Goal: Task Accomplishment & Management: Complete application form

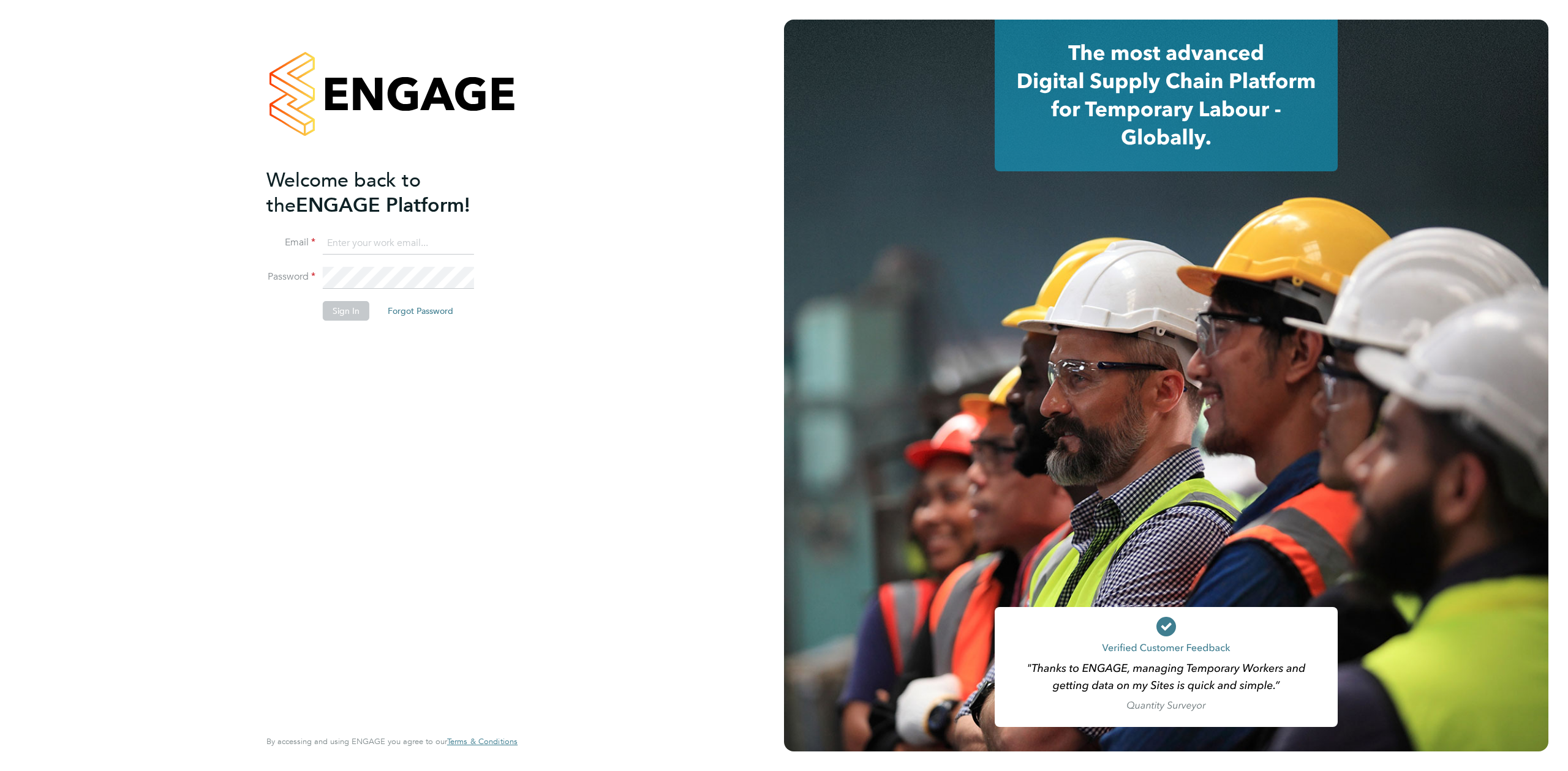
type input "jak.ahmed@randstad.co.uk"
click at [336, 316] on button "Sign In" at bounding box center [346, 310] width 47 height 20
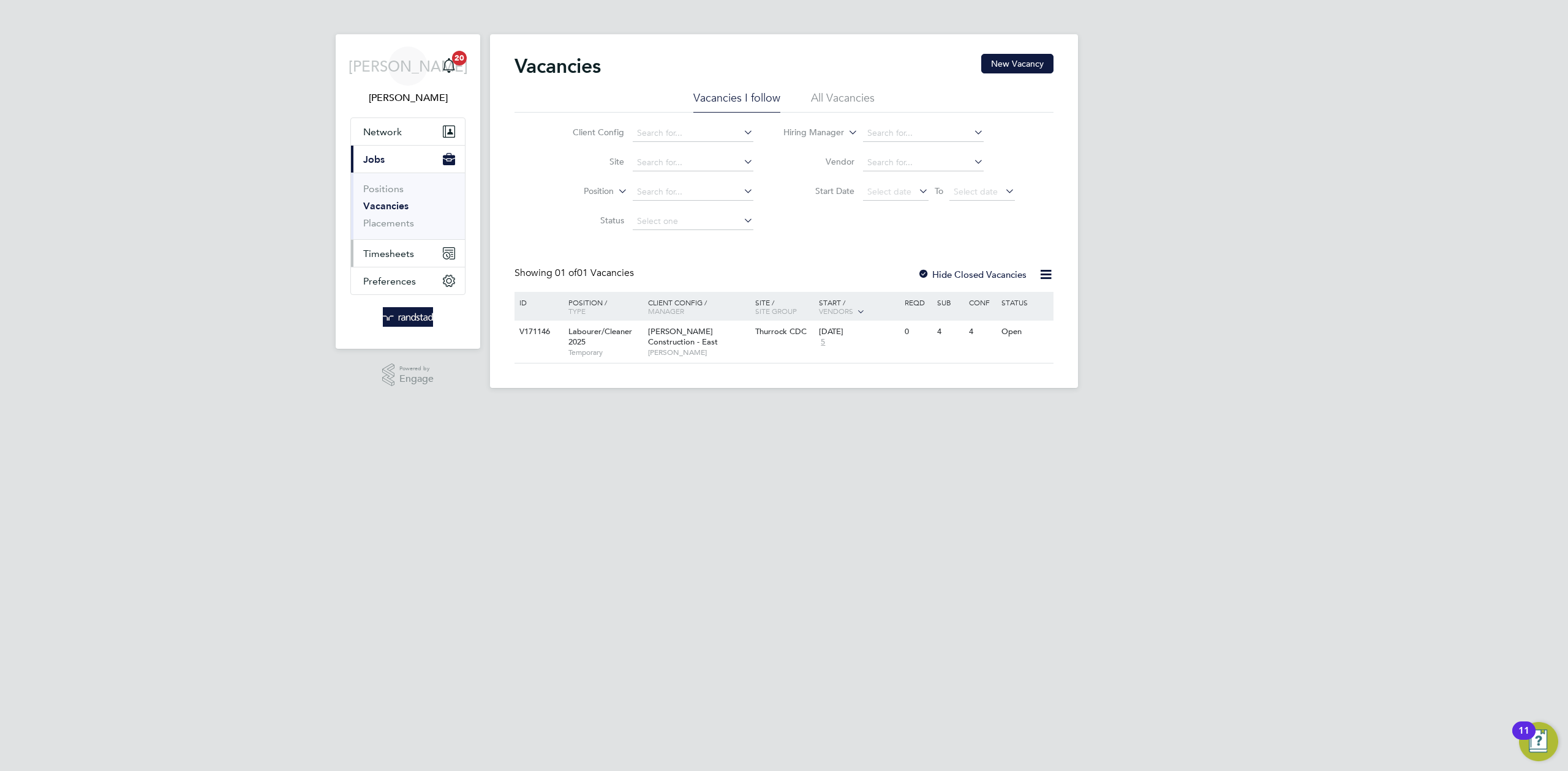
click at [384, 251] on span "Timesheets" at bounding box center [388, 254] width 51 height 11
click at [386, 213] on link "Timesheets" at bounding box center [388, 216] width 51 height 11
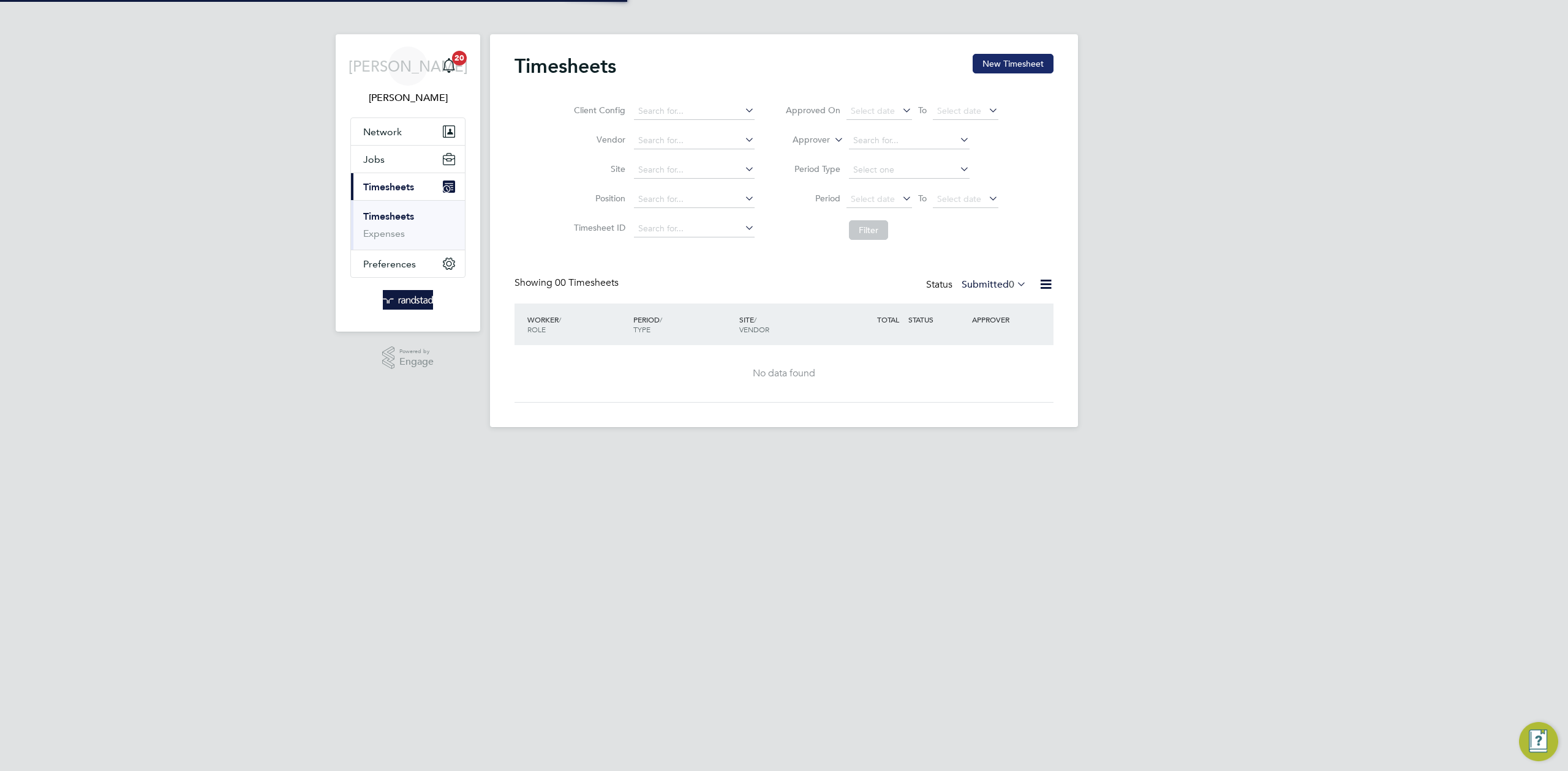
click at [1001, 59] on button "New Timesheet" at bounding box center [1013, 63] width 81 height 20
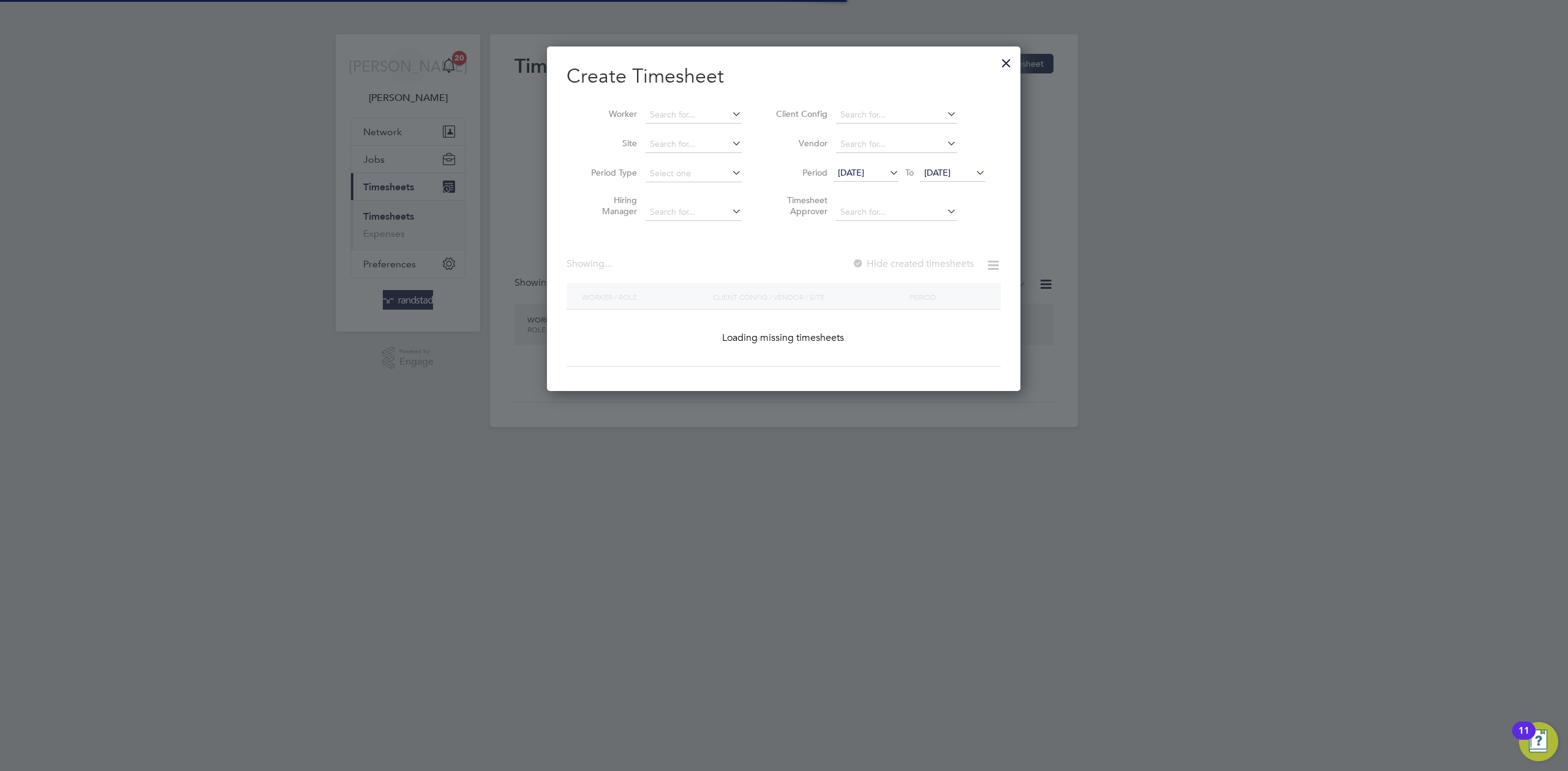
scroll to position [345, 474]
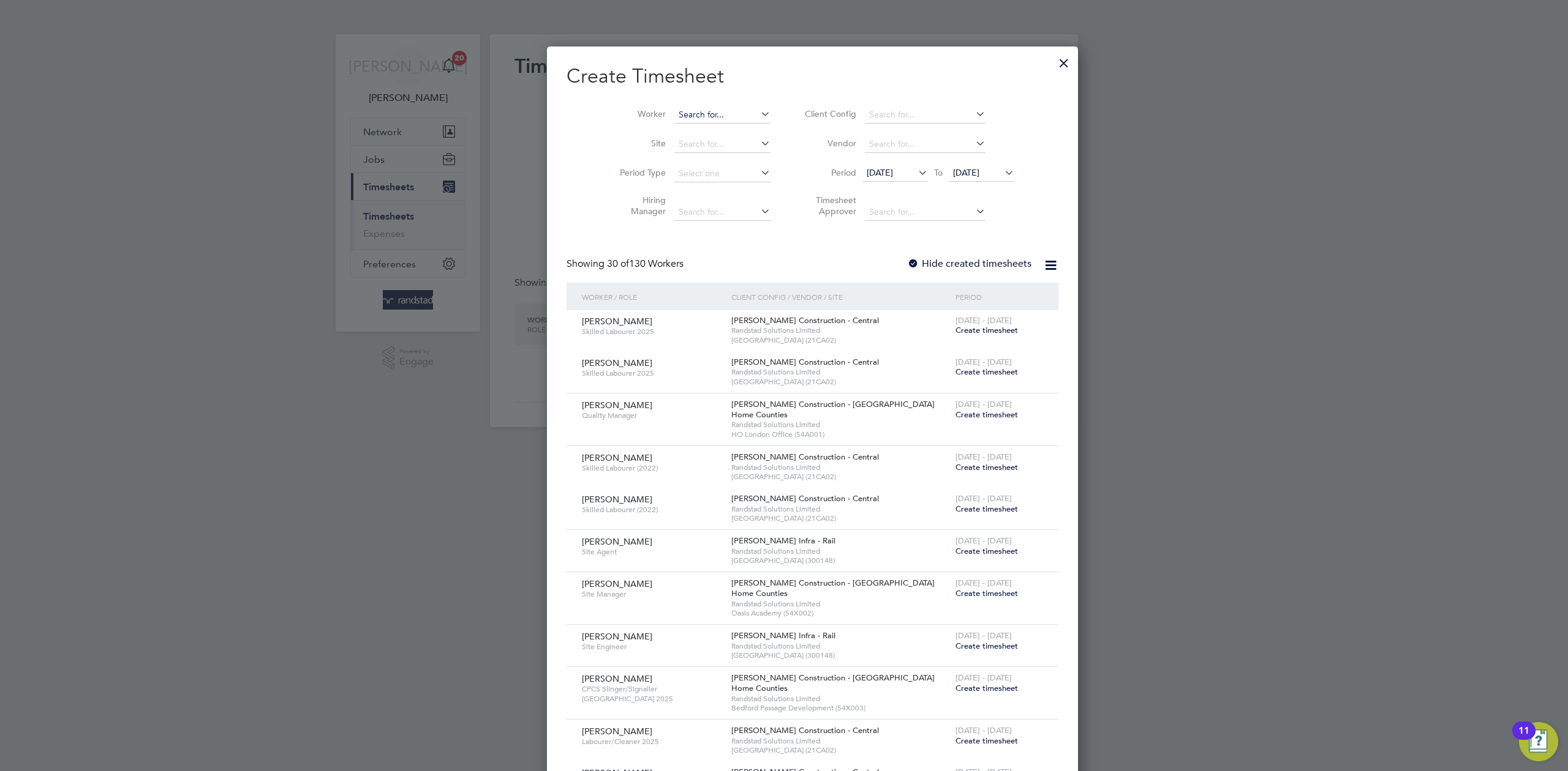
click at [707, 113] on input at bounding box center [722, 115] width 96 height 17
click at [689, 128] on li "[PERSON_NAME] hi" at bounding box center [697, 131] width 105 height 17
type input "[PERSON_NAME]"
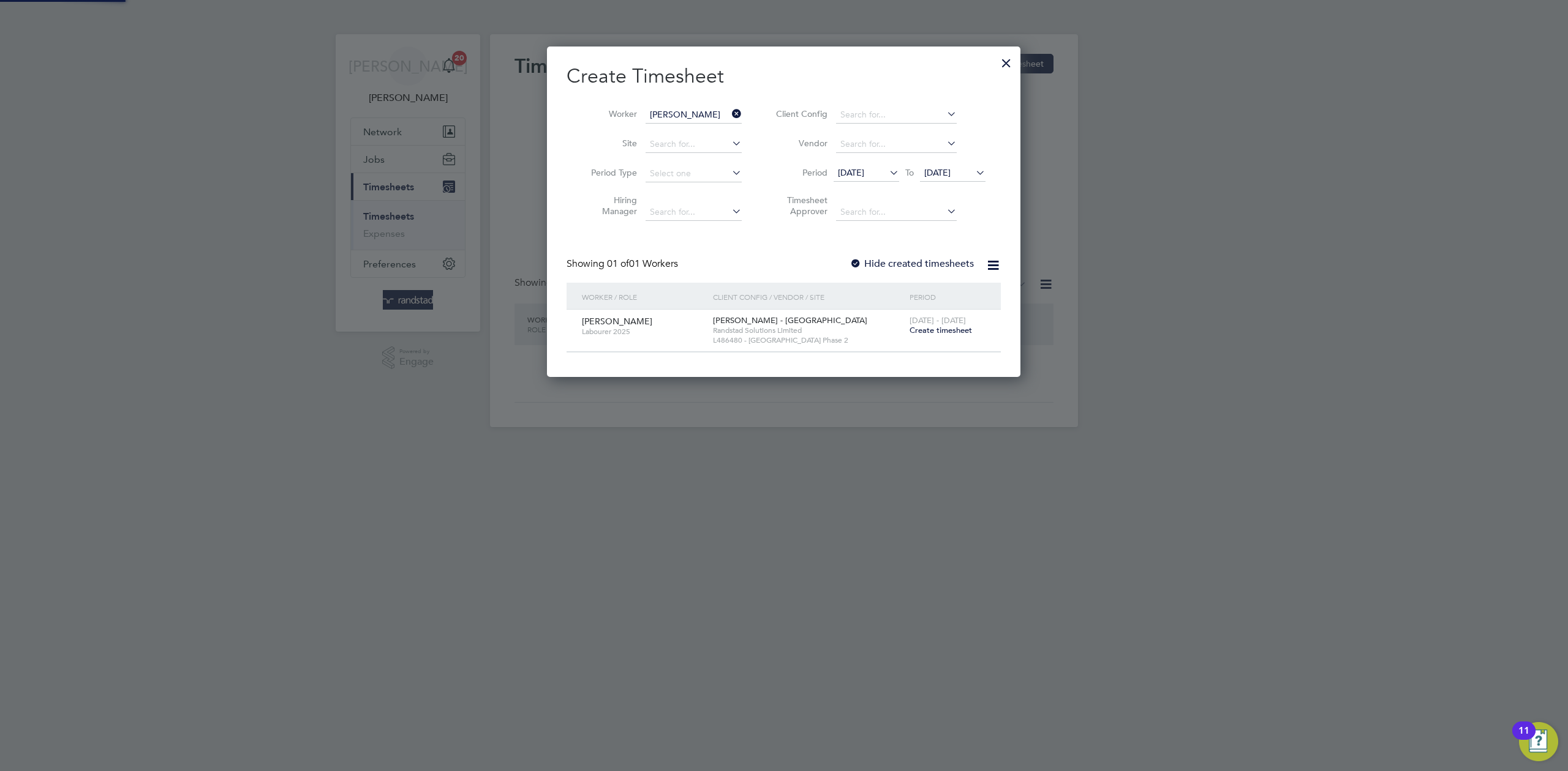
scroll to position [331, 474]
click at [605, 312] on div "[PERSON_NAME] Labourer 2025" at bounding box center [645, 325] width 132 height 33
click at [596, 321] on span "[PERSON_NAME]" at bounding box center [617, 322] width 71 height 11
click at [952, 332] on span "Create timesheet" at bounding box center [940, 330] width 62 height 10
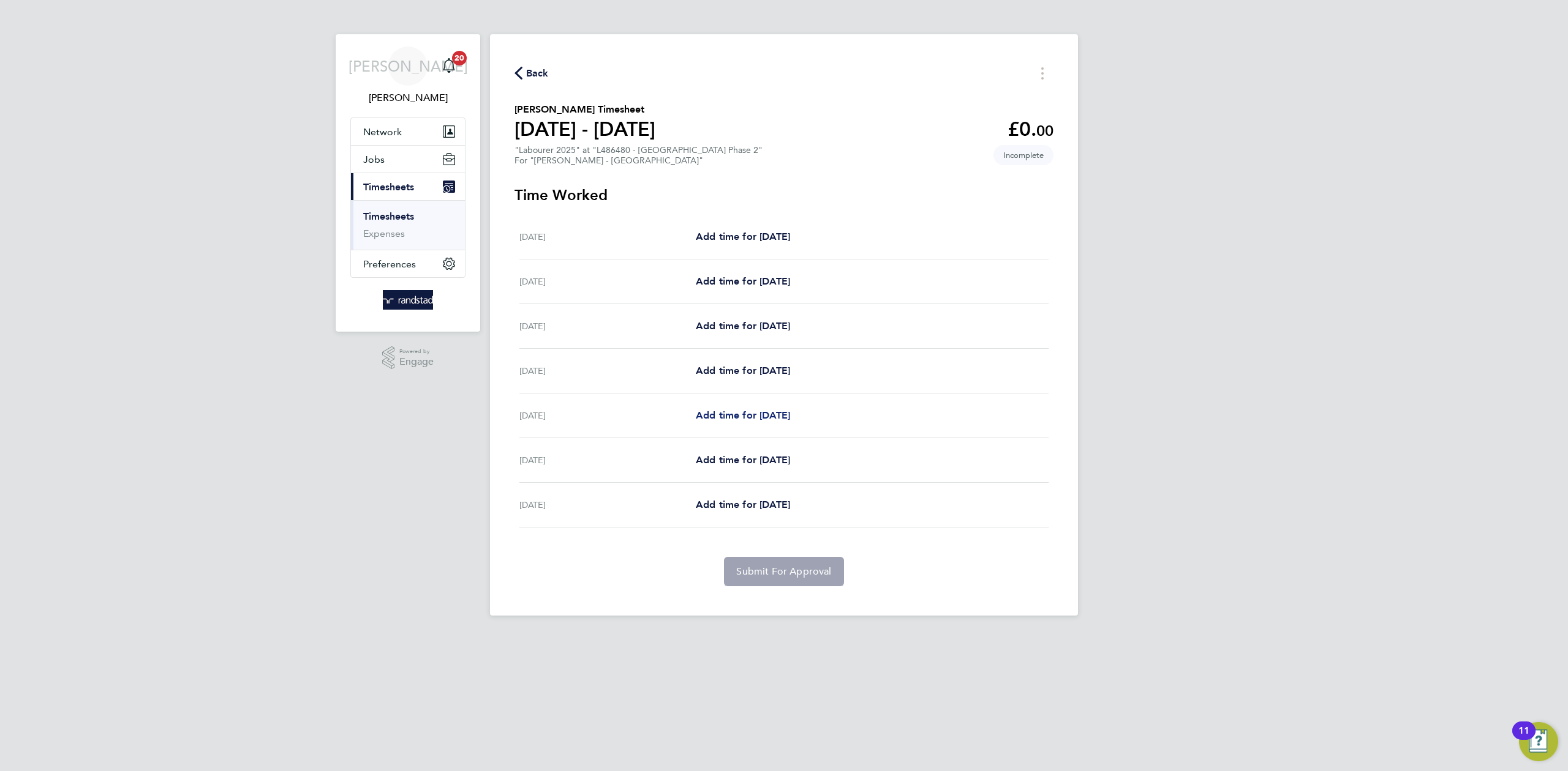
click at [739, 414] on span "Add time for [DATE]" at bounding box center [742, 415] width 94 height 11
select select "30"
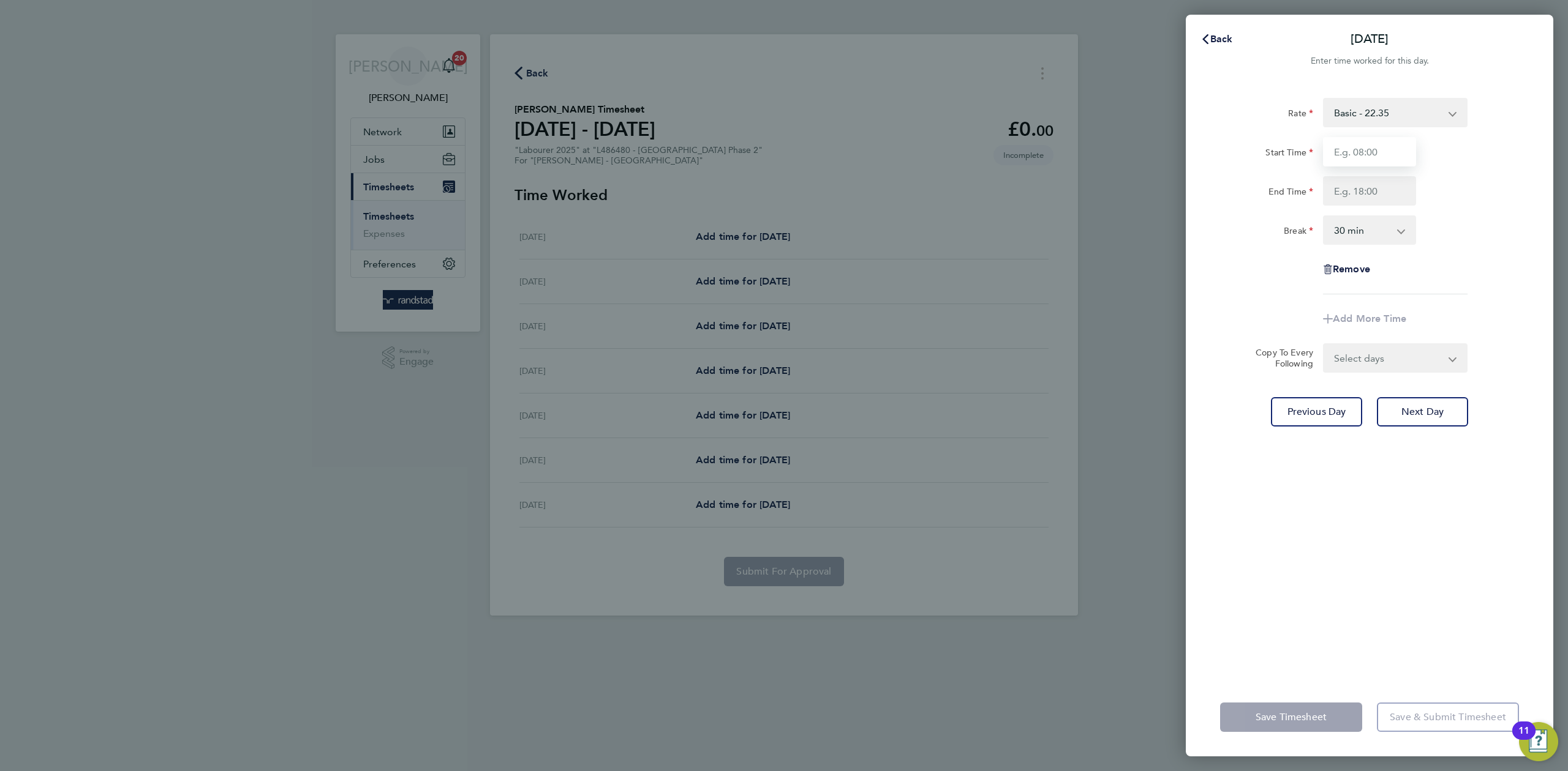
click at [1367, 156] on input "Start Time" at bounding box center [1369, 152] width 93 height 30
type input "07:30"
click at [1372, 186] on input "End Time" at bounding box center [1369, 191] width 93 height 30
type input "16:30"
click at [1494, 248] on div "Rate Basic - 22.35 Overtime - 32.38 Overtime 2 - 42.41 Start Time 07:30 End Tim…" at bounding box center [1369, 196] width 298 height 197
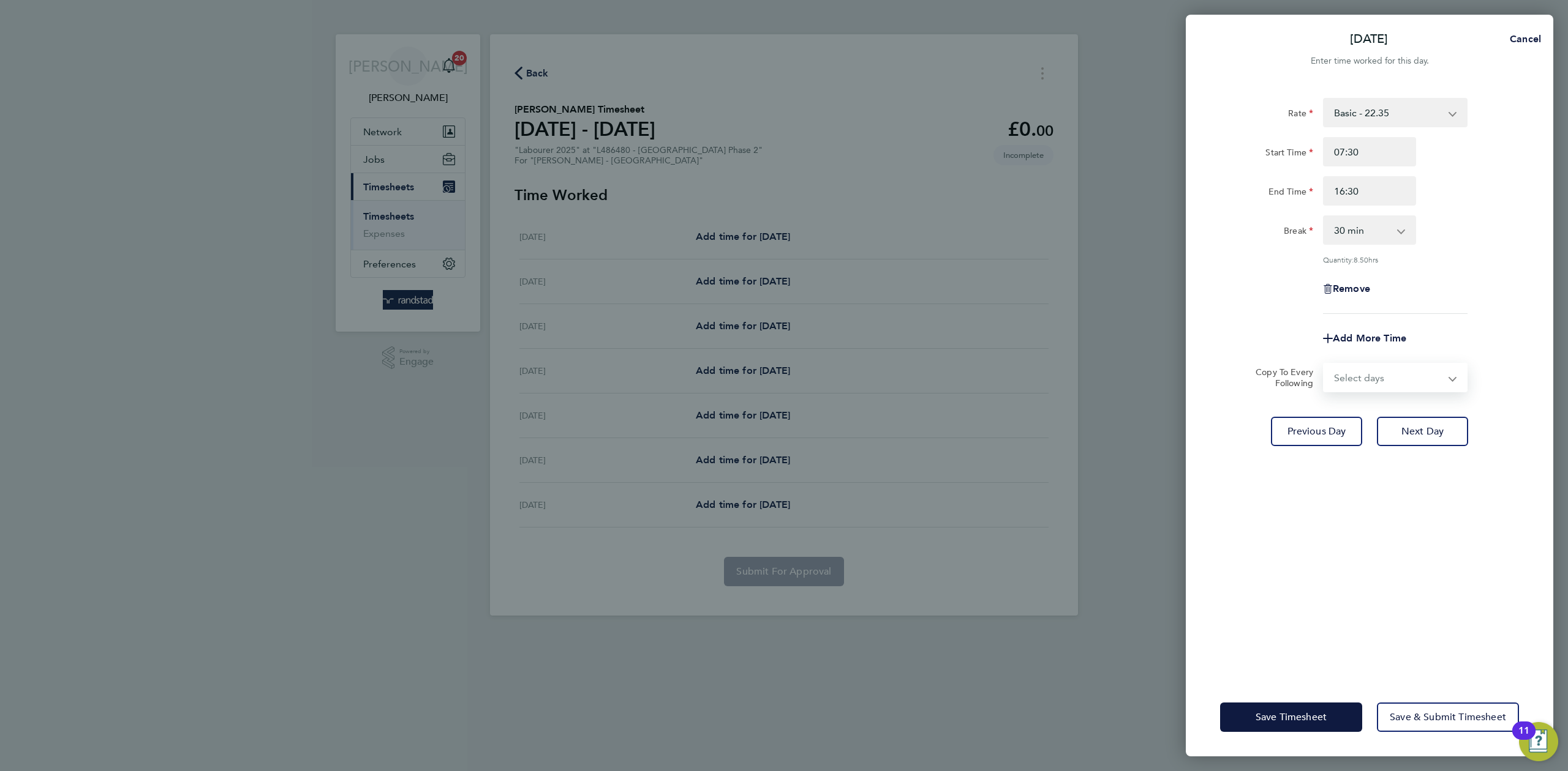
click at [1393, 389] on select "Select days Day [DATE] [DATE]" at bounding box center [1389, 378] width 129 height 27
select select "DAY"
click at [1325, 365] on select "Select days Day [DATE] [DATE]" at bounding box center [1389, 378] width 129 height 27
select select "[DATE]"
click at [1463, 275] on div "Remove" at bounding box center [1369, 289] width 309 height 30
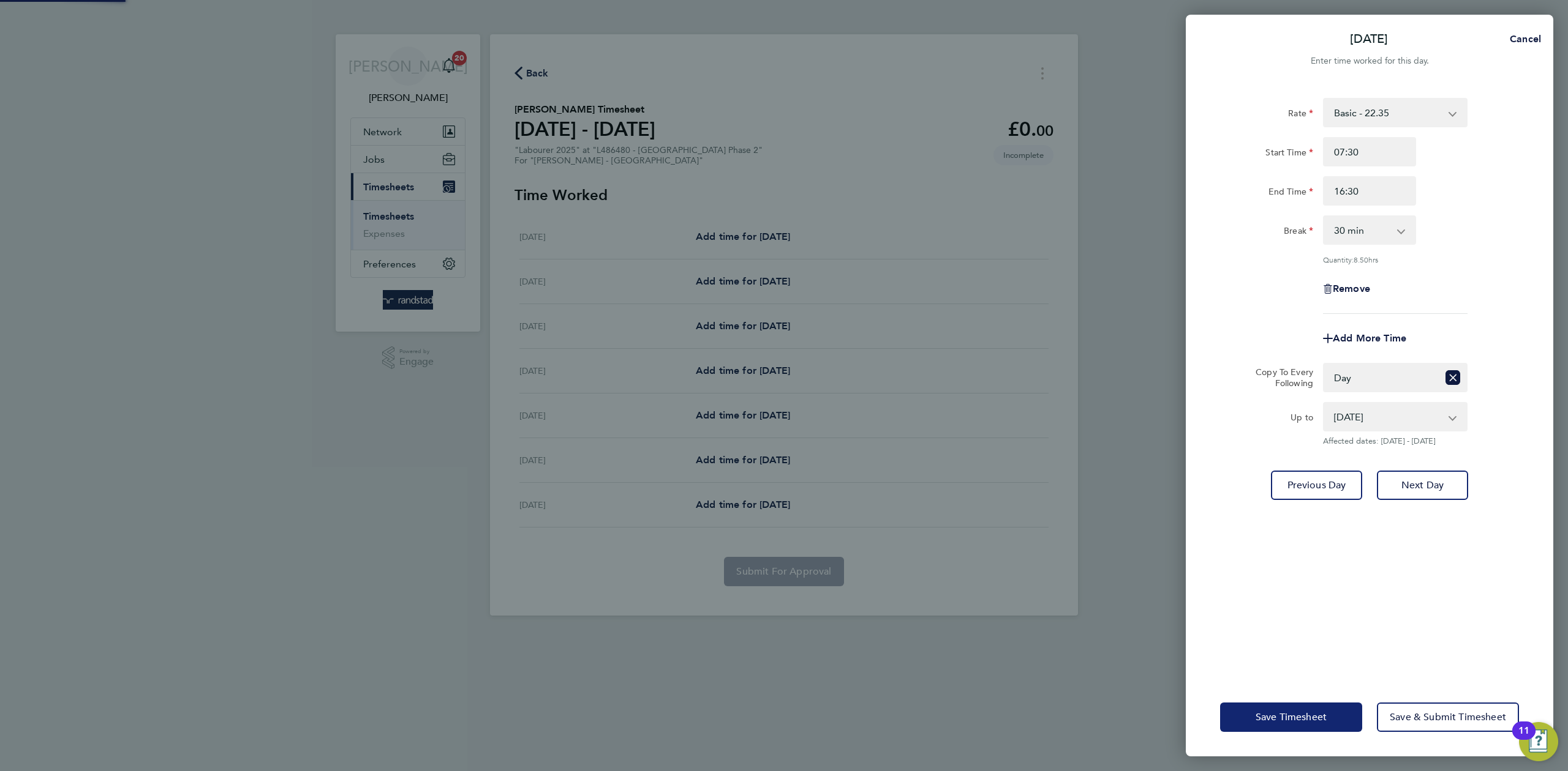
drag, startPoint x: 1297, startPoint y: 720, endPoint x: 1421, endPoint y: 573, distance: 192.3
click at [1297, 720] on span "Save Timesheet" at bounding box center [1291, 717] width 71 height 12
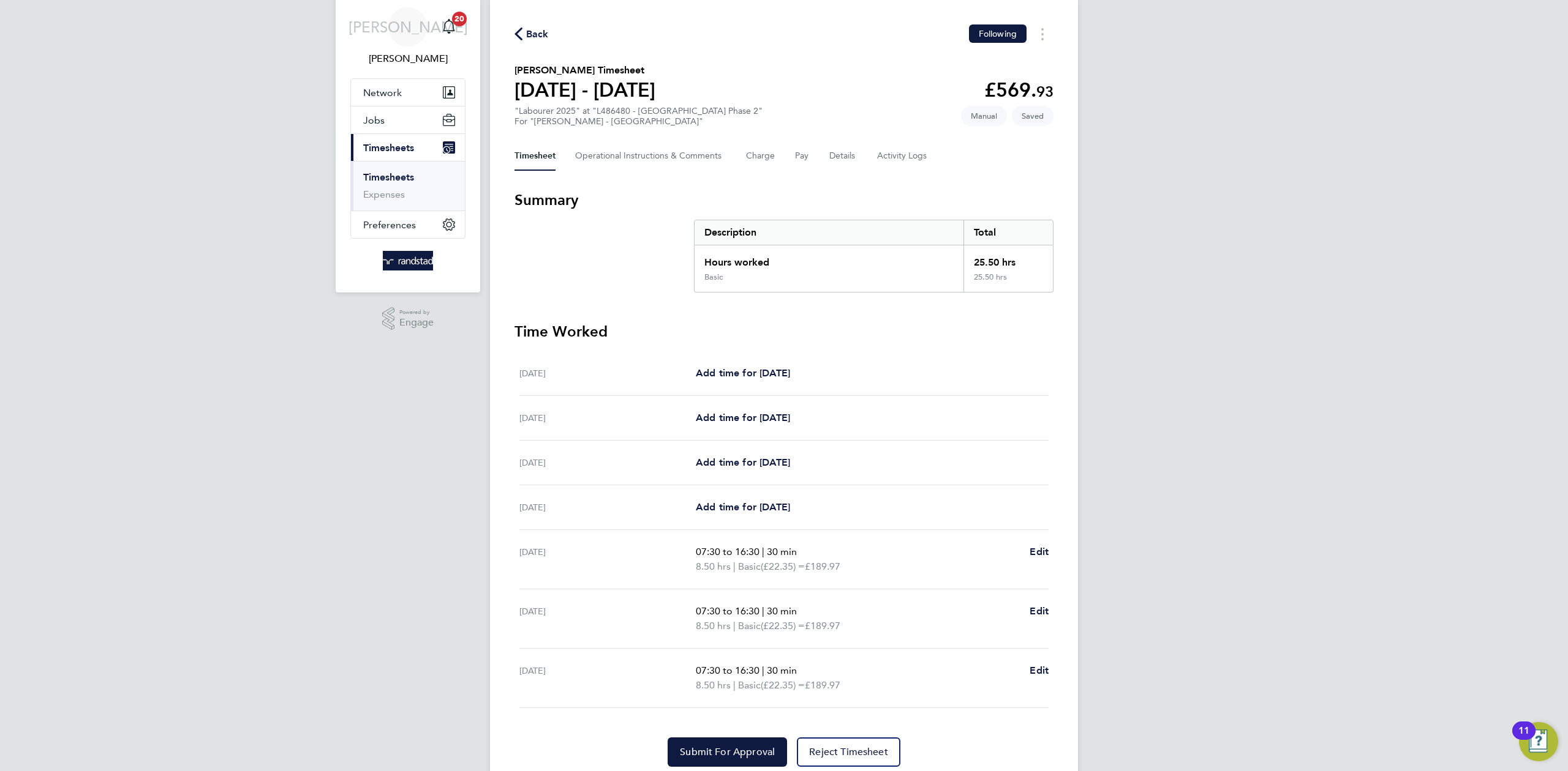
scroll to position [86, 0]
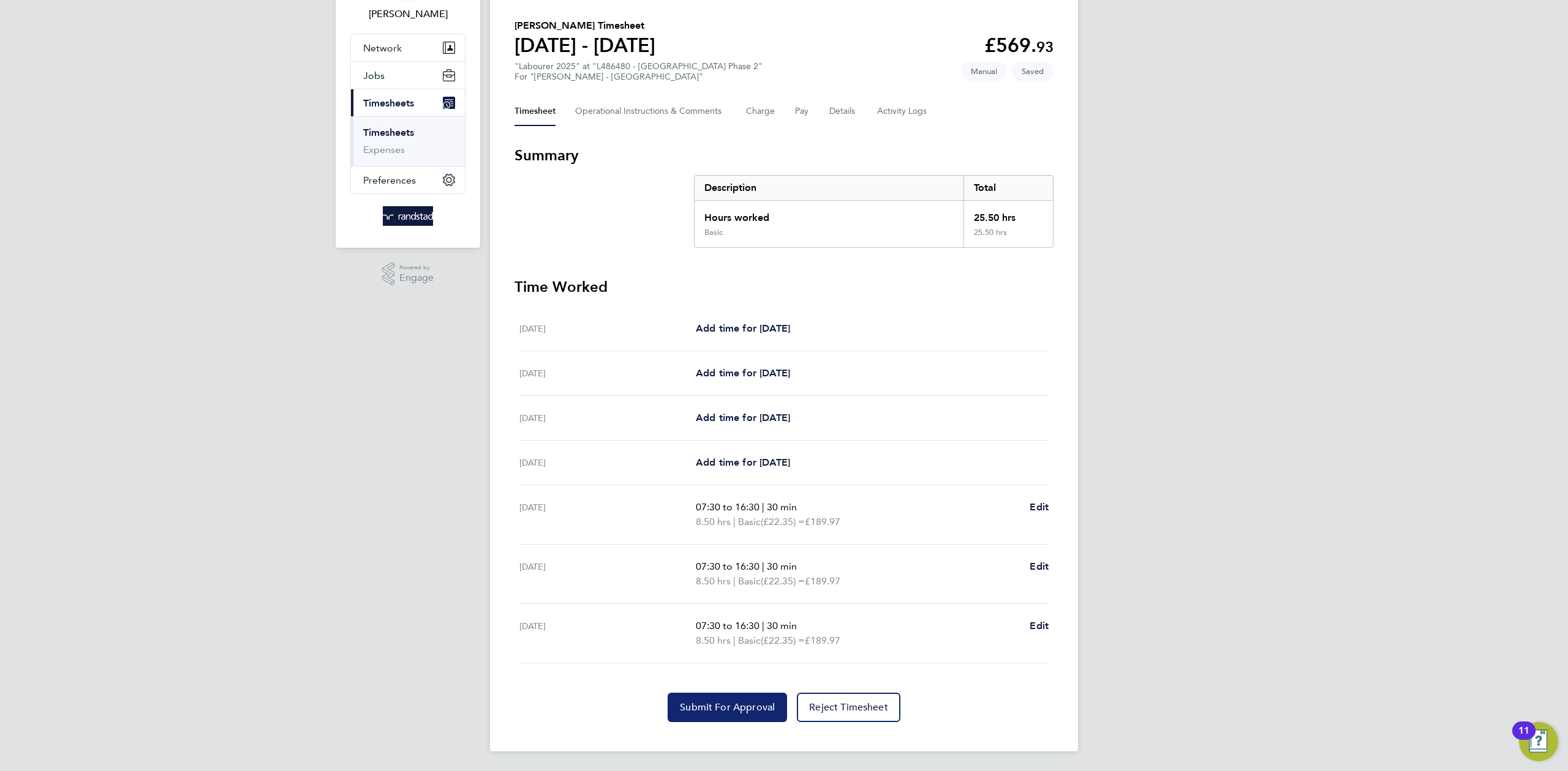
drag, startPoint x: 718, startPoint y: 706, endPoint x: 711, endPoint y: 703, distance: 7.6
click at [716, 706] on span "Submit For Approval" at bounding box center [728, 707] width 95 height 12
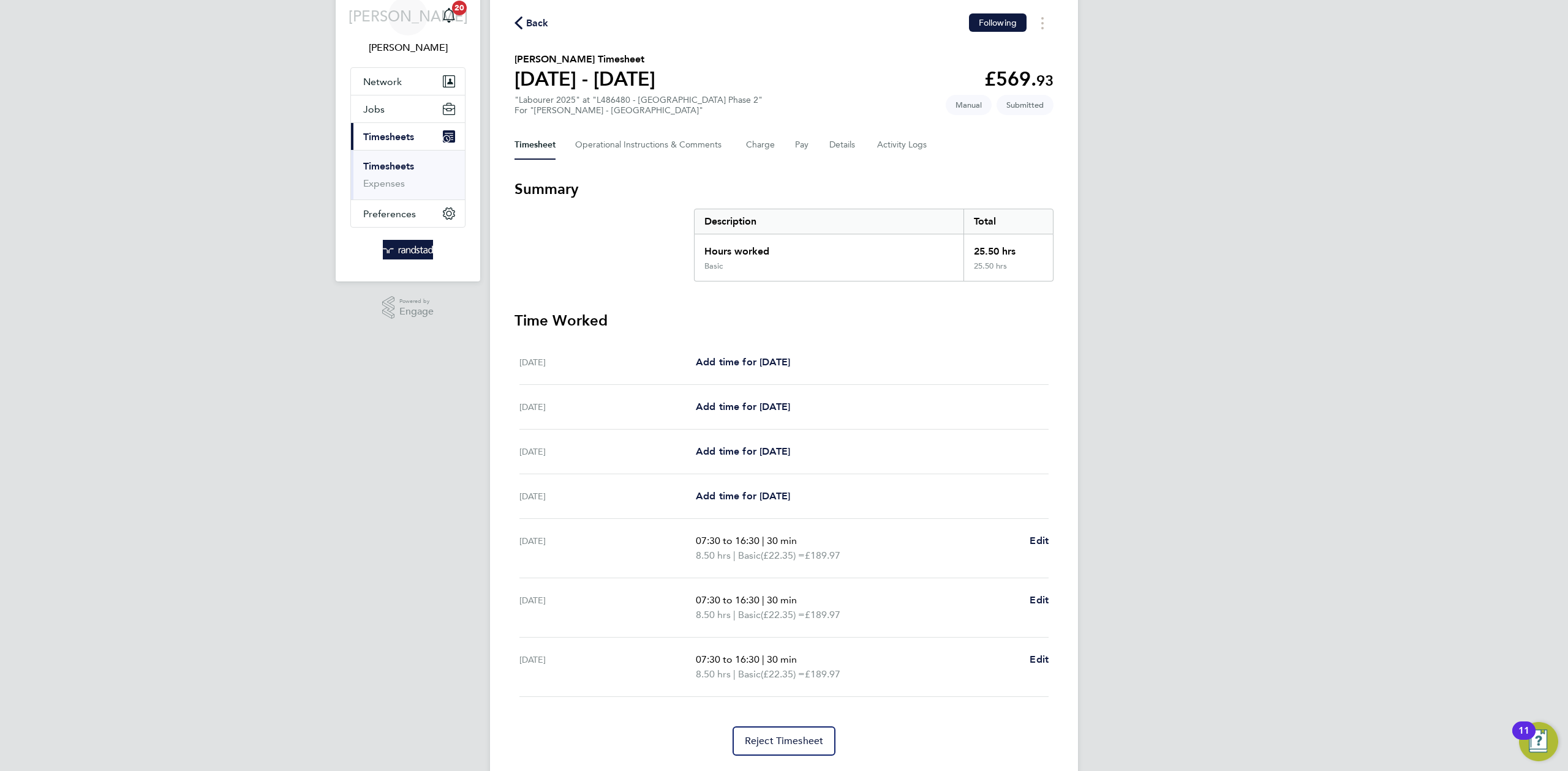
scroll to position [0, 0]
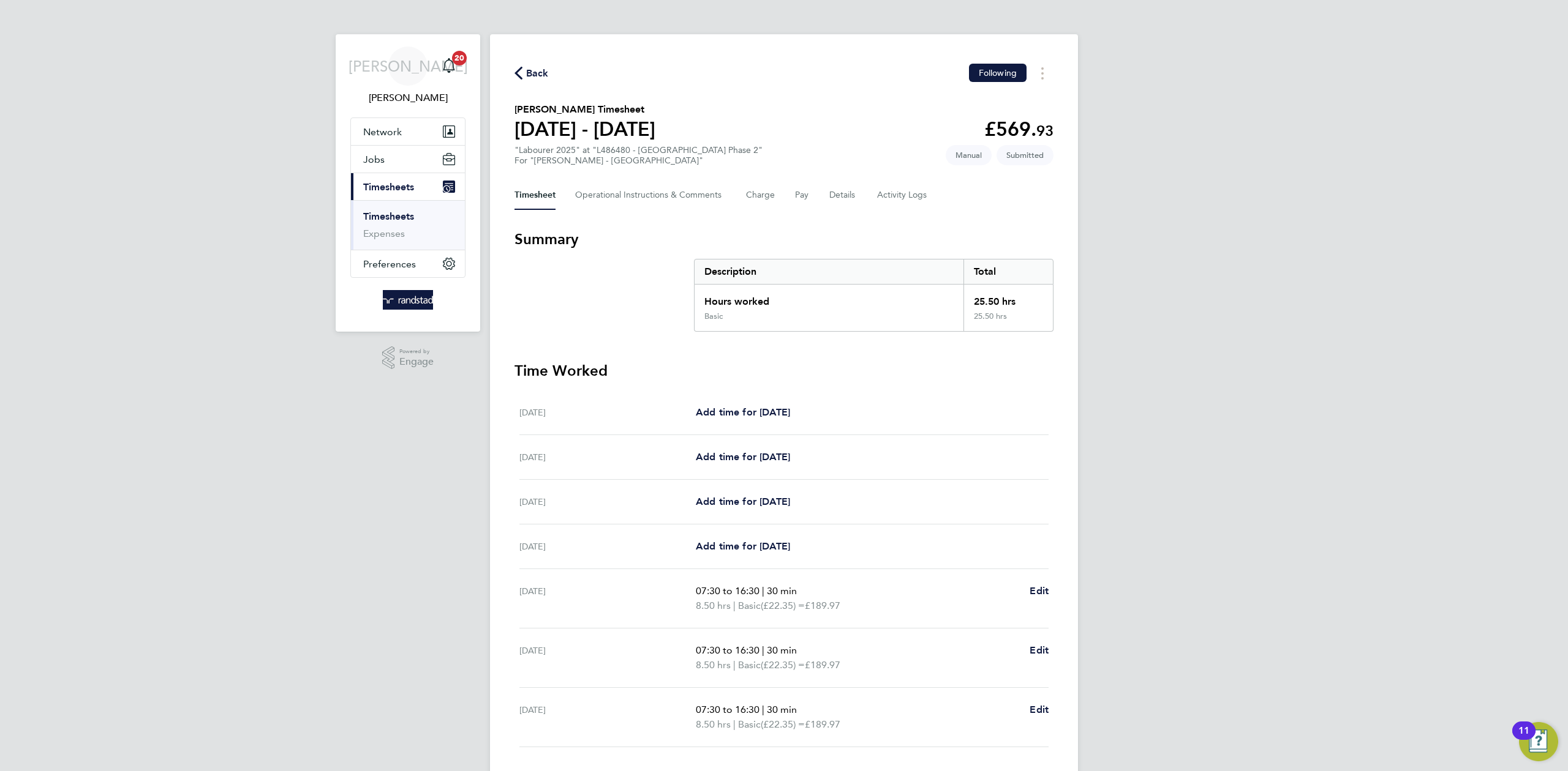
click at [382, 187] on span "Timesheets" at bounding box center [388, 186] width 51 height 11
click at [383, 186] on span "Timesheets" at bounding box center [388, 186] width 51 height 11
click at [411, 216] on link "Timesheets" at bounding box center [388, 216] width 51 height 11
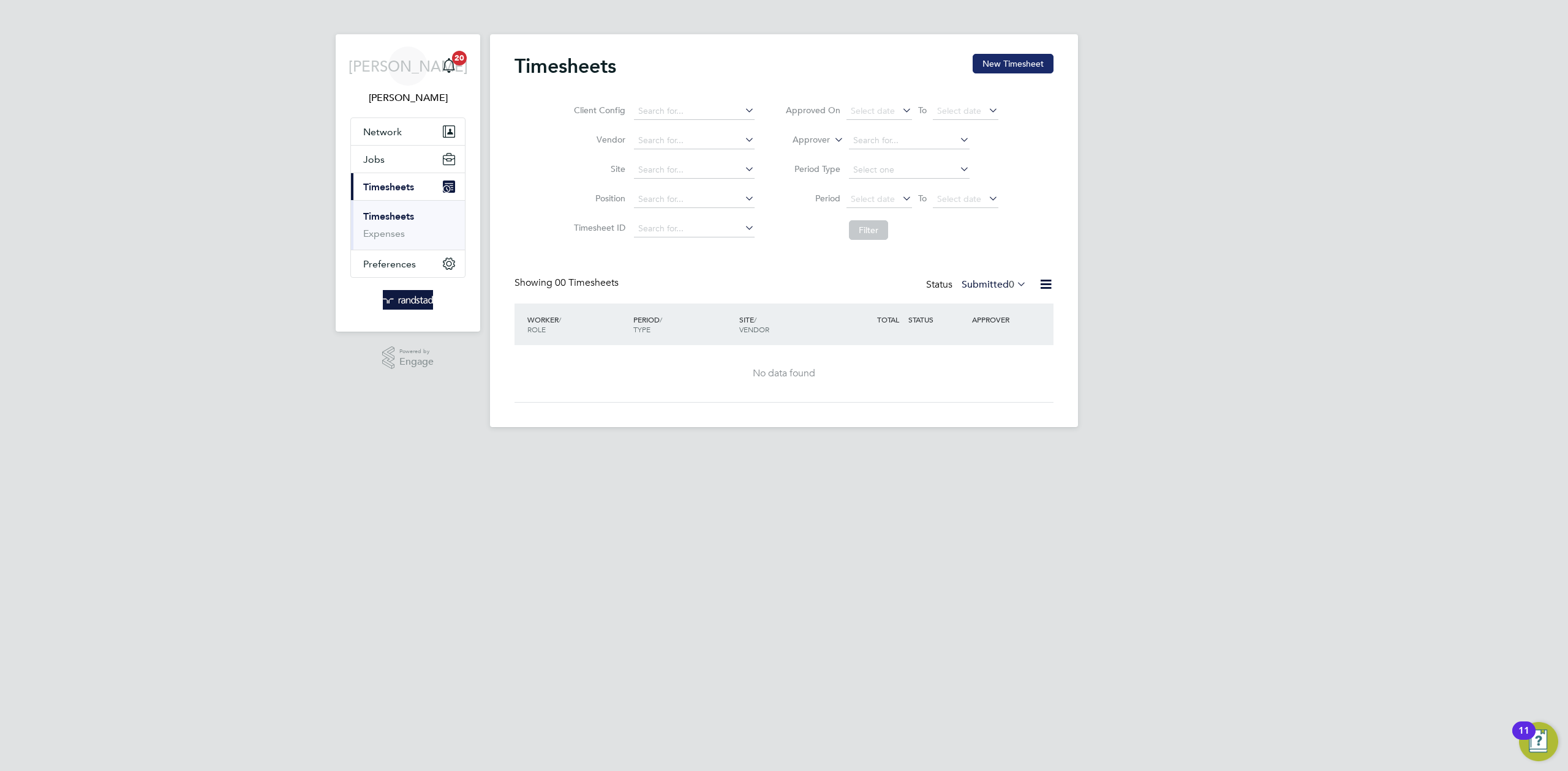
click at [993, 65] on button "New Timesheet" at bounding box center [1013, 63] width 81 height 20
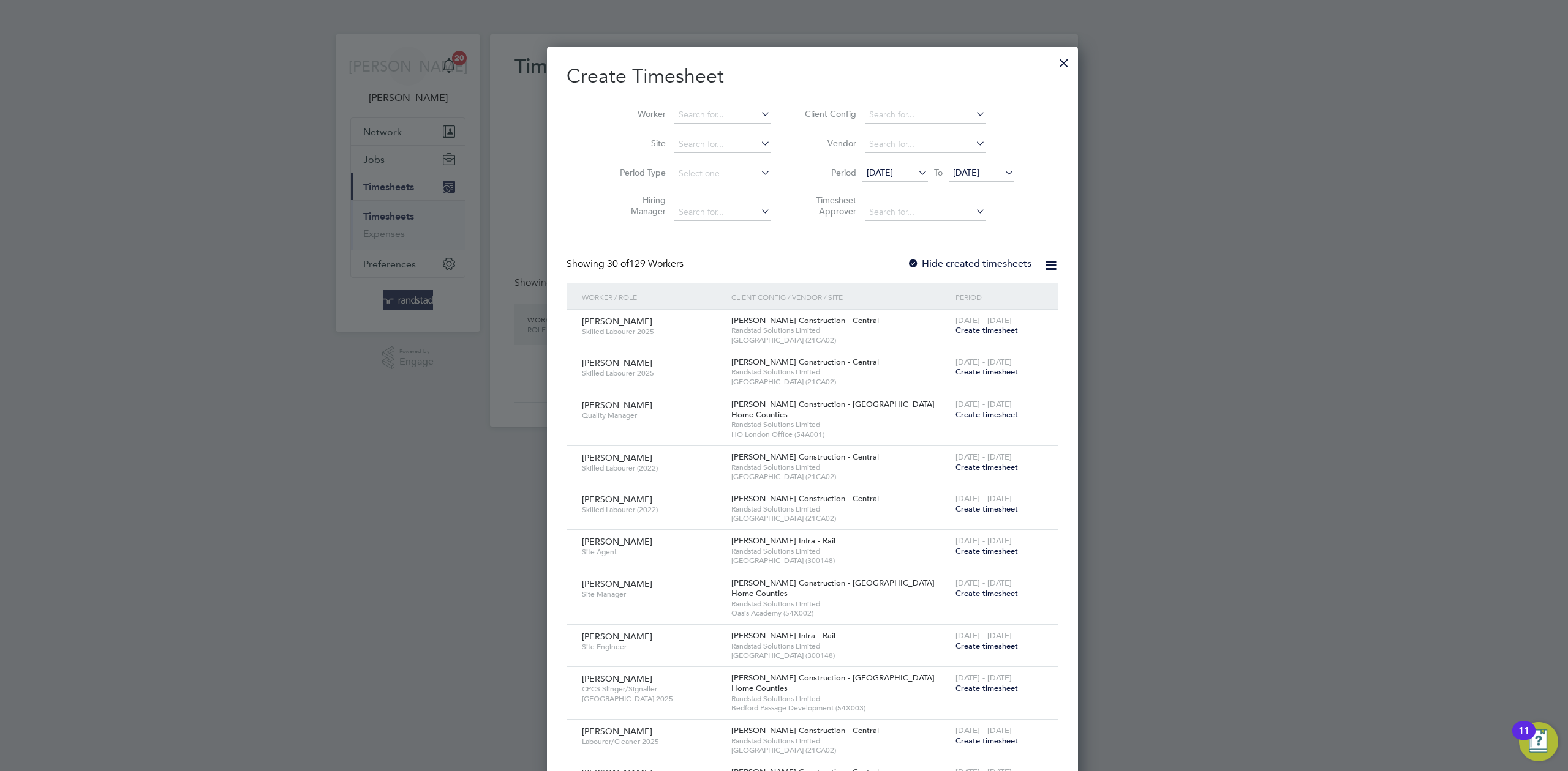
scroll to position [2224, 474]
click at [675, 113] on input at bounding box center [722, 115] width 96 height 17
click at [698, 151] on li "[PERSON_NAME]" at bounding box center [698, 148] width 107 height 17
type input "[PERSON_NAME]"
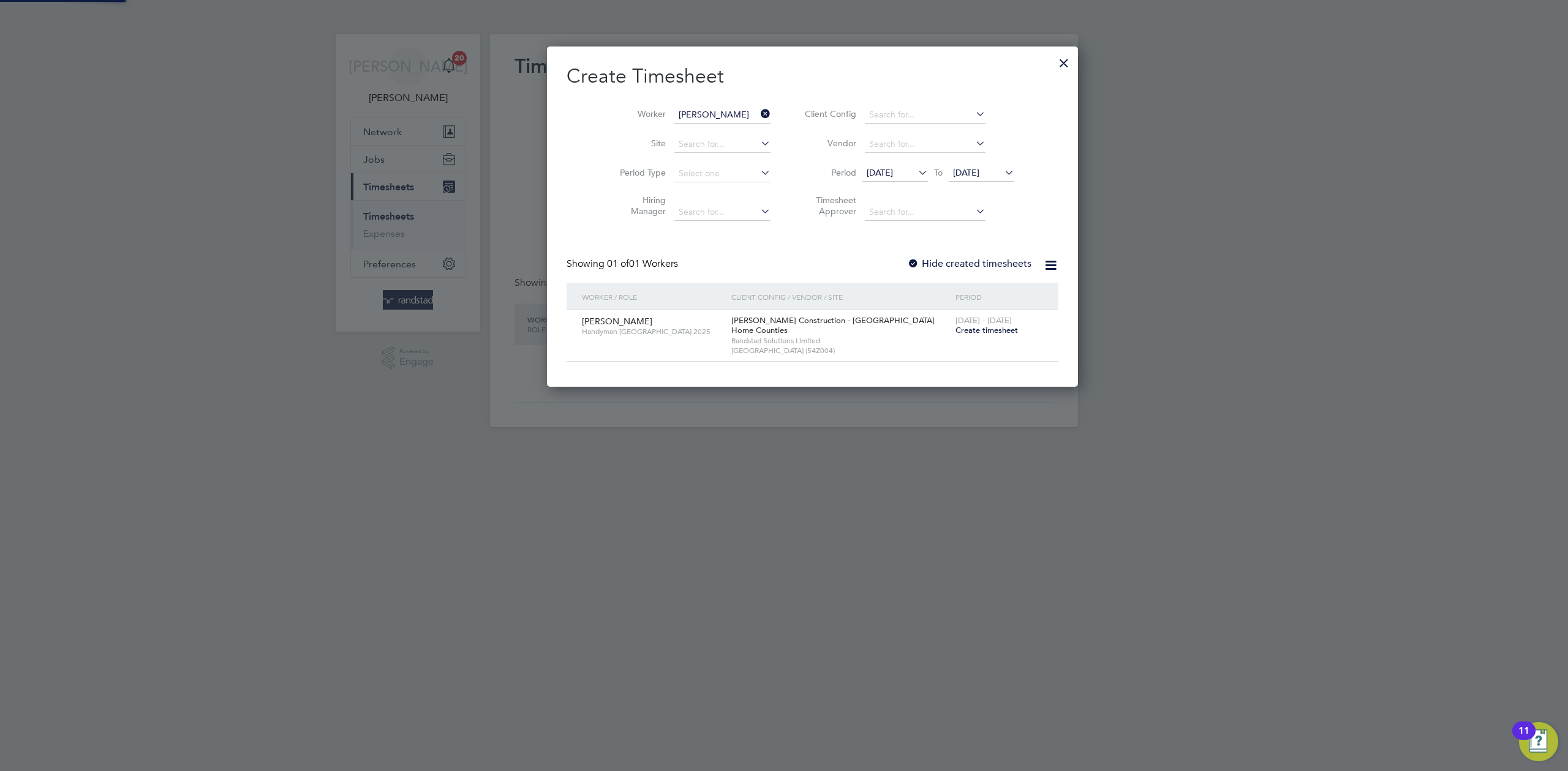
scroll to position [341, 474]
click at [955, 325] on span "Create timesheet" at bounding box center [986, 330] width 62 height 10
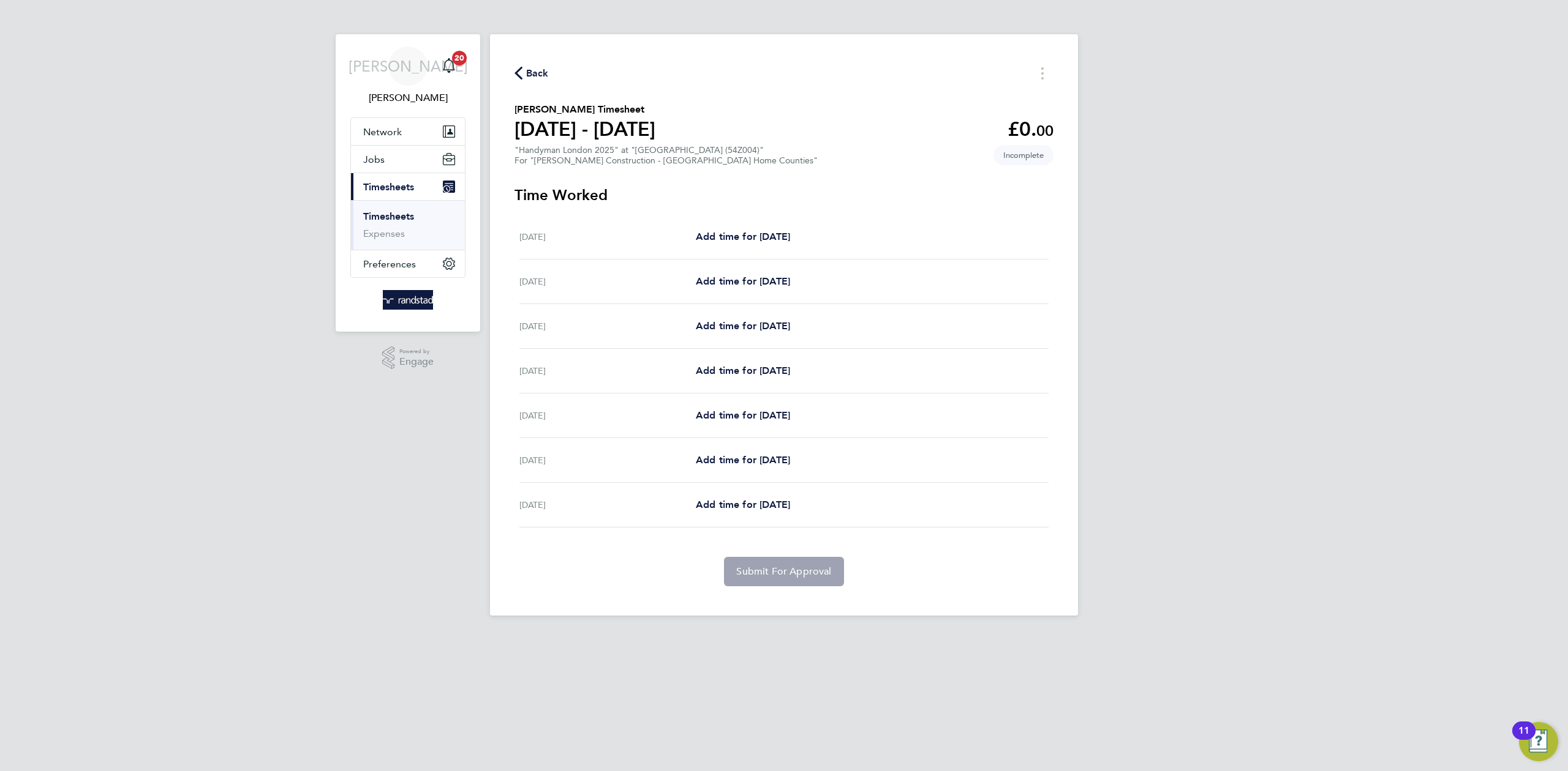
click at [765, 316] on div "[DATE] Add time for [DATE] Add time for [DATE]" at bounding box center [784, 326] width 529 height 45
click at [759, 321] on span "Add time for [DATE]" at bounding box center [742, 325] width 94 height 11
select select "30"
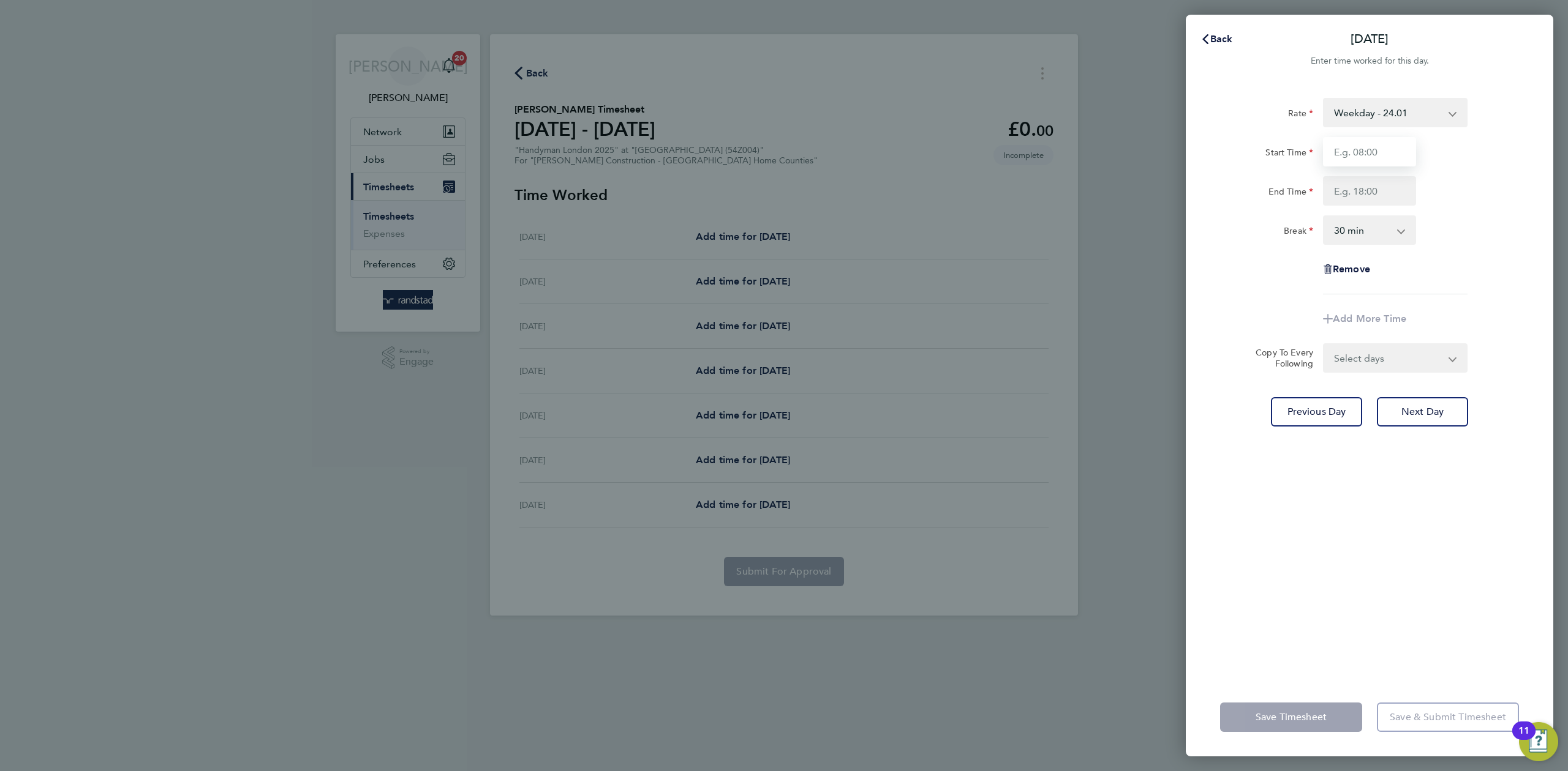
click at [1352, 144] on input "Start Time" at bounding box center [1369, 152] width 93 height 30
type input "07:30"
click at [1369, 195] on input "End Time" at bounding box center [1369, 191] width 93 height 30
type input "17:00"
click at [1465, 233] on div "Break 0 min 15 min 30 min 45 min 60 min 75 min 90 min" at bounding box center [1369, 230] width 309 height 30
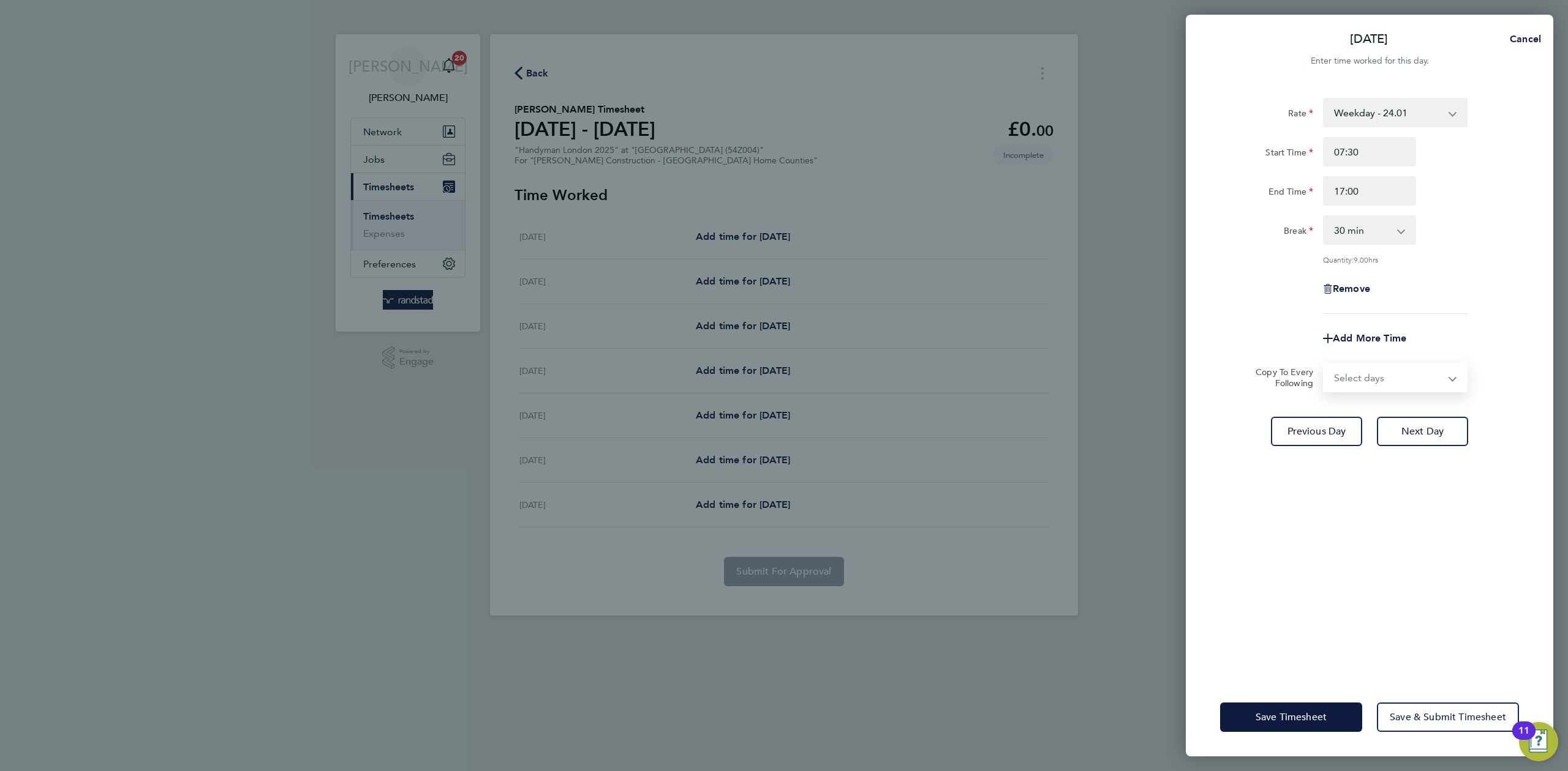
click at [1418, 369] on select "Select days Day [DATE] [DATE] [DATE] [DATE]" at bounding box center [1389, 378] width 129 height 27
click at [1478, 469] on div "Rate Weekday - 24.01 OT1 - 34.71 Start Time 07:30 End Time 17:00 Break 0 min 15…" at bounding box center [1369, 380] width 368 height 595
click at [1514, 33] on span "Cancel" at bounding box center [1523, 38] width 35 height 11
select select "30"
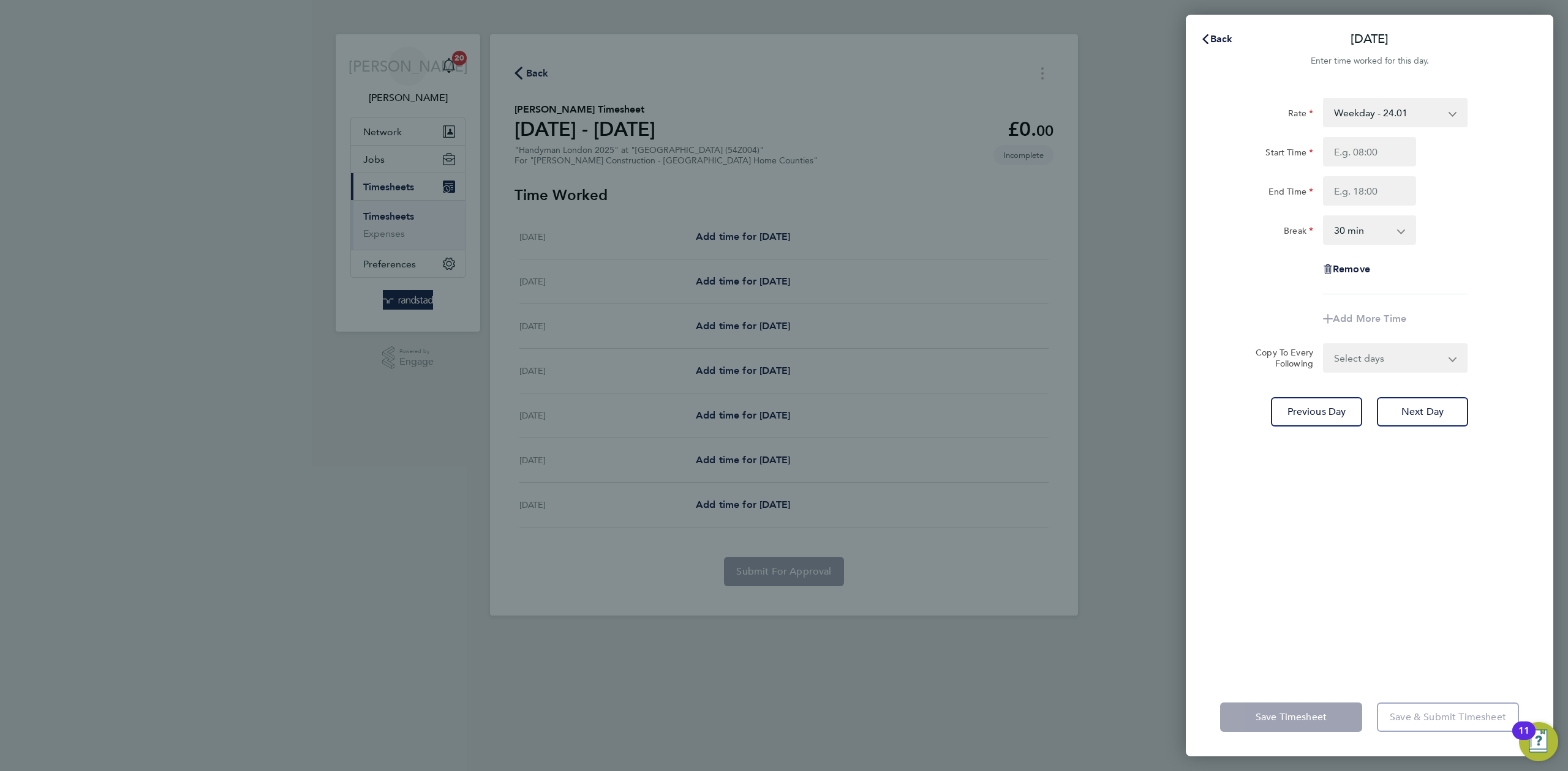
click at [1130, 108] on div "Back [DATE] Enter time worked for this day. Rate Weekday - 24.01 OT1 - 34.71 St…" at bounding box center [784, 385] width 1568 height 771
click at [1207, 37] on icon "button" at bounding box center [1205, 39] width 10 height 10
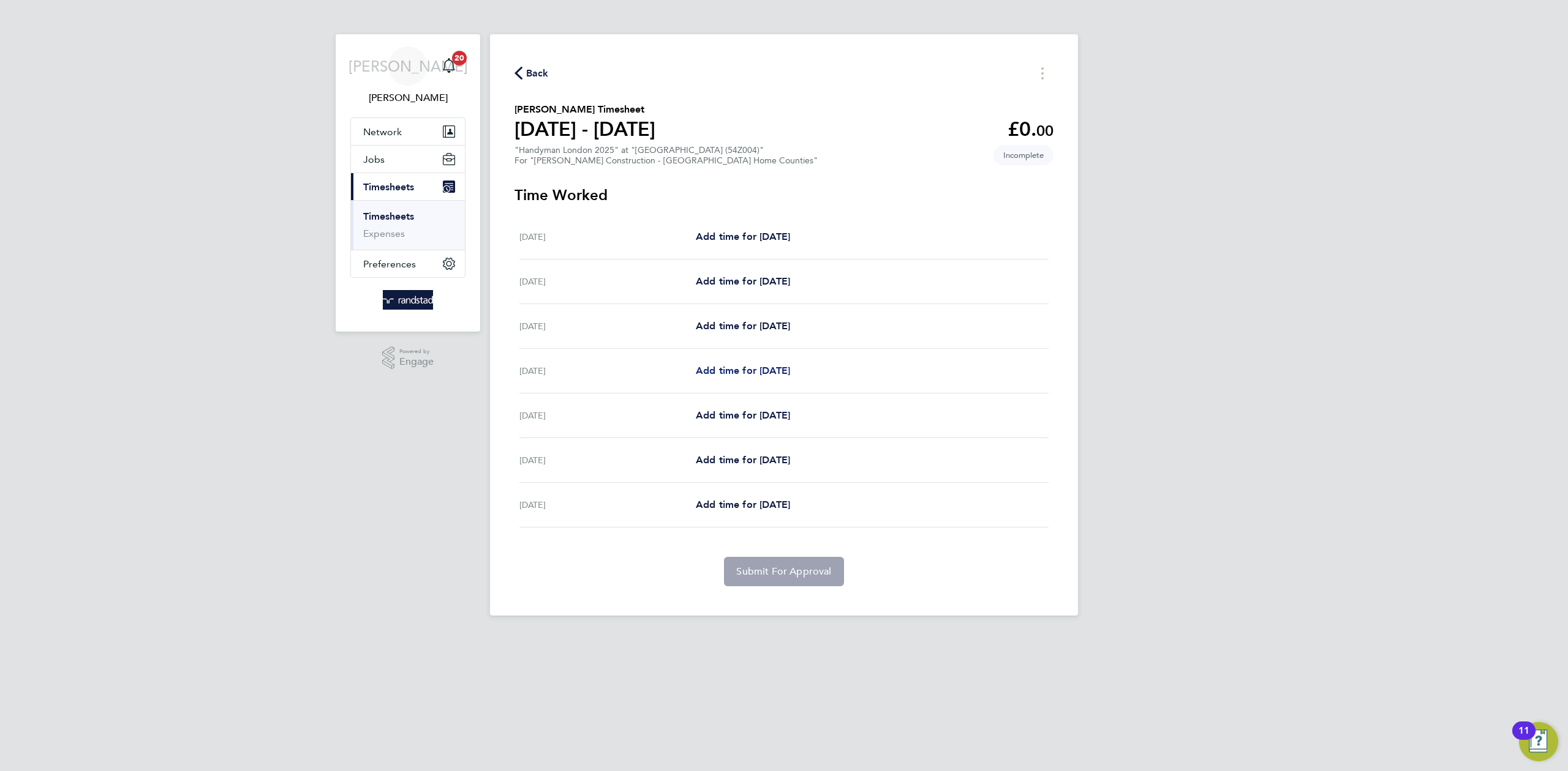
click at [731, 366] on span "Add time for [DATE]" at bounding box center [742, 370] width 94 height 11
select select "30"
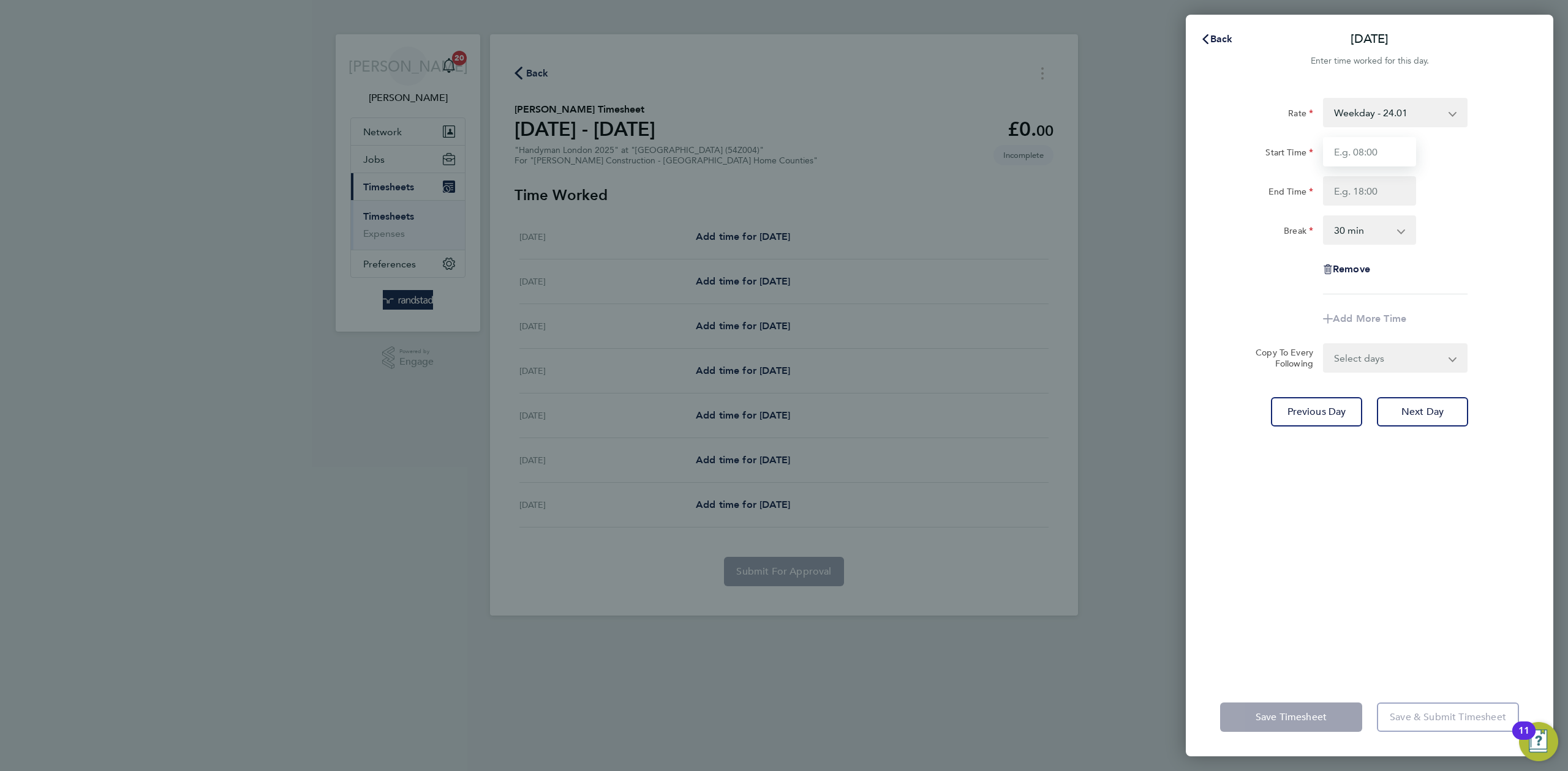
click at [1378, 147] on input "Start Time" at bounding box center [1369, 152] width 93 height 30
type input "07:30"
click at [1371, 187] on input "End Time" at bounding box center [1369, 191] width 93 height 30
type input "17:00"
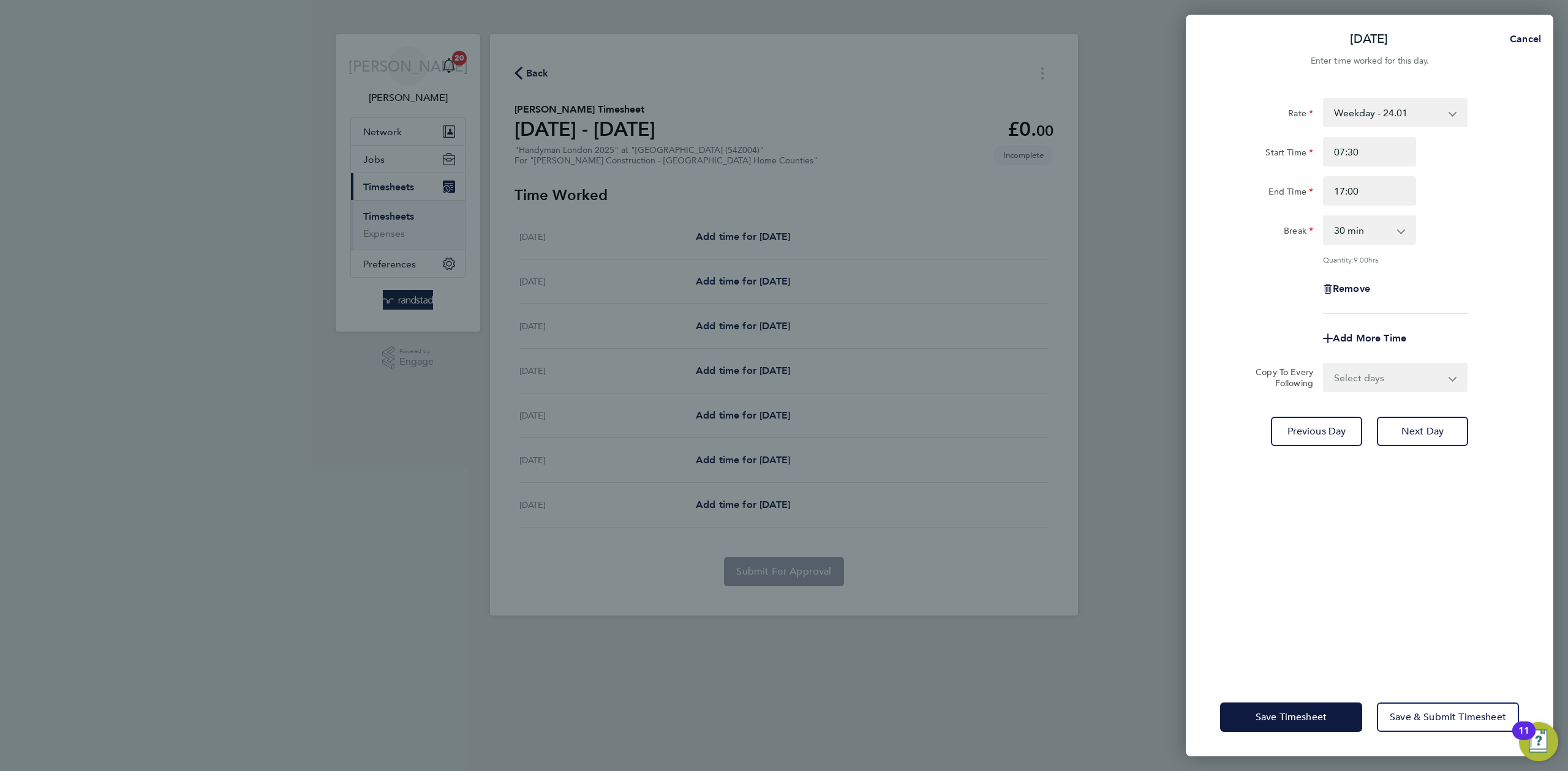
click at [1487, 307] on app-timesheet-line-form-group "Rate Weekday - 24.01 OT1 - 34.71 Start Time 07:30 End Time 17:00 Break 0 min 15…" at bounding box center [1369, 226] width 298 height 255
click at [1370, 382] on select "Select days Day [DATE] [DATE] [DATE]" at bounding box center [1389, 378] width 129 height 27
select select "DAY"
click at [1325, 365] on select "Select days Day [DATE] [DATE] [DATE]" at bounding box center [1389, 378] width 129 height 27
select select "[DATE]"
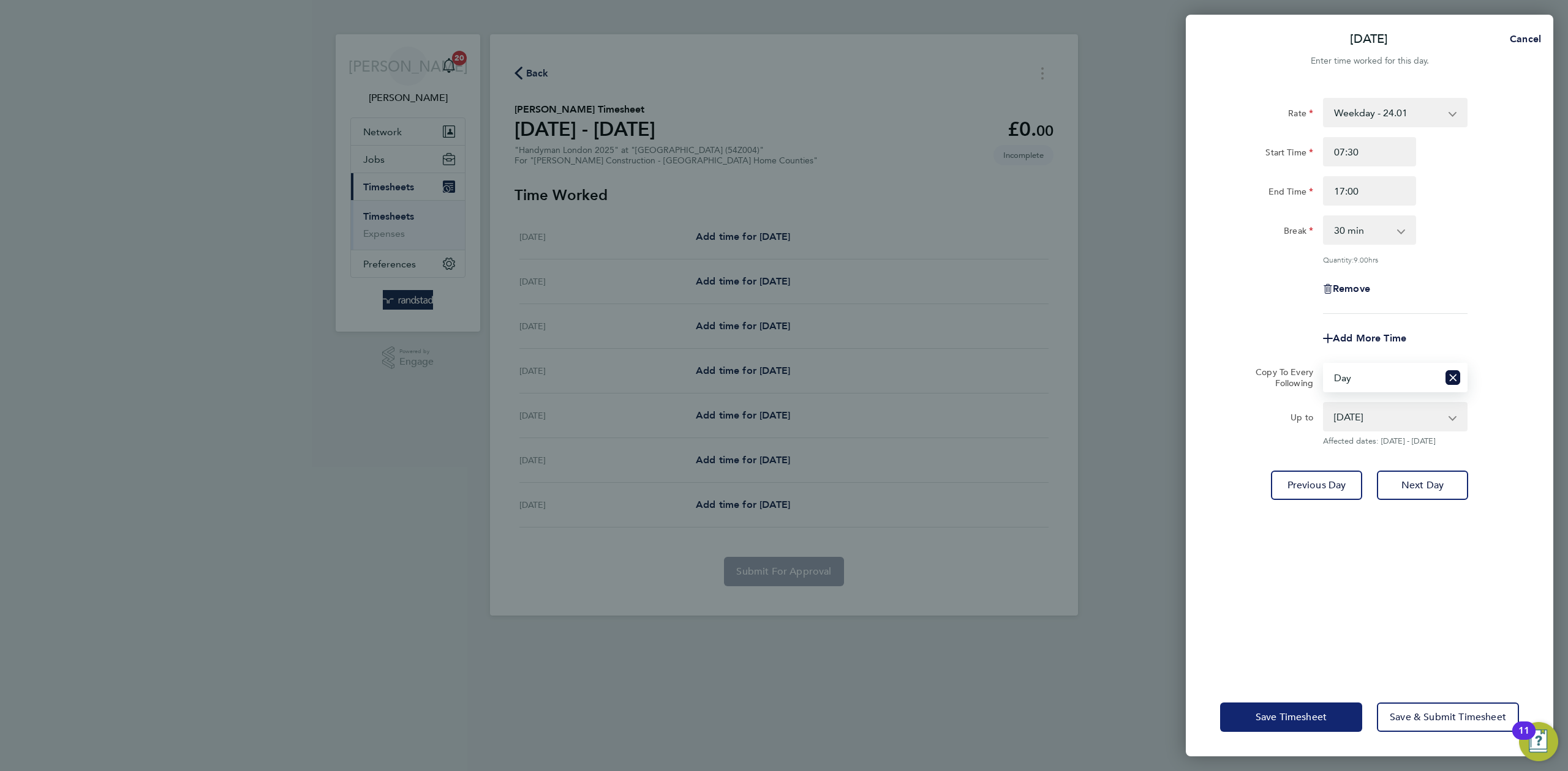
click at [1276, 721] on span "Save Timesheet" at bounding box center [1291, 717] width 71 height 12
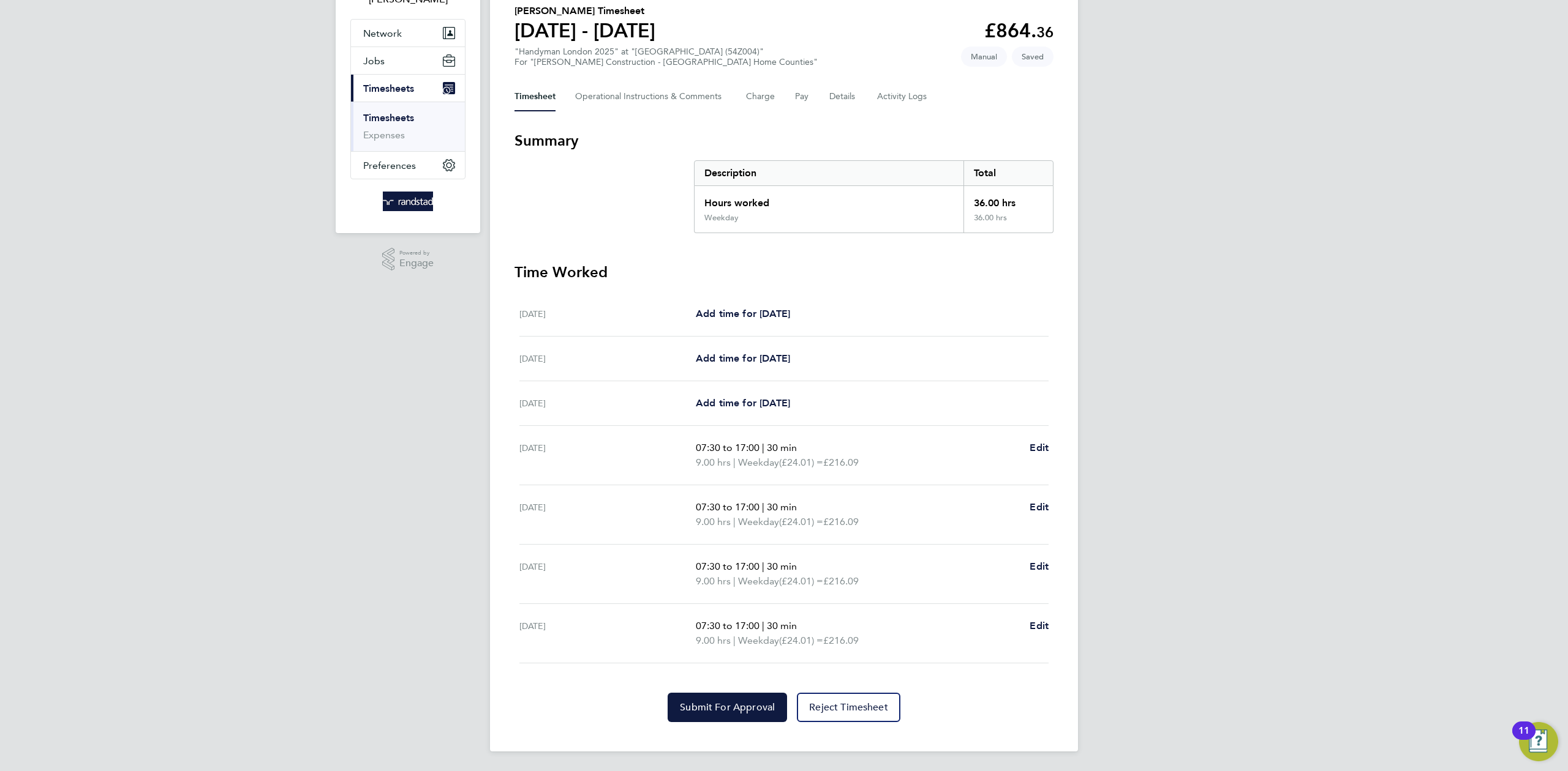
scroll to position [101, 0]
click at [752, 710] on span "Submit For Approval" at bounding box center [728, 707] width 95 height 12
click at [388, 92] on span "Timesheets" at bounding box center [388, 89] width 51 height 11
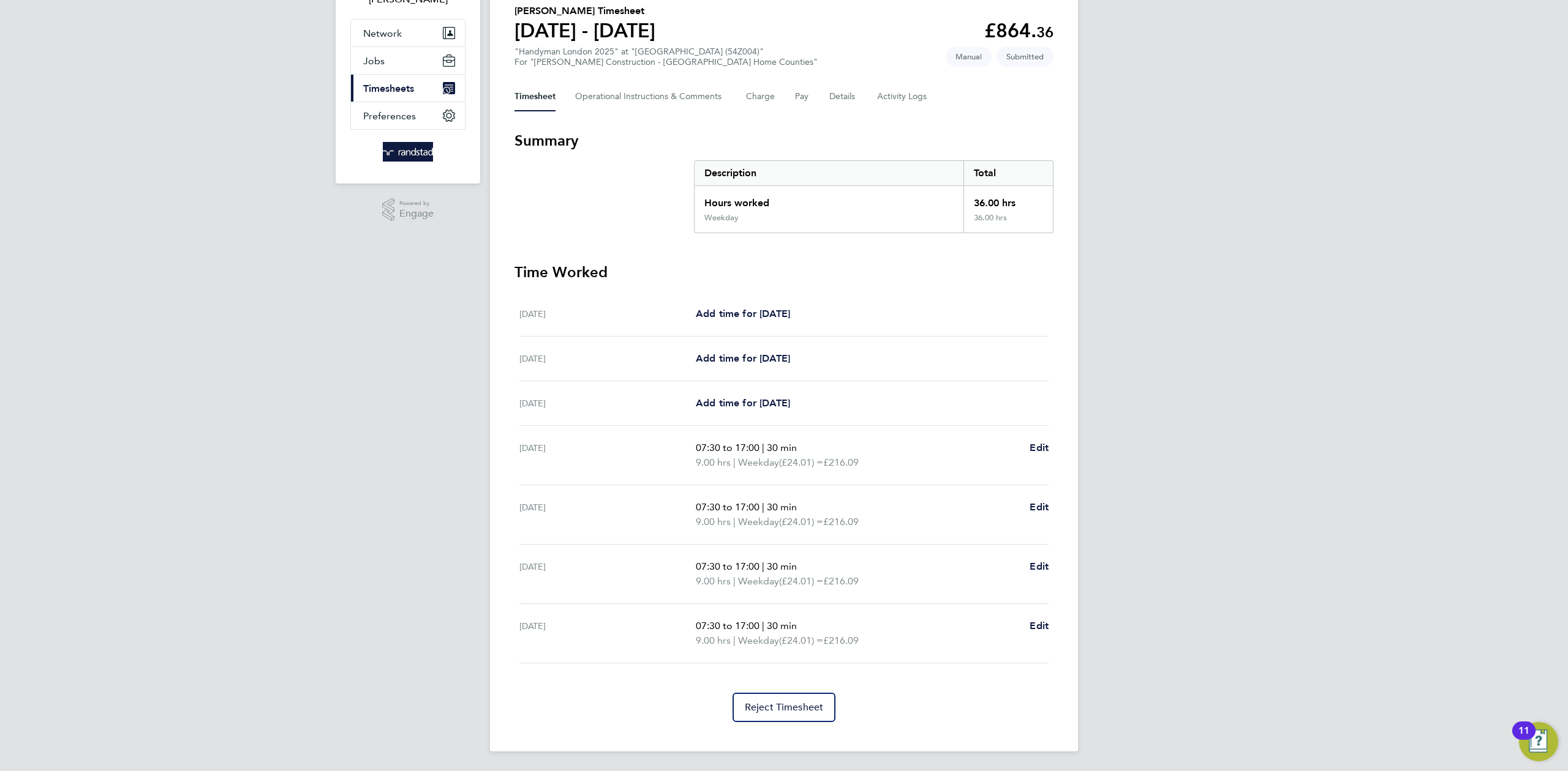
click at [401, 91] on span "Timesheets" at bounding box center [388, 89] width 51 height 11
click at [382, 117] on link "Timesheets" at bounding box center [388, 117] width 51 height 11
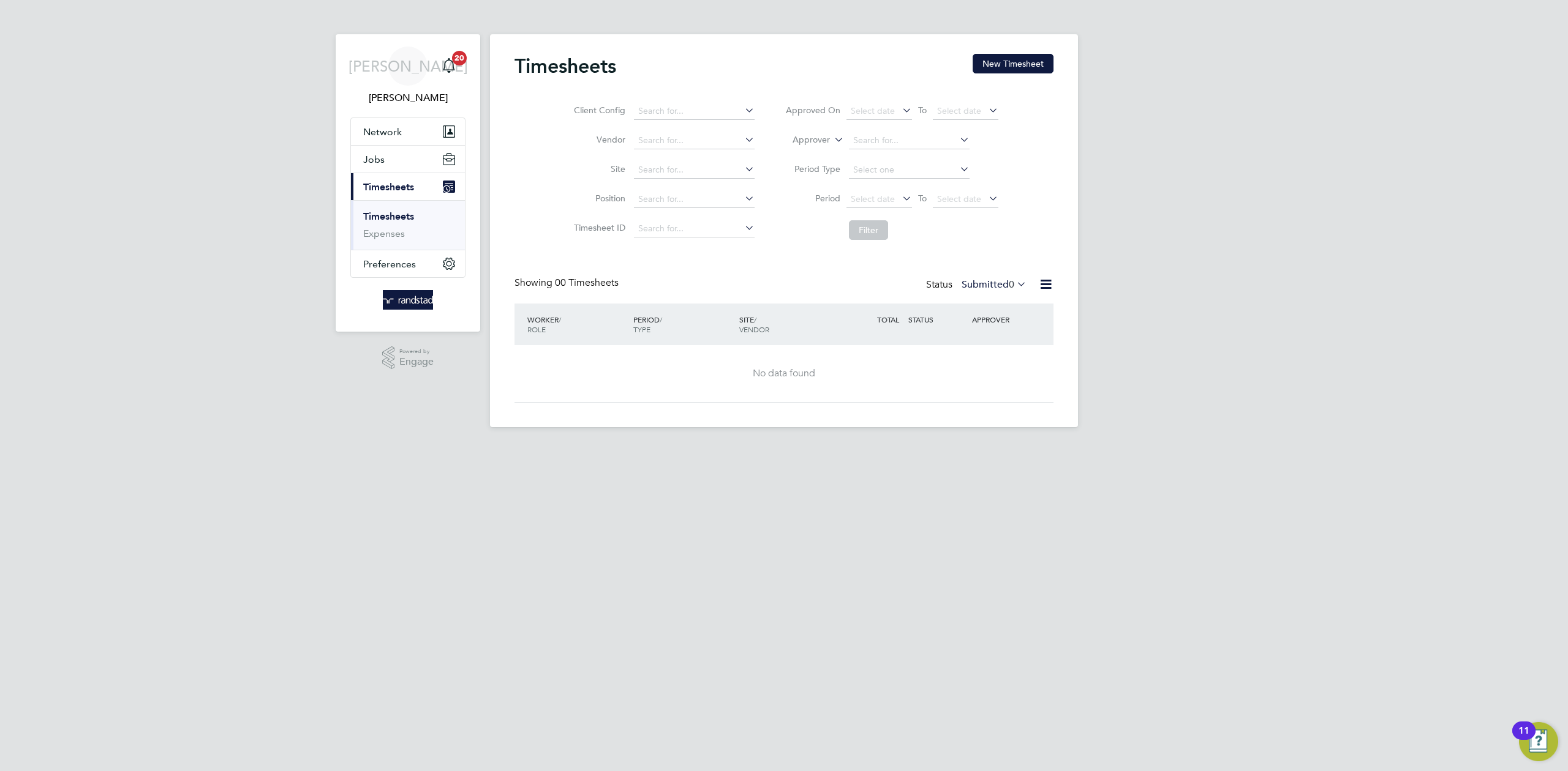
click at [1017, 51] on div "Timesheets New Timesheet Client Config Vendor Site Position Timesheet ID Approv…" at bounding box center [784, 231] width 588 height 393
drag, startPoint x: 982, startPoint y: 79, endPoint x: 1024, endPoint y: 62, distance: 45.3
click at [994, 75] on div "Timesheets New Timesheet" at bounding box center [784, 72] width 539 height 36
click at [1024, 62] on button "New Timesheet" at bounding box center [1013, 63] width 81 height 20
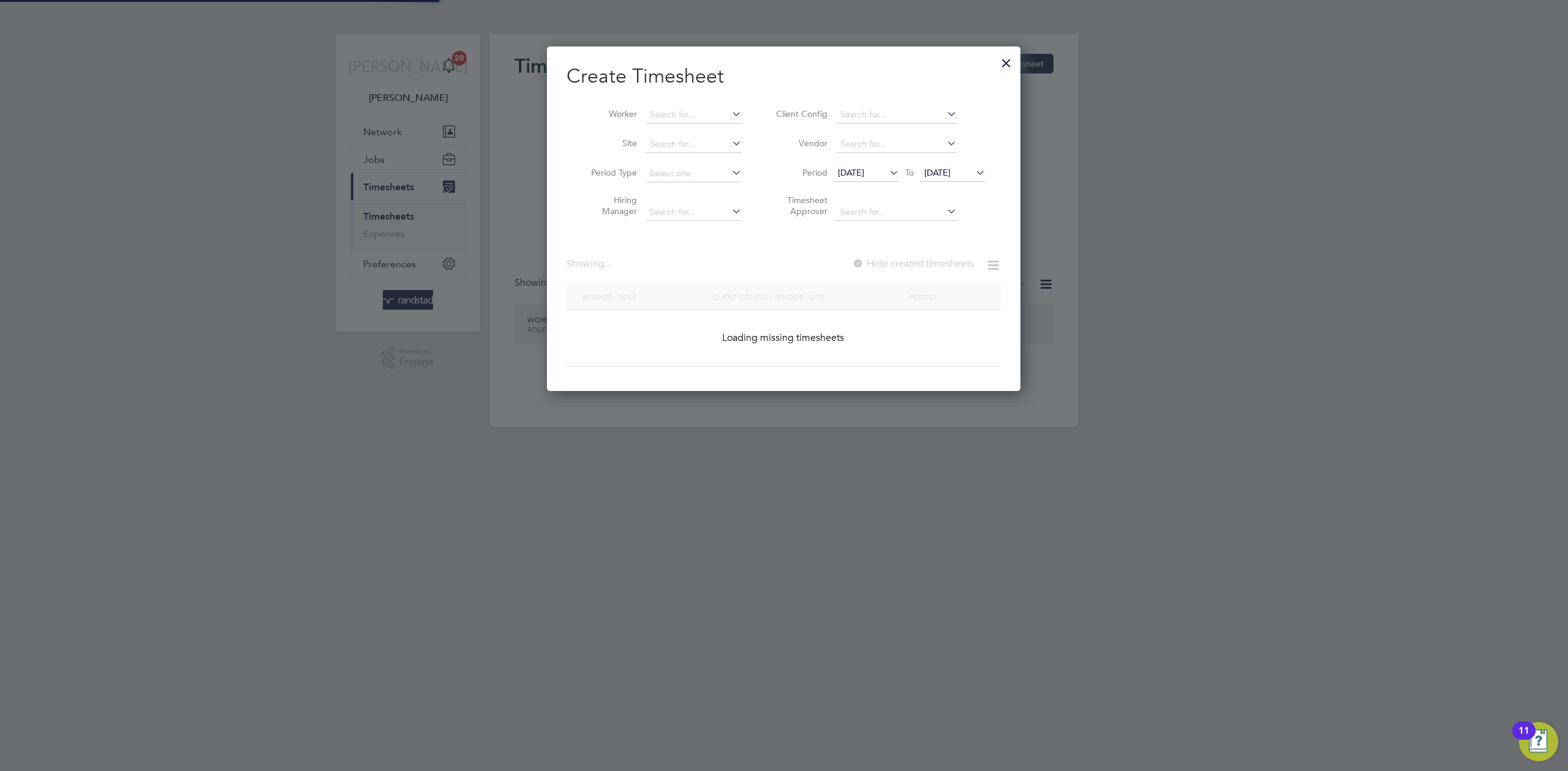
scroll to position [345, 474]
click at [659, 104] on li "Worker" at bounding box center [661, 116] width 190 height 30
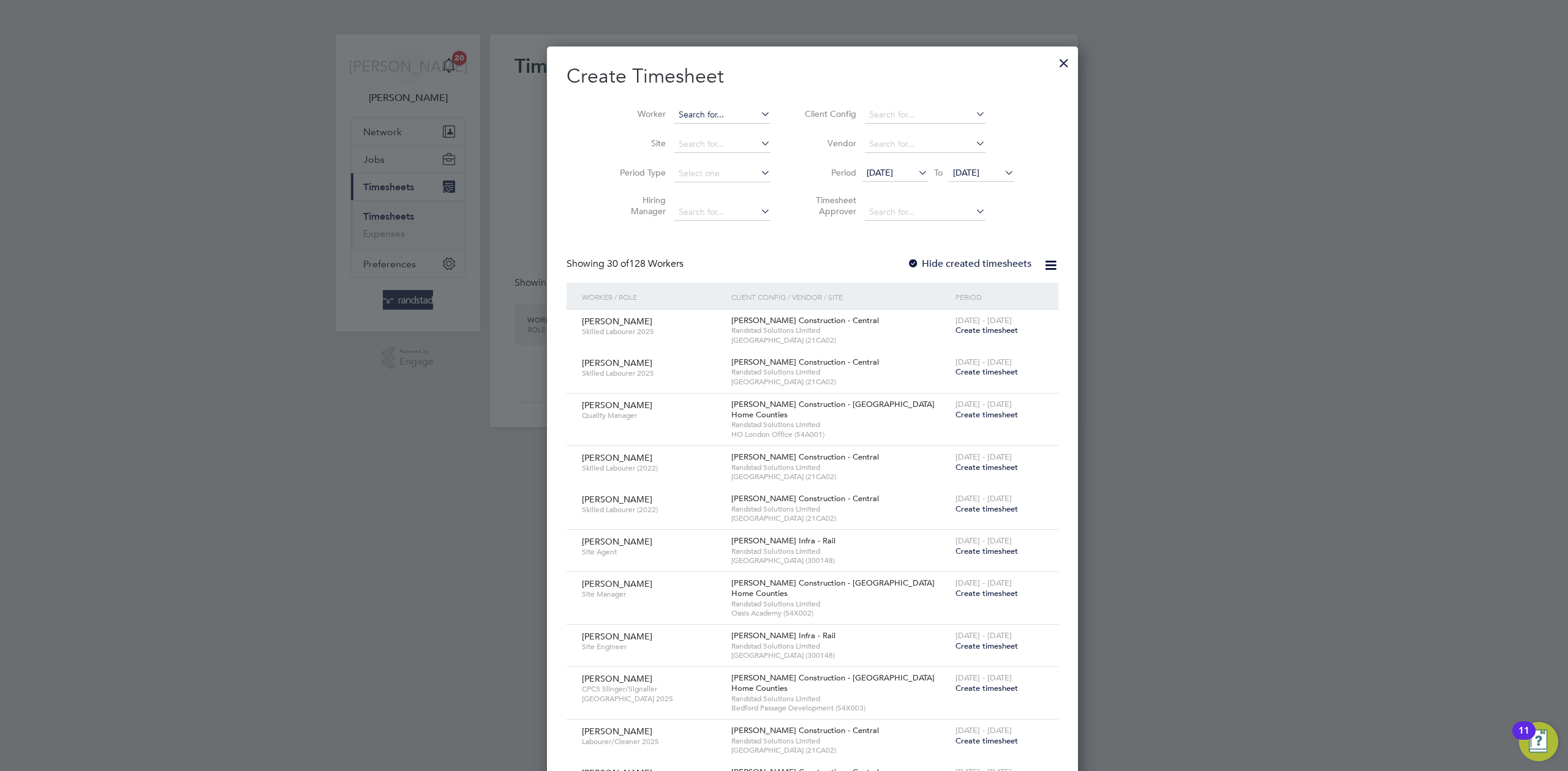
scroll to position [2224, 474]
click at [674, 108] on input at bounding box center [722, 115] width 96 height 17
click at [700, 261] on li "Nur [PERSON_NAME]" at bounding box center [699, 264] width 108 height 17
type input "Nur [PERSON_NAME]"
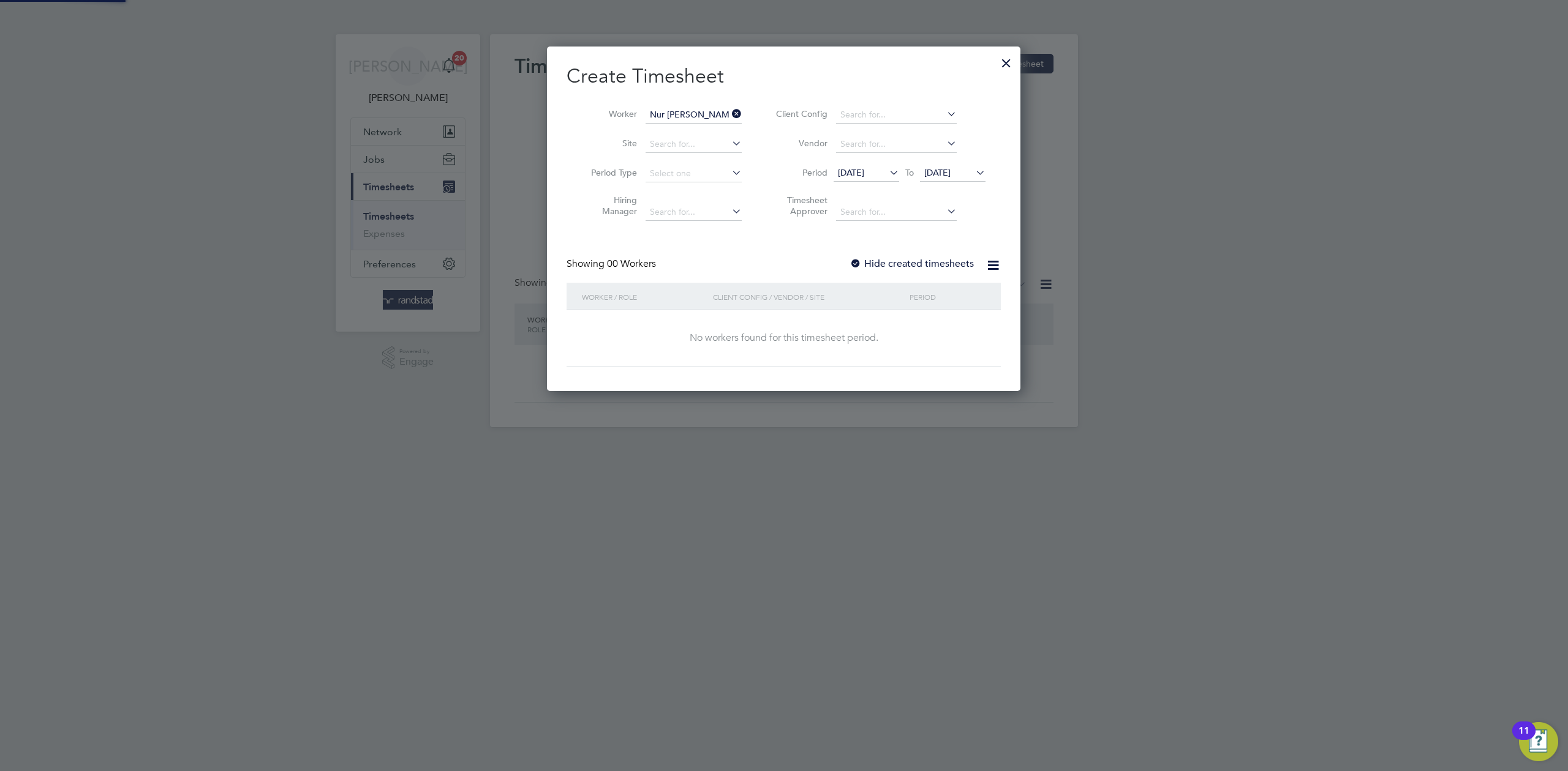
scroll to position [345, 474]
click at [879, 261] on label "Hide created timesheets" at bounding box center [911, 263] width 124 height 12
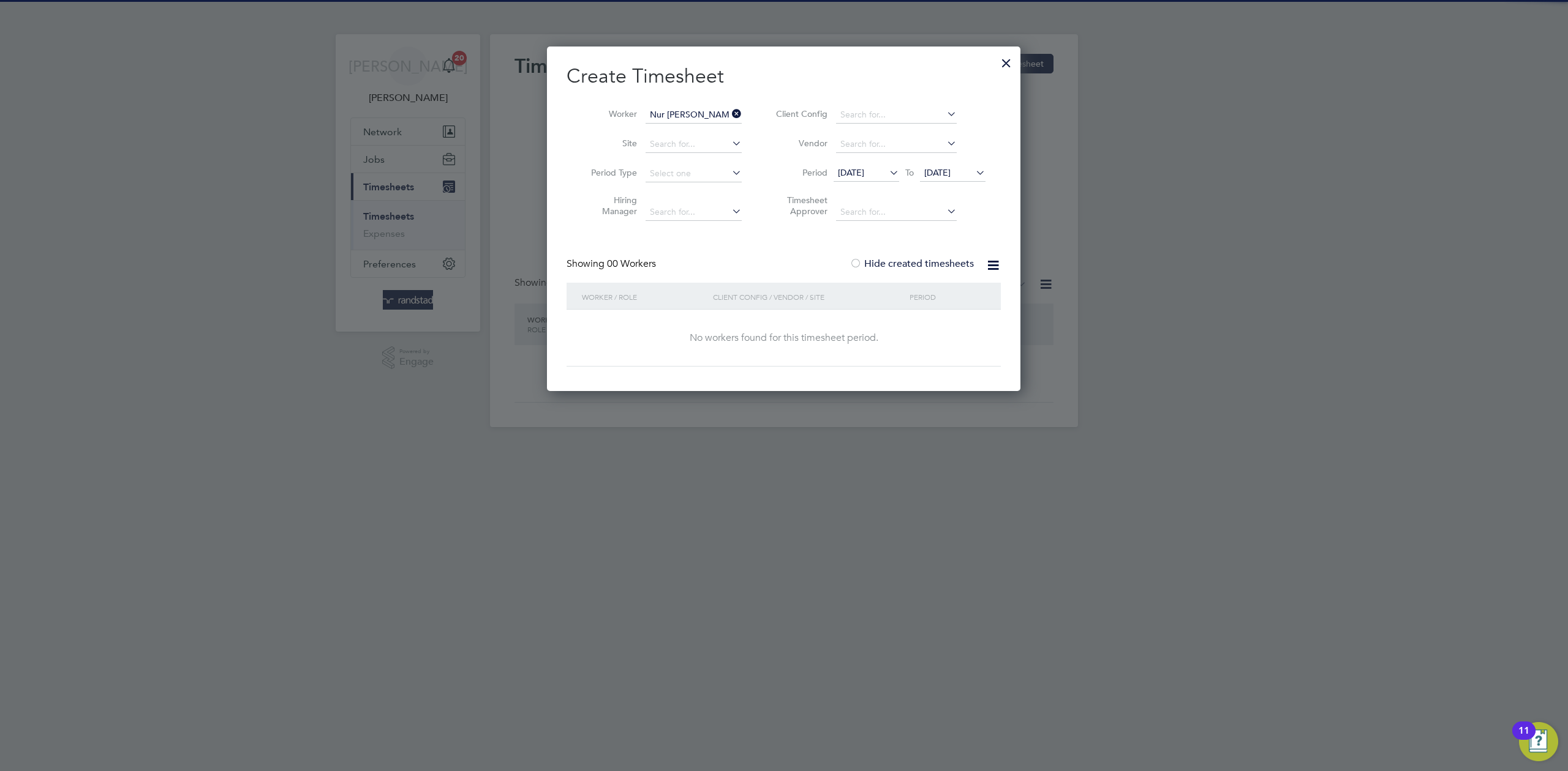
click at [879, 261] on label "Hide created timesheets" at bounding box center [911, 263] width 124 height 12
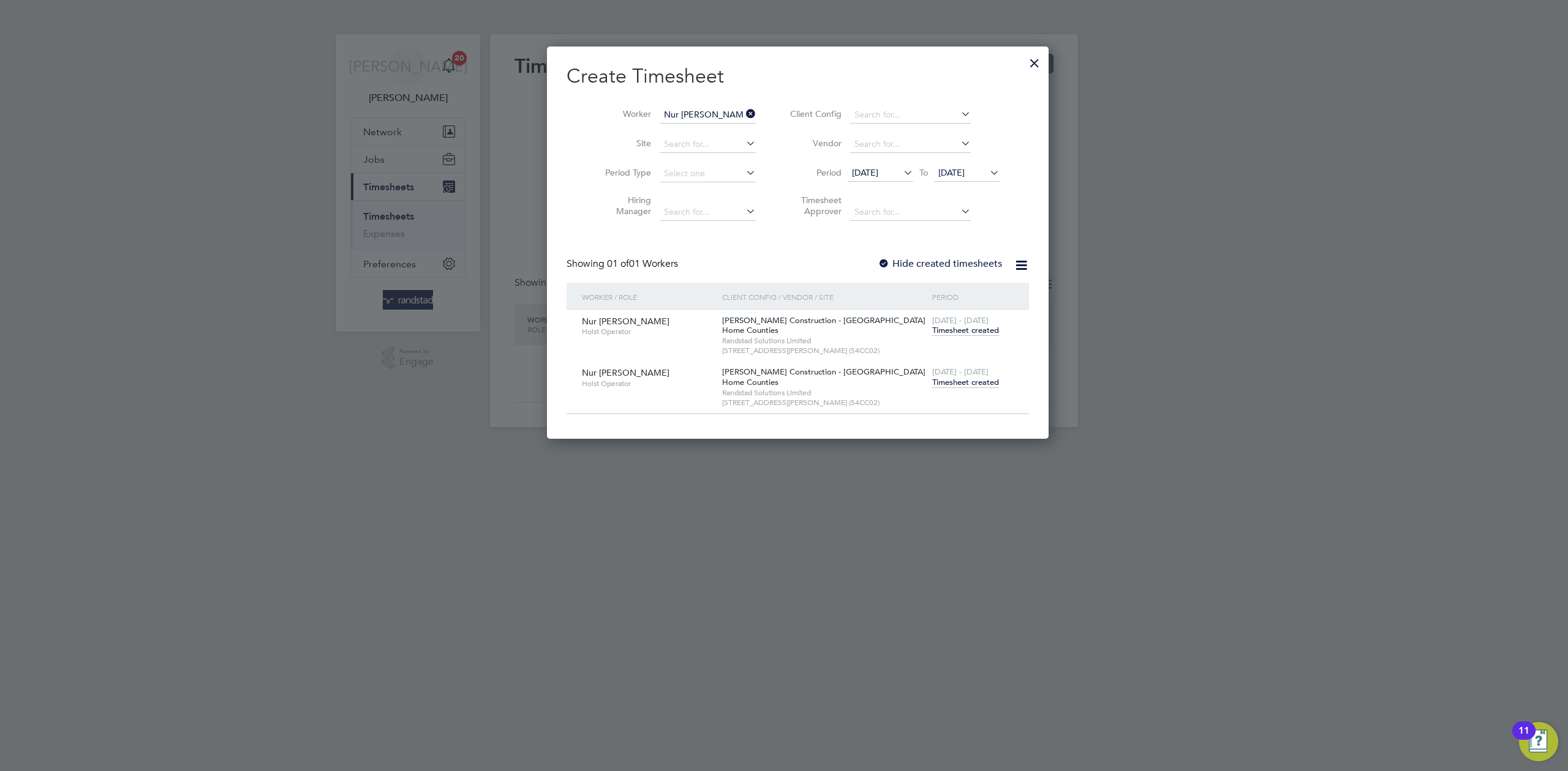
scroll to position [393, 474]
click at [932, 331] on span "Timesheet created" at bounding box center [965, 331] width 67 height 11
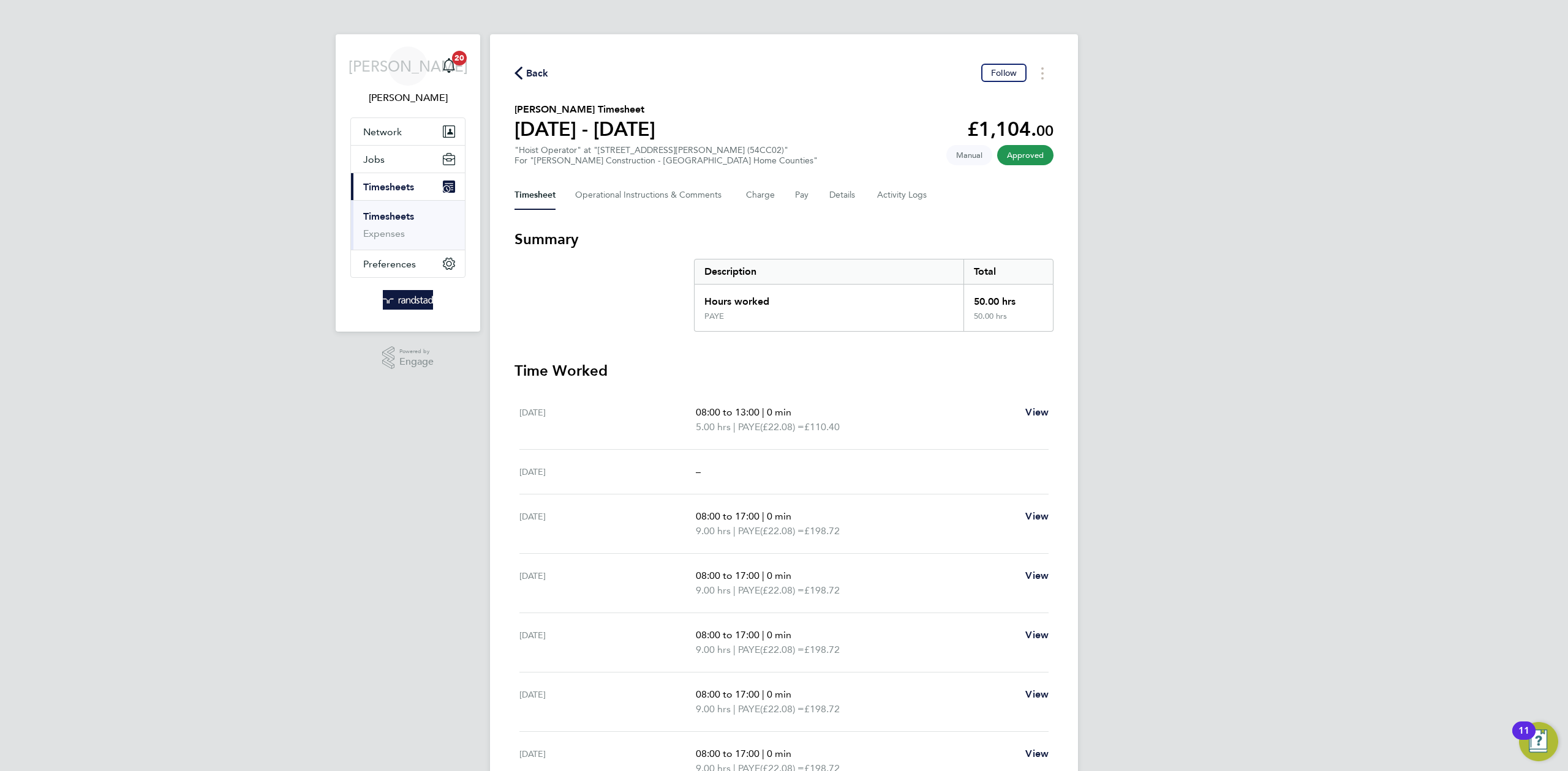
click at [517, 81] on svg-icon "button" at bounding box center [519, 76] width 8 height 11
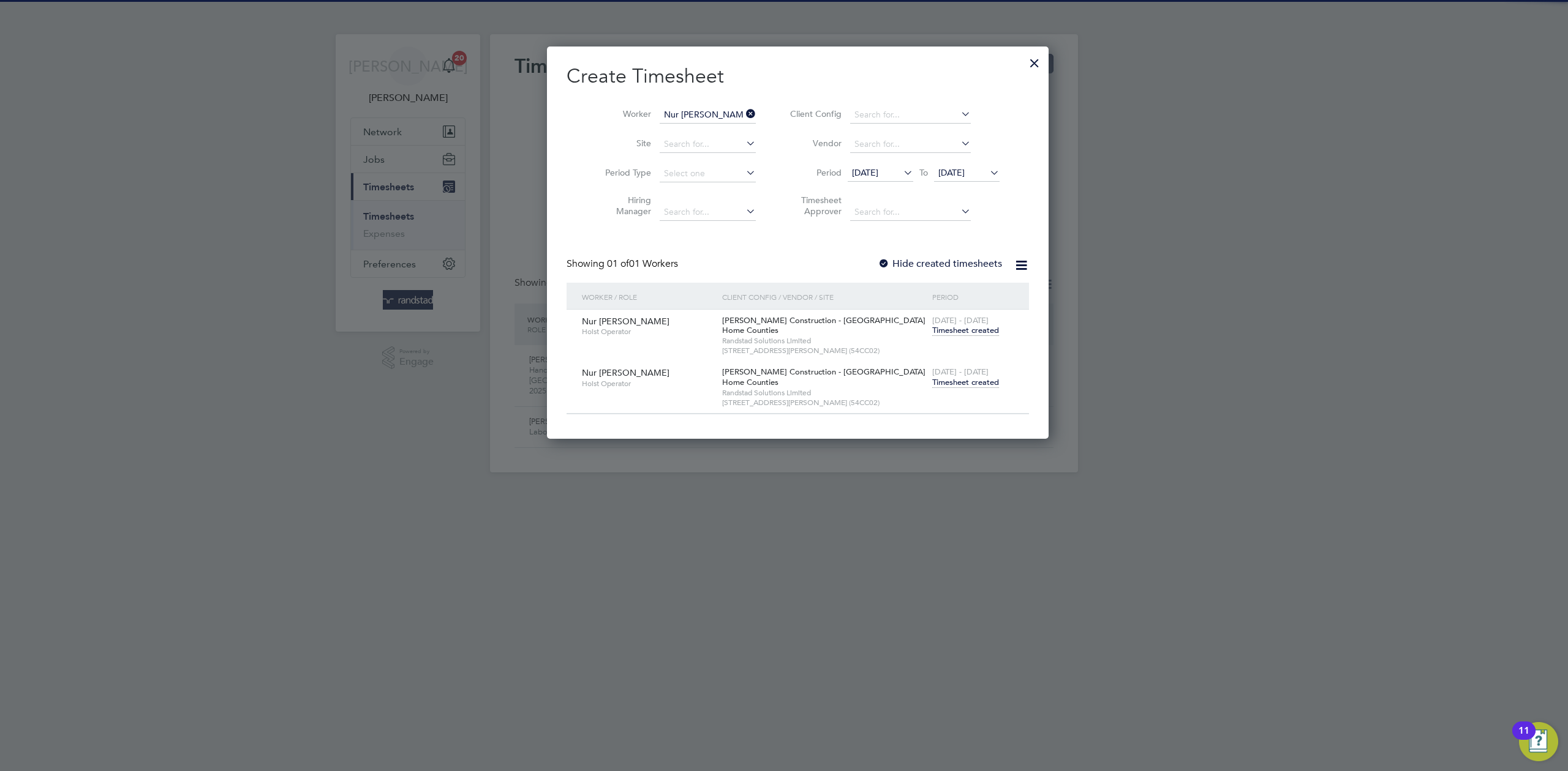
click at [932, 385] on span "Timesheet created" at bounding box center [965, 382] width 67 height 11
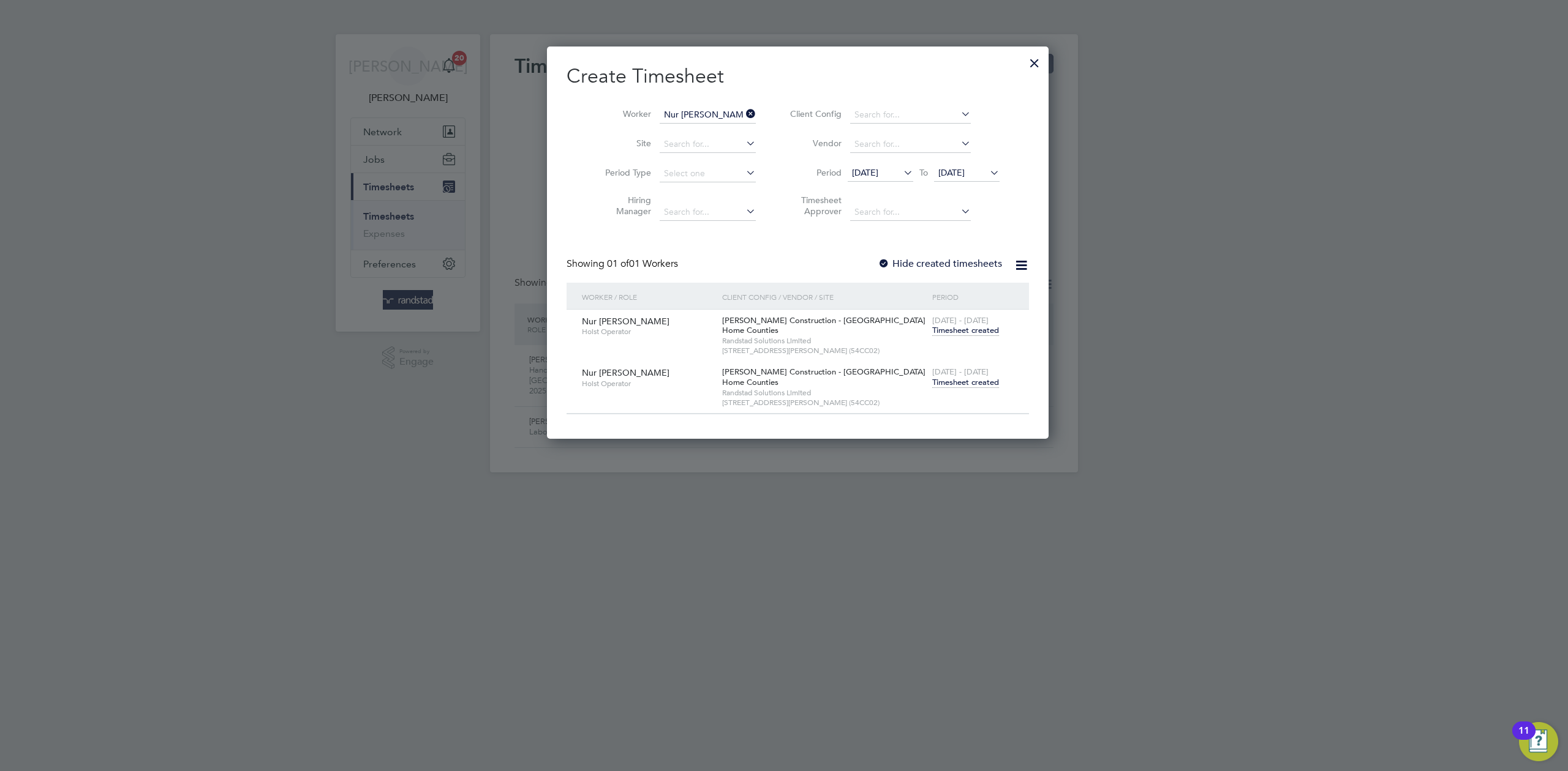
click at [1023, 64] on div at bounding box center [1034, 61] width 22 height 22
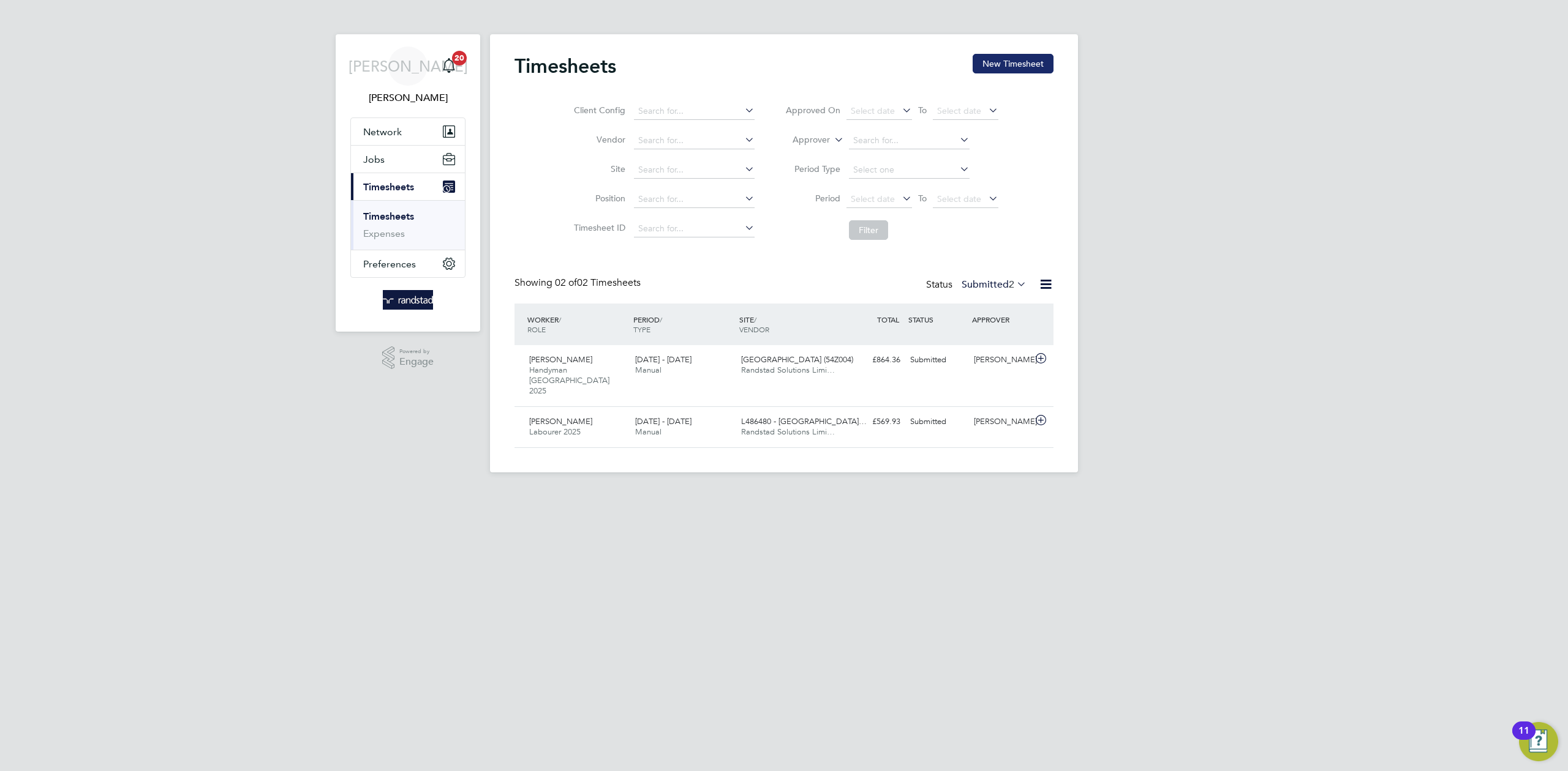
click at [1014, 65] on button "New Timesheet" at bounding box center [1013, 63] width 81 height 20
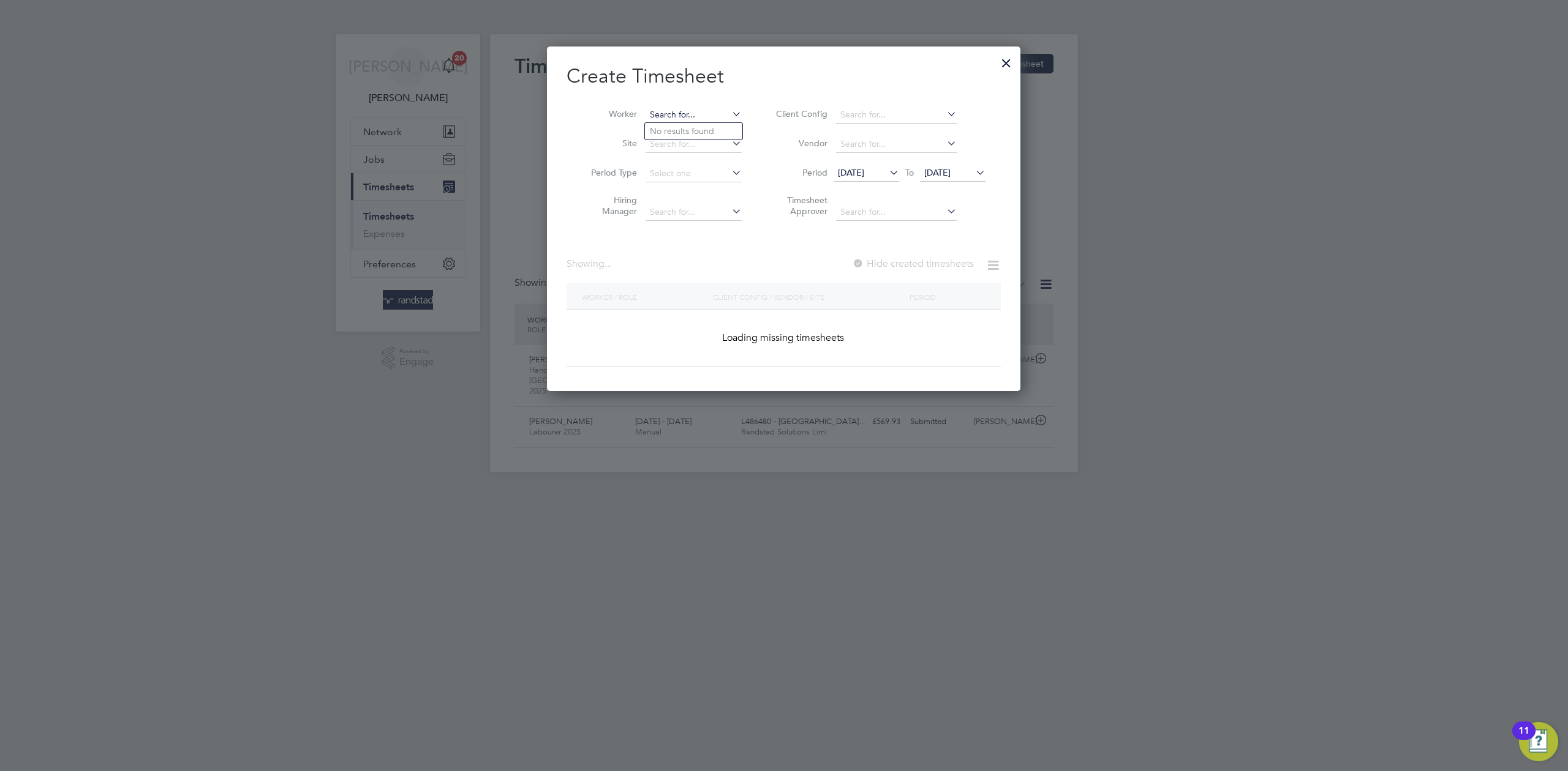
click at [684, 109] on input at bounding box center [693, 115] width 96 height 17
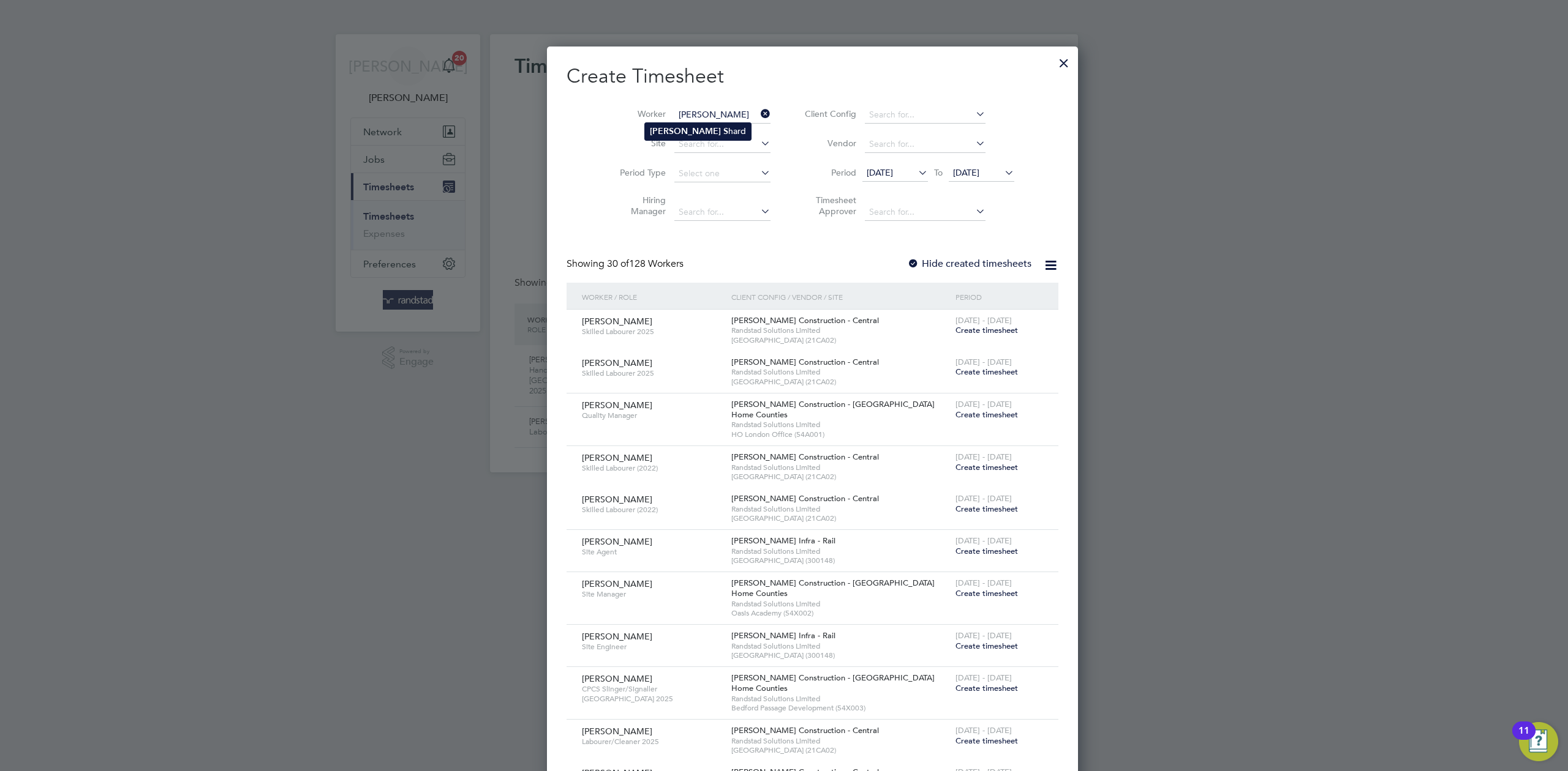
click at [661, 126] on b "[PERSON_NAME]" at bounding box center [686, 131] width 71 height 10
type input "[PERSON_NAME]"
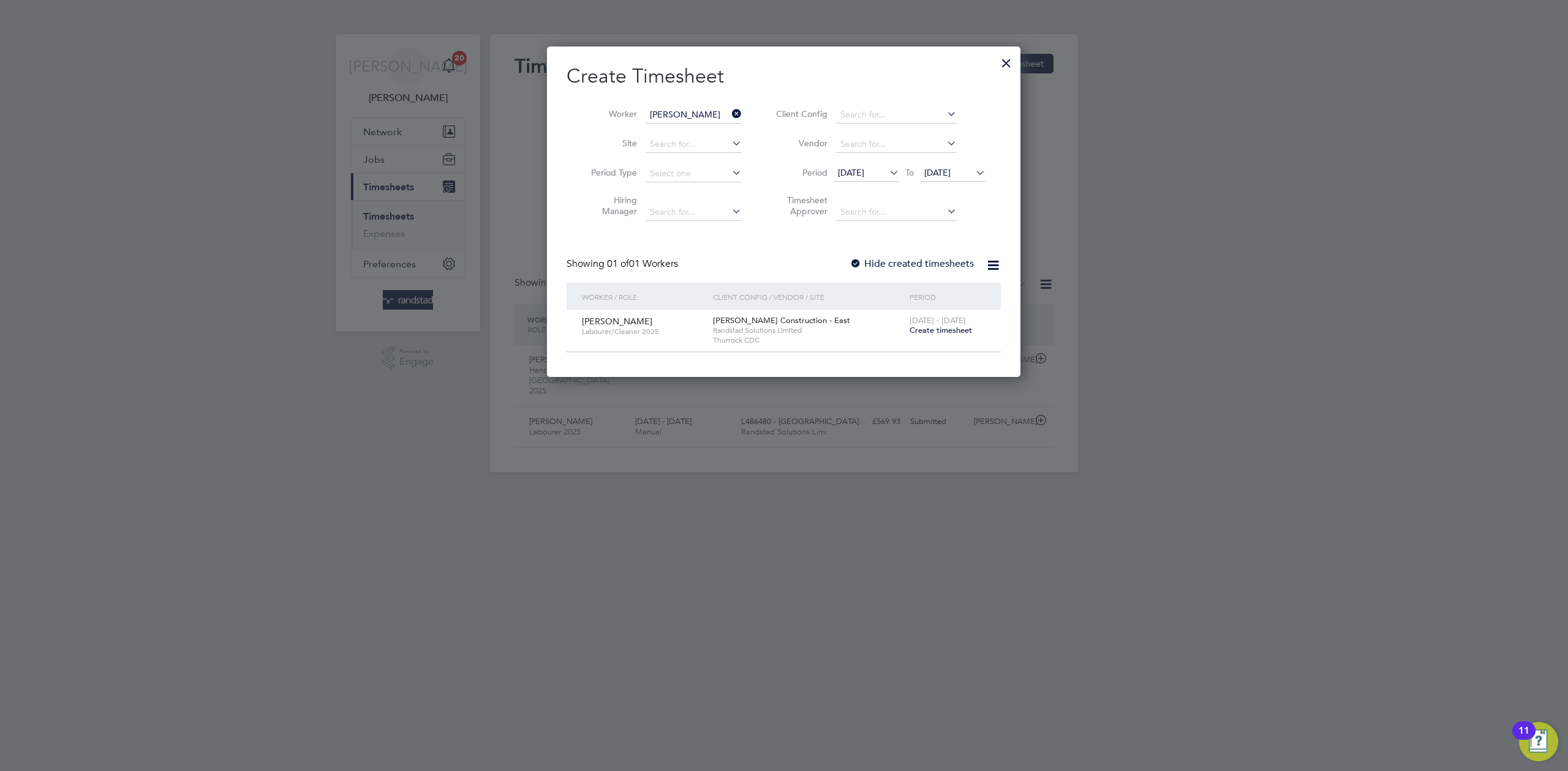
click at [923, 328] on span "Create timesheet" at bounding box center [940, 330] width 62 height 10
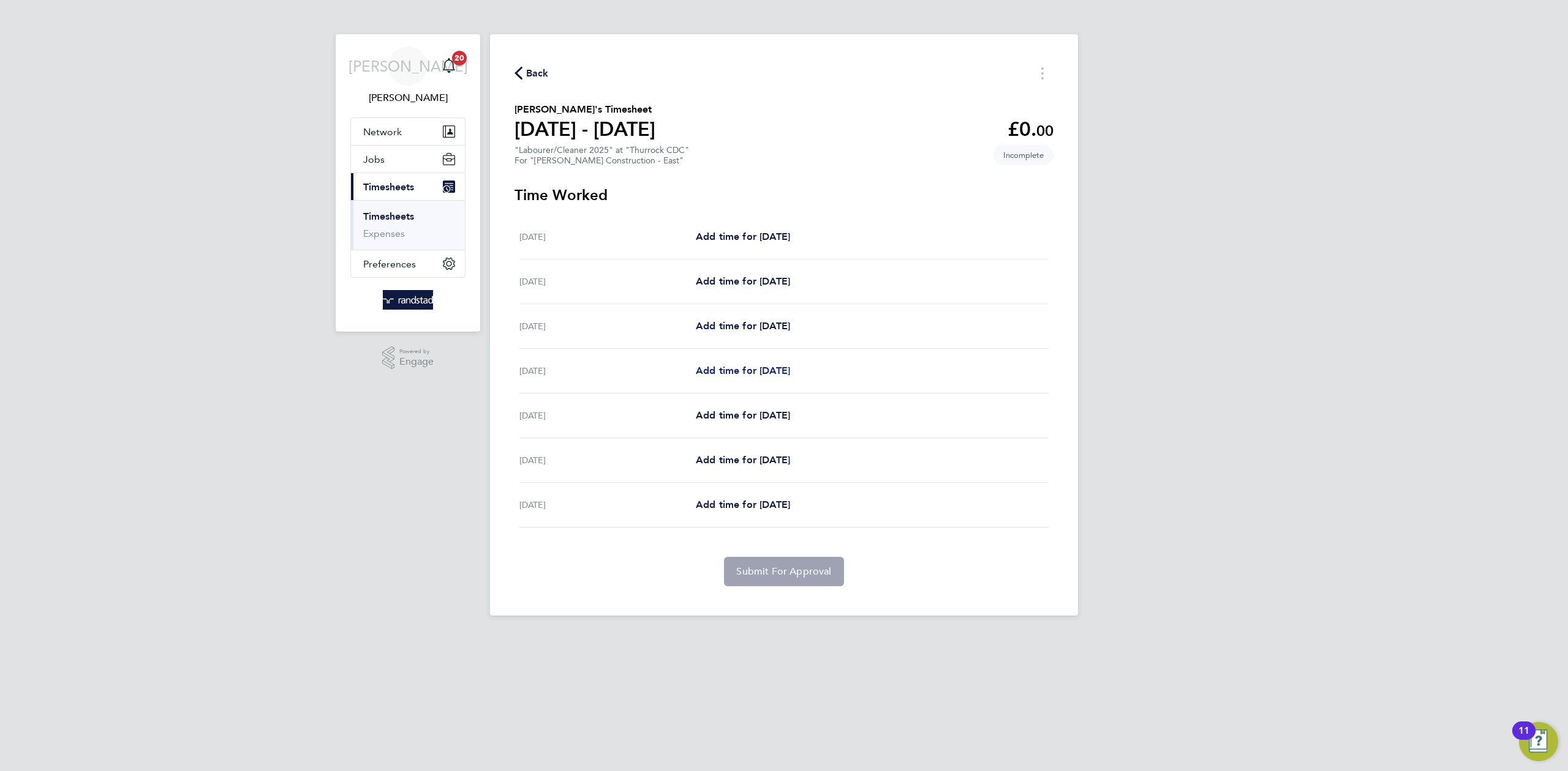
click at [751, 372] on span "Add time for [DATE]" at bounding box center [742, 370] width 94 height 11
select select "60"
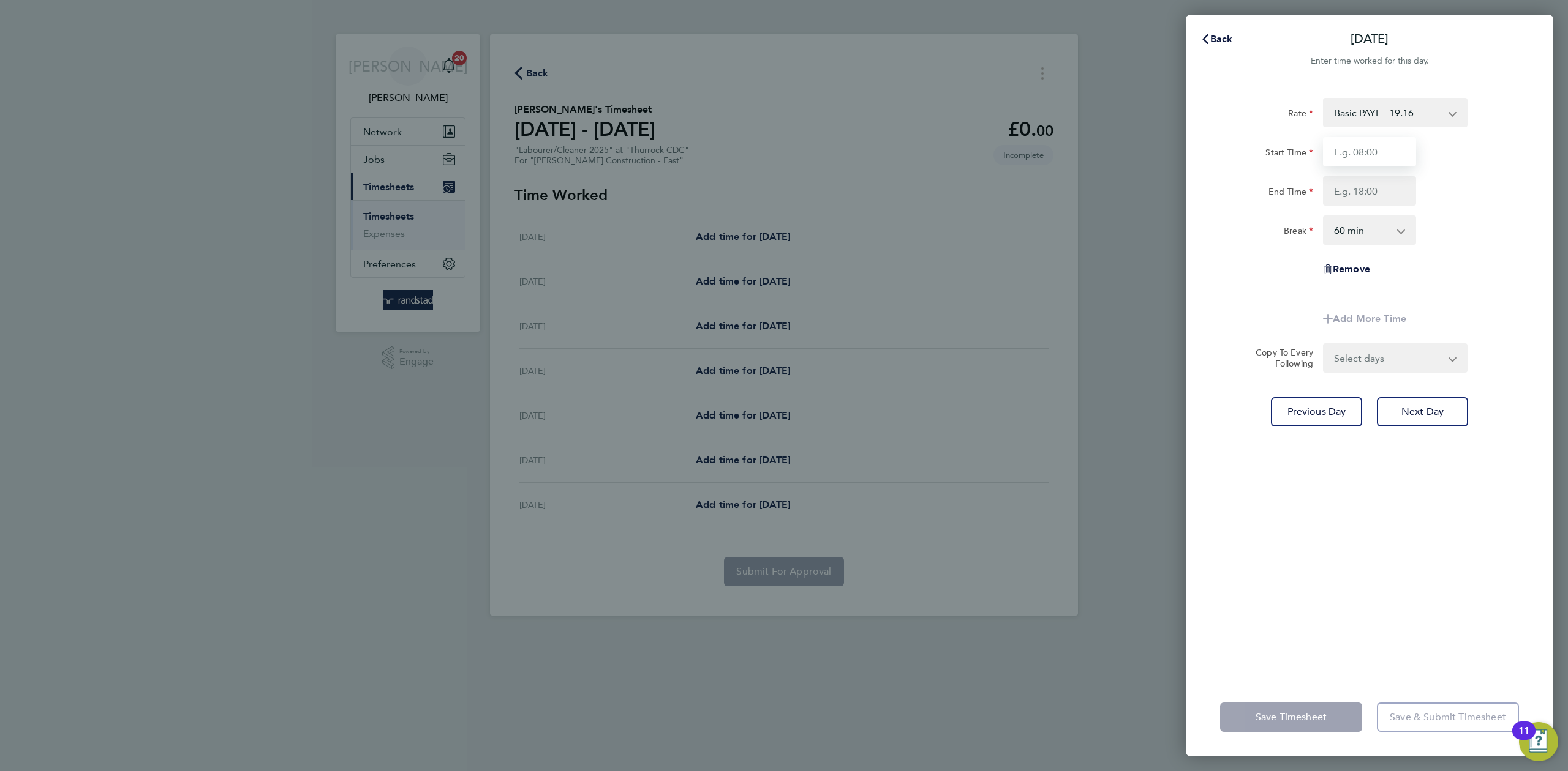
click at [1355, 150] on input "Start Time" at bounding box center [1369, 152] width 93 height 30
type input "07:30"
click at [1374, 191] on input "End Time" at bounding box center [1369, 191] width 93 height 30
type input "16:30"
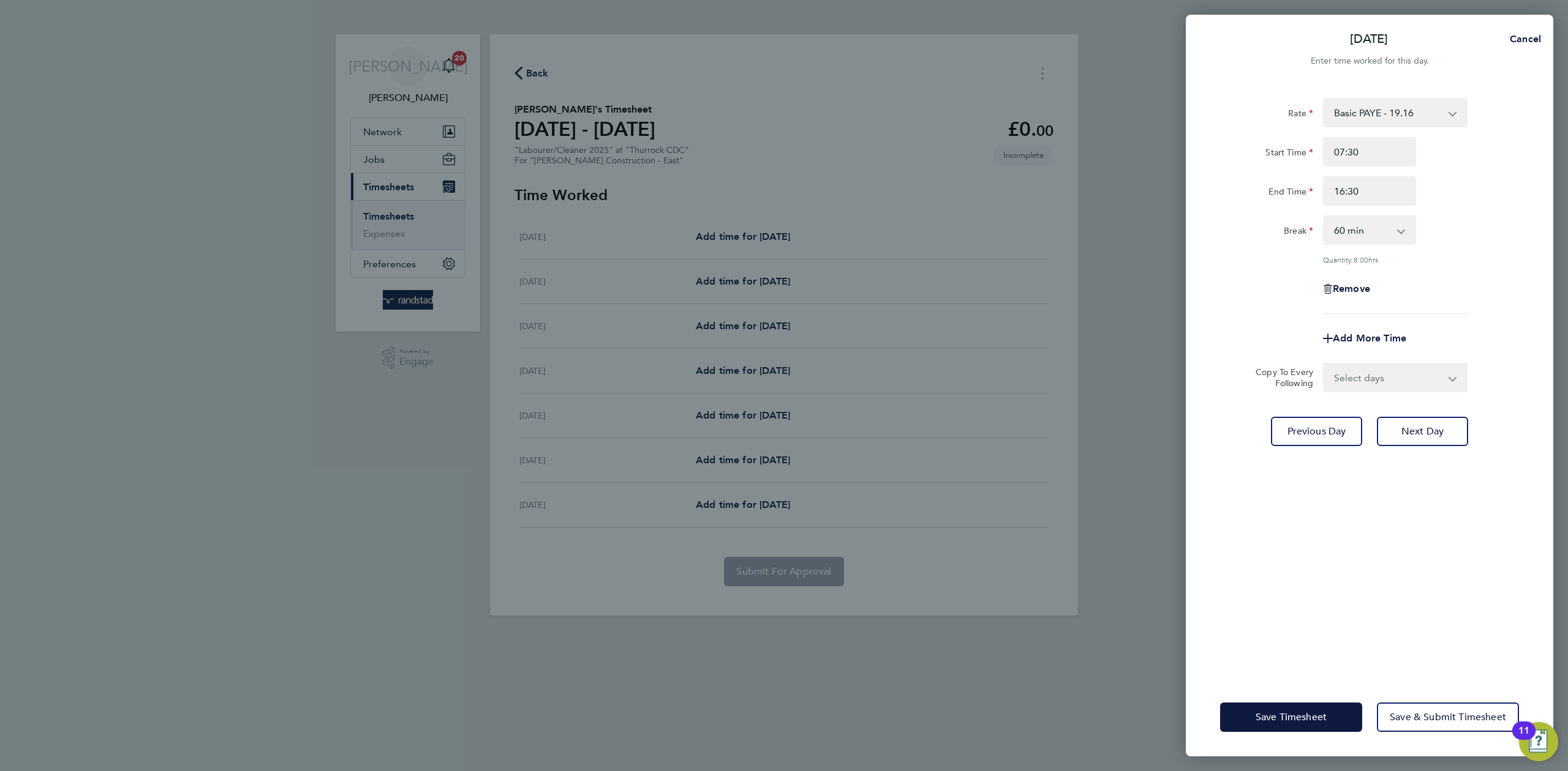
drag, startPoint x: 1312, startPoint y: 226, endPoint x: 1358, endPoint y: 234, distance: 46.7
click at [1329, 230] on div "Break 0 min 15 min 30 min 45 min 60 min 75 min 90 min" at bounding box center [1369, 230] width 309 height 30
click at [1359, 234] on select "0 min 15 min 30 min 45 min 60 min 75 min 90 min" at bounding box center [1362, 229] width 76 height 27
select select "30"
click at [1325, 216] on select "0 min 15 min 30 min 45 min 60 min 75 min 90 min" at bounding box center [1362, 229] width 76 height 27
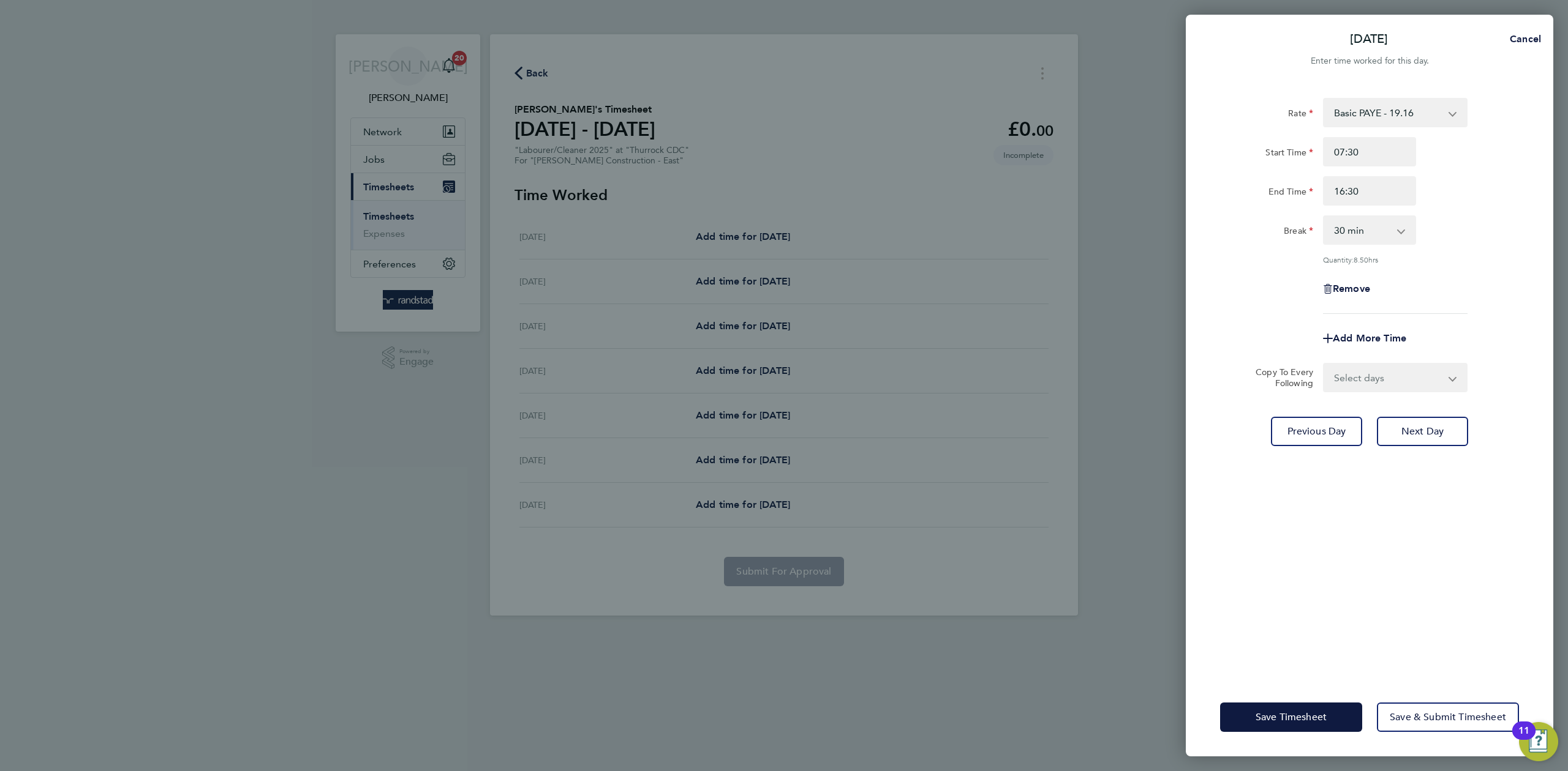
click at [1478, 229] on div "Break 0 min 15 min 30 min 45 min 60 min 75 min 90 min" at bounding box center [1369, 230] width 309 height 30
click at [1380, 380] on select "Select days Day [DATE] [DATE] [DATE]" at bounding box center [1389, 378] width 129 height 27
select select "DAY"
click at [1325, 365] on select "Select days Day [DATE] [DATE] [DATE]" at bounding box center [1389, 378] width 129 height 27
select select "[DATE]"
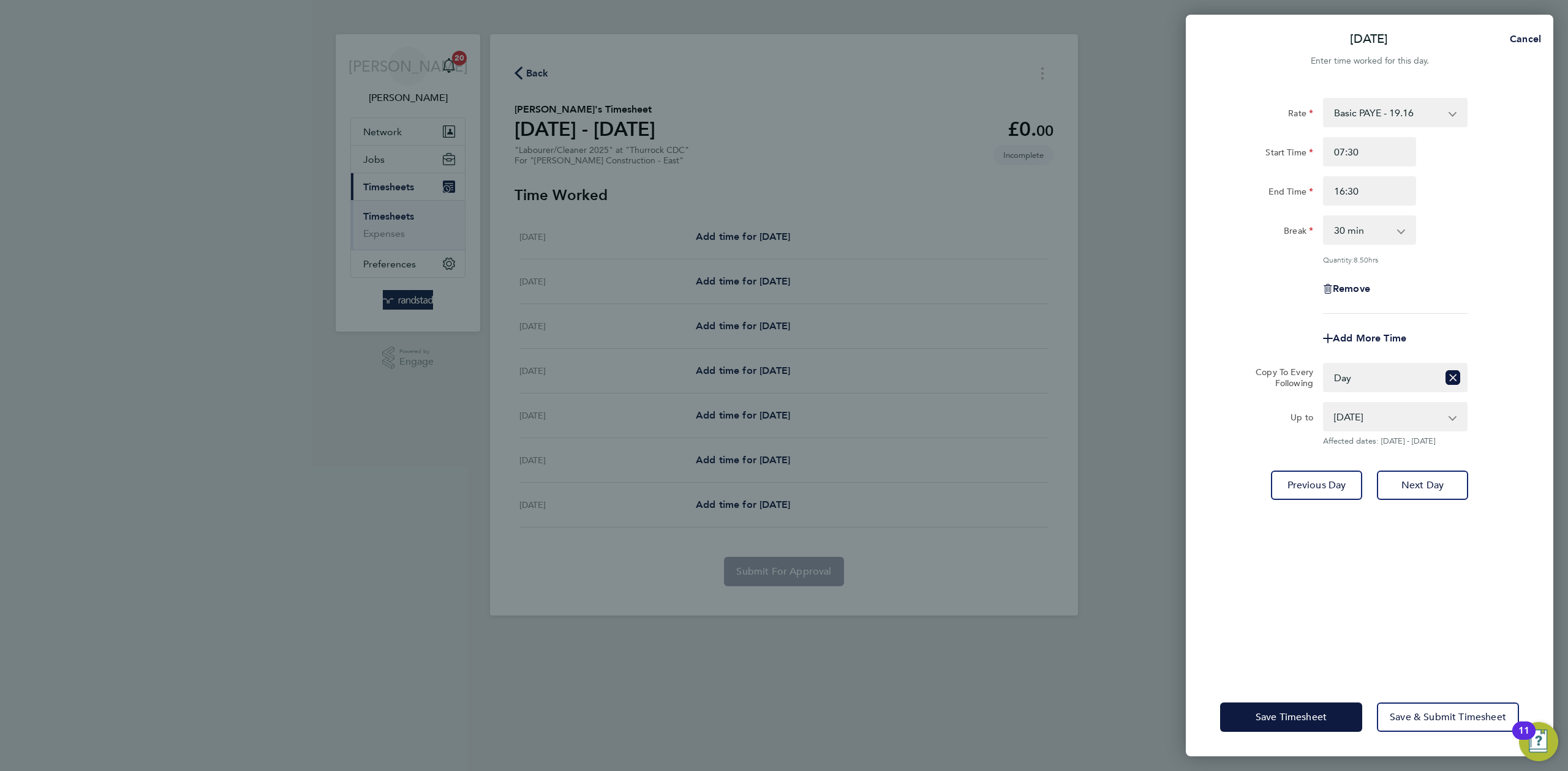
click at [1515, 283] on div "Remove" at bounding box center [1369, 289] width 309 height 30
click at [1289, 715] on span "Save Timesheet" at bounding box center [1291, 717] width 71 height 12
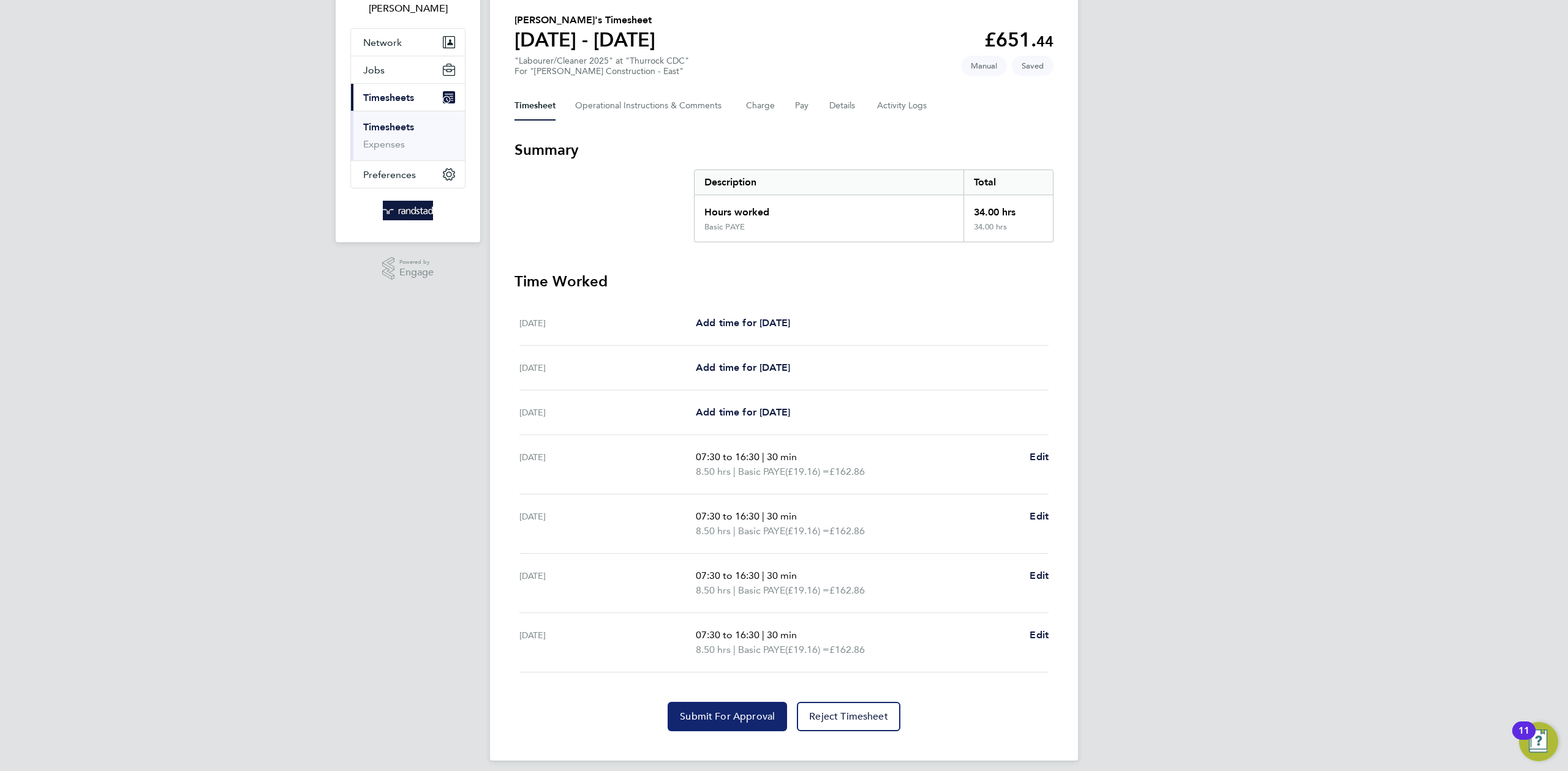
click at [750, 719] on span "Submit For Approval" at bounding box center [728, 716] width 95 height 12
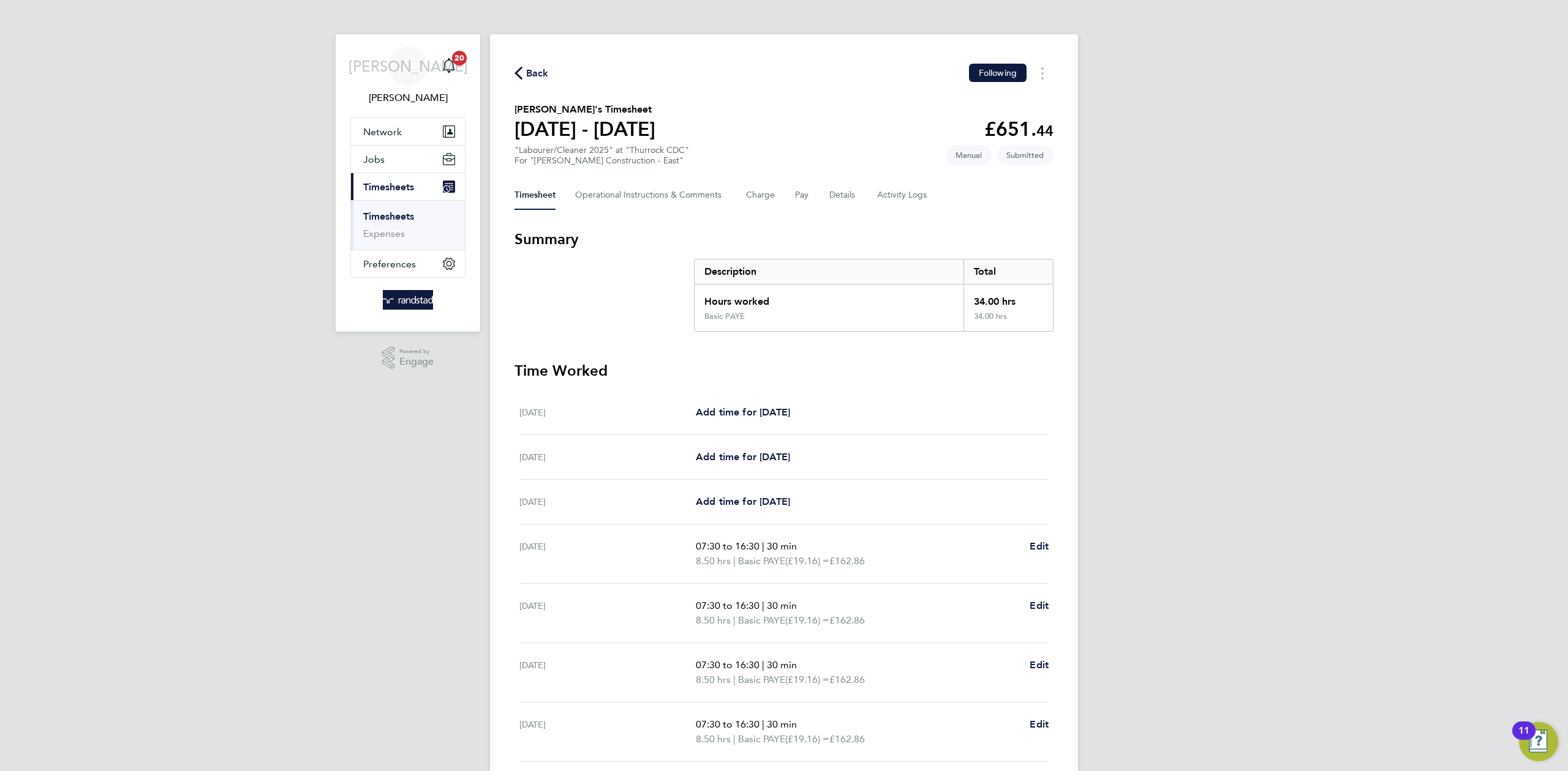
click at [520, 71] on icon "button" at bounding box center [519, 74] width 8 height 13
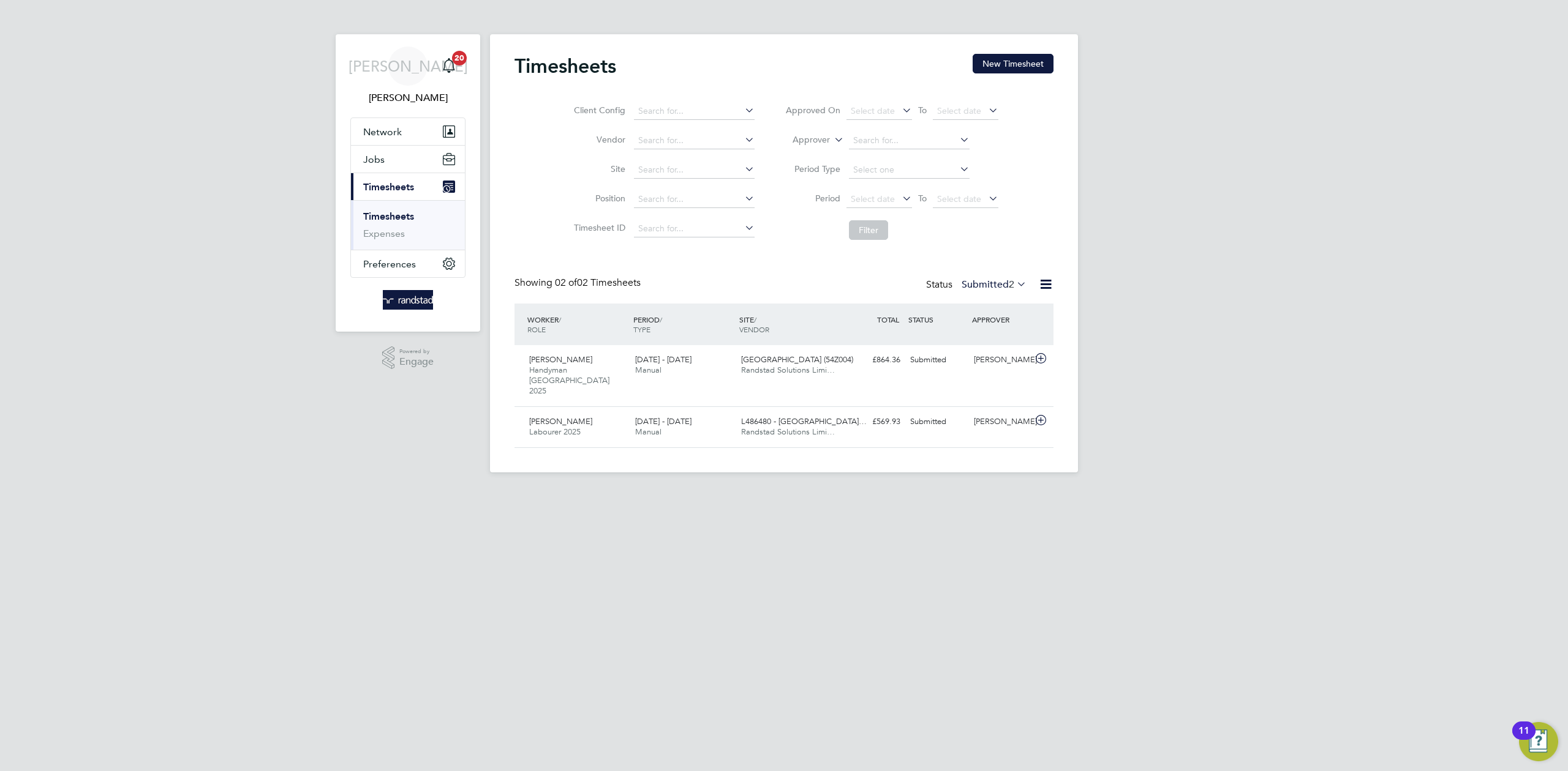
click at [1018, 76] on div "Timesheets New Timesheet" at bounding box center [784, 72] width 539 height 36
click at [1017, 65] on button "New Timesheet" at bounding box center [1013, 63] width 81 height 20
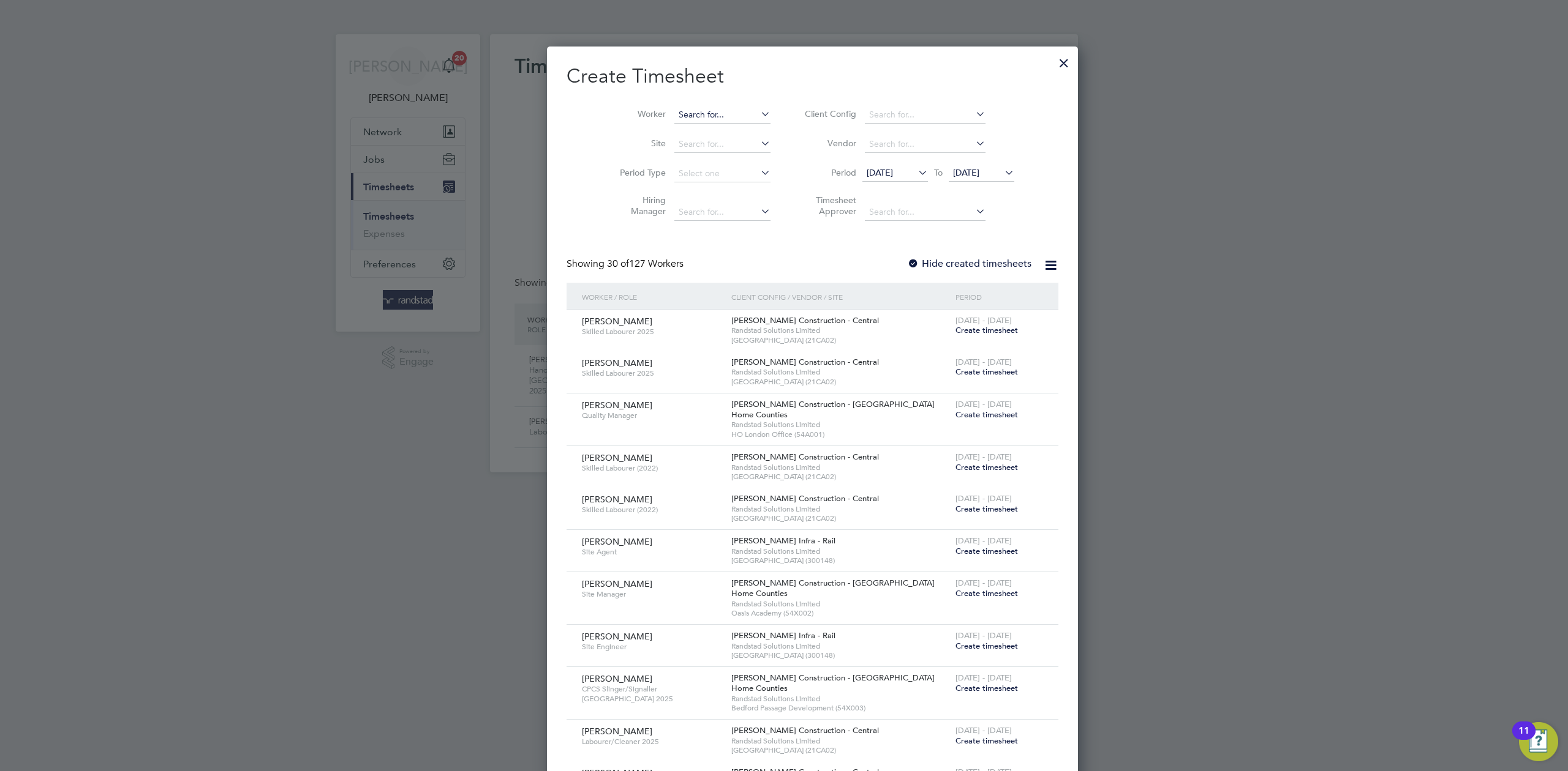
click at [690, 115] on input at bounding box center [722, 115] width 96 height 17
click at [695, 129] on li "Gab r iel Rosca" at bounding box center [693, 131] width 97 height 17
type input "[PERSON_NAME]"
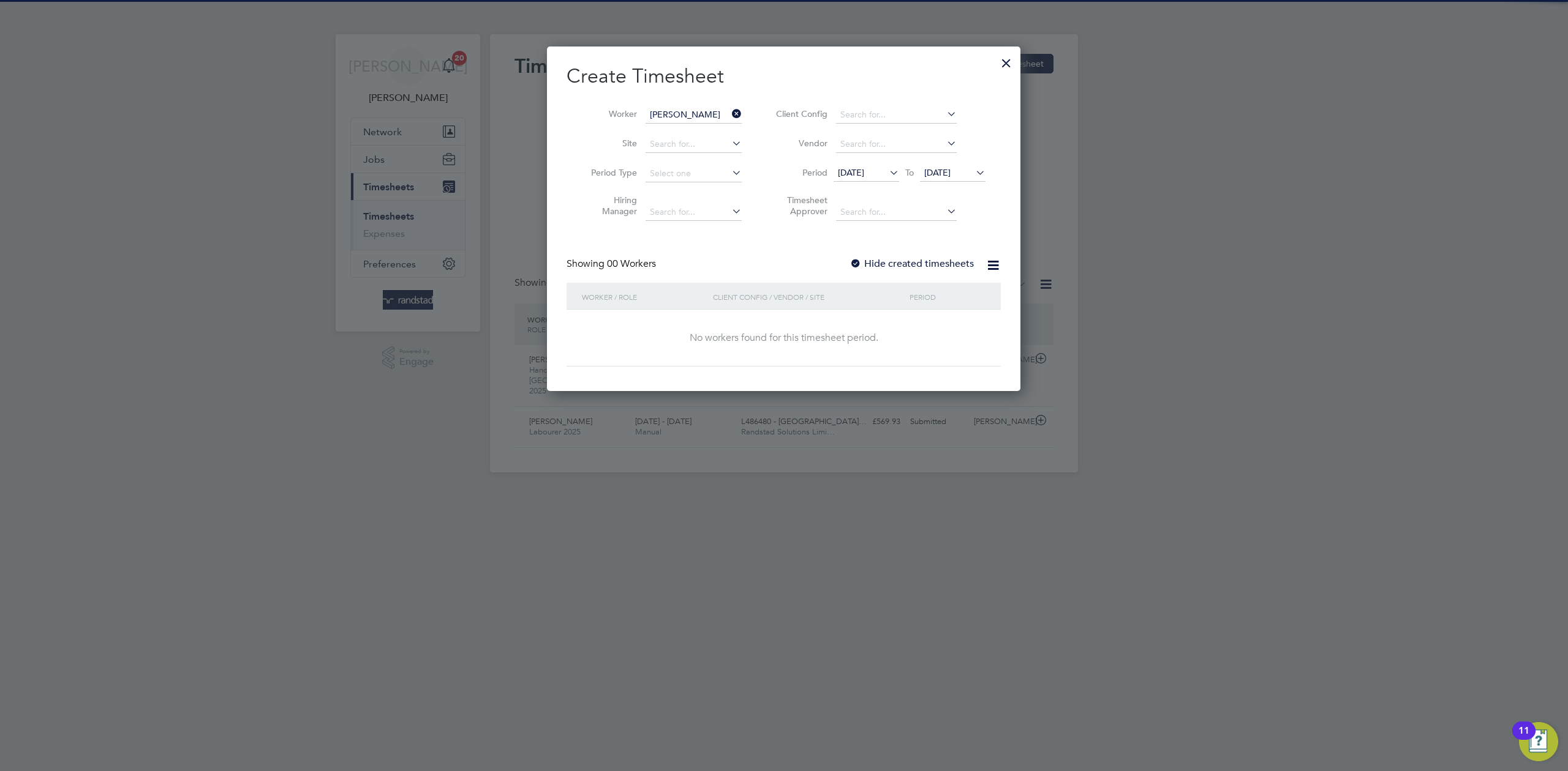
click at [887, 266] on label "Hide created timesheets" at bounding box center [911, 263] width 124 height 12
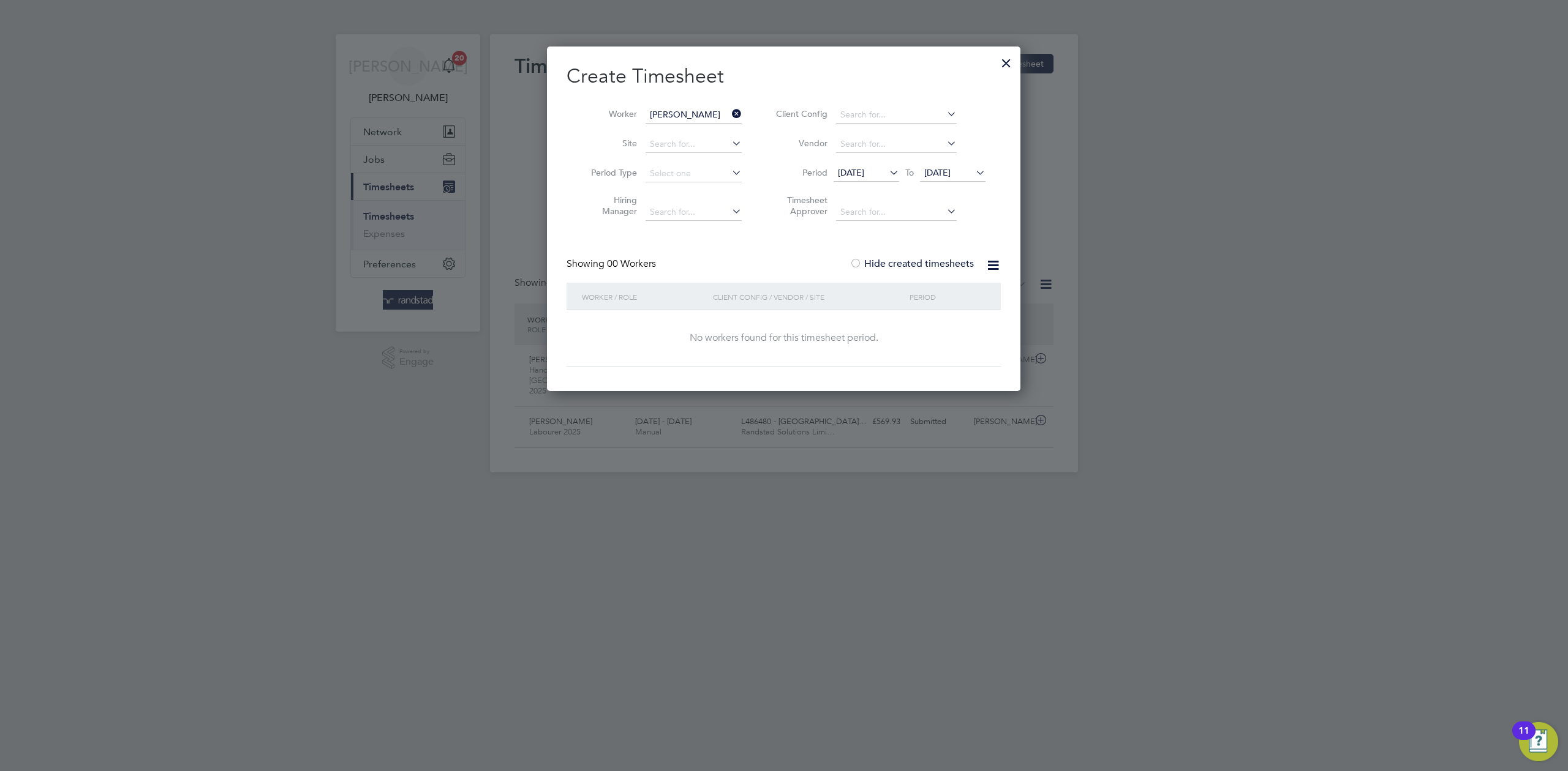
click at [887, 266] on label "Hide created timesheets" at bounding box center [911, 263] width 124 height 12
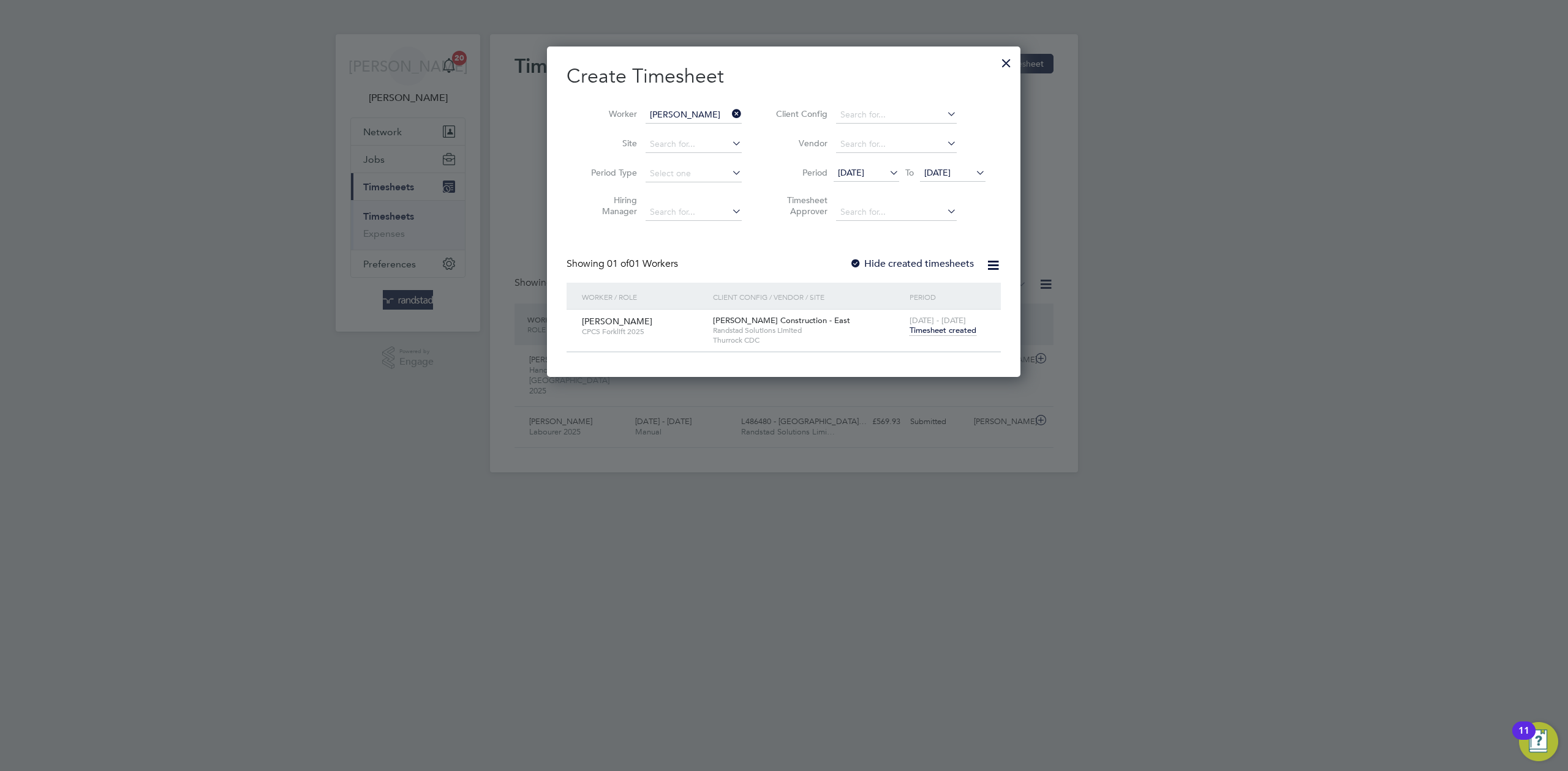
click at [1004, 60] on div at bounding box center [1006, 61] width 22 height 22
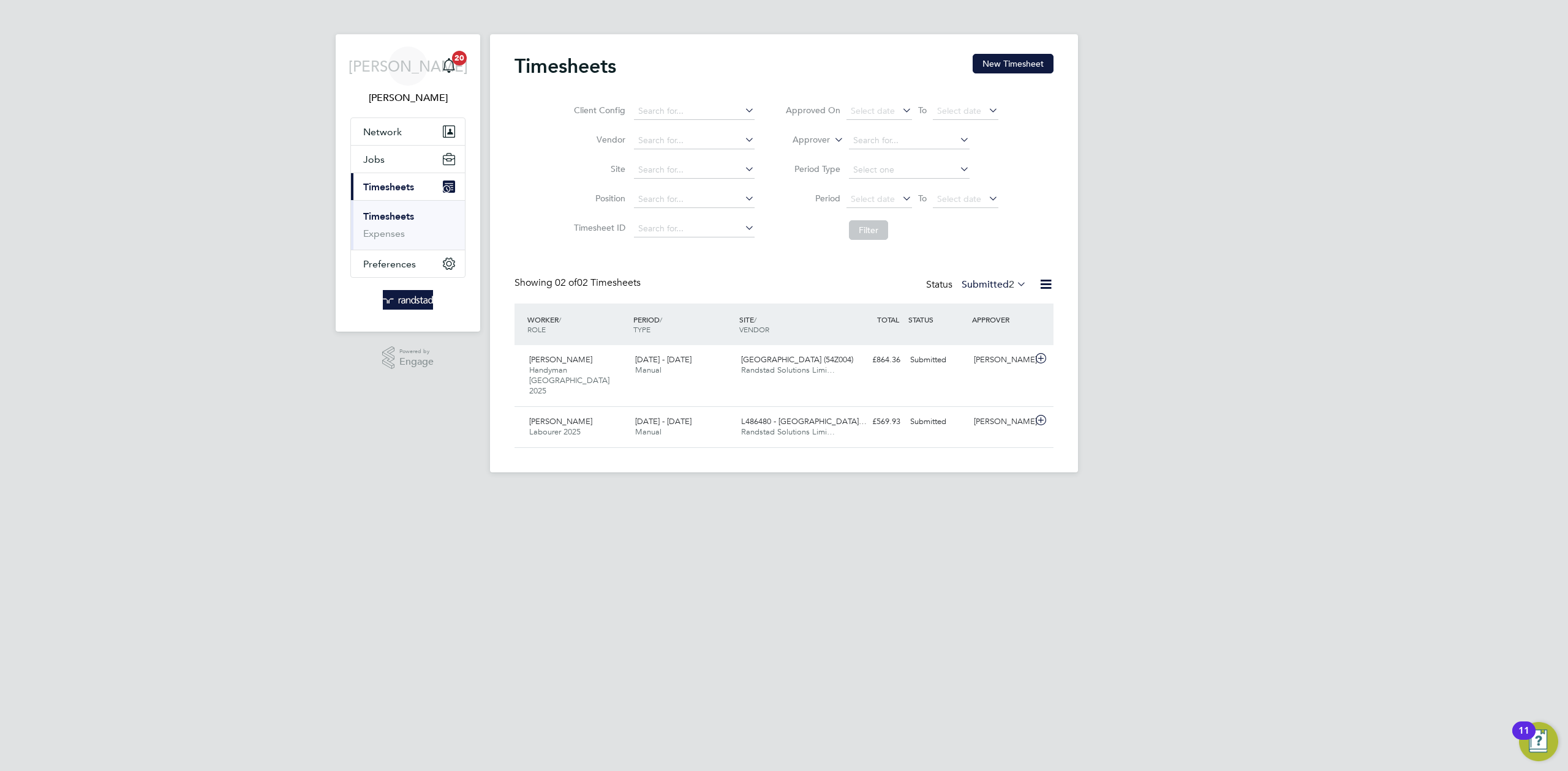
click at [391, 187] on span "Timesheets" at bounding box center [388, 186] width 51 height 11
click at [390, 188] on span "Timesheets" at bounding box center [388, 186] width 51 height 11
click at [392, 167] on button "Jobs" at bounding box center [408, 158] width 114 height 27
click at [388, 217] on link "Placements" at bounding box center [388, 223] width 51 height 11
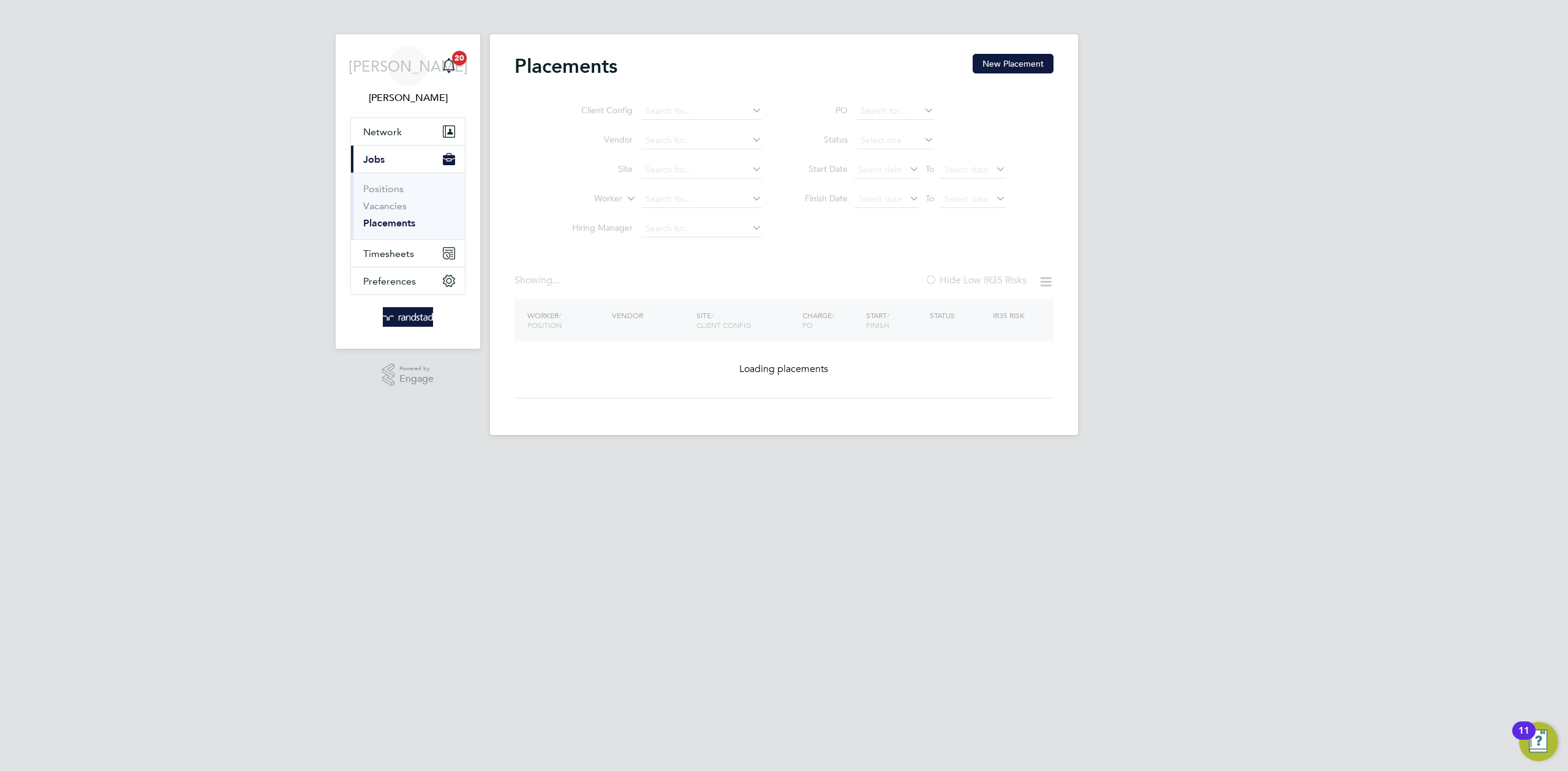
click at [664, 200] on ul "Client Config Vendor Site Worker Hiring Manager" at bounding box center [661, 171] width 230 height 147
click at [664, 200] on input at bounding box center [701, 200] width 120 height 17
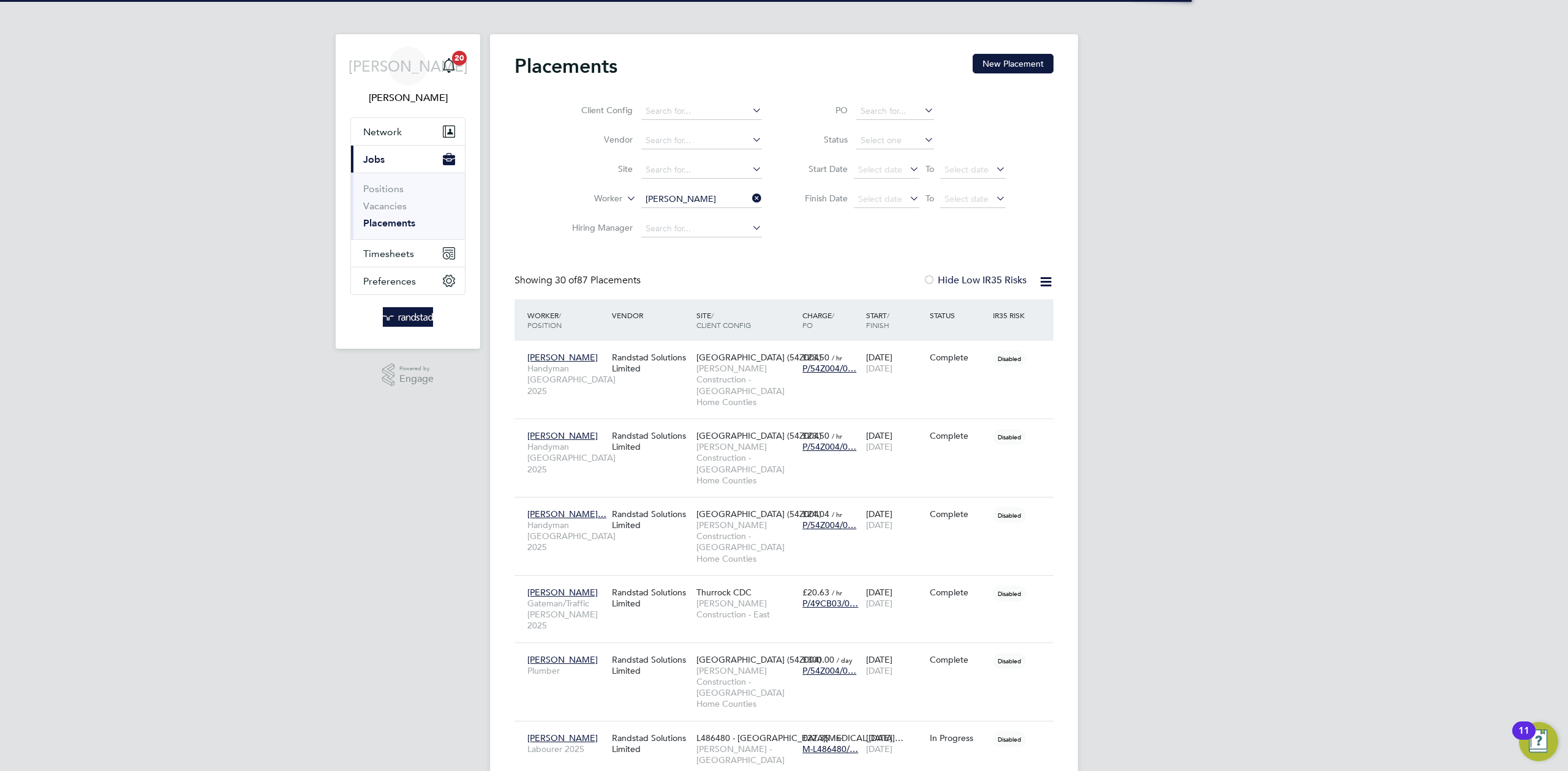
click at [689, 216] on li "Gab r iel Rosca" at bounding box center [701, 216] width 122 height 17
type input "[PERSON_NAME]"
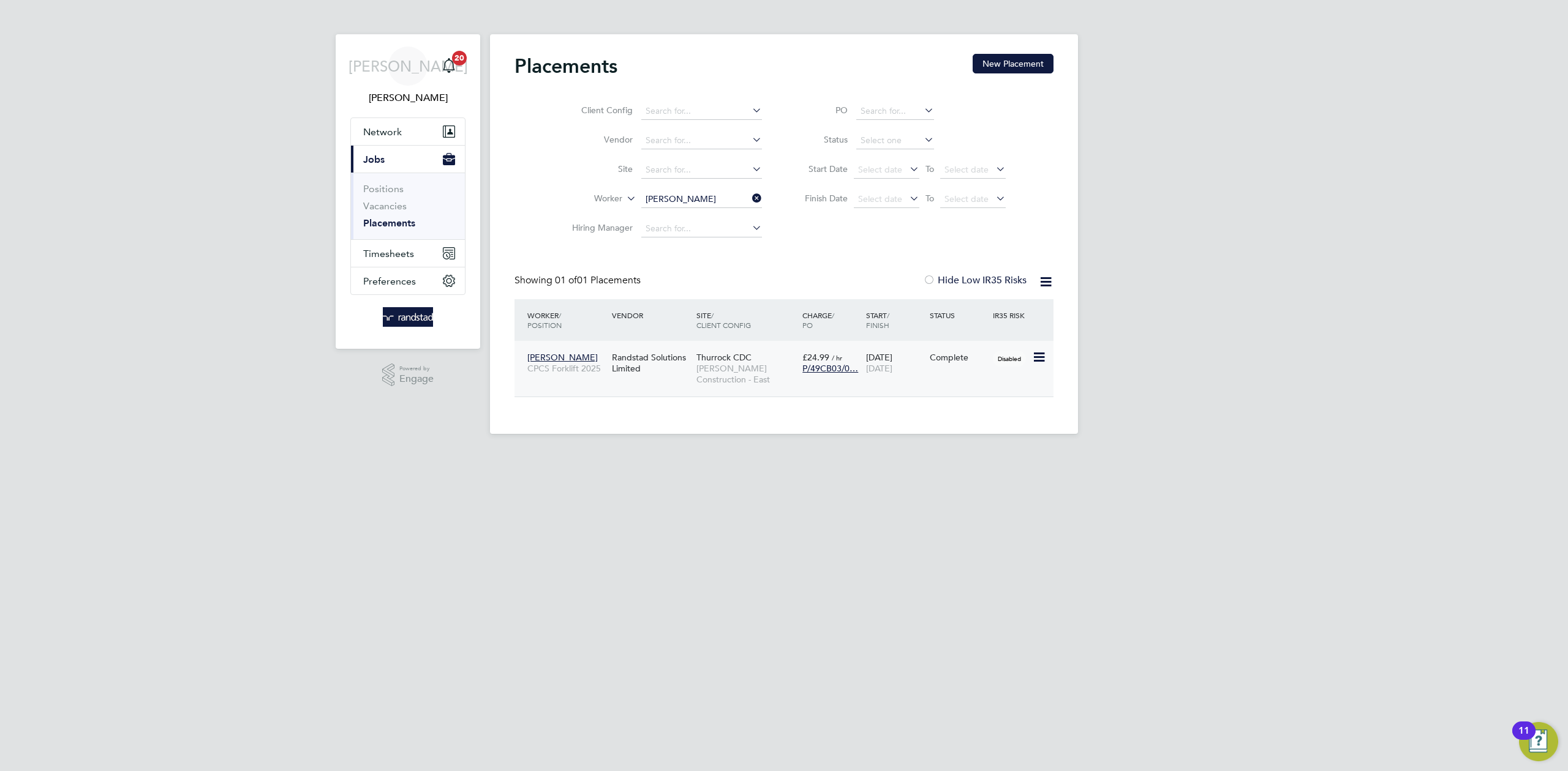
click at [648, 363] on div "Randstad Solutions Limited" at bounding box center [651, 363] width 85 height 34
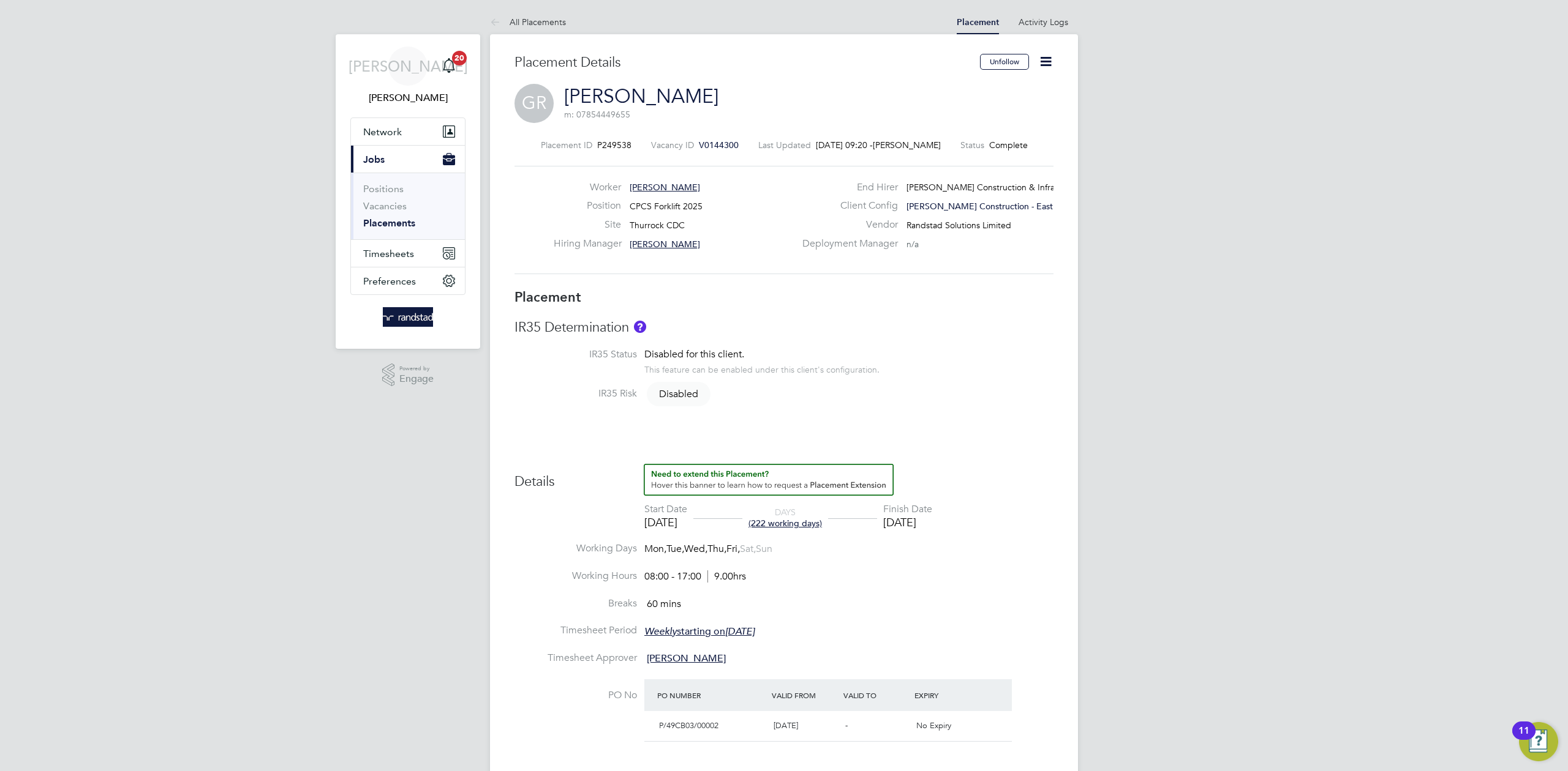
click at [1038, 54] on icon at bounding box center [1046, 62] width 15 height 15
click at [1002, 91] on li "Edit Placement e" at bounding box center [1006, 90] width 90 height 17
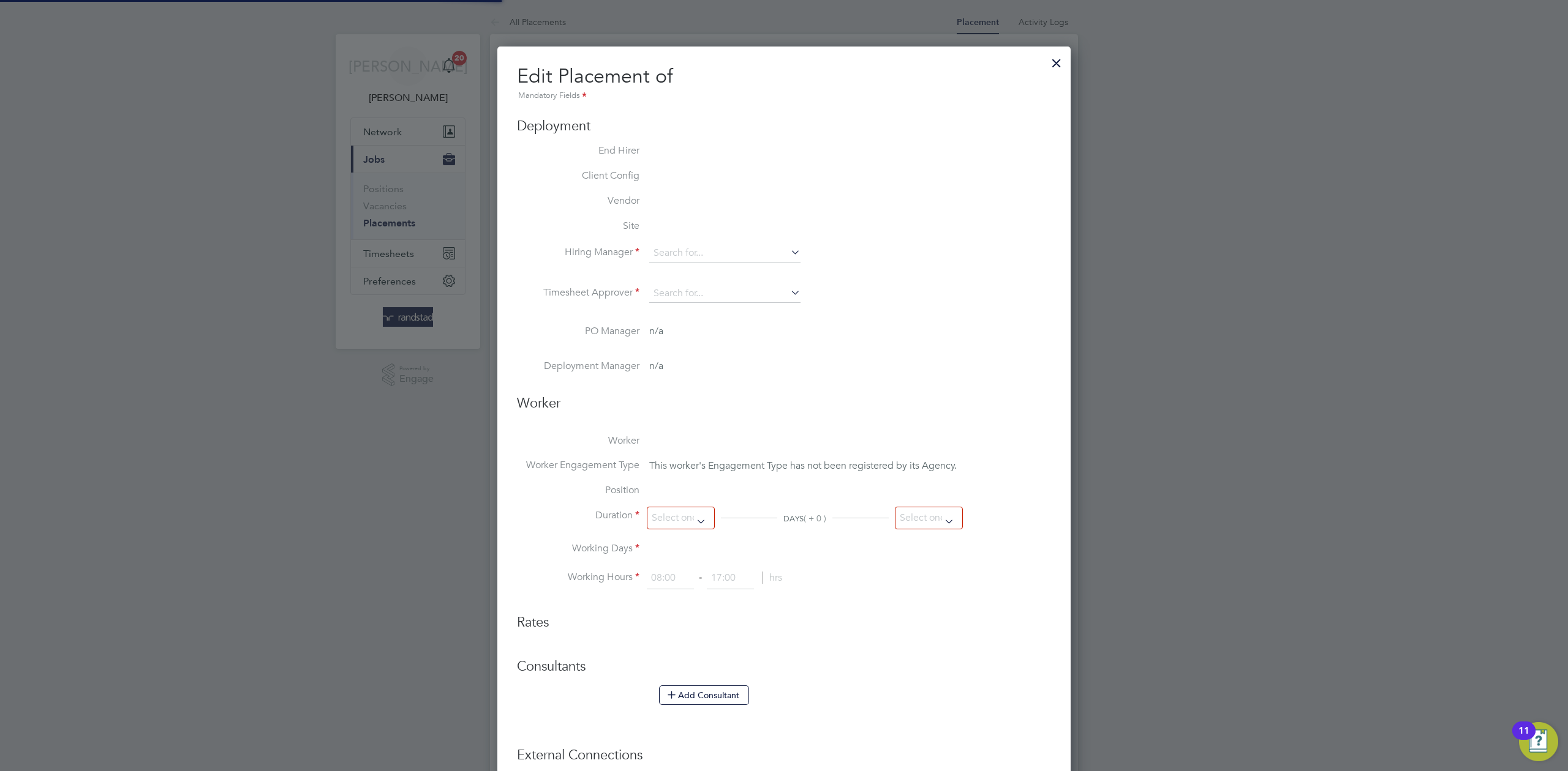
type input "Chris Luckie"
type input "[DATE]"
type input "08:00"
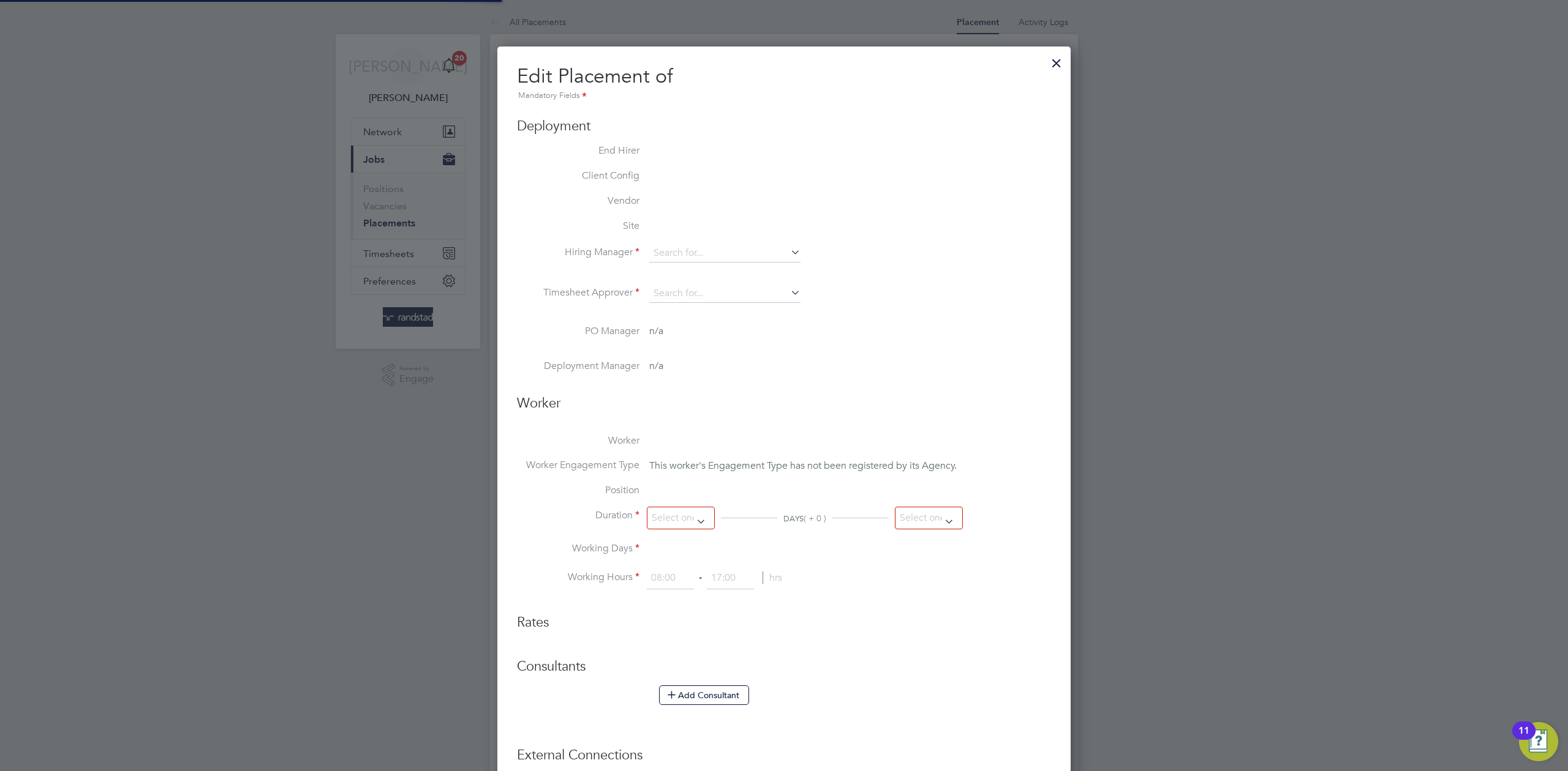
type input "17:00"
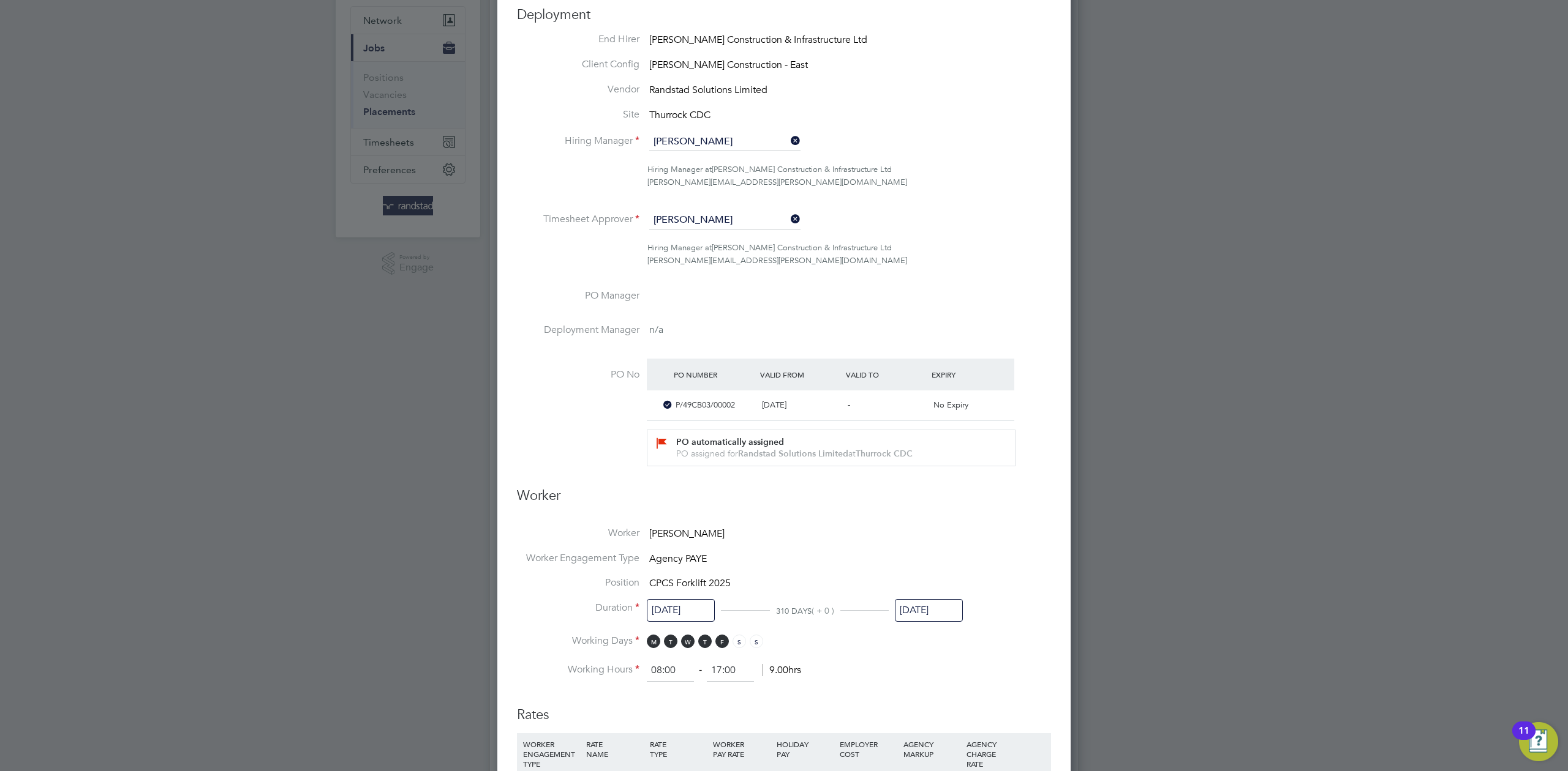
click at [917, 605] on input "[DATE]" at bounding box center [928, 611] width 68 height 22
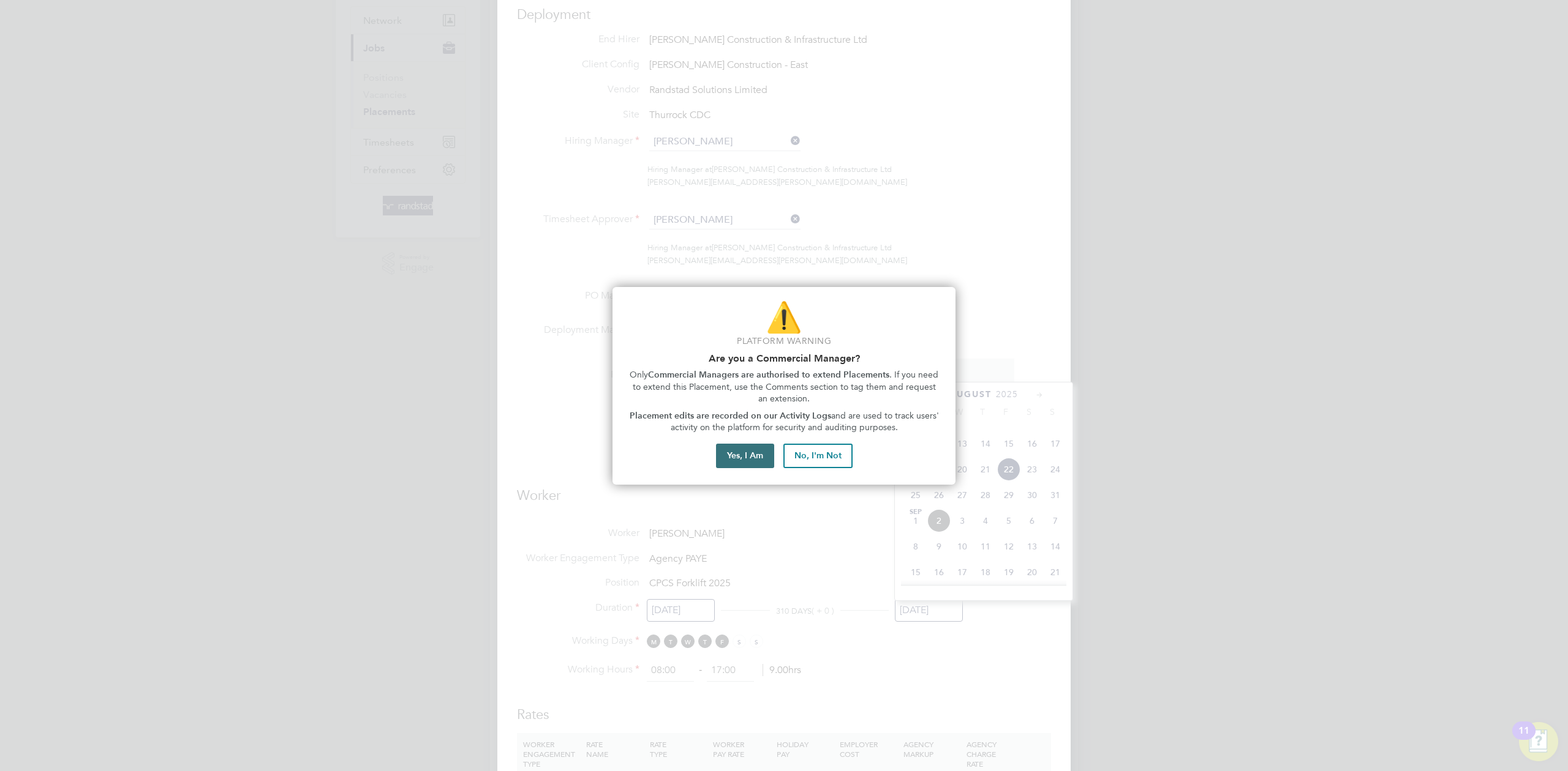
click at [740, 455] on button "Yes, I Am" at bounding box center [745, 456] width 58 height 24
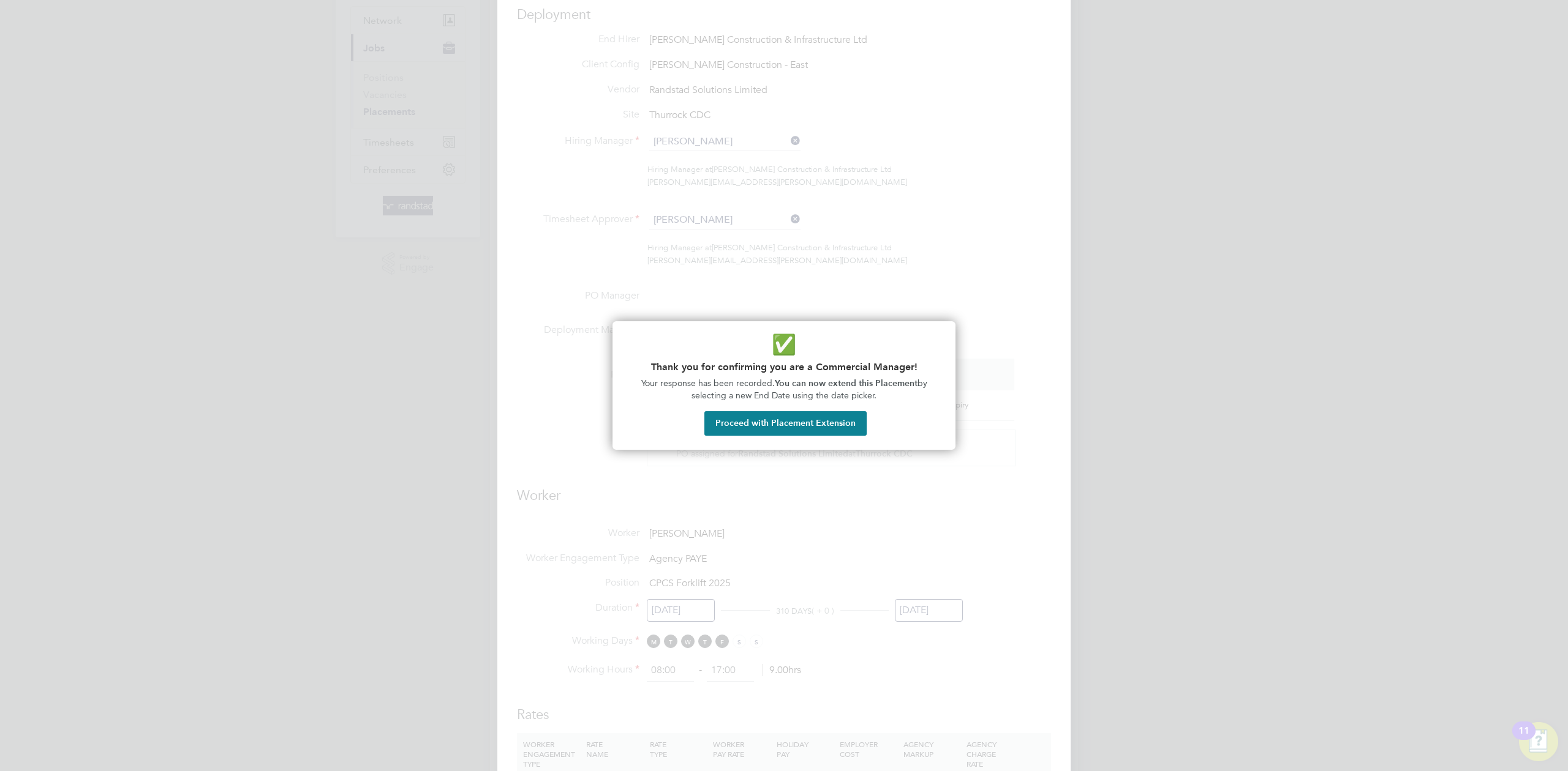
click at [745, 436] on div "✅ Thank you for confirming you are a Commercial Manager! Your response has been…" at bounding box center [784, 386] width 343 height 129
click at [748, 427] on button "Proceed with Placement Extension" at bounding box center [785, 423] width 162 height 24
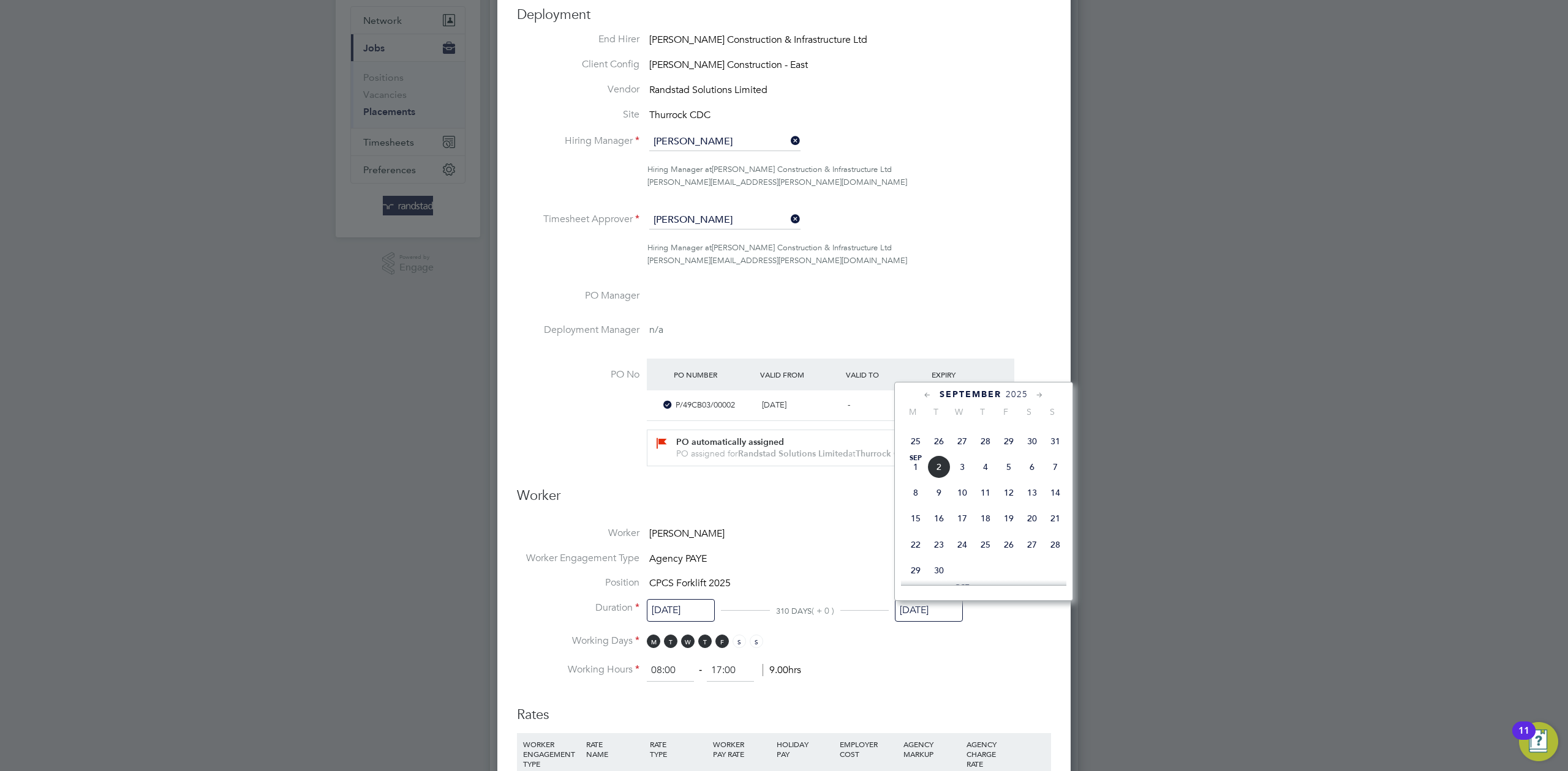
click at [999, 504] on span "12" at bounding box center [1008, 492] width 23 height 23
type input "12 Sep 2025"
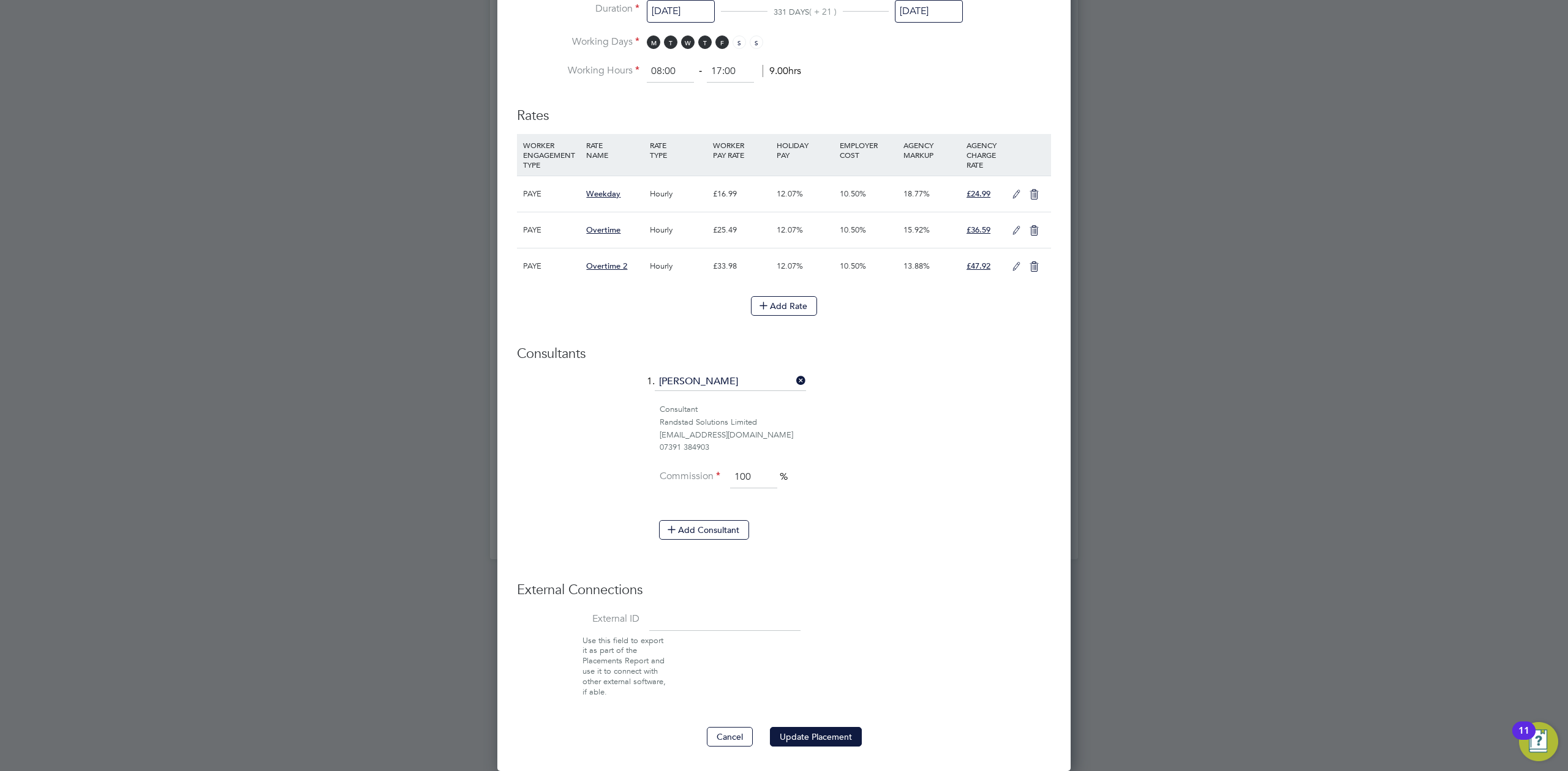
drag, startPoint x: 822, startPoint y: 734, endPoint x: 816, endPoint y: 723, distance: 12.5
click at [818, 730] on button "Update Placement" at bounding box center [815, 737] width 91 height 20
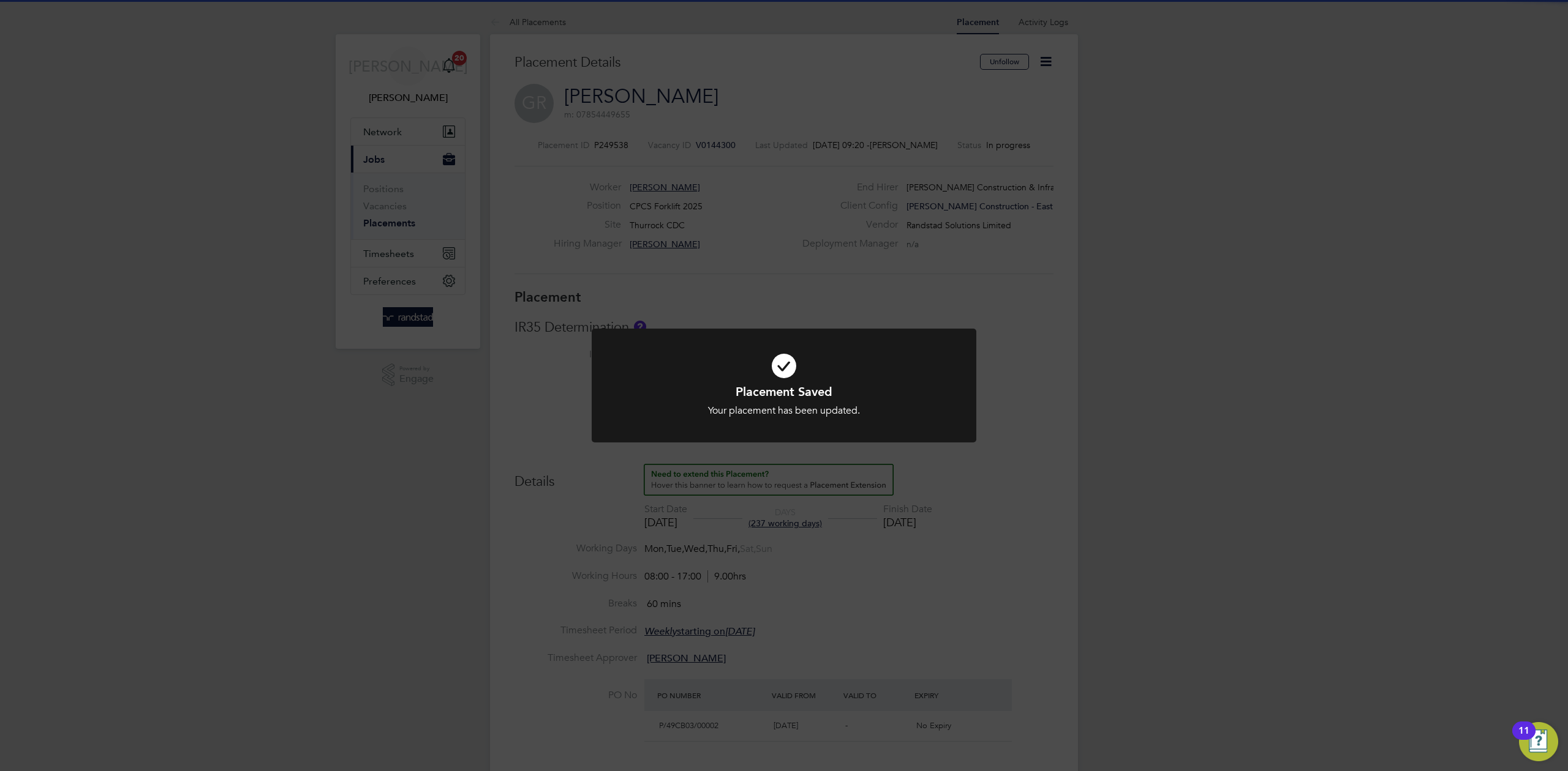
click at [1028, 341] on div "Placement Saved Your placement has been updated. Cancel Okay" at bounding box center [784, 385] width 1568 height 771
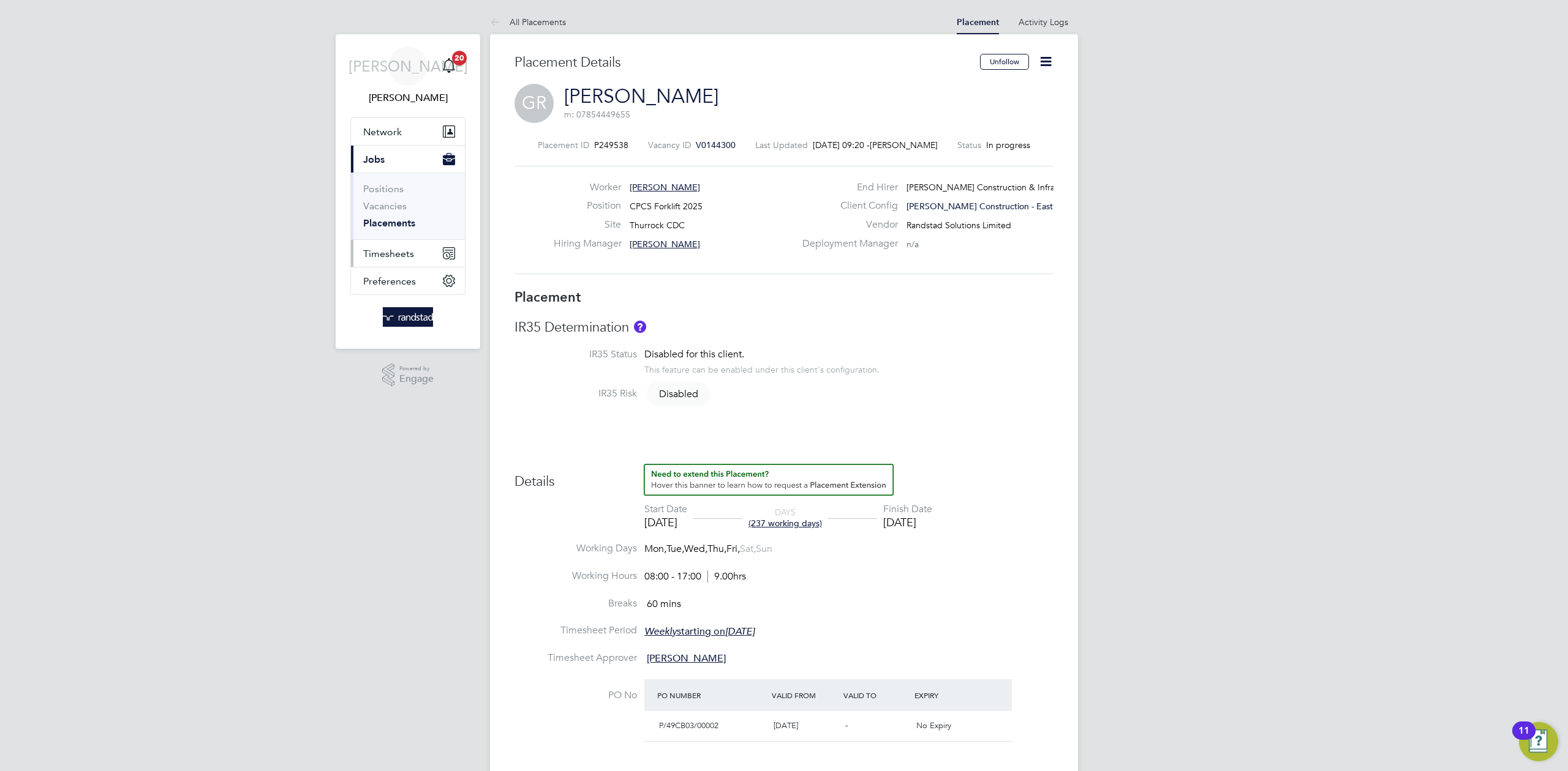
click at [407, 255] on span "Timesheets" at bounding box center [388, 254] width 51 height 11
click at [403, 218] on link "Timesheets" at bounding box center [388, 216] width 51 height 11
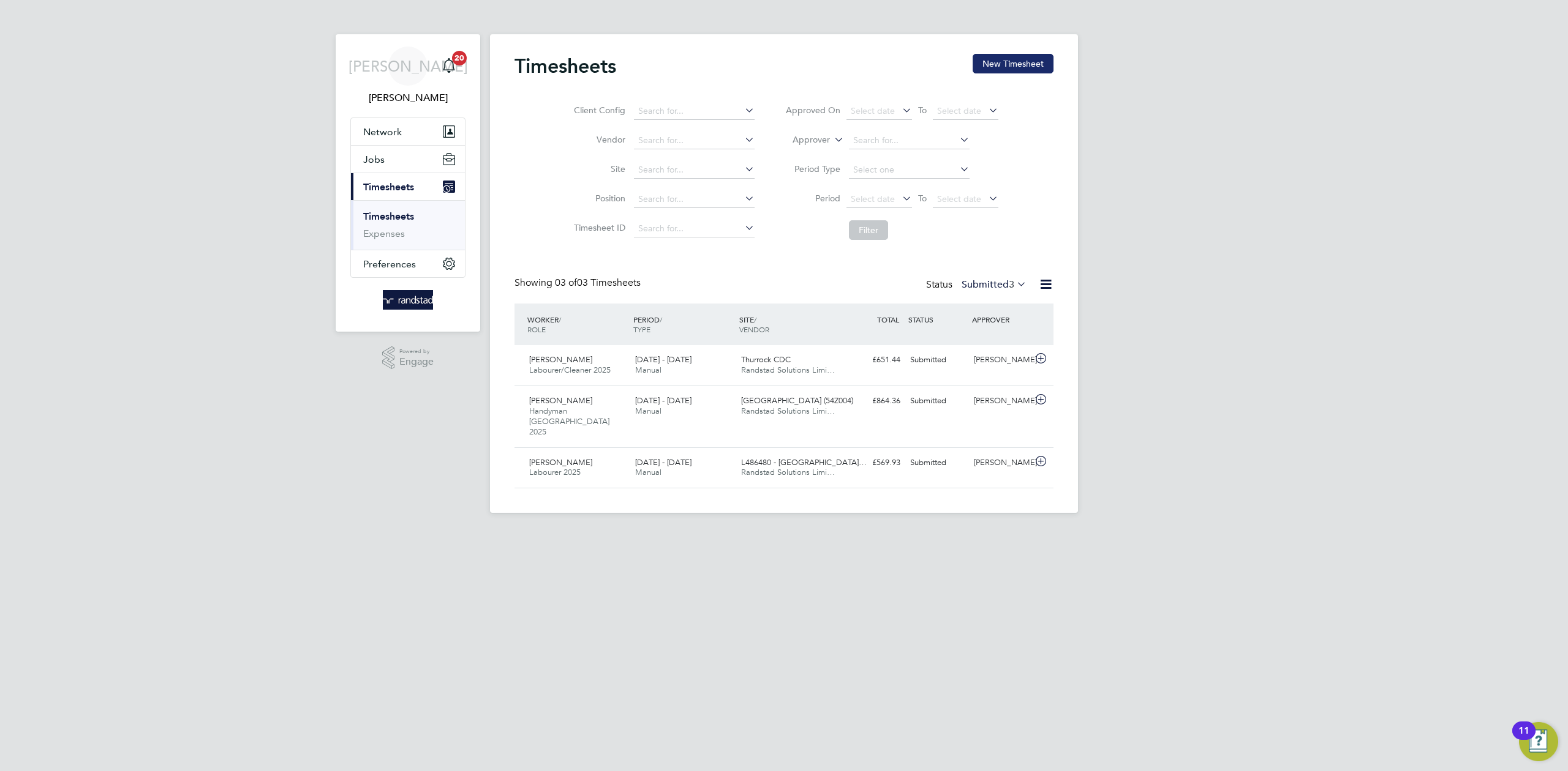
click at [1000, 56] on button "New Timesheet" at bounding box center [1013, 63] width 81 height 20
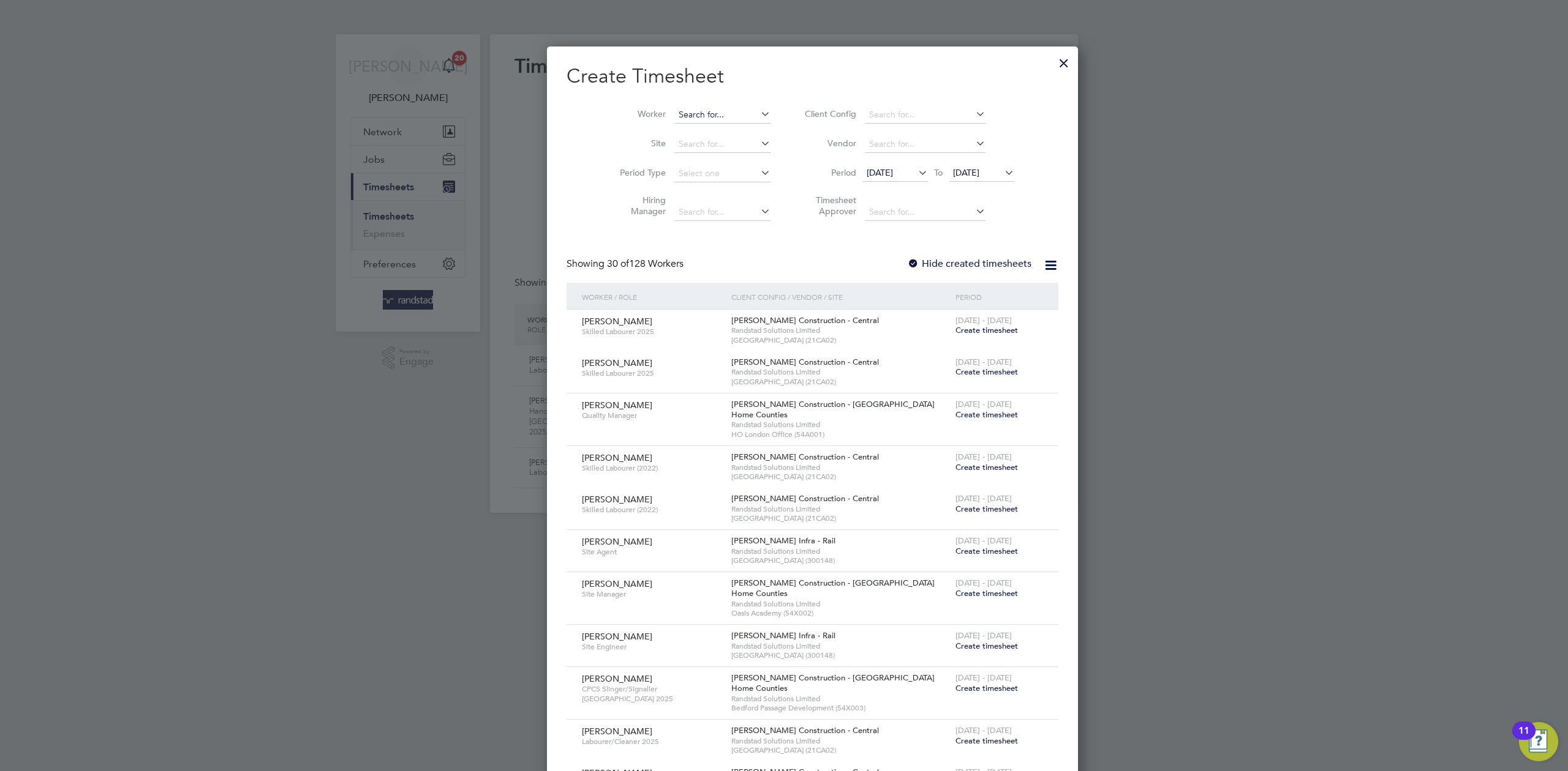
click at [687, 113] on input at bounding box center [722, 115] width 96 height 17
click at [670, 132] on b "[PERSON_NAME]" at bounding box center [686, 131] width 71 height 10
type input "[PERSON_NAME]"
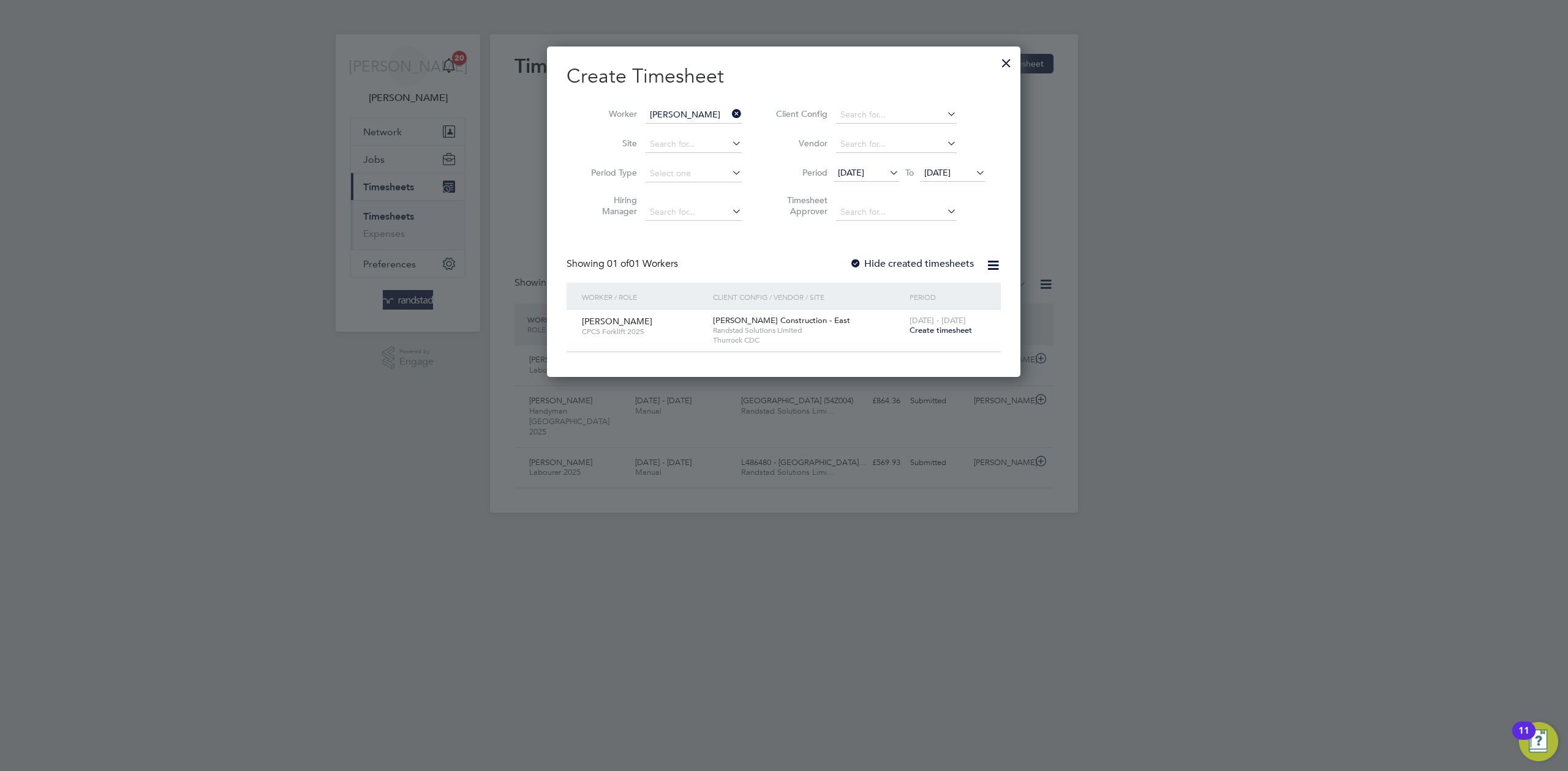
click at [928, 328] on span "Create timesheet" at bounding box center [940, 330] width 62 height 10
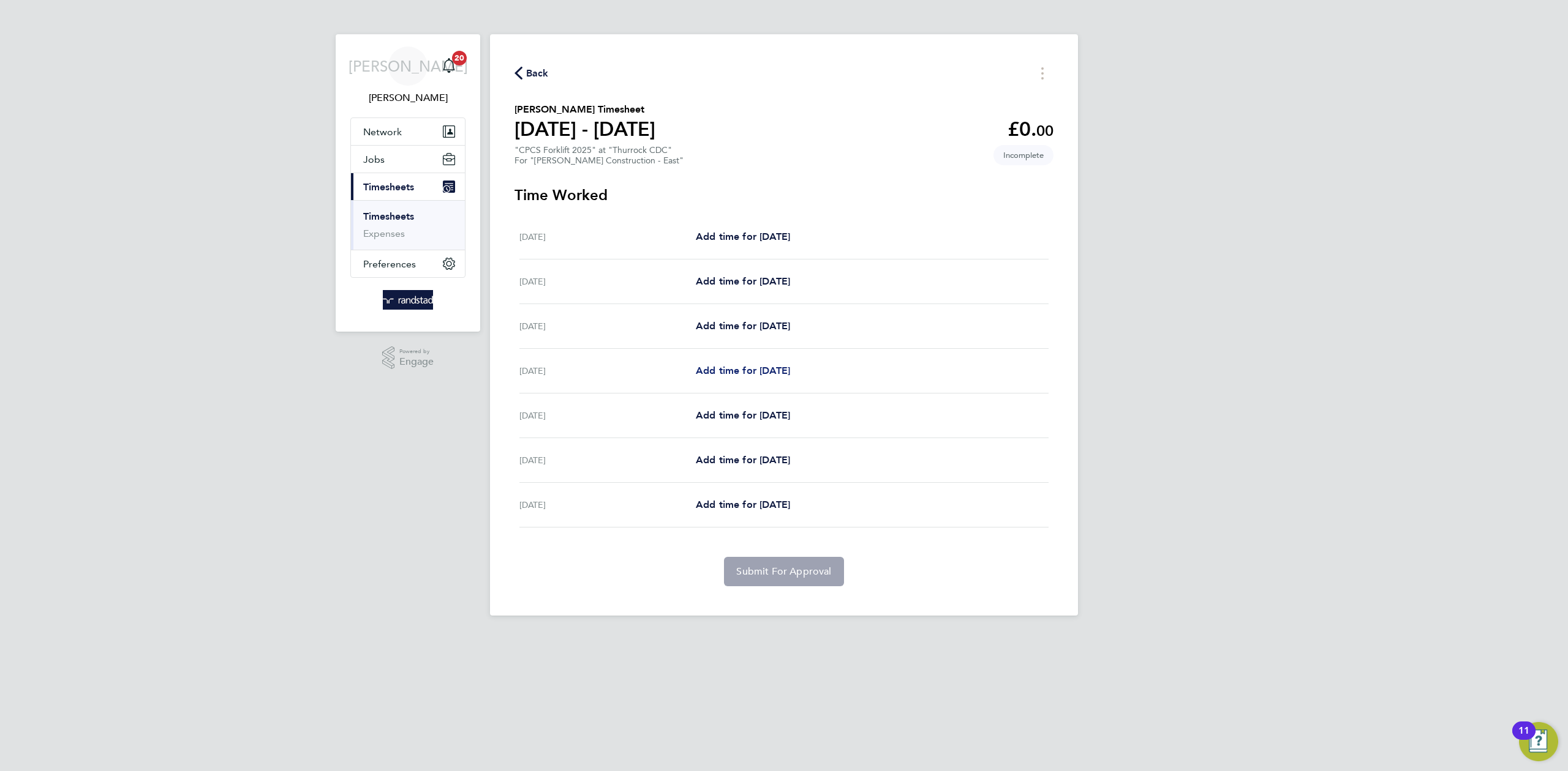
click at [734, 377] on span "Add time for [DATE]" at bounding box center [742, 370] width 94 height 11
select select "60"
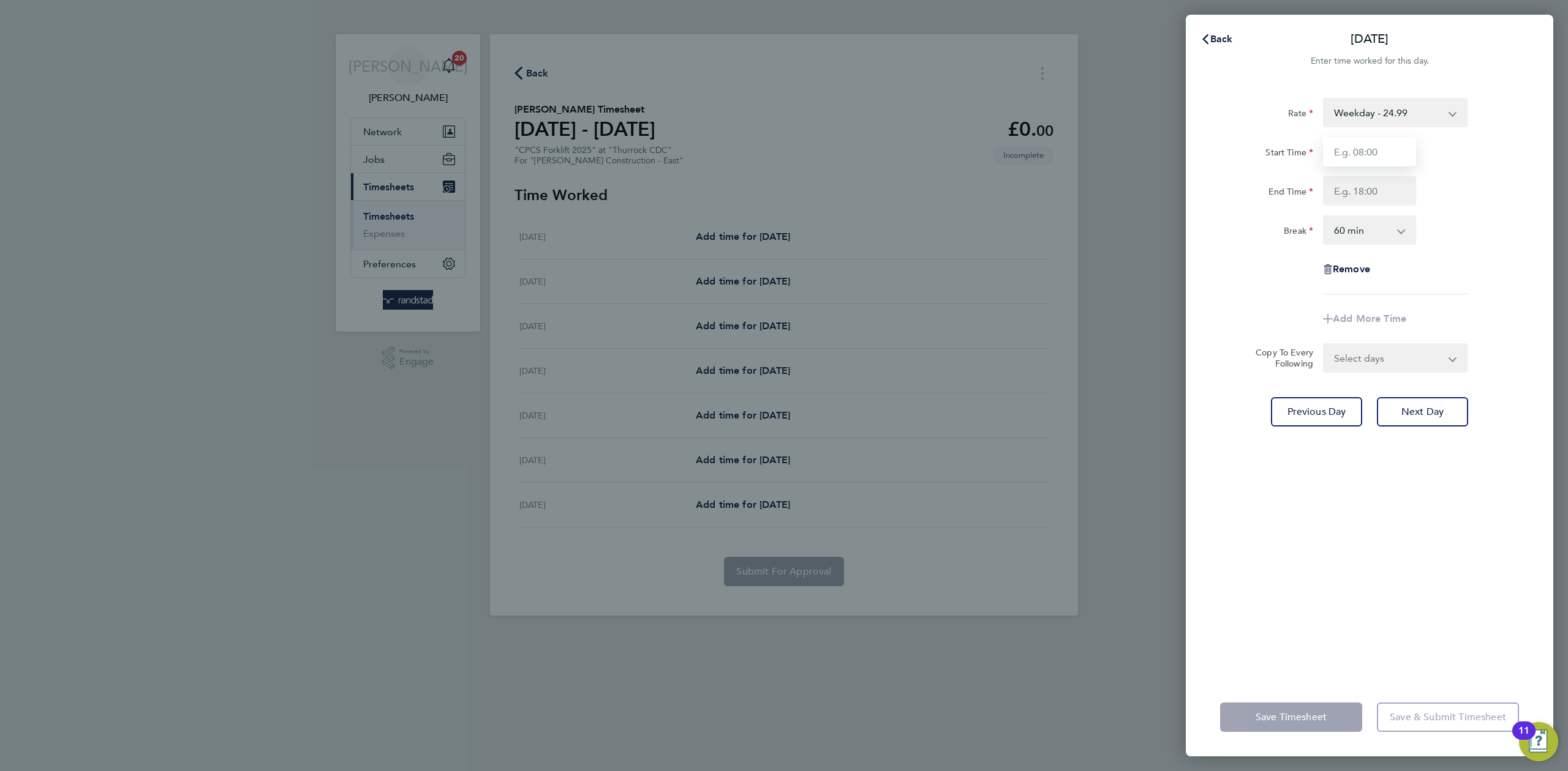
click at [1369, 144] on input "Start Time" at bounding box center [1369, 152] width 93 height 30
type input "07:30"
click at [1373, 188] on input "End Time" at bounding box center [1369, 191] width 93 height 30
type input "16:30"
click at [1381, 233] on select "0 min 15 min 30 min 45 min 60 min 75 min 90 min" at bounding box center [1362, 229] width 76 height 27
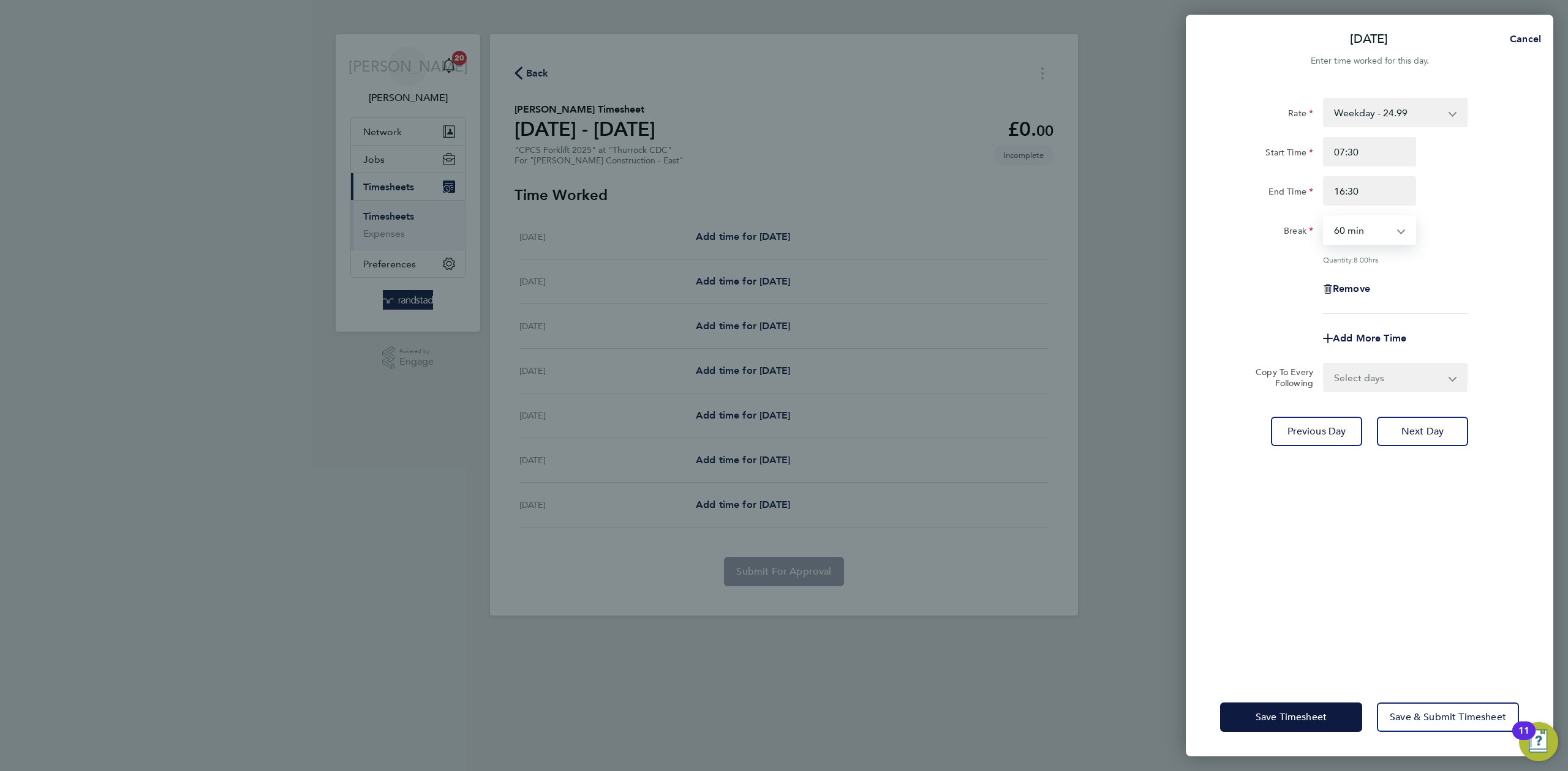
select select "30"
click at [1325, 216] on select "0 min 15 min 30 min 45 min 60 min 75 min 90 min" at bounding box center [1362, 229] width 76 height 27
click at [1478, 241] on div "Break 0 min 15 min 30 min 45 min 60 min 75 min 90 min" at bounding box center [1369, 230] width 309 height 30
click at [1344, 379] on select "Select days Day [DATE] [DATE] [DATE]" at bounding box center [1389, 378] width 129 height 27
select select "DAY"
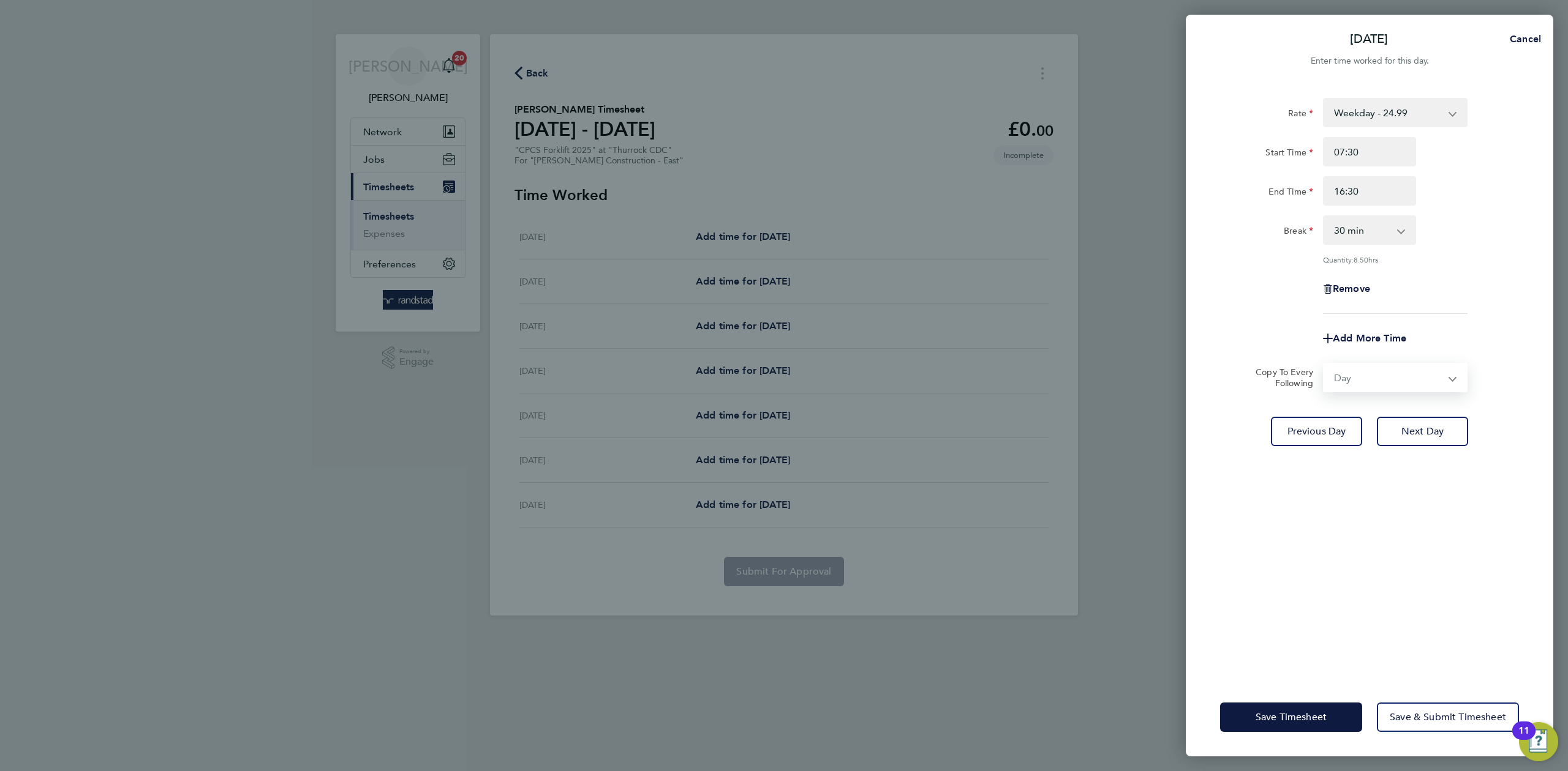
click at [1325, 365] on select "Select days Day [DATE] [DATE] [DATE]" at bounding box center [1389, 378] width 129 height 27
select select "[DATE]"
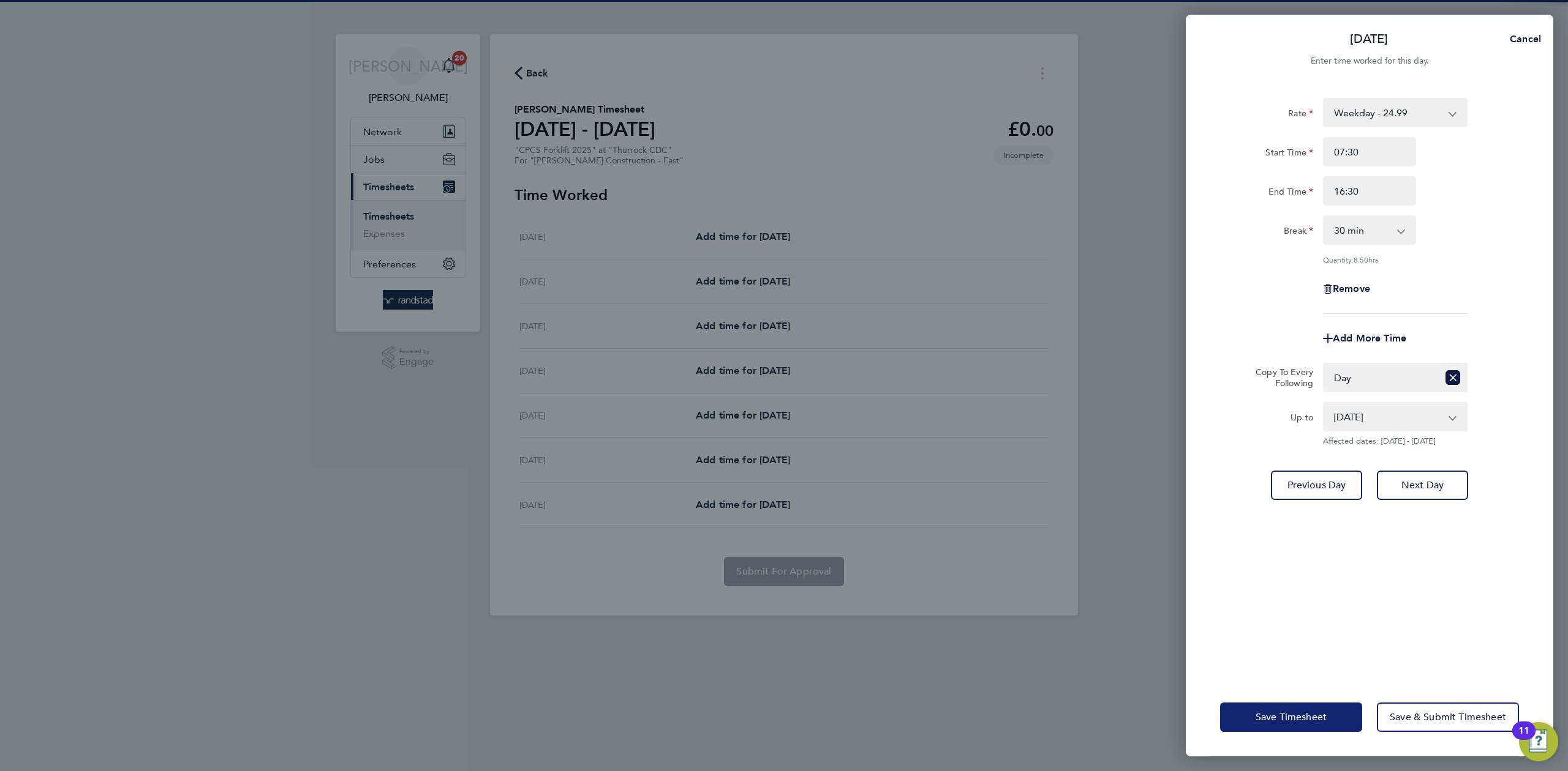
click at [1297, 717] on span "Save Timesheet" at bounding box center [1291, 717] width 71 height 12
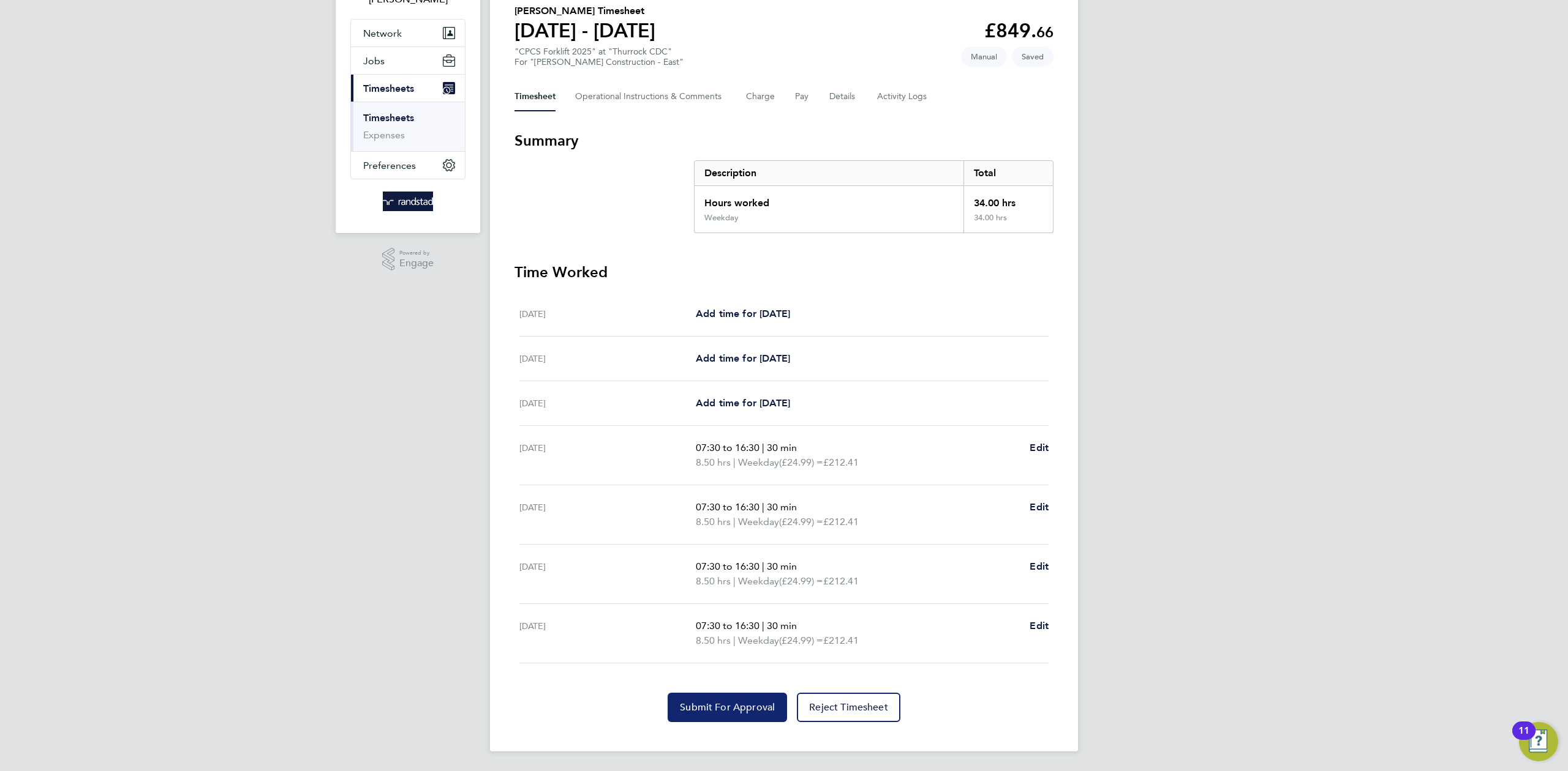
click at [711, 698] on button "Submit For Approval" at bounding box center [728, 708] width 119 height 30
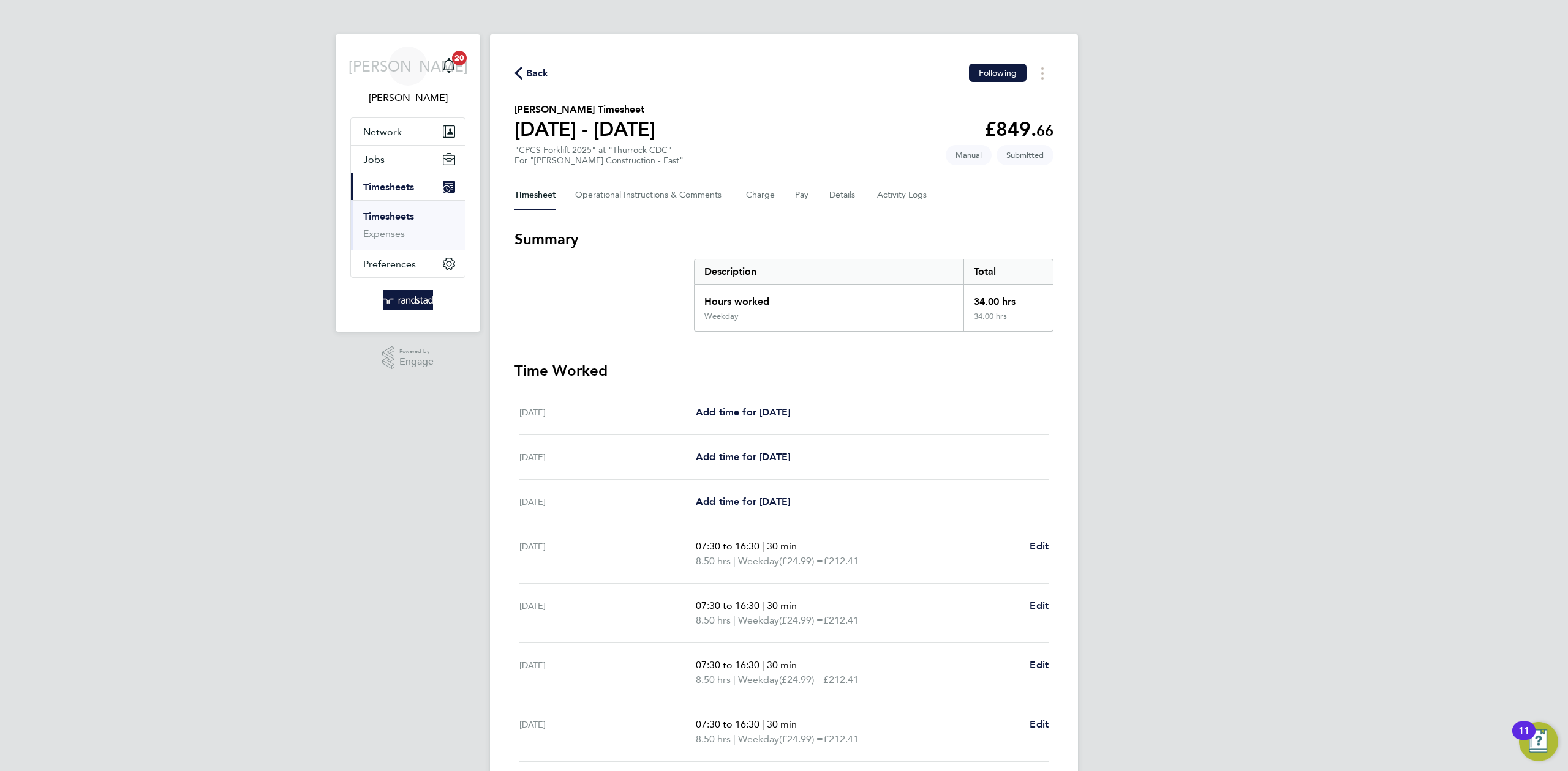
click at [529, 73] on span "Back" at bounding box center [537, 74] width 22 height 15
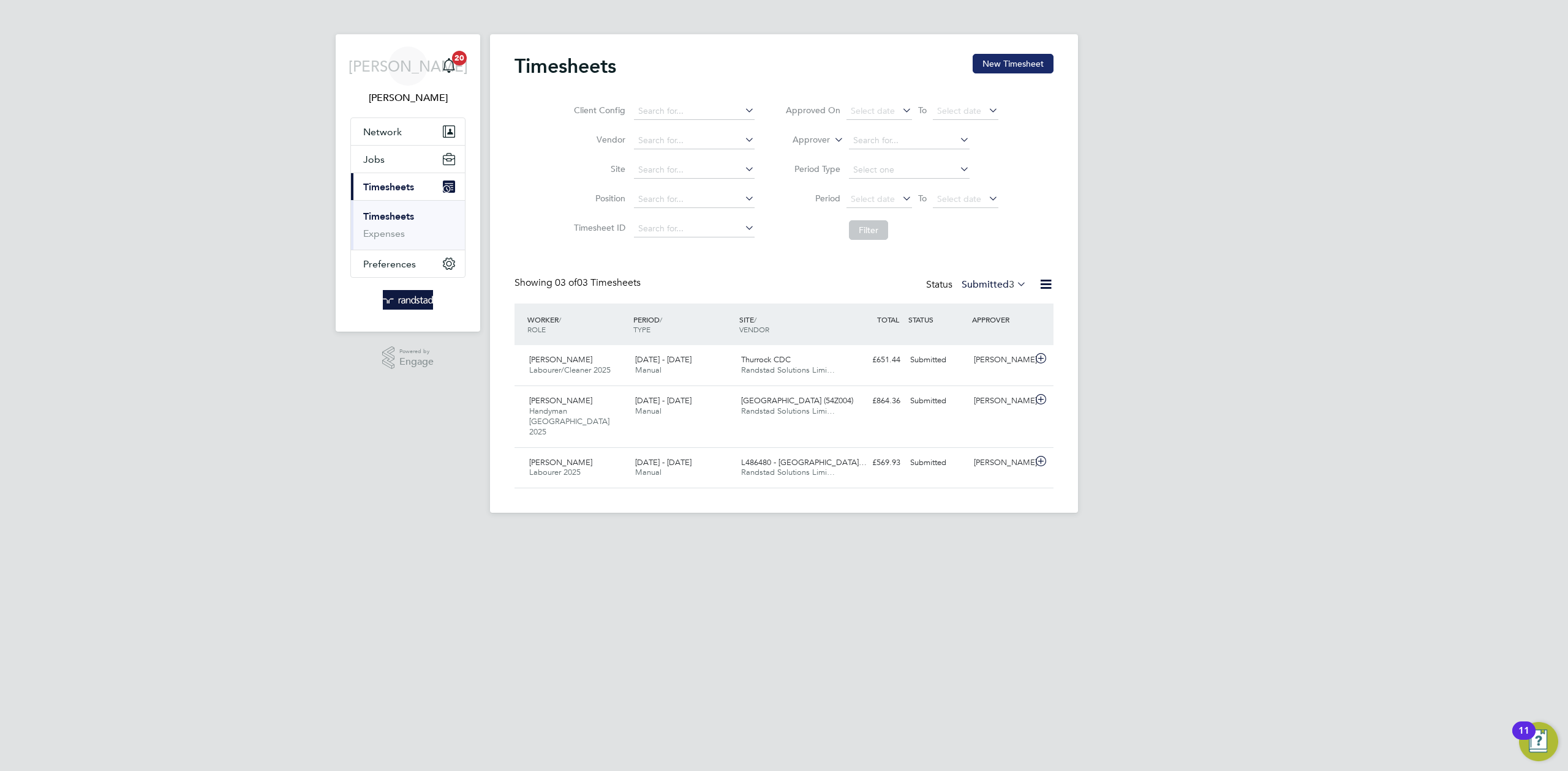
click at [983, 67] on button "New Timesheet" at bounding box center [1013, 63] width 81 height 20
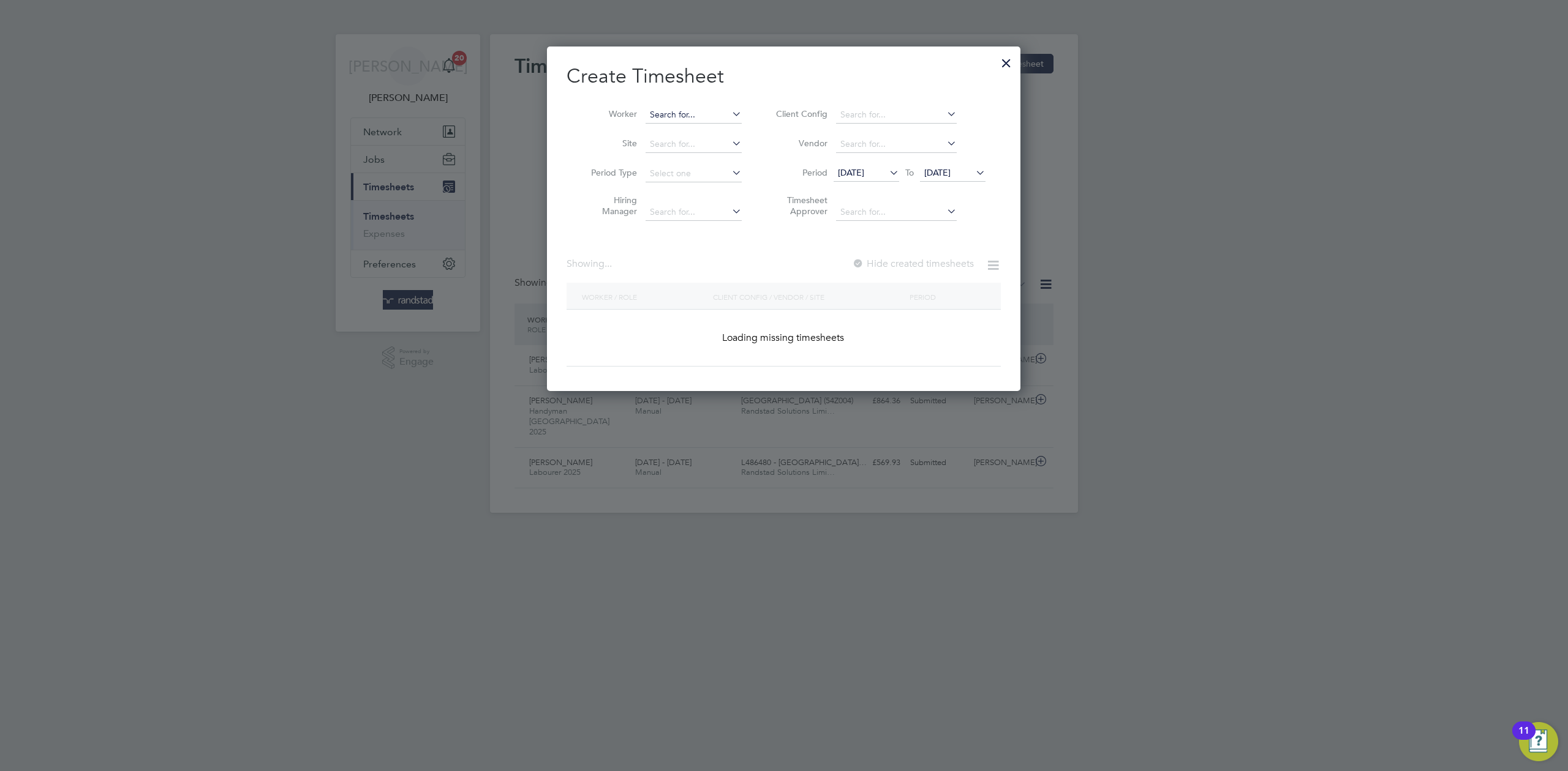
click at [687, 122] on input at bounding box center [693, 115] width 96 height 17
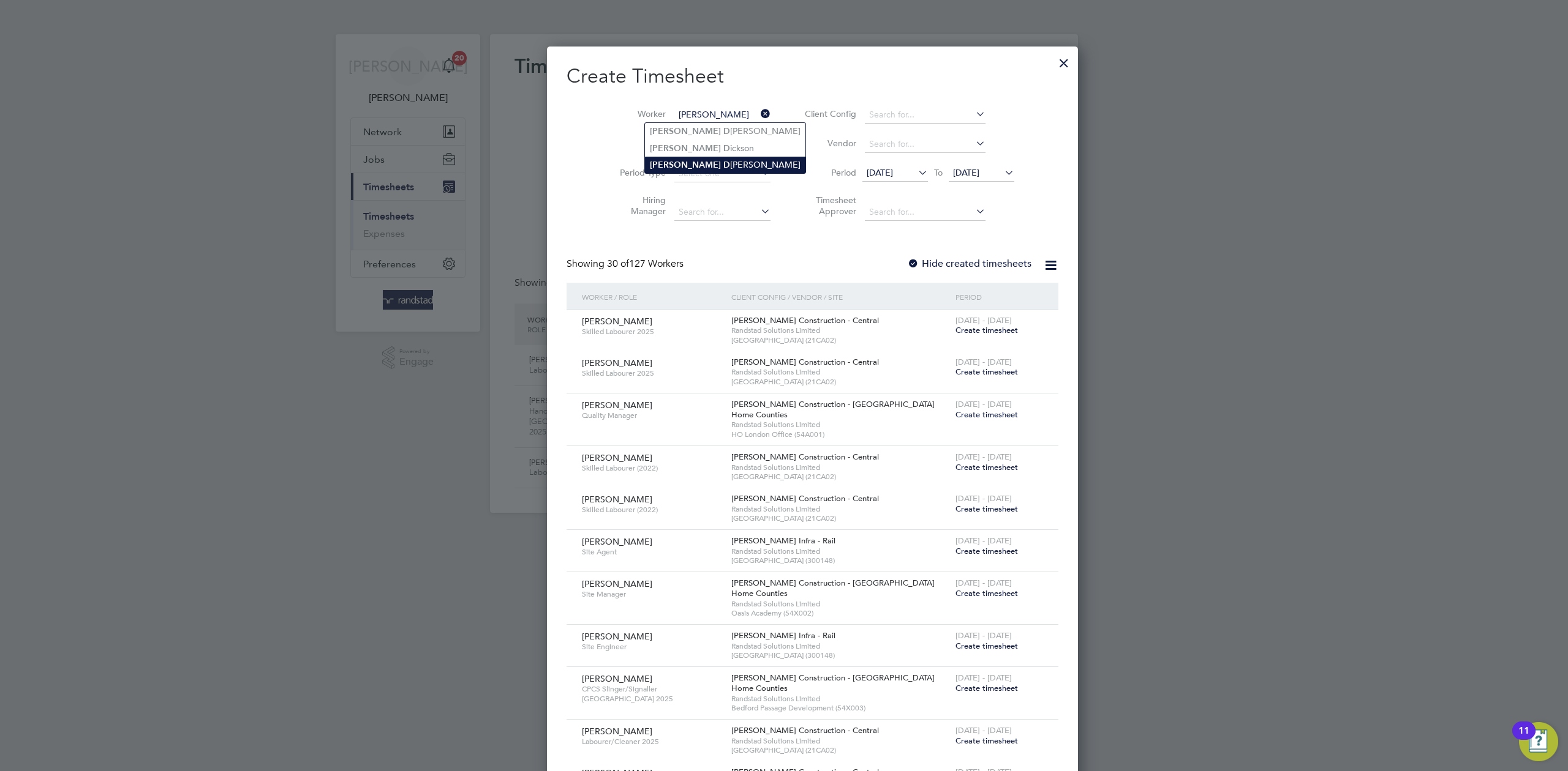
click at [728, 164] on li "Steven D avidson" at bounding box center [725, 165] width 160 height 17
type input "[PERSON_NAME]"
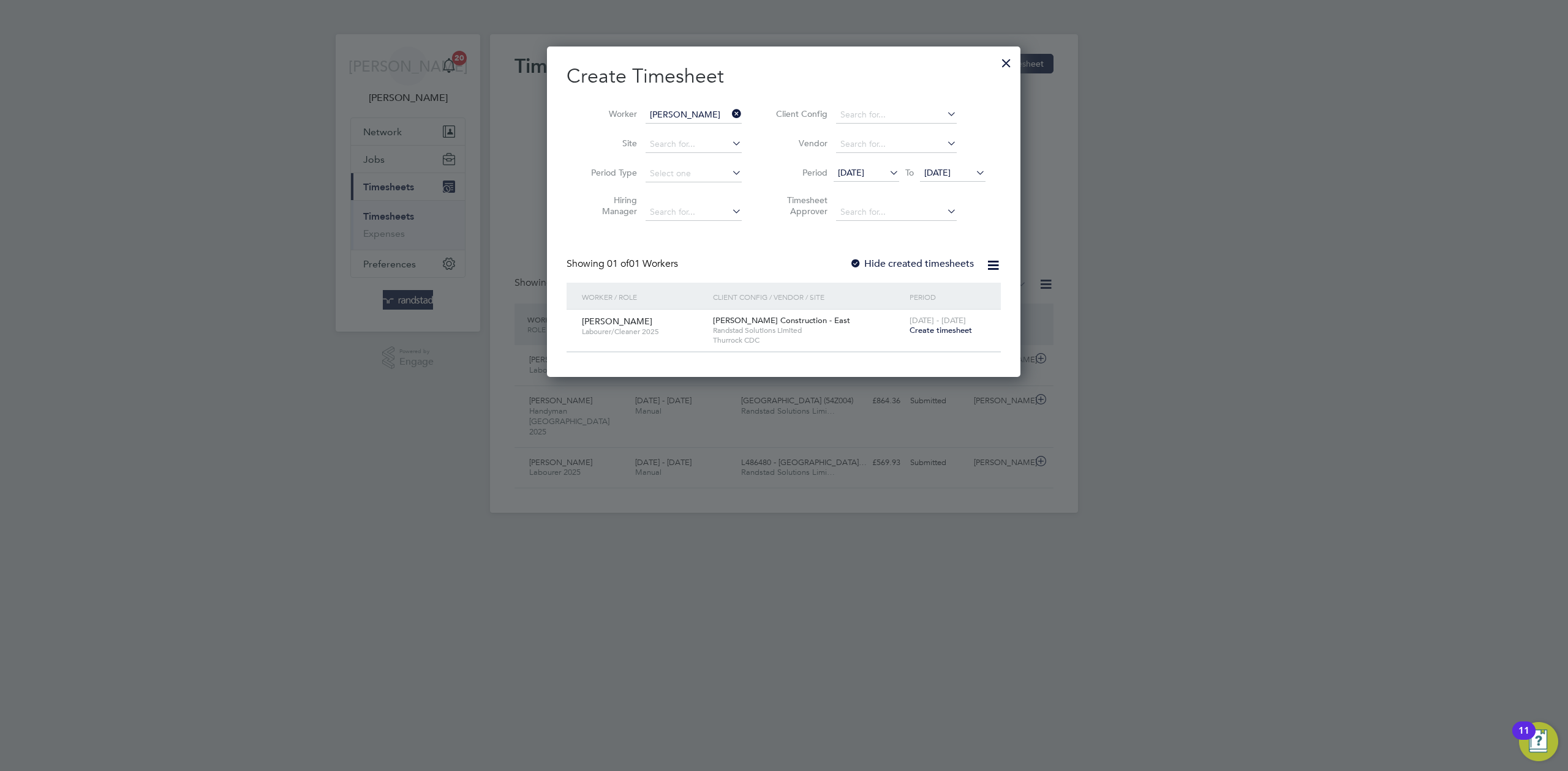
click at [935, 335] on span "Create timesheet" at bounding box center [940, 330] width 62 height 10
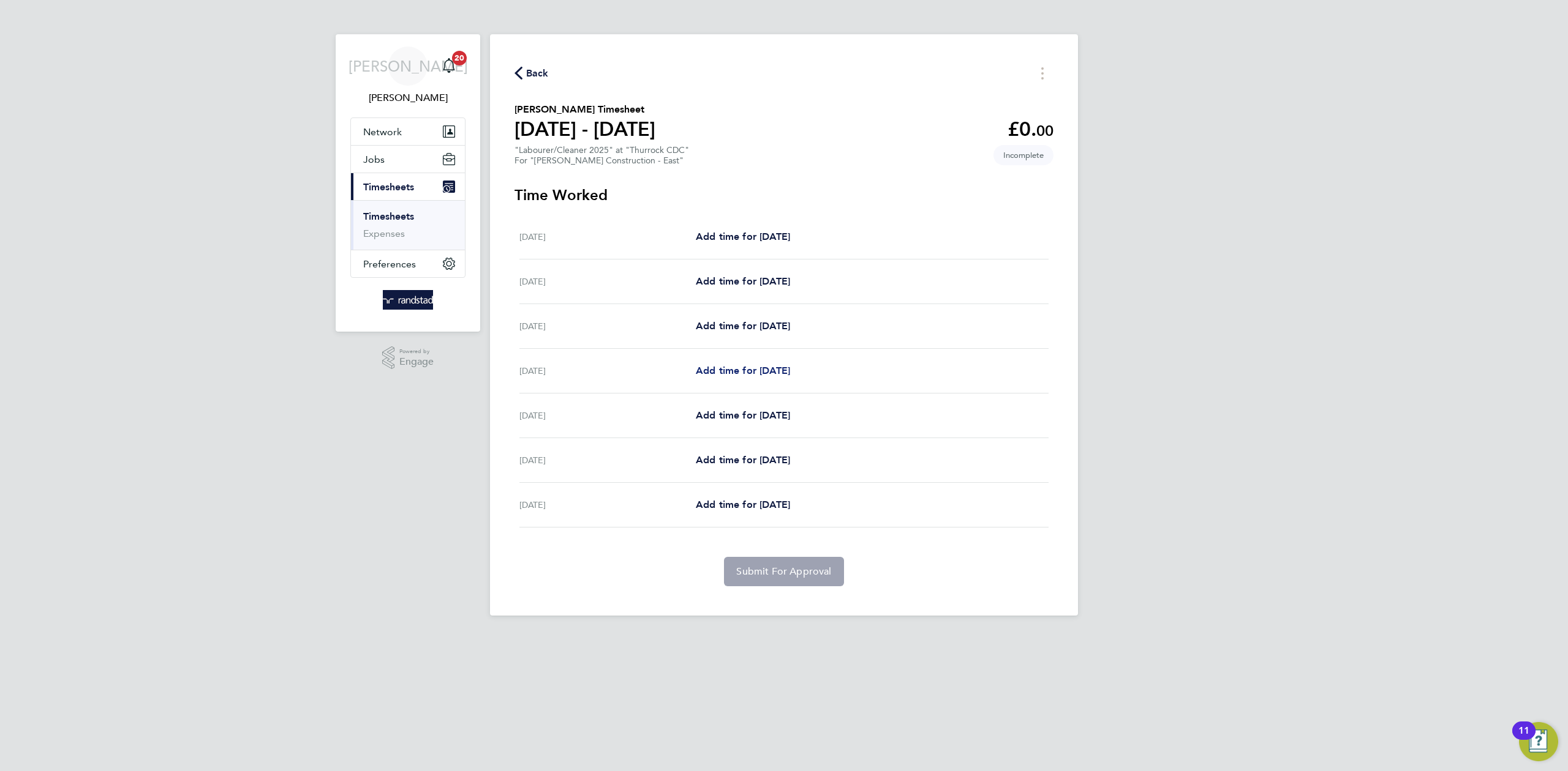
click at [755, 374] on span "Add time for [DATE]" at bounding box center [742, 370] width 94 height 11
select select "60"
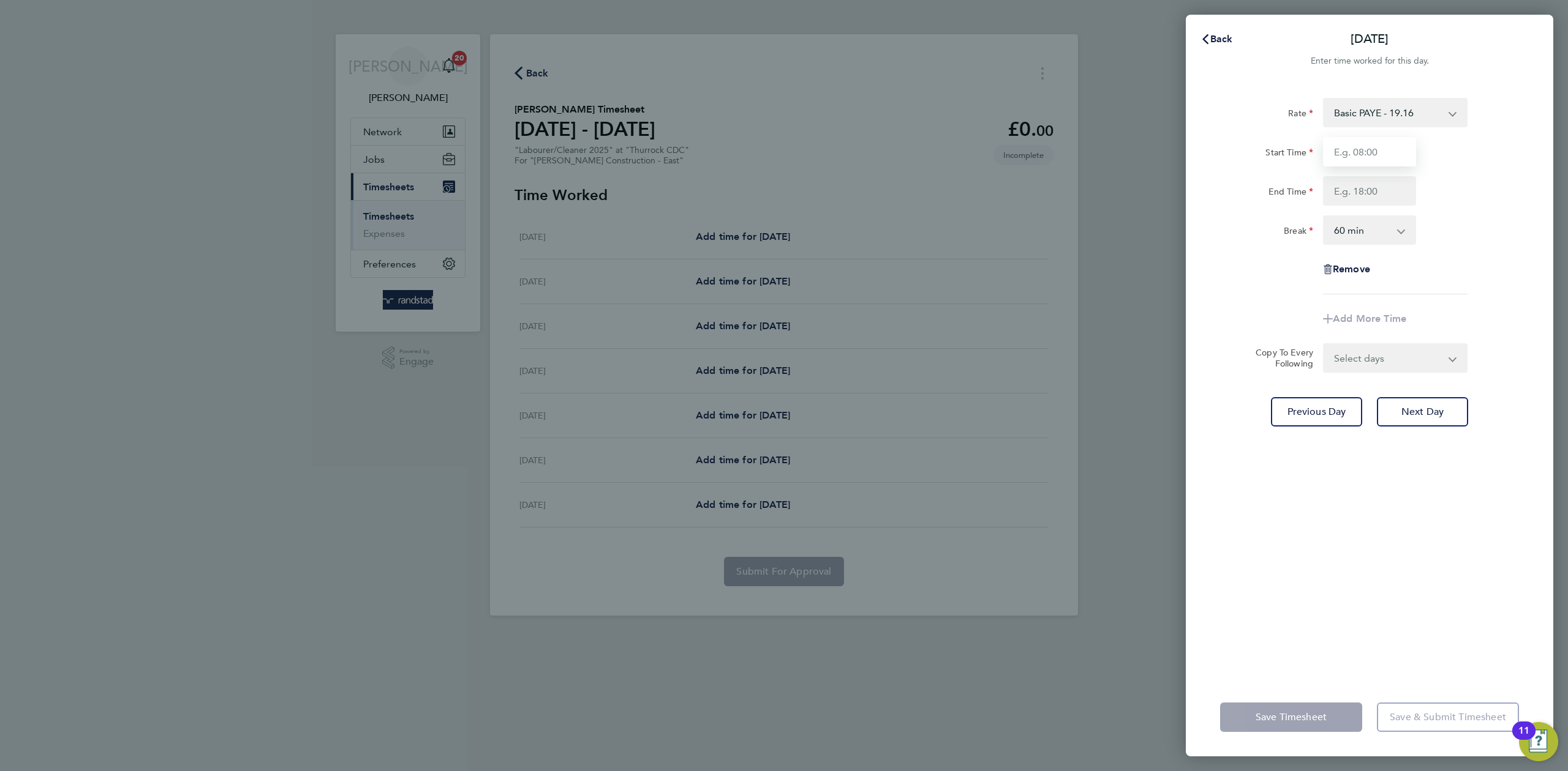
click at [1369, 149] on input "Start Time" at bounding box center [1369, 152] width 93 height 30
type input "07:30"
click at [1344, 186] on input "End Time" at bounding box center [1369, 191] width 93 height 30
type input "16:30"
click at [1354, 230] on select "0 min 15 min 30 min 45 min 60 min 75 min 90 min" at bounding box center [1362, 229] width 76 height 27
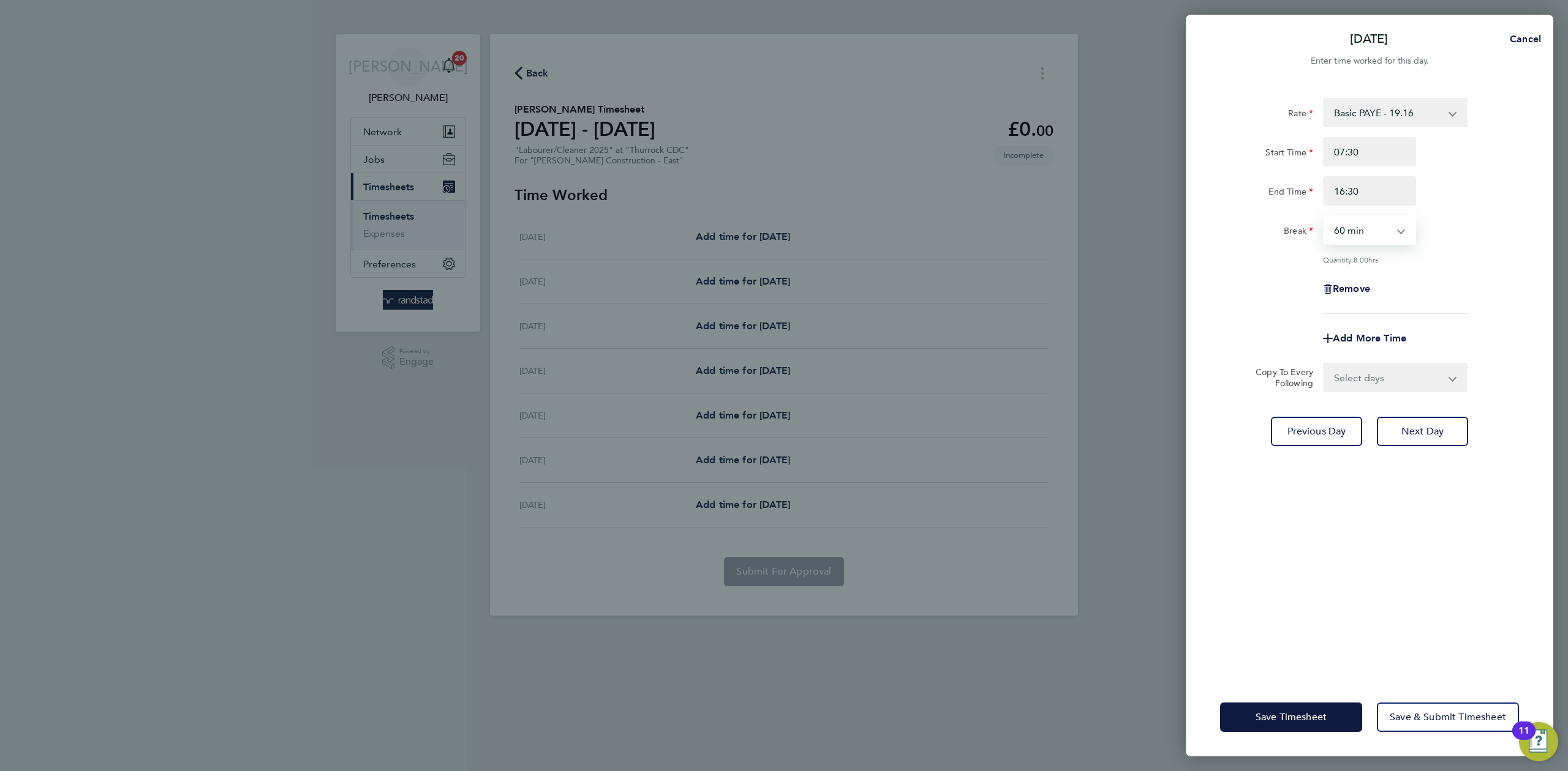
select select "30"
click at [1325, 216] on select "0 min 15 min 30 min 45 min 60 min 75 min 90 min" at bounding box center [1362, 229] width 76 height 27
click at [1443, 252] on div "Rate Basic PAYE - 19.16 OT PAYE - 27.44 Start Time 07:30 End Time 16:30 Break 0…" at bounding box center [1369, 206] width 298 height 216
click at [1424, 384] on select "Select days Day [DATE] [DATE] [DATE]" at bounding box center [1389, 378] width 129 height 27
select select "DAY"
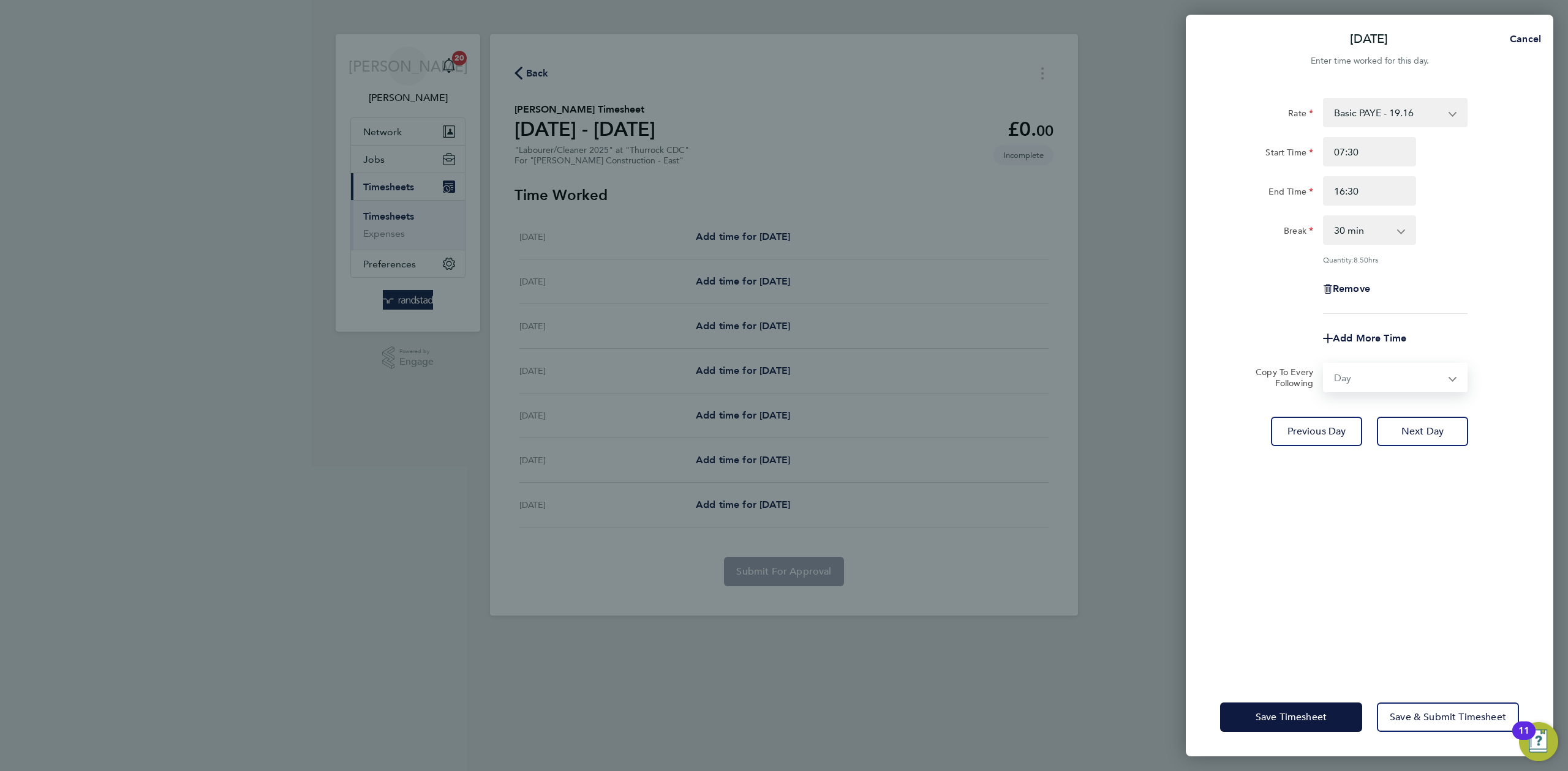
click at [1325, 365] on select "Select days Day [DATE] [DATE] [DATE]" at bounding box center [1389, 378] width 129 height 27
select select "[DATE]"
click at [1502, 252] on div "Rate Basic PAYE - 19.16 OT PAYE - 27.44 Start Time 07:30 End Time 16:30 Break 0…" at bounding box center [1369, 206] width 298 height 216
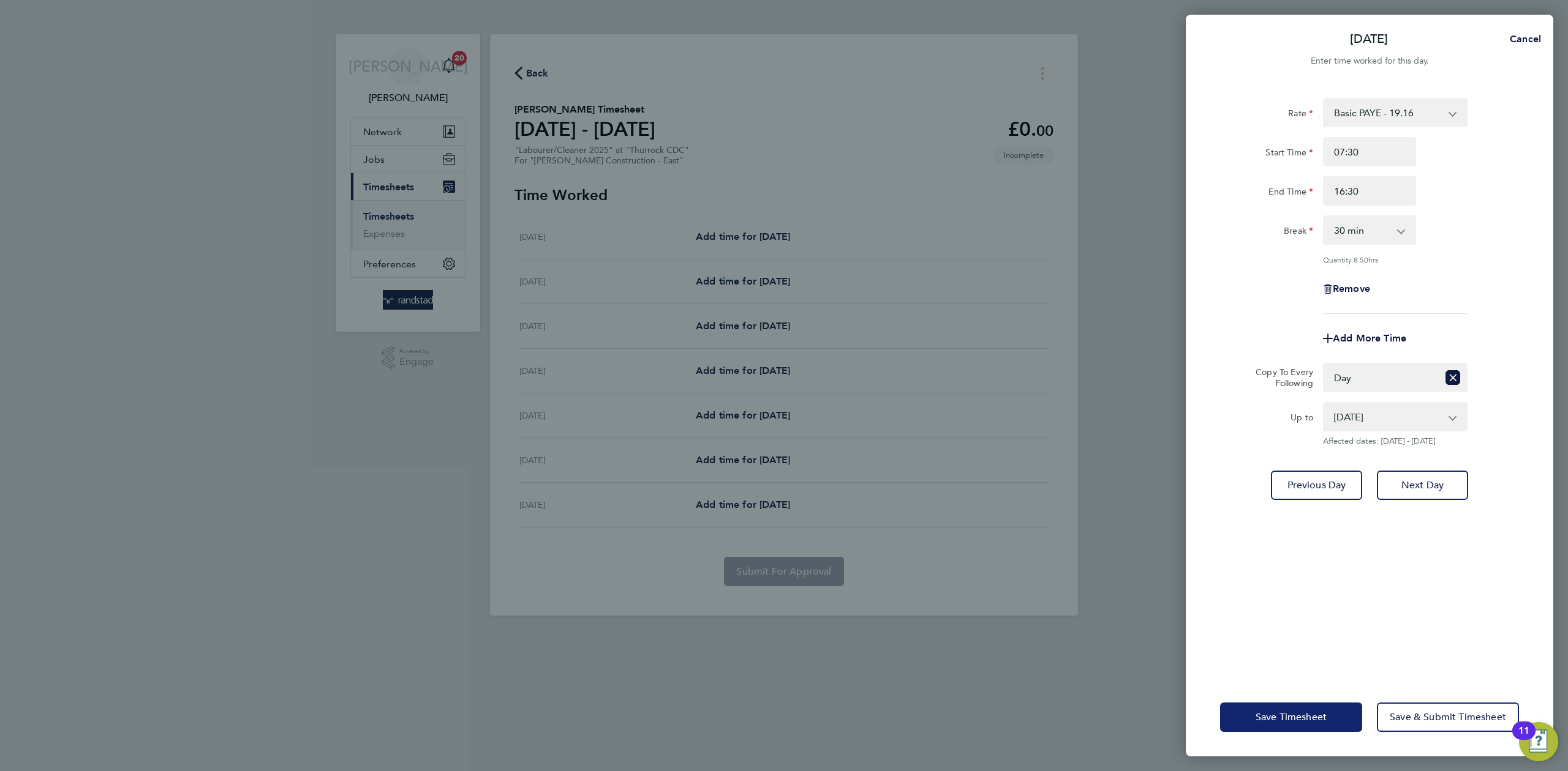
click at [1275, 706] on button "Save Timesheet" at bounding box center [1291, 718] width 142 height 30
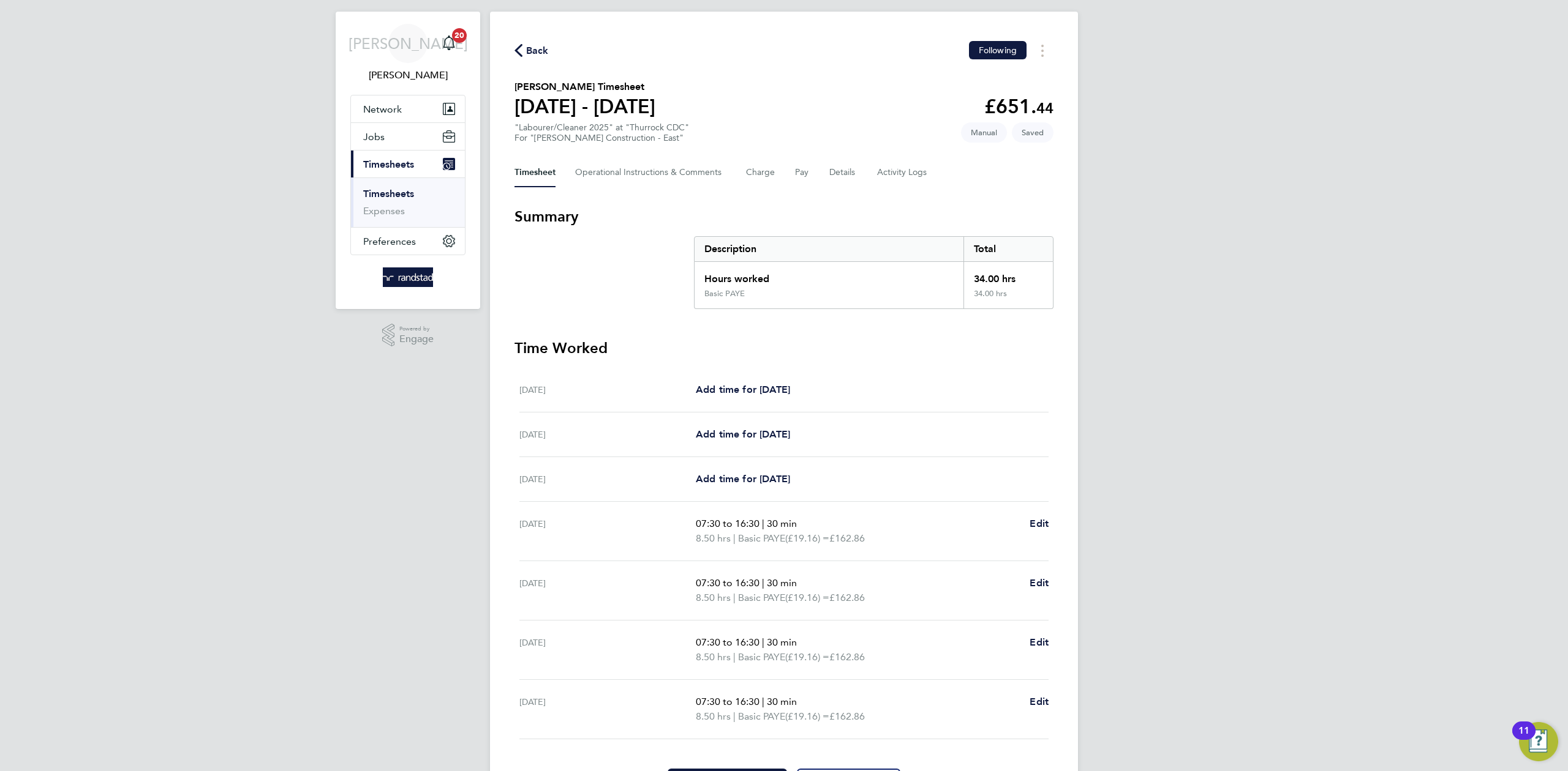
scroll to position [101, 0]
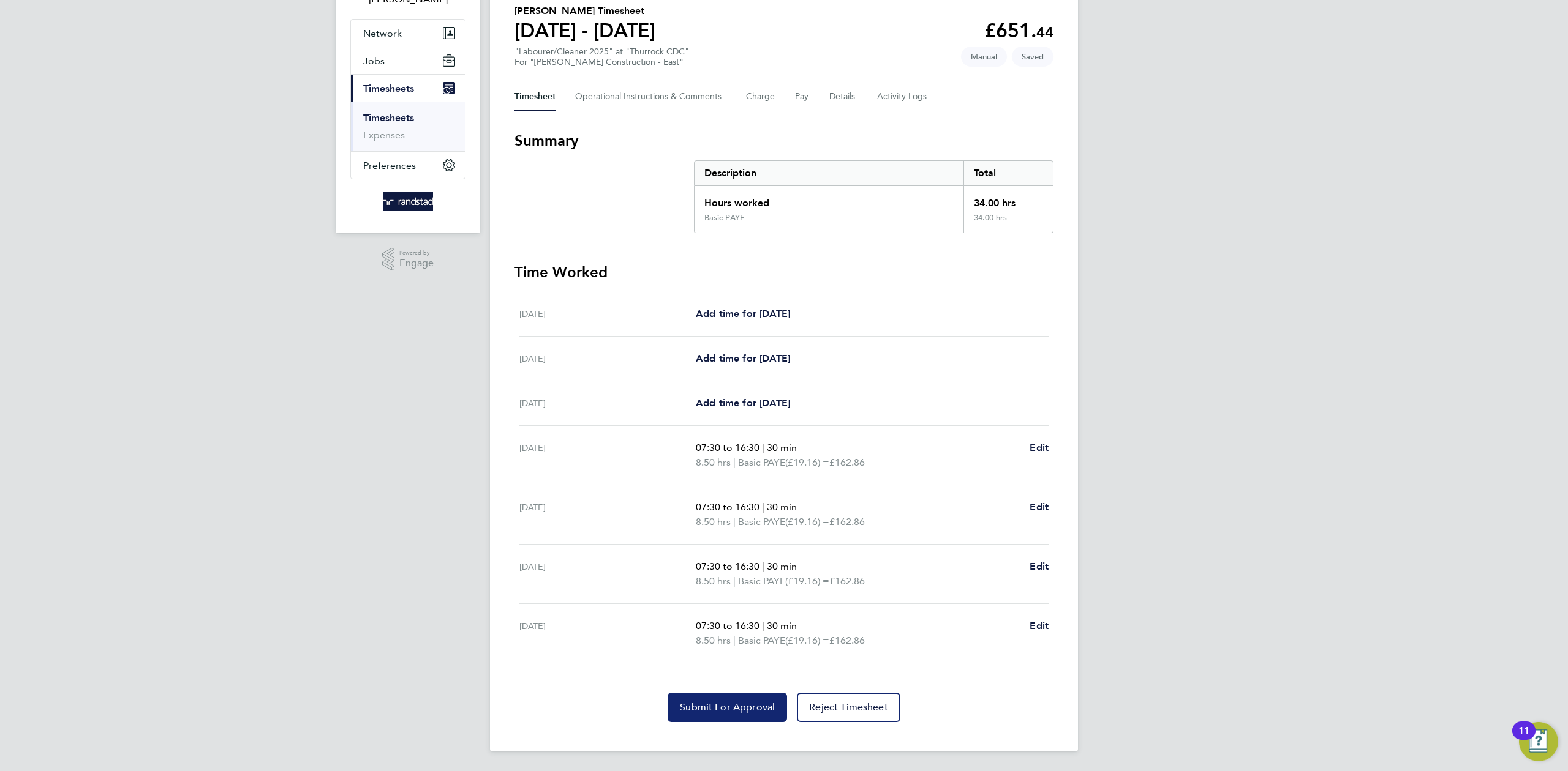
click at [725, 716] on button "Submit For Approval" at bounding box center [728, 708] width 119 height 30
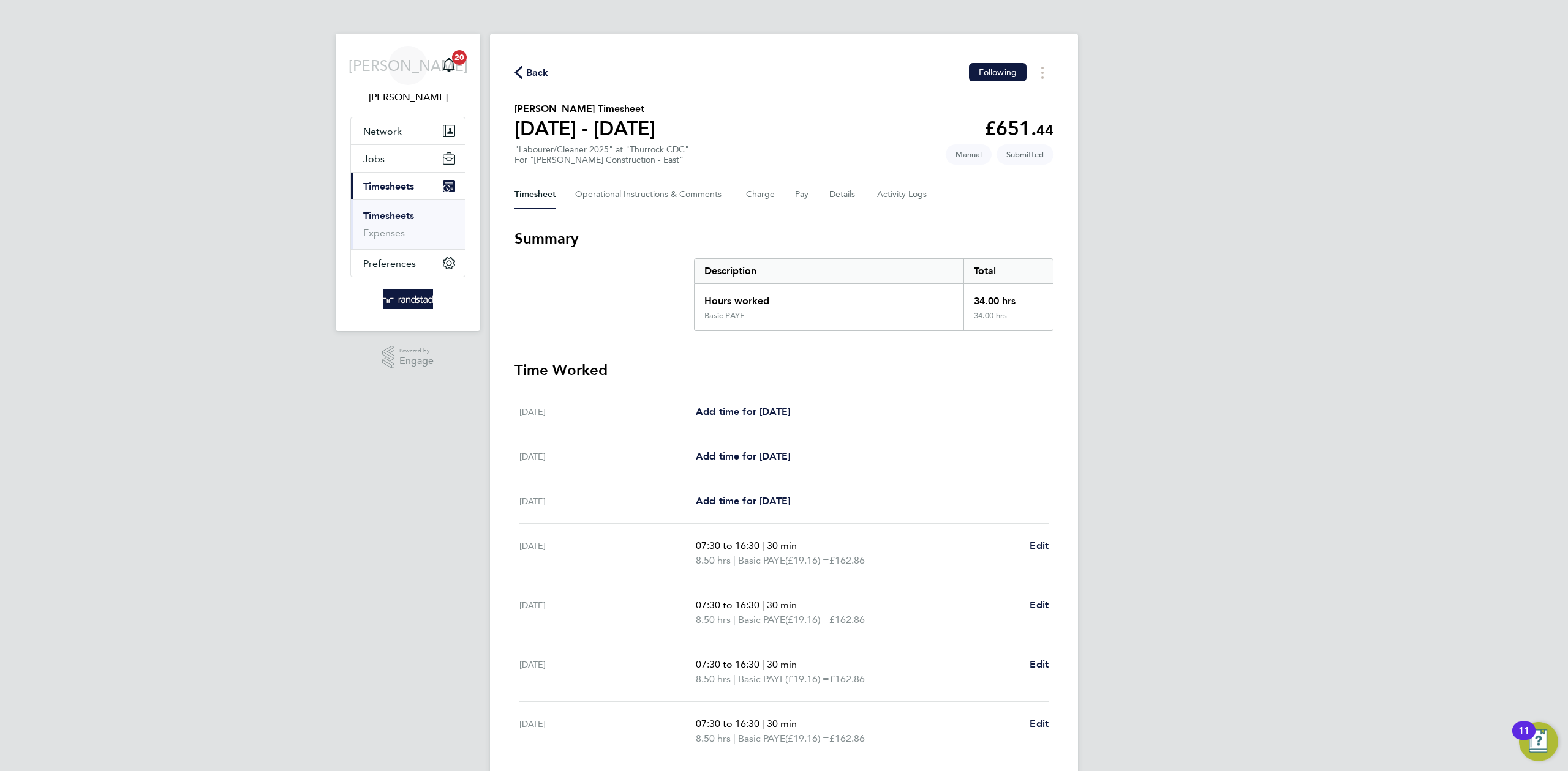
scroll to position [0, 0]
click at [530, 71] on span "Back" at bounding box center [537, 74] width 22 height 15
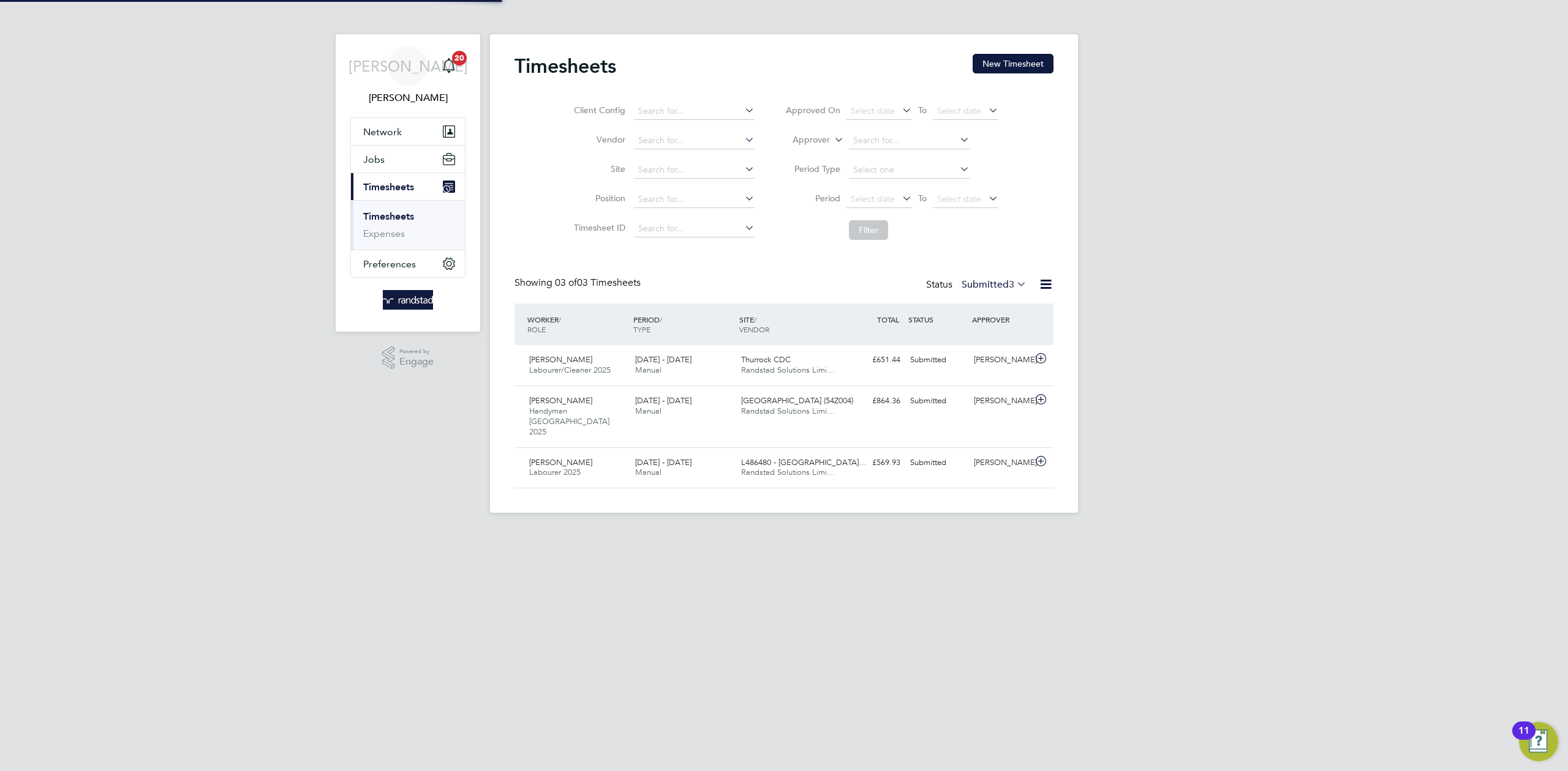
scroll to position [7, 7]
click at [991, 69] on button "New Timesheet" at bounding box center [1013, 63] width 81 height 20
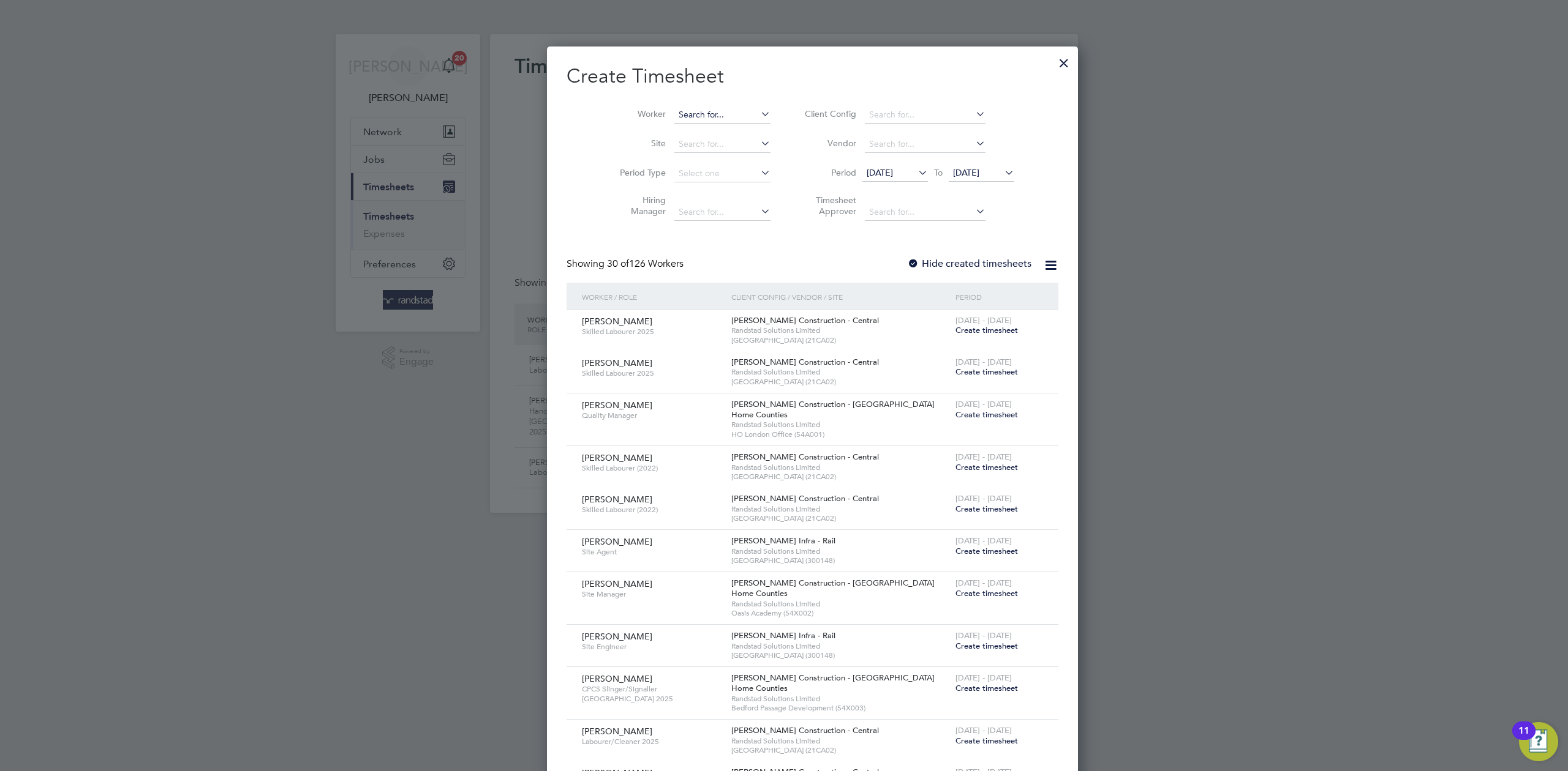
click at [691, 111] on input at bounding box center [722, 115] width 96 height 17
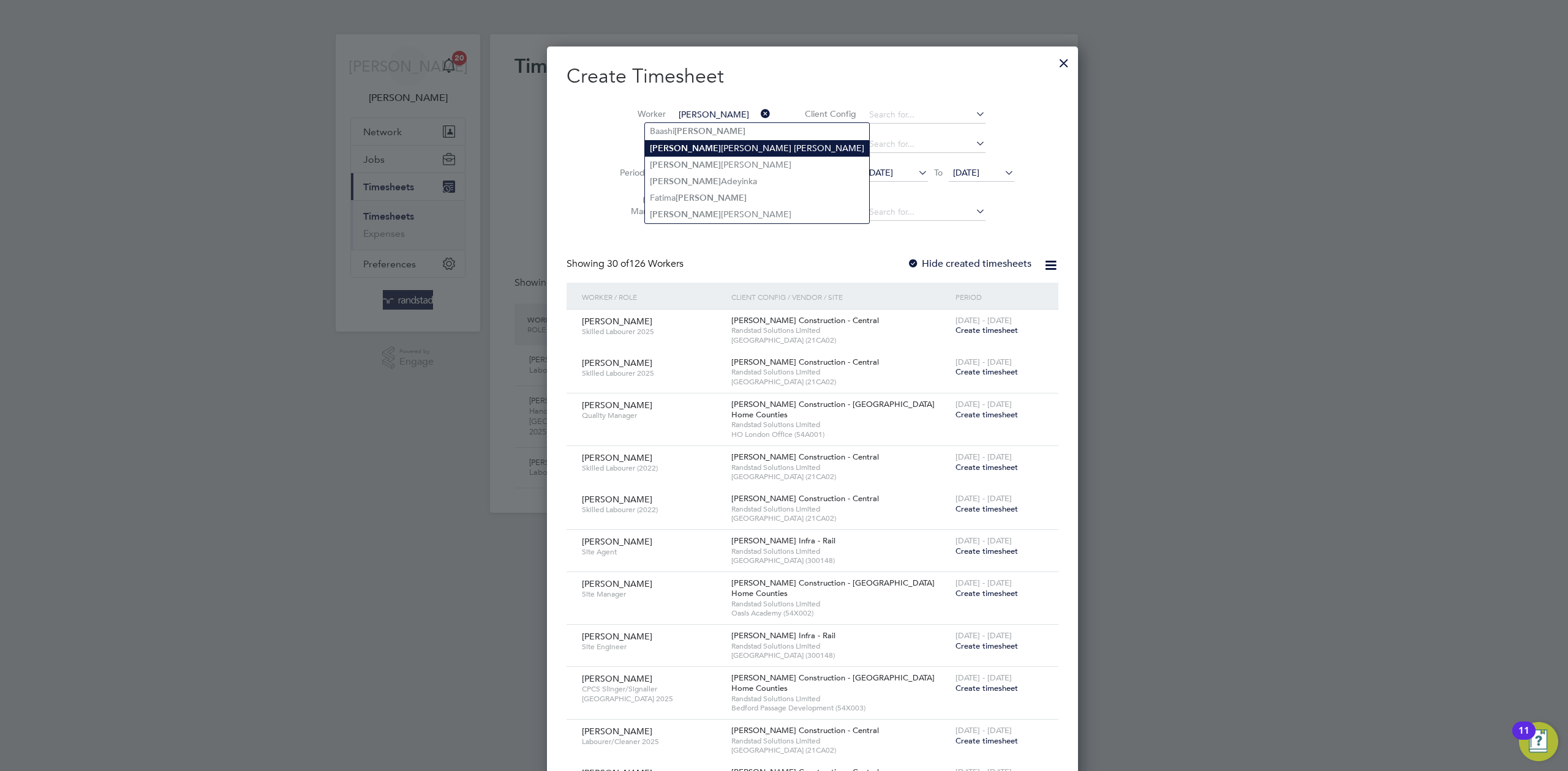
click at [713, 151] on li "Hussein Adam Adamu Mohammed" at bounding box center [756, 148] width 224 height 17
type input "Hussein Adam Adamu Mohammed"
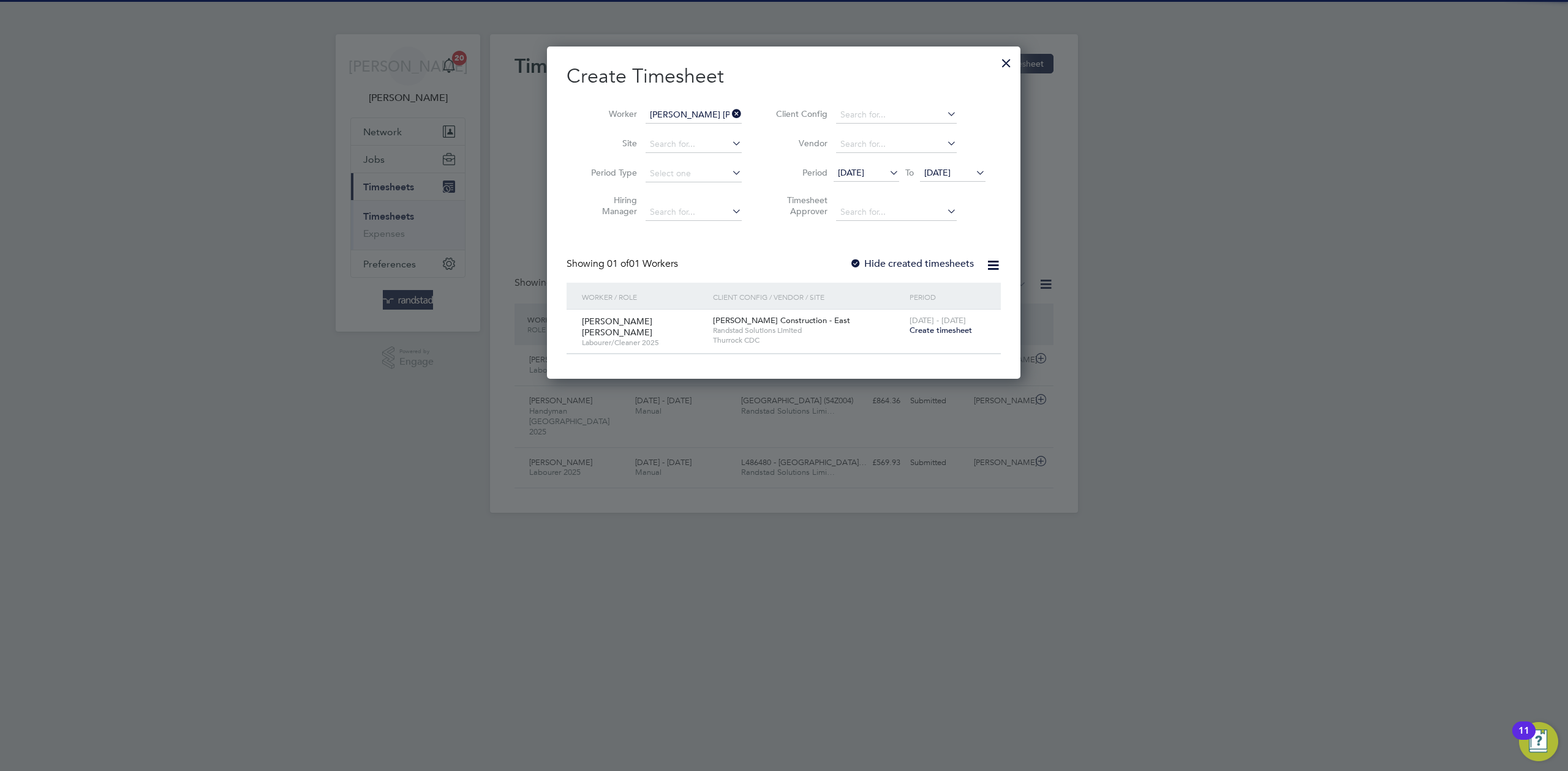
click at [950, 333] on span "Create timesheet" at bounding box center [940, 330] width 62 height 10
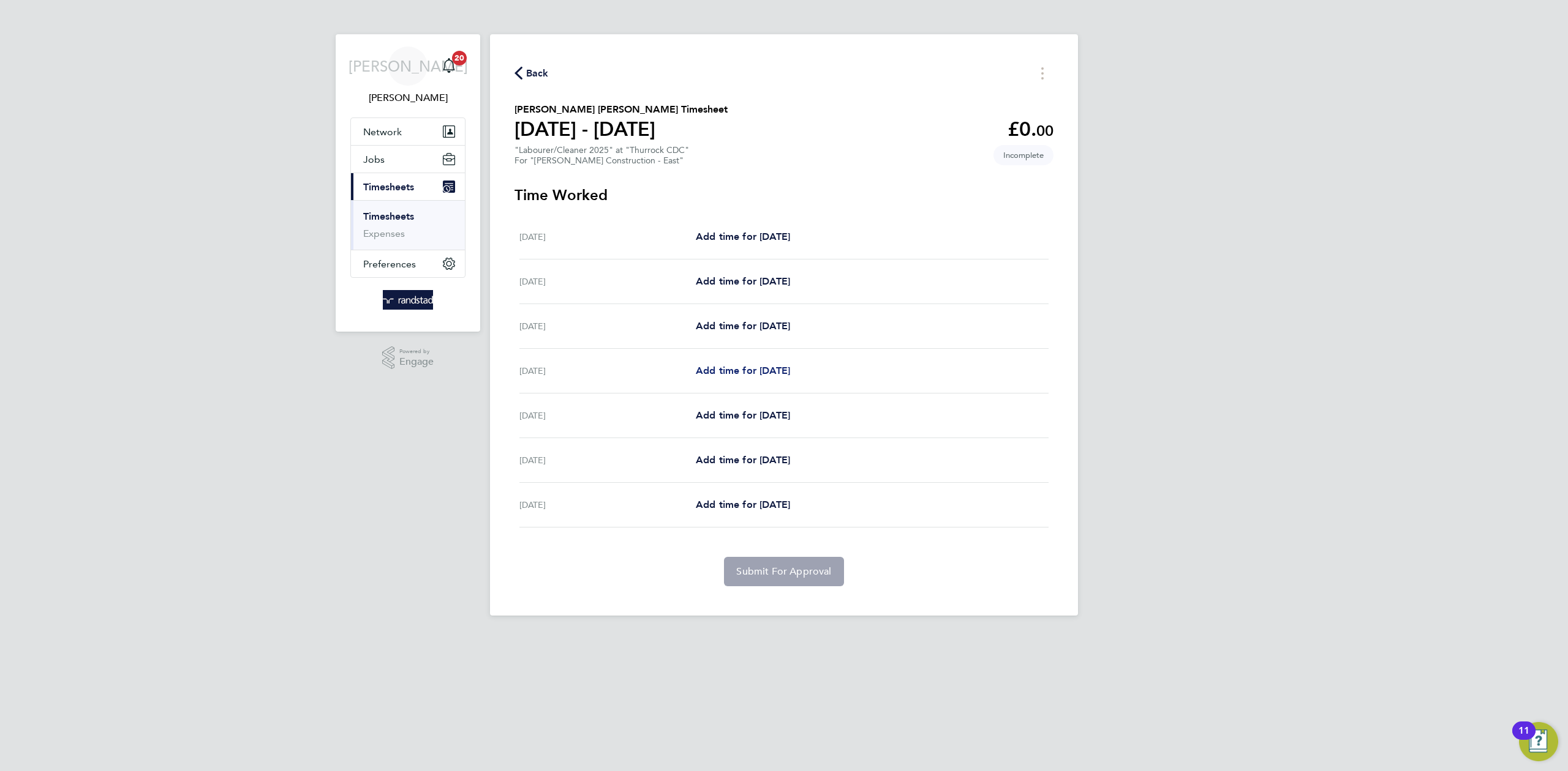
click at [757, 375] on span "Add time for [DATE]" at bounding box center [742, 370] width 94 height 11
select select "60"
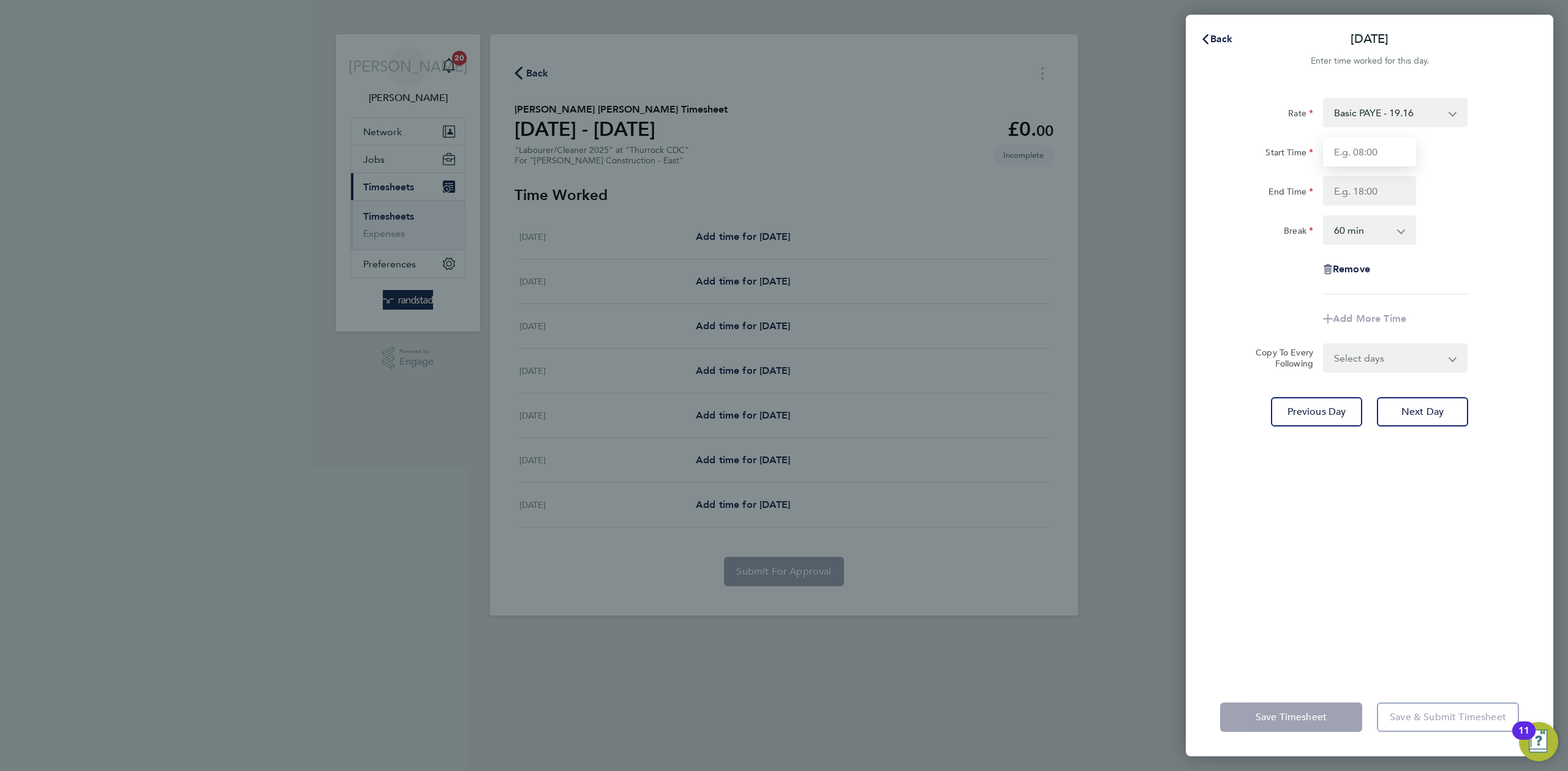
click at [1374, 158] on input "Start Time" at bounding box center [1369, 152] width 93 height 30
type input "07:30"
click at [1349, 192] on input "End Time" at bounding box center [1369, 191] width 93 height 30
type input "16:30"
click at [1362, 224] on select "0 min 15 min 30 min 45 min 60 min 75 min 90 min" at bounding box center [1362, 229] width 76 height 27
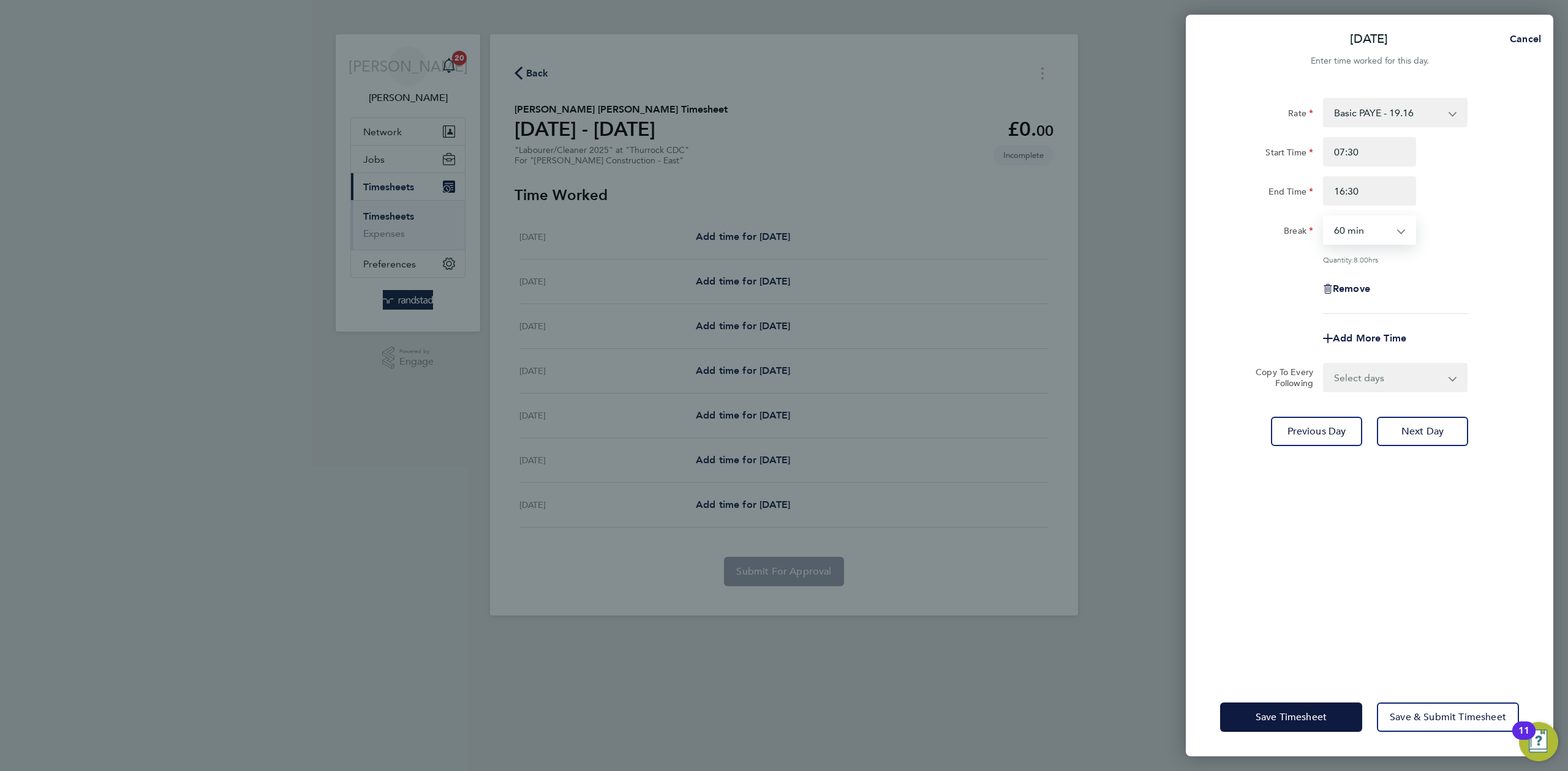
select select "30"
click at [1325, 216] on select "0 min 15 min 30 min 45 min 60 min 75 min 90 min" at bounding box center [1362, 229] width 76 height 27
click at [1355, 386] on select "Select days Day [DATE] [DATE] [DATE]" at bounding box center [1389, 378] width 129 height 27
select select "DAY"
click at [1325, 365] on select "Select days Day [DATE] [DATE] [DATE]" at bounding box center [1389, 378] width 129 height 27
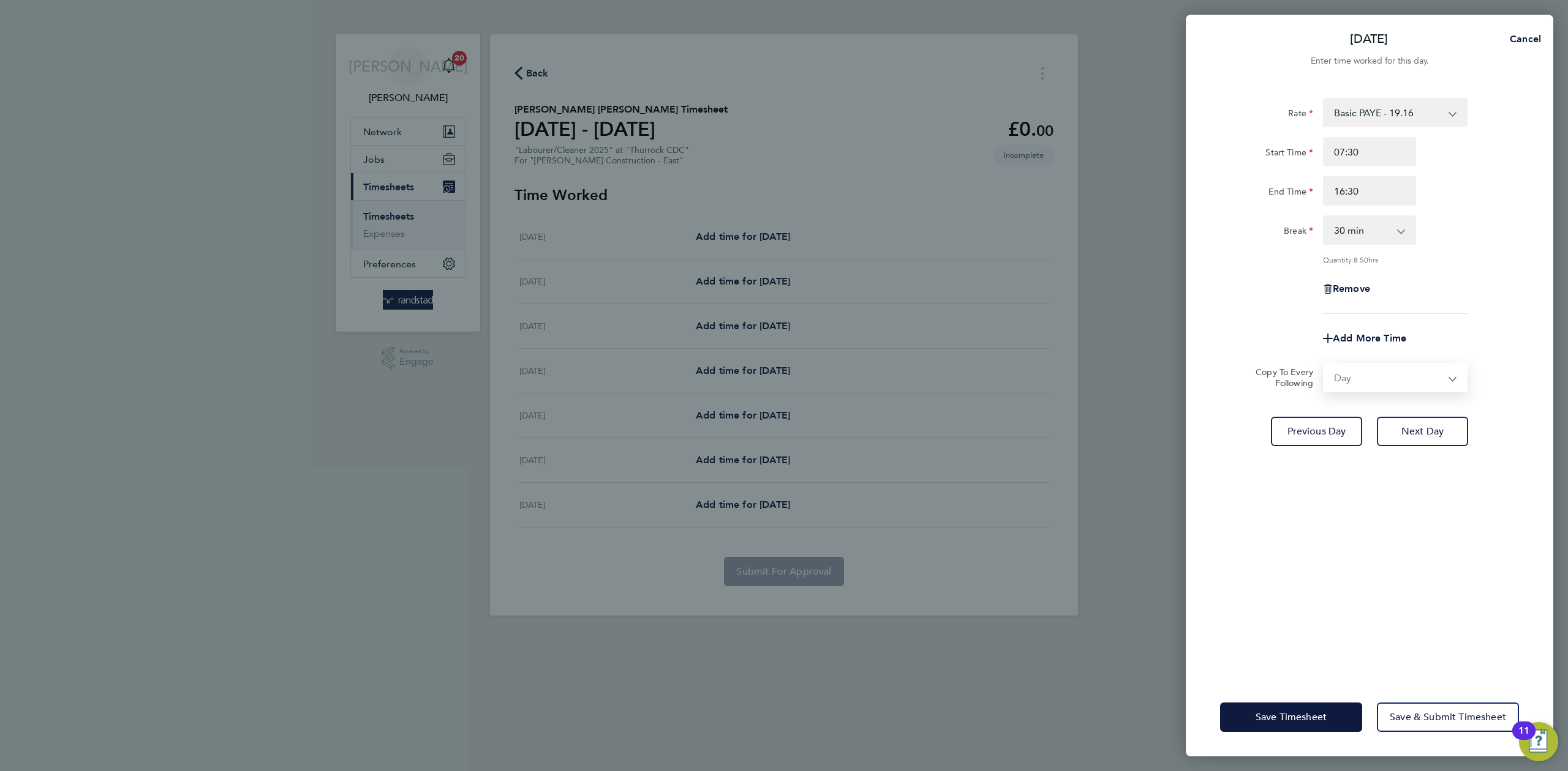
select select "[DATE]"
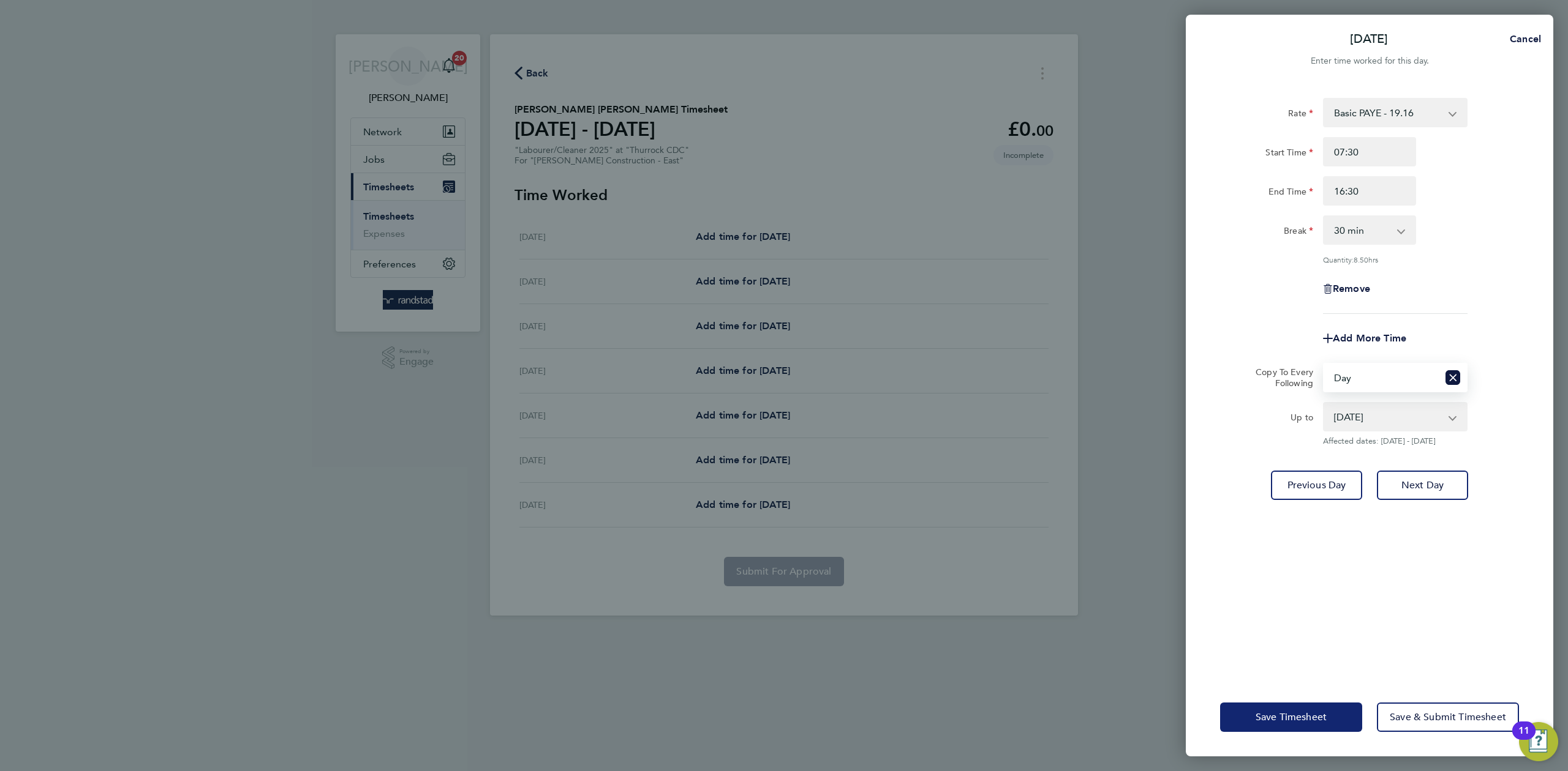
click at [1280, 723] on span "Save Timesheet" at bounding box center [1291, 717] width 71 height 12
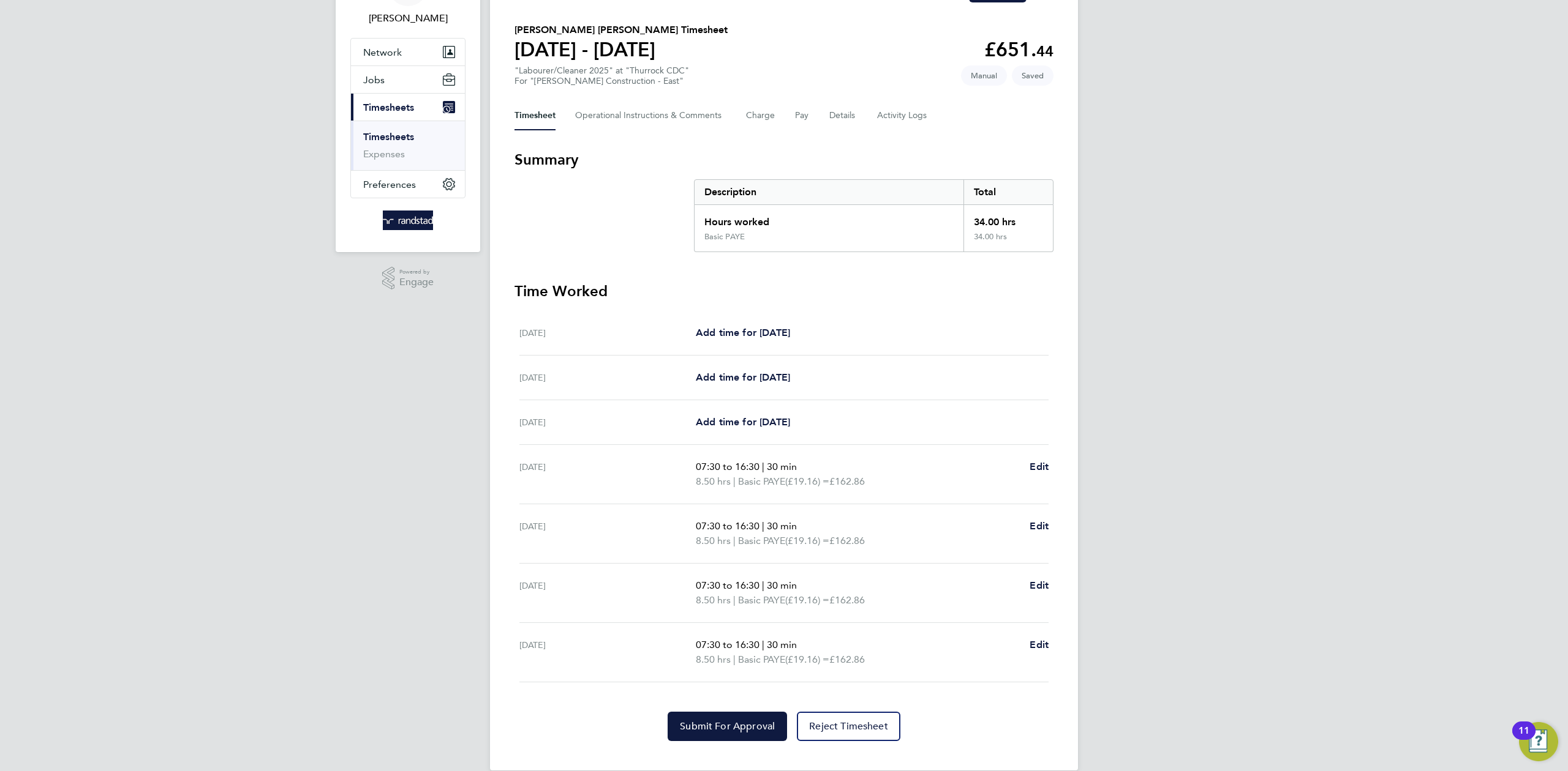
scroll to position [101, 0]
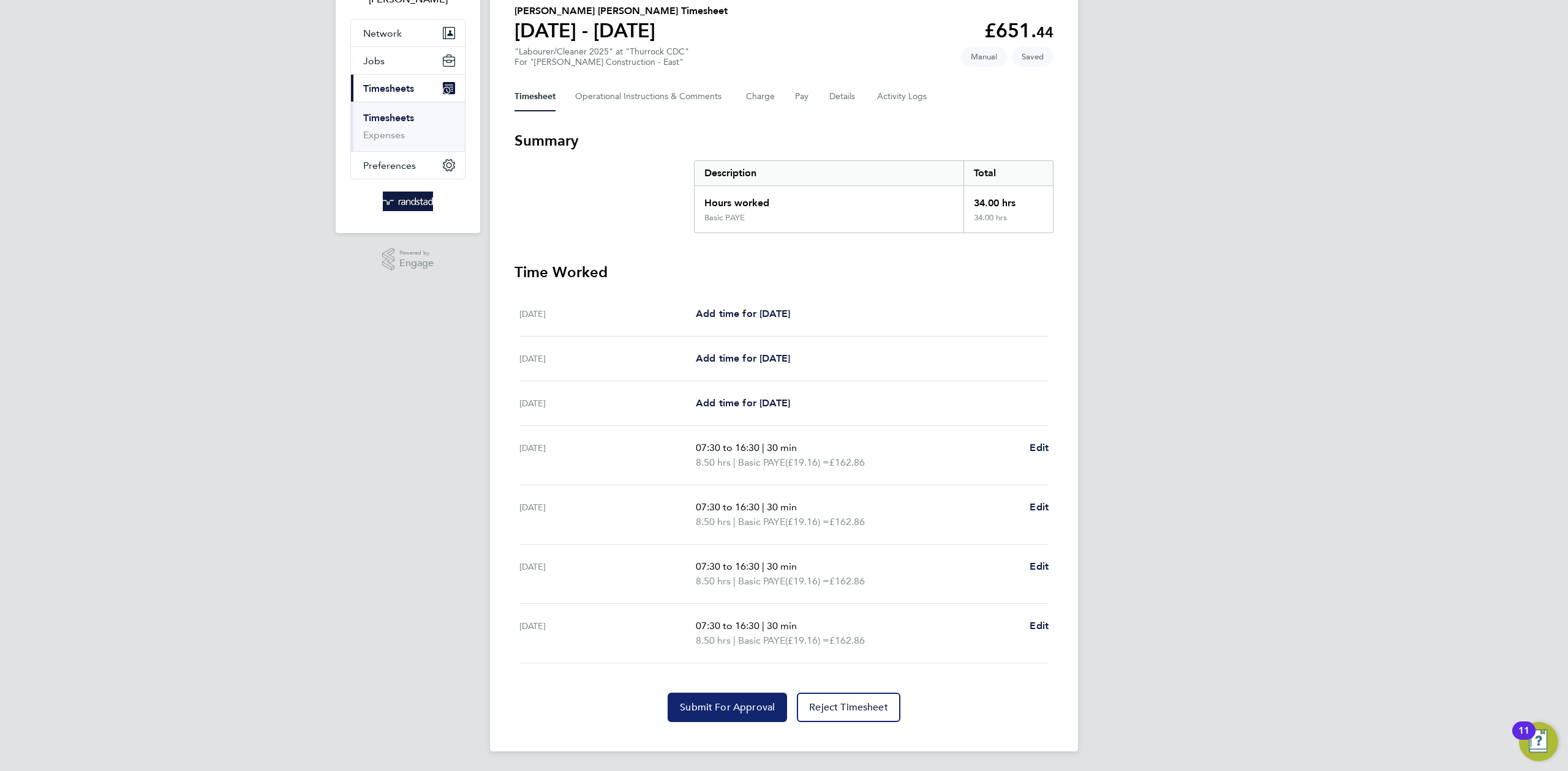
click at [699, 714] on button "Submit For Approval" at bounding box center [728, 708] width 119 height 30
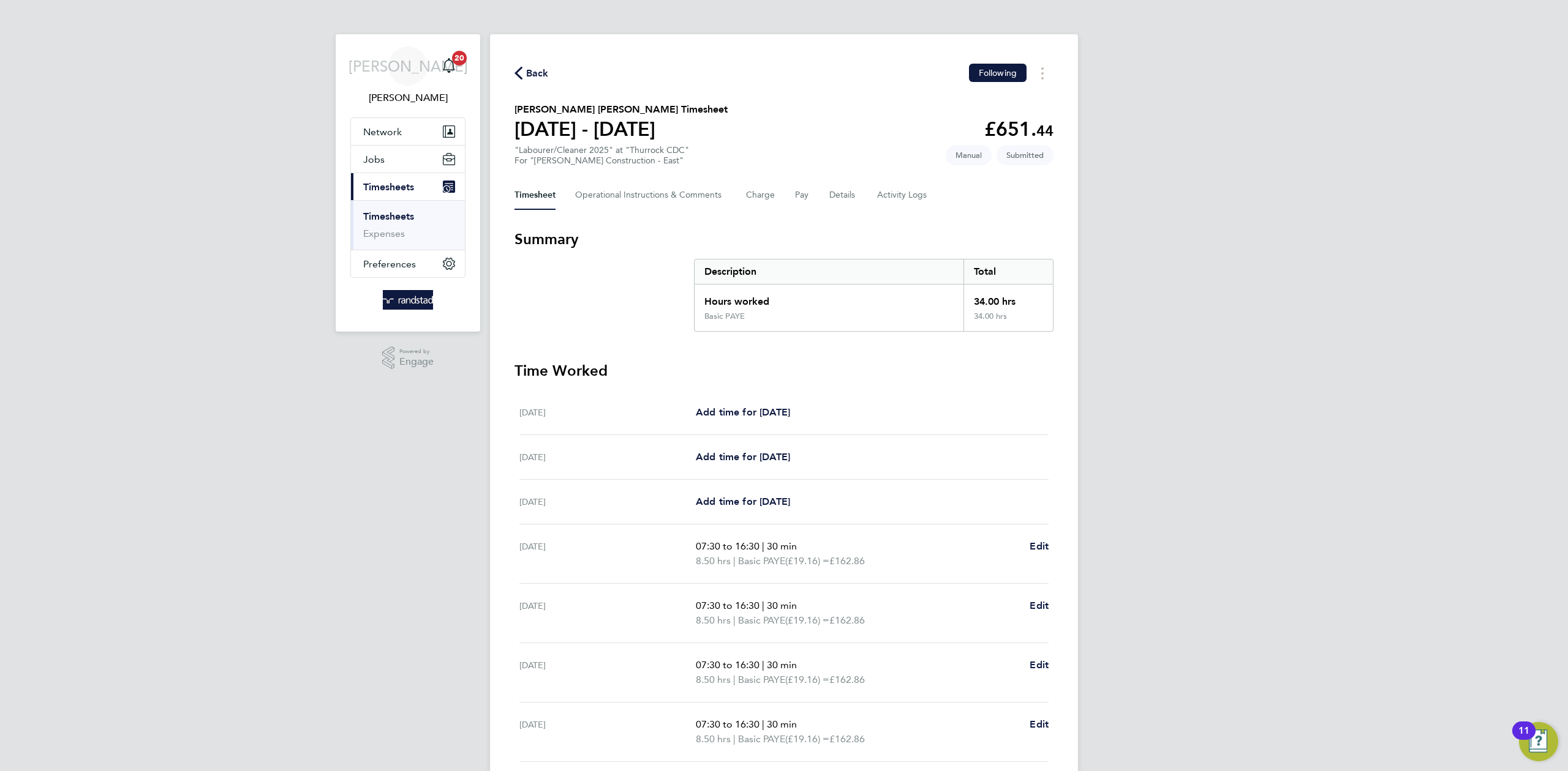
click at [531, 69] on span "Back" at bounding box center [537, 74] width 22 height 15
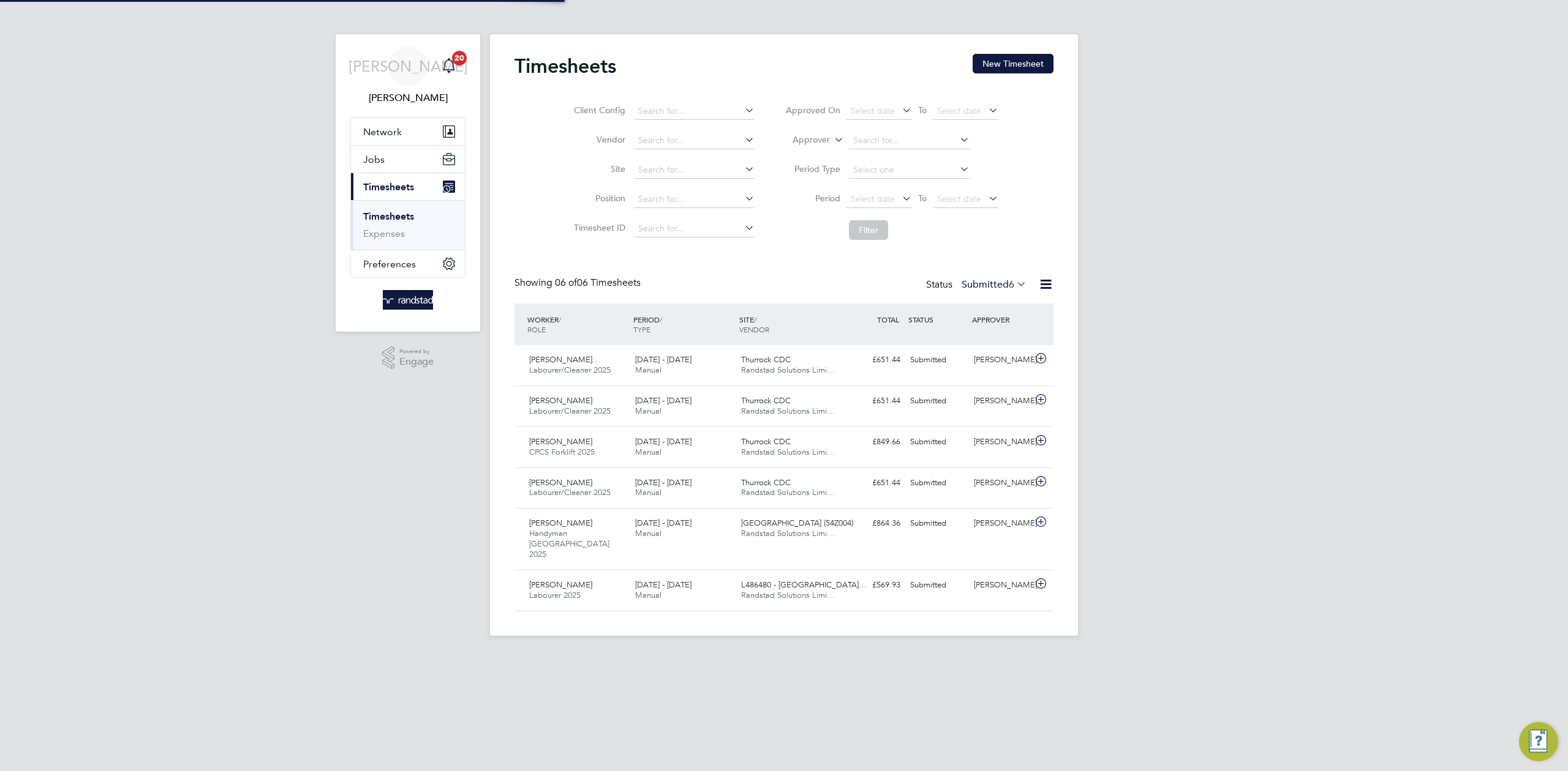
scroll to position [31, 106]
click at [1004, 60] on button "New Timesheet" at bounding box center [1013, 63] width 81 height 20
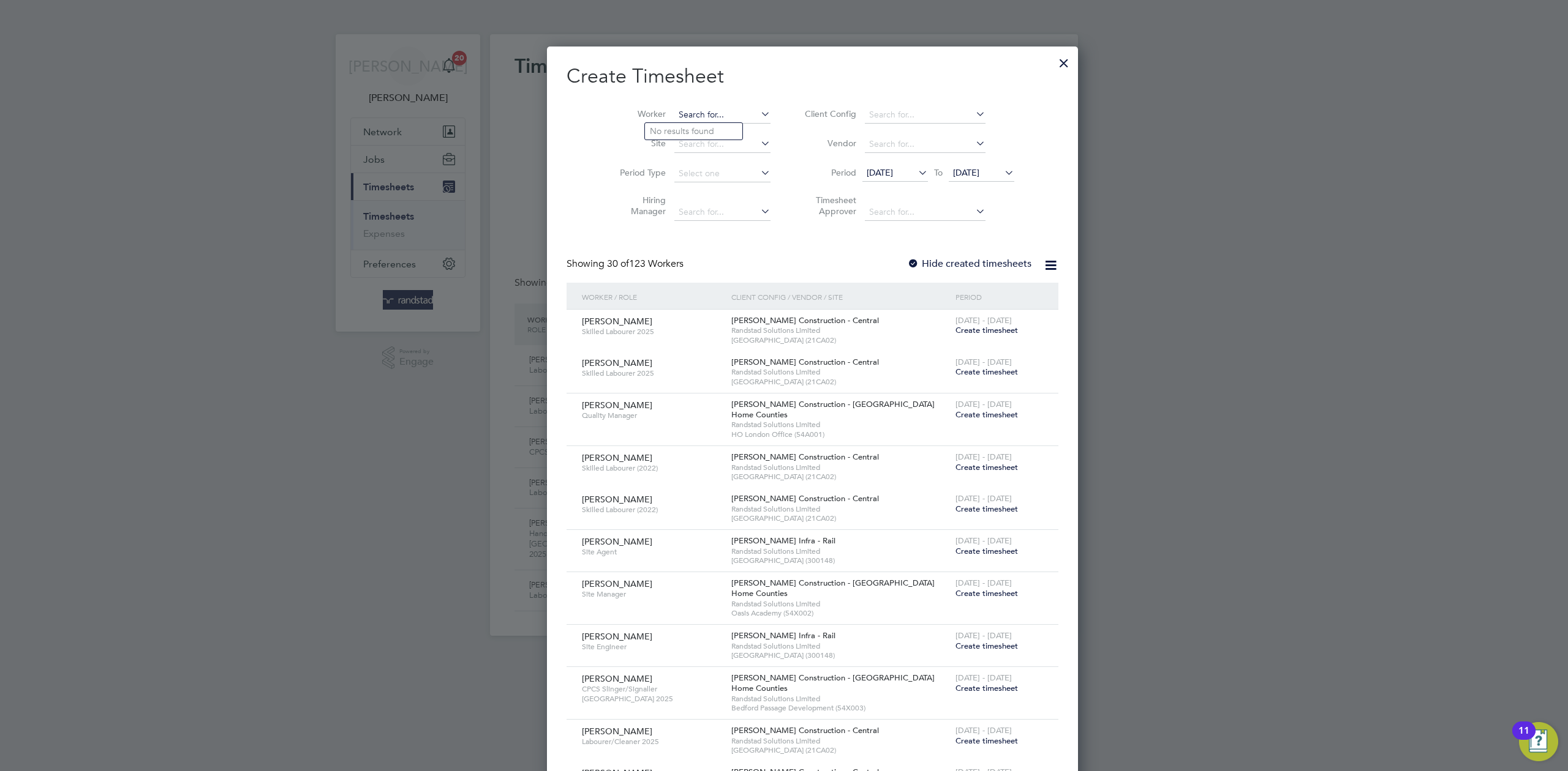
click at [674, 118] on input at bounding box center [722, 115] width 96 height 17
click at [713, 131] on li "William Lew is" at bounding box center [724, 131] width 160 height 17
type input "[PERSON_NAME]"
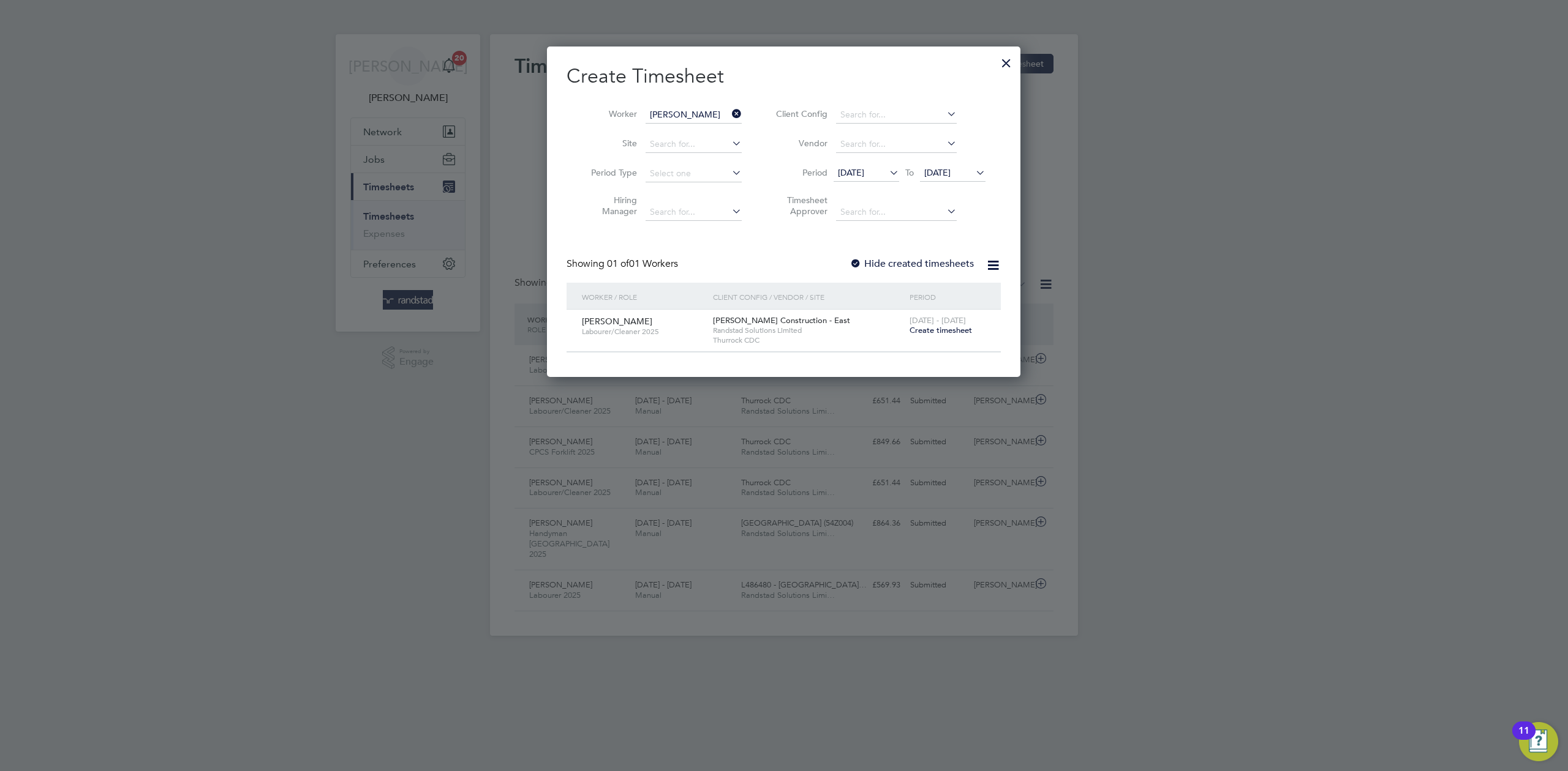
click at [918, 330] on span "Create timesheet" at bounding box center [940, 330] width 62 height 10
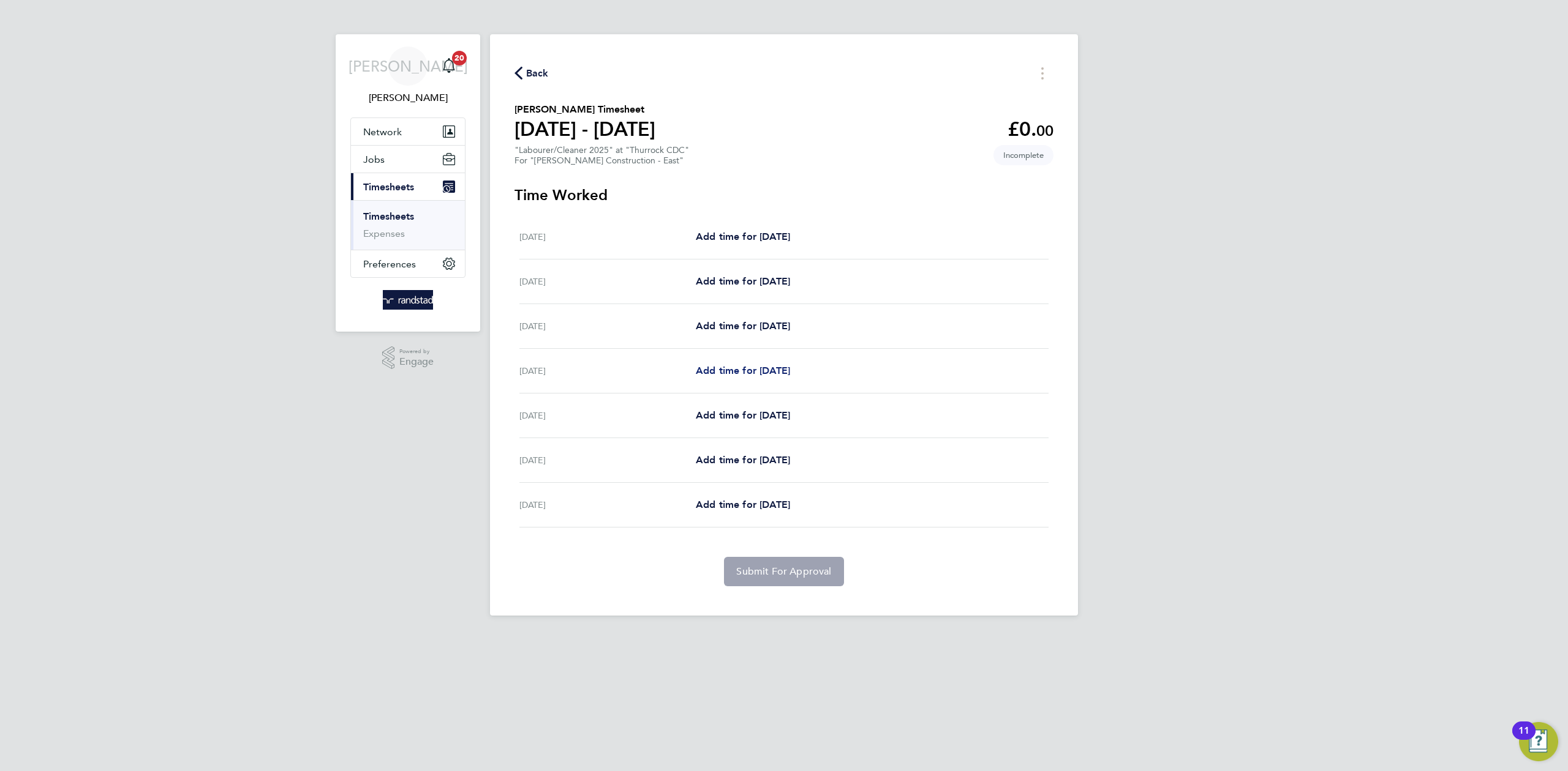
click at [746, 377] on span "Add time for [DATE]" at bounding box center [742, 370] width 94 height 11
select select "60"
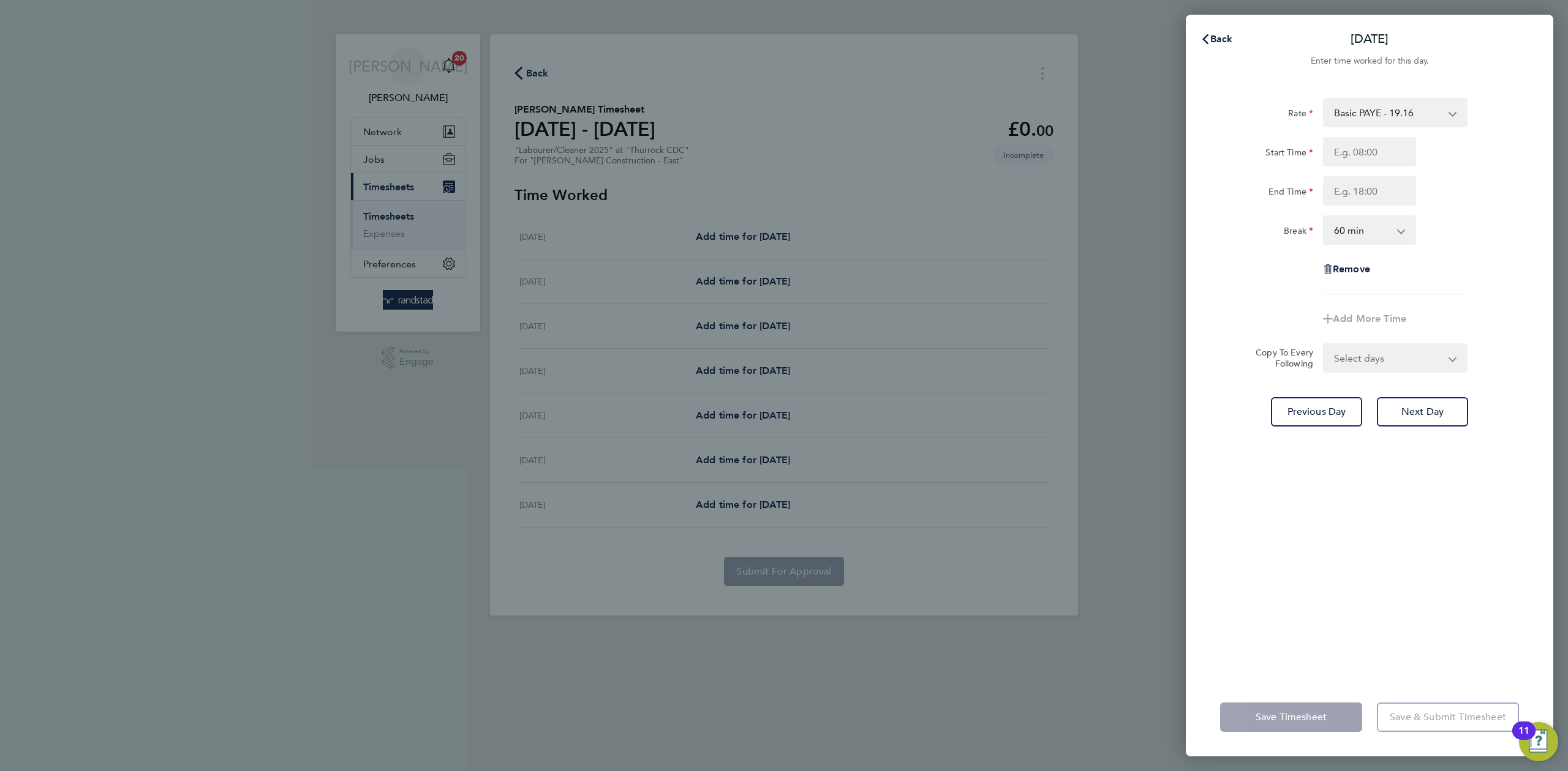
click at [1391, 135] on div "Rate Basic PAYE - 19.16 OT PAYE - 27.44 Start Time End Time Break 0 min 15 min …" at bounding box center [1369, 196] width 298 height 197
click at [1392, 147] on input "Start Time" at bounding box center [1369, 152] width 93 height 30
type input "07:30"
click at [1354, 192] on input "End Time" at bounding box center [1369, 191] width 93 height 30
type input "16:30"
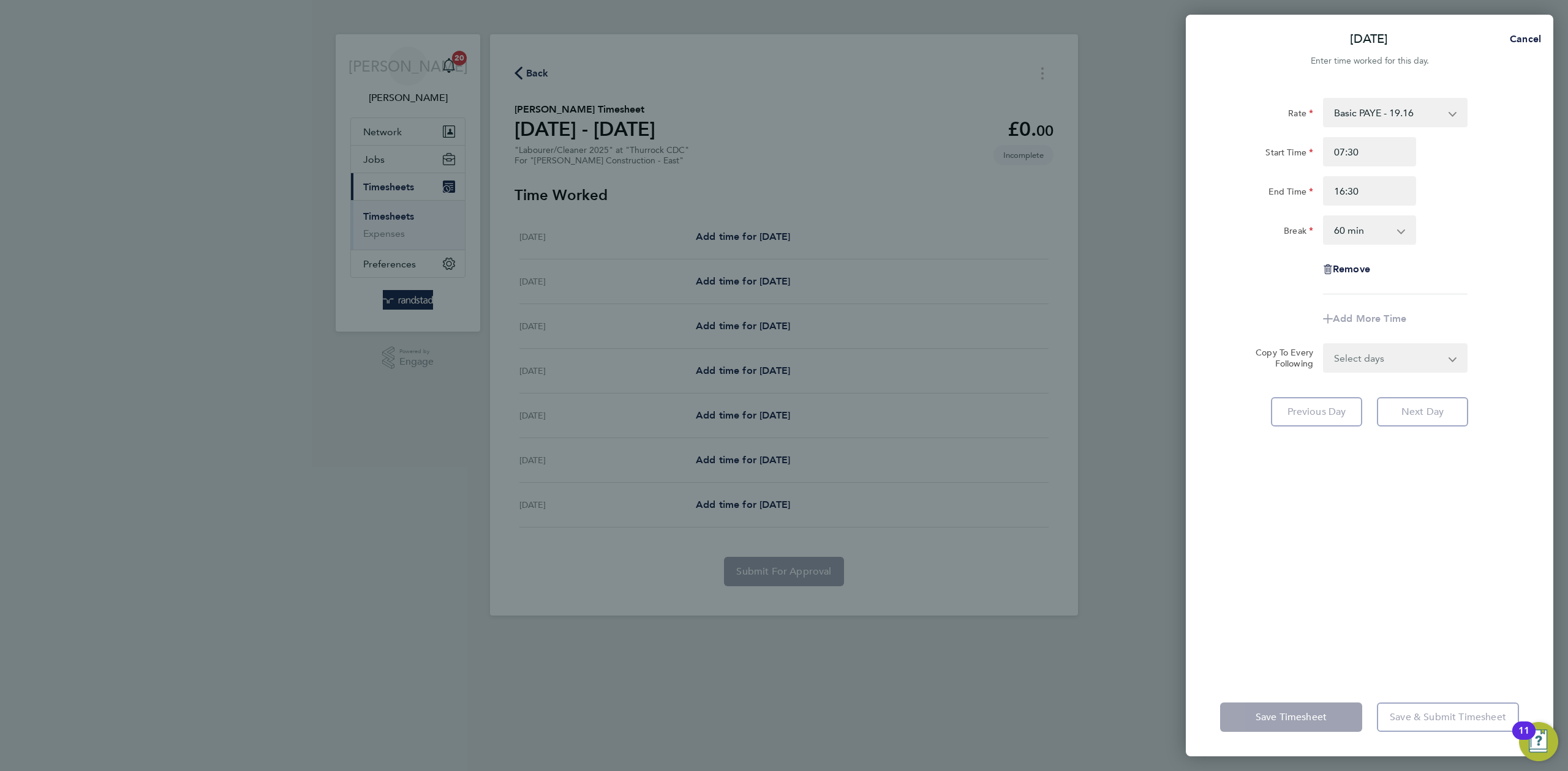
click at [1355, 233] on select "0 min 15 min 30 min 45 min 60 min 75 min 90 min" at bounding box center [1362, 229] width 76 height 27
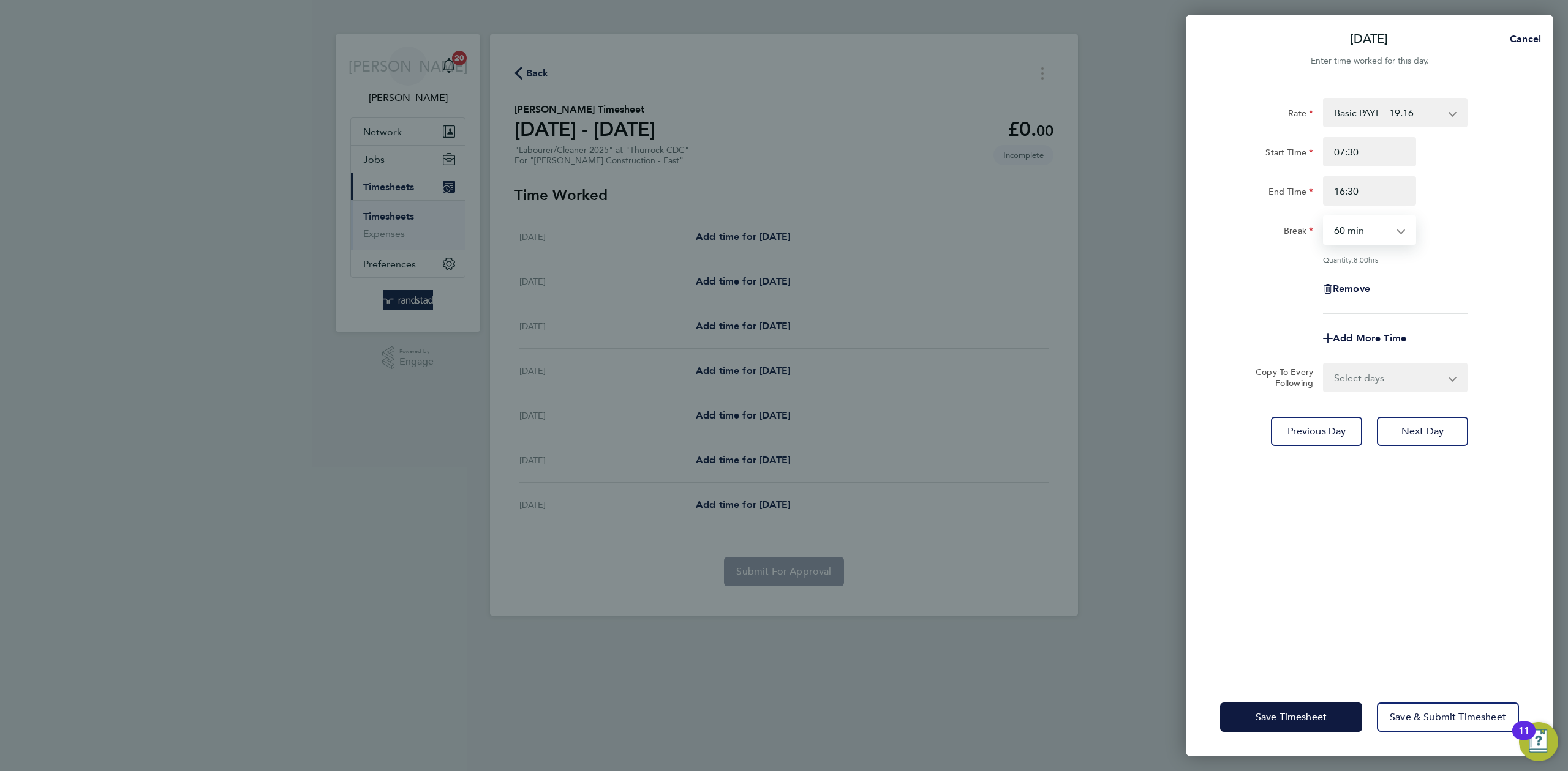
select select "30"
click at [1325, 216] on select "0 min 15 min 30 min 45 min 60 min 75 min 90 min" at bounding box center [1362, 229] width 76 height 27
drag, startPoint x: 1491, startPoint y: 256, endPoint x: 1446, endPoint y: 348, distance: 102.4
click at [1489, 258] on div "Quantity: 8.50 hrs" at bounding box center [1369, 259] width 309 height 10
click at [1409, 375] on select "Select days Day [DATE] [DATE] [DATE]" at bounding box center [1389, 378] width 129 height 27
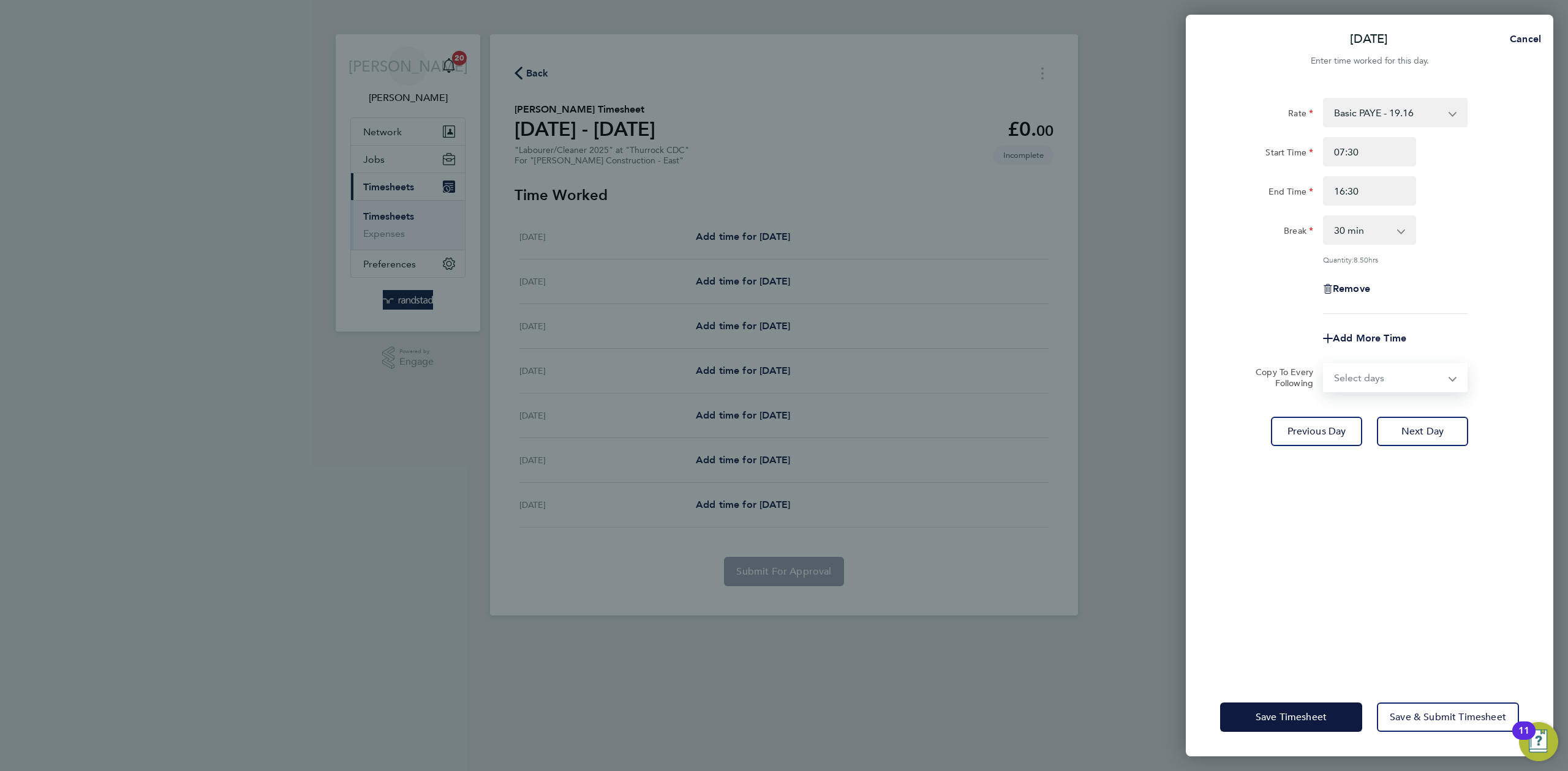
select select "DAY"
click at [1325, 365] on select "Select days Day [DATE] [DATE] [DATE]" at bounding box center [1389, 378] width 129 height 27
select select "[DATE]"
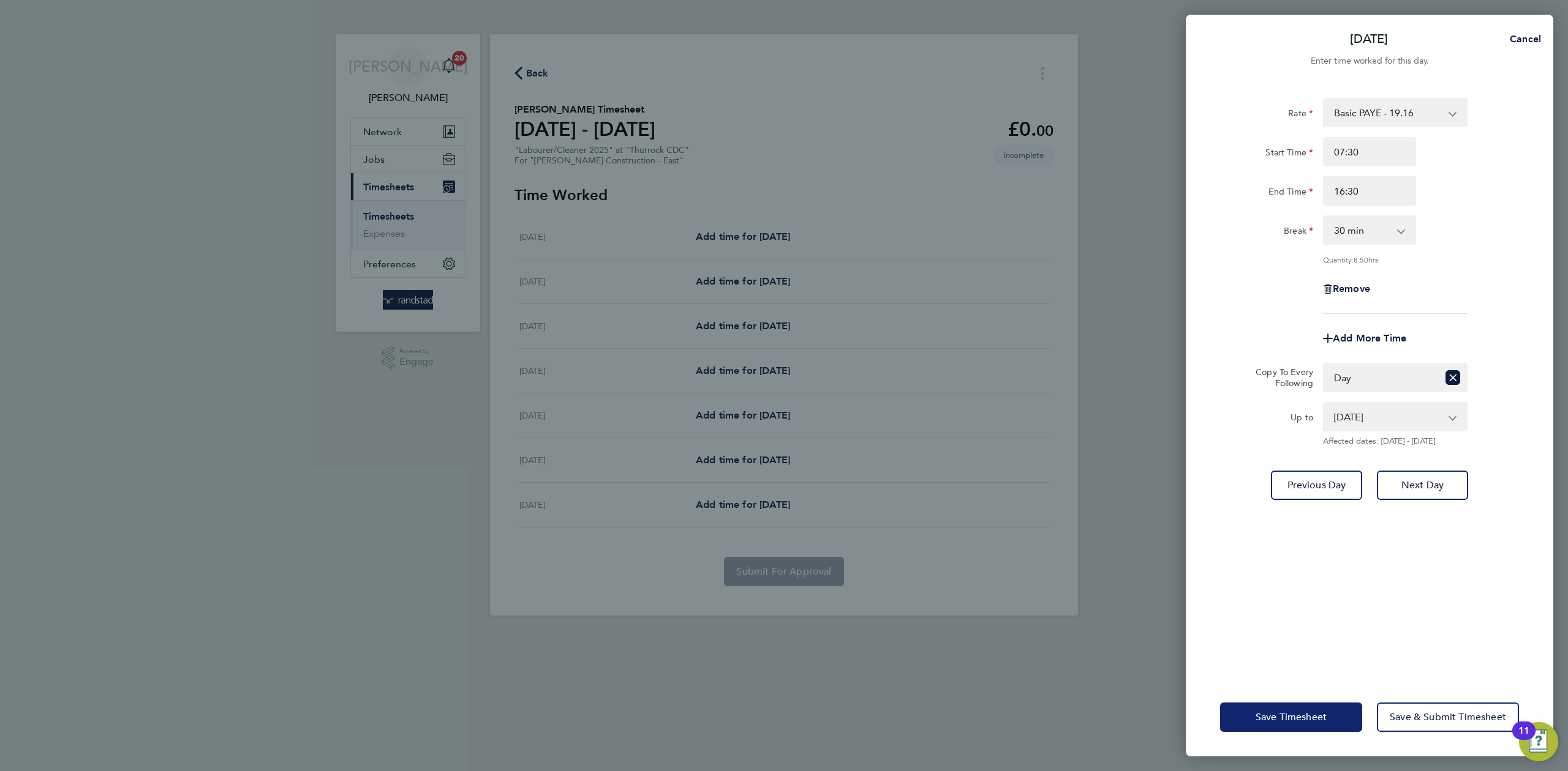
click at [1315, 705] on button "Save Timesheet" at bounding box center [1291, 718] width 142 height 30
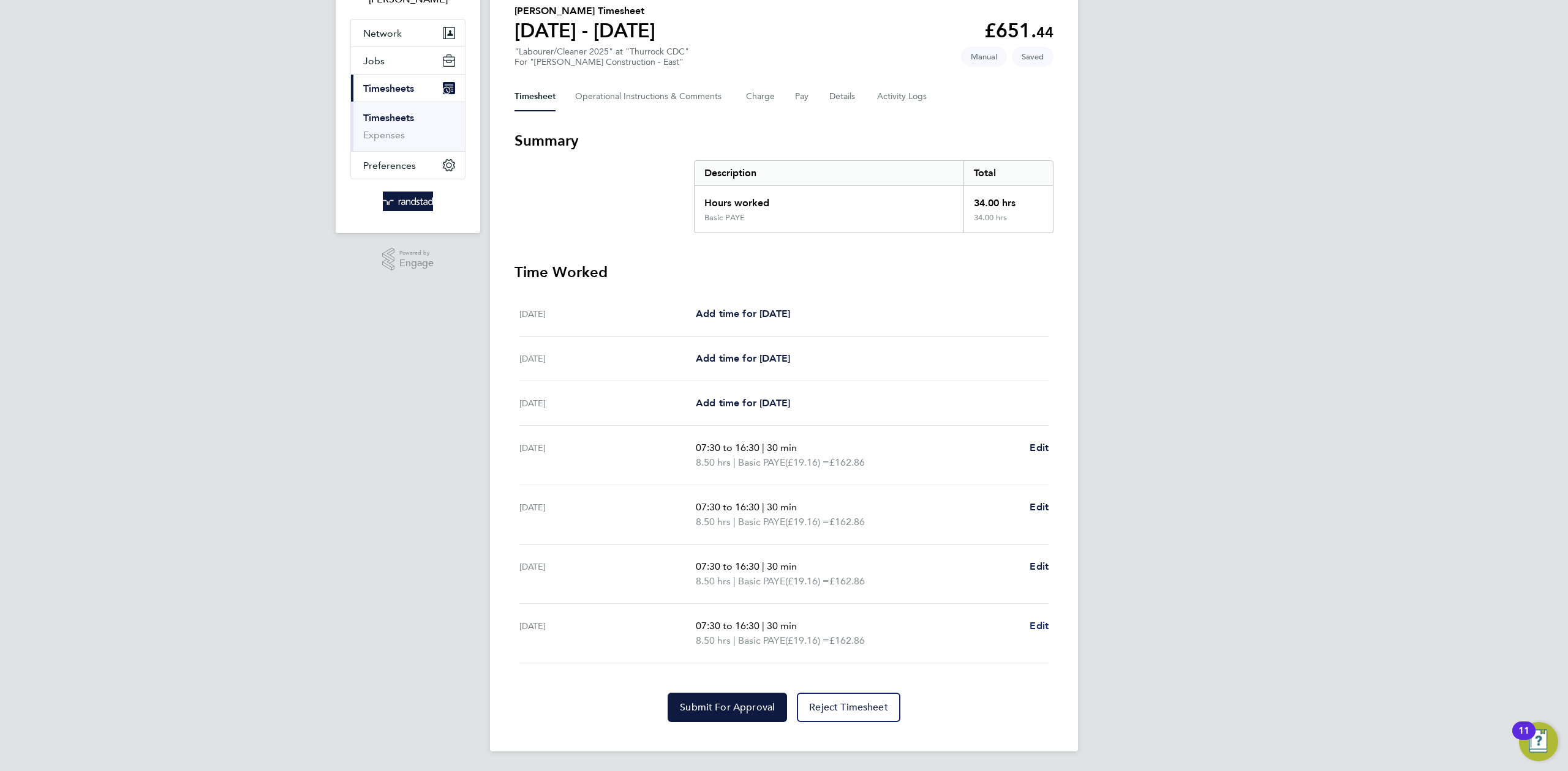
click at [1040, 626] on span "Edit" at bounding box center [1039, 626] width 19 height 11
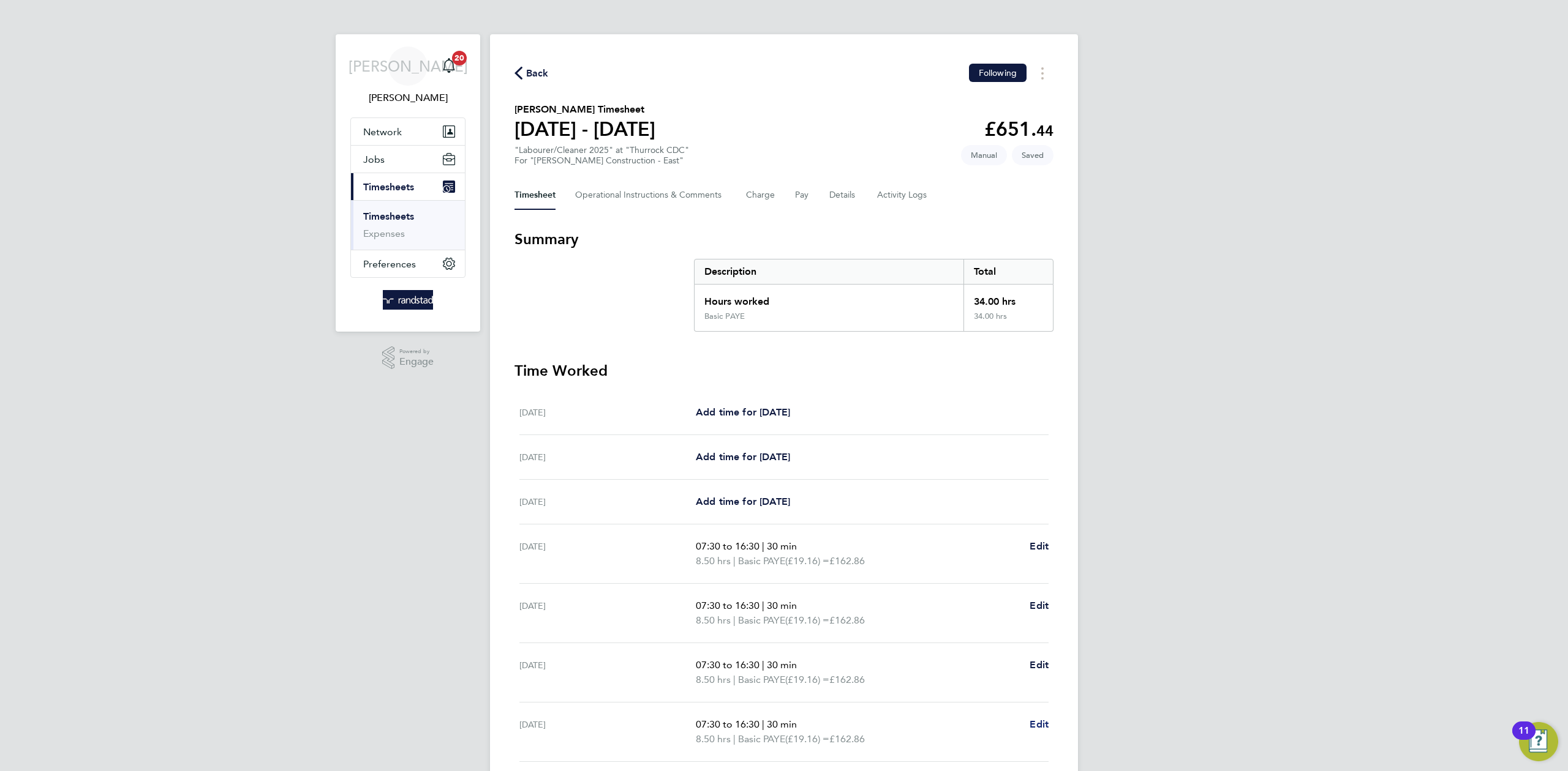
select select "30"
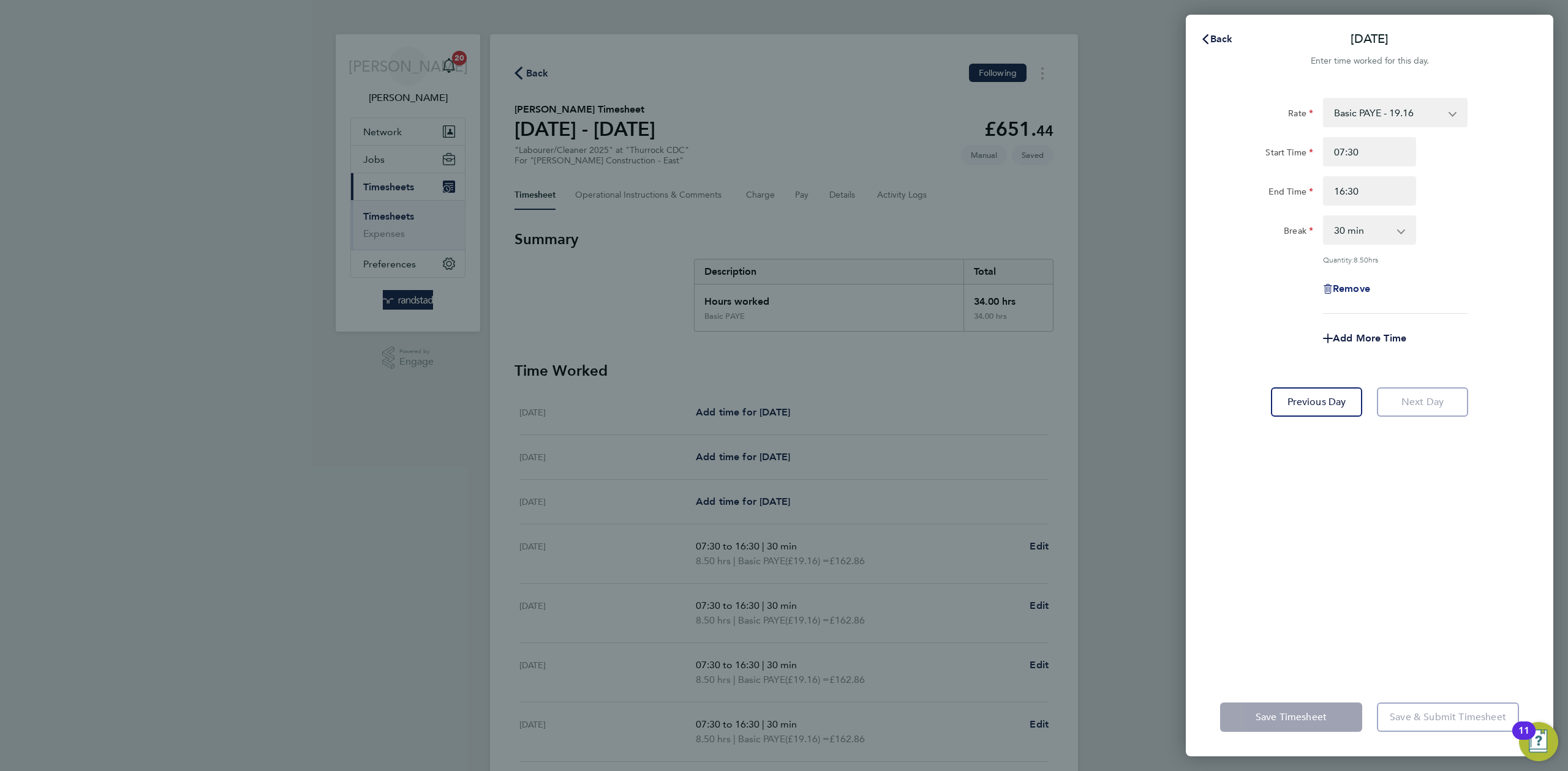
click at [1369, 290] on span "Remove" at bounding box center [1352, 288] width 37 height 11
select select "null"
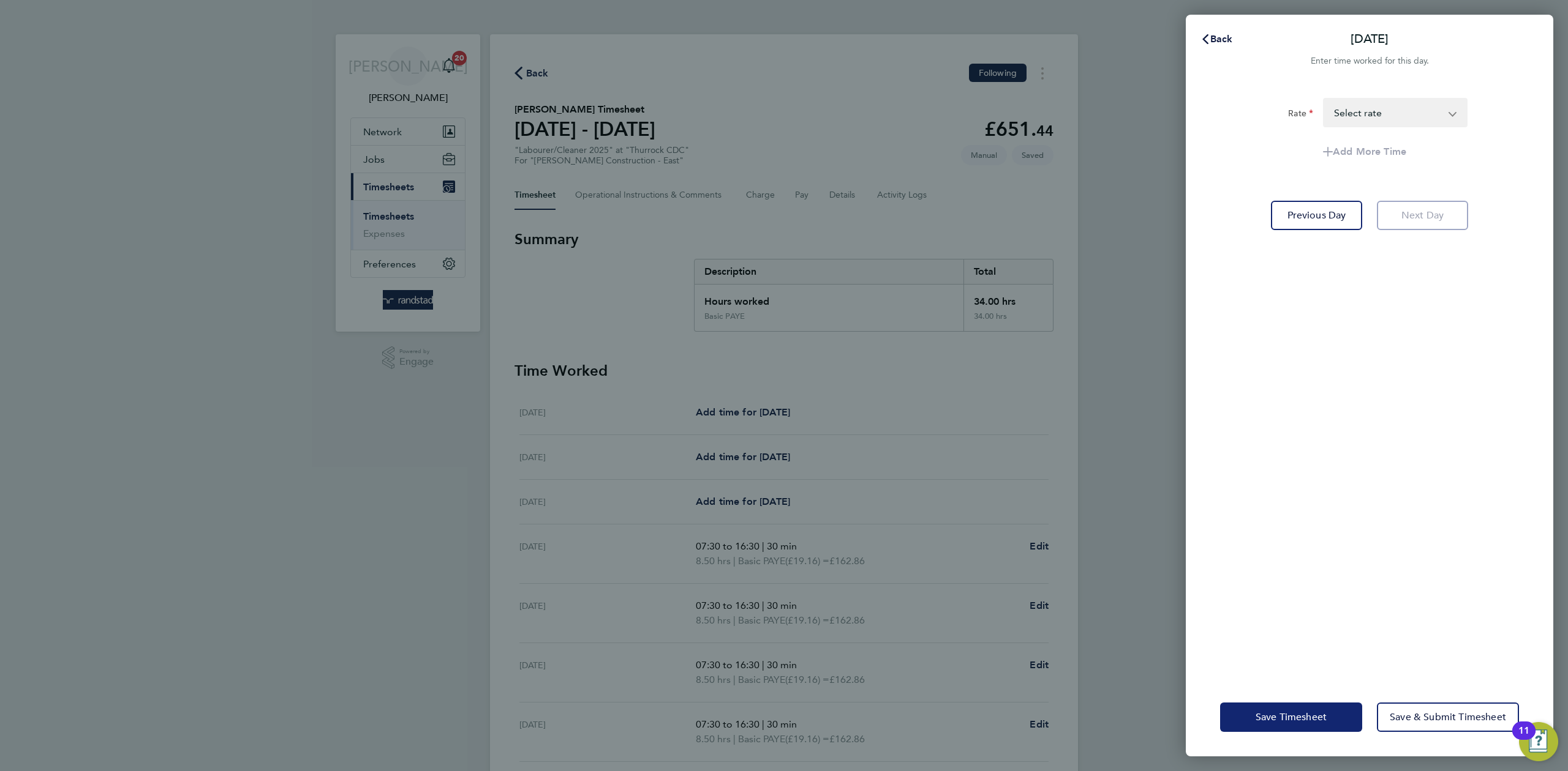
click at [1303, 717] on span "Save Timesheet" at bounding box center [1291, 717] width 71 height 12
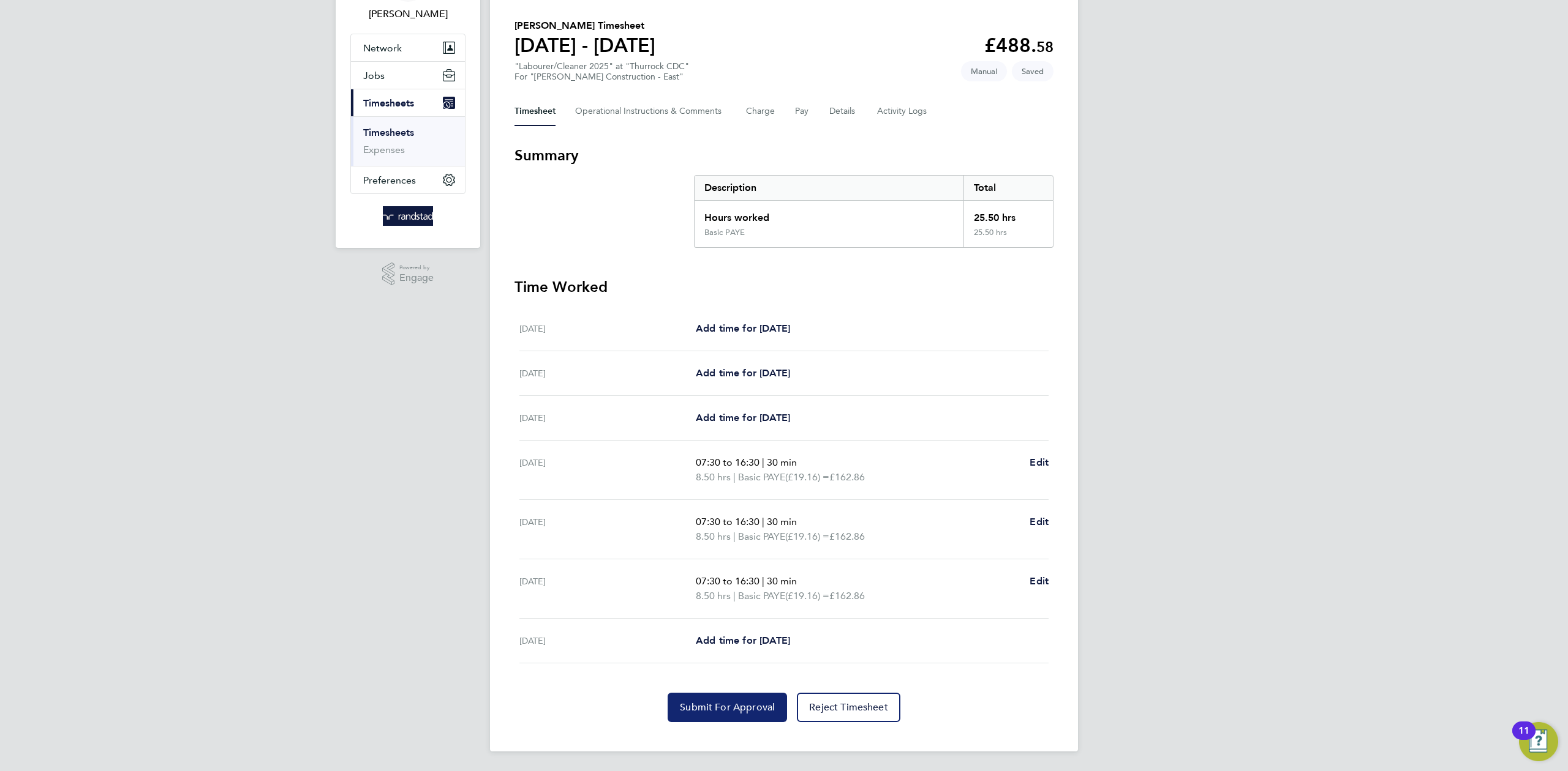
click at [759, 709] on span "Submit For Approval" at bounding box center [728, 707] width 95 height 12
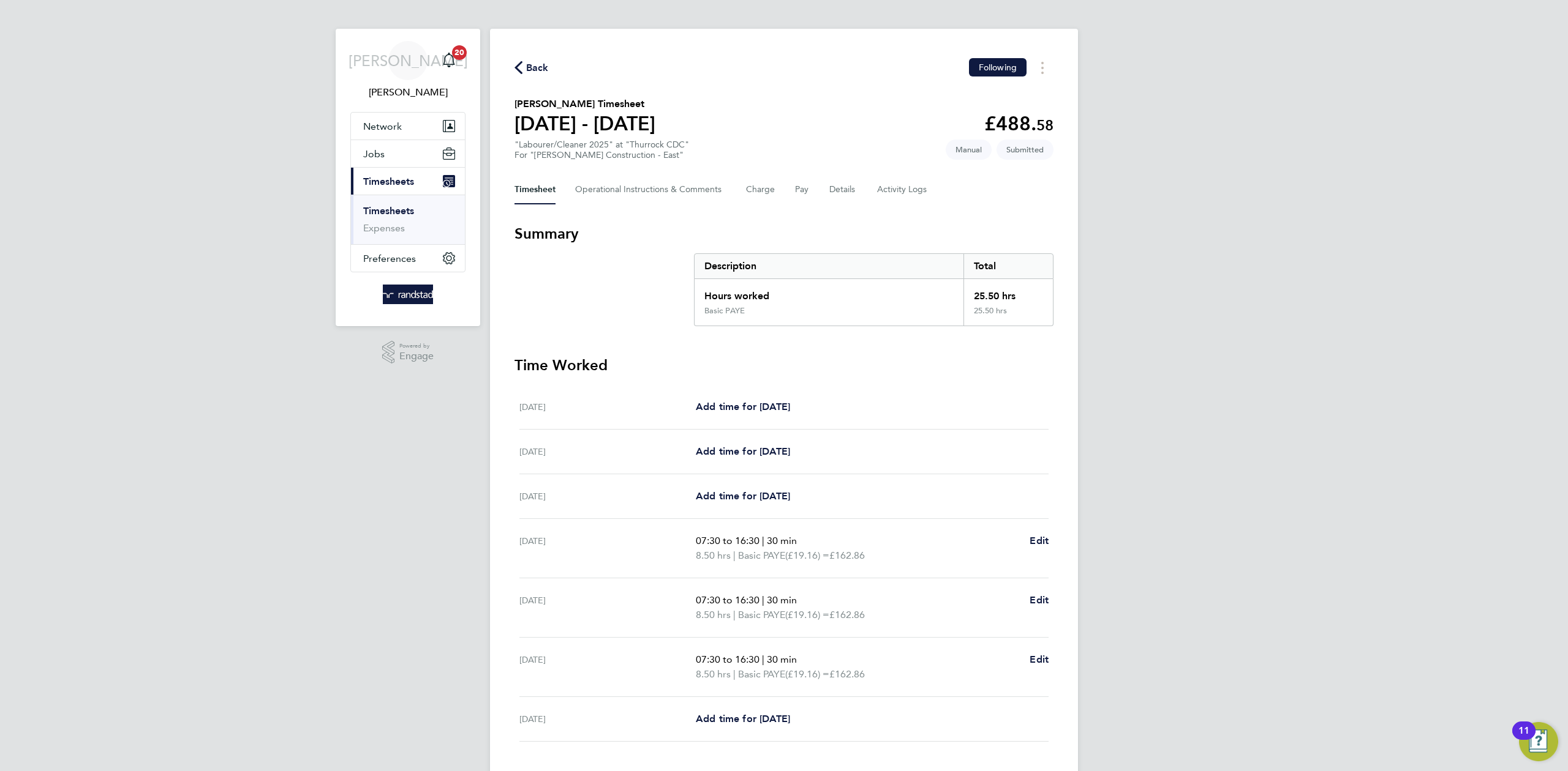
scroll to position [7, 0]
